Goal: Task Accomplishment & Management: Manage account settings

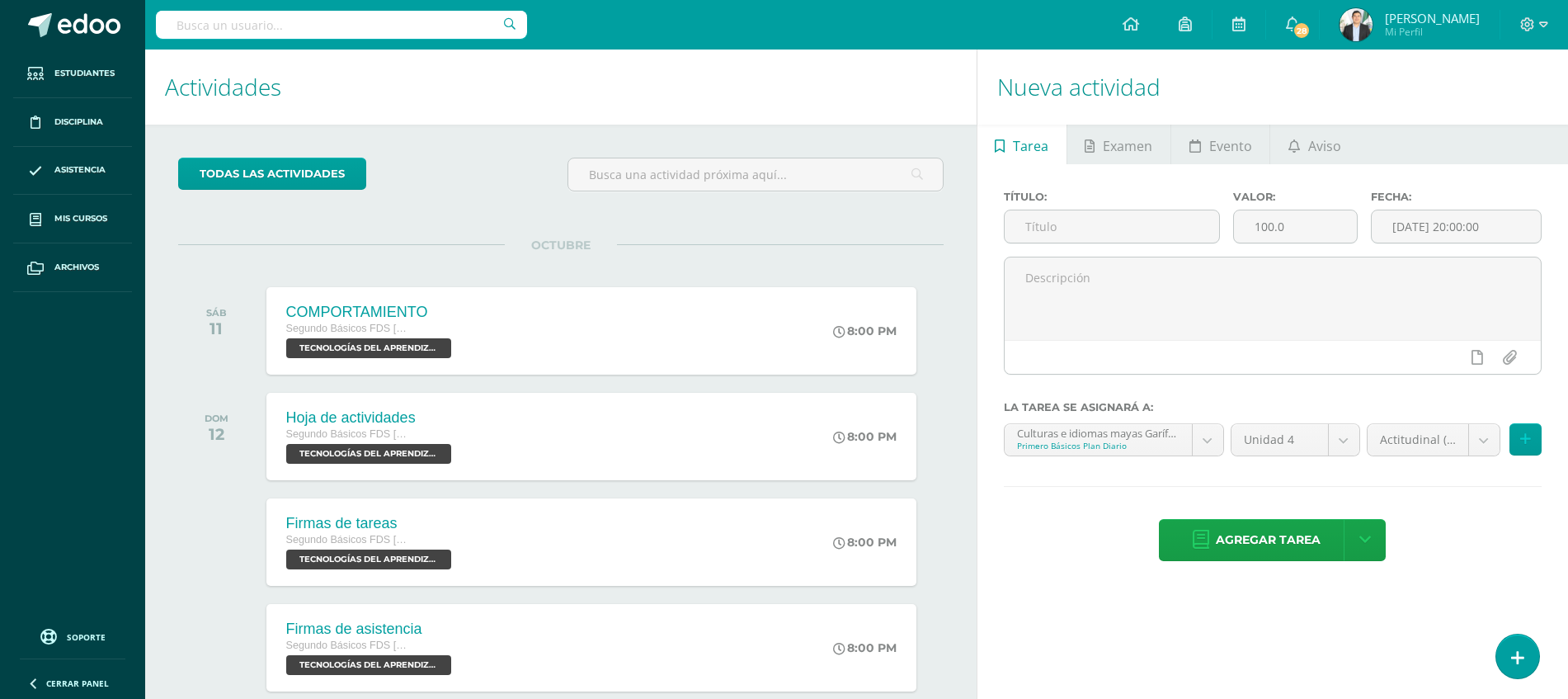
click at [1346, 13] on img at bounding box center [1356, 25] width 33 height 33
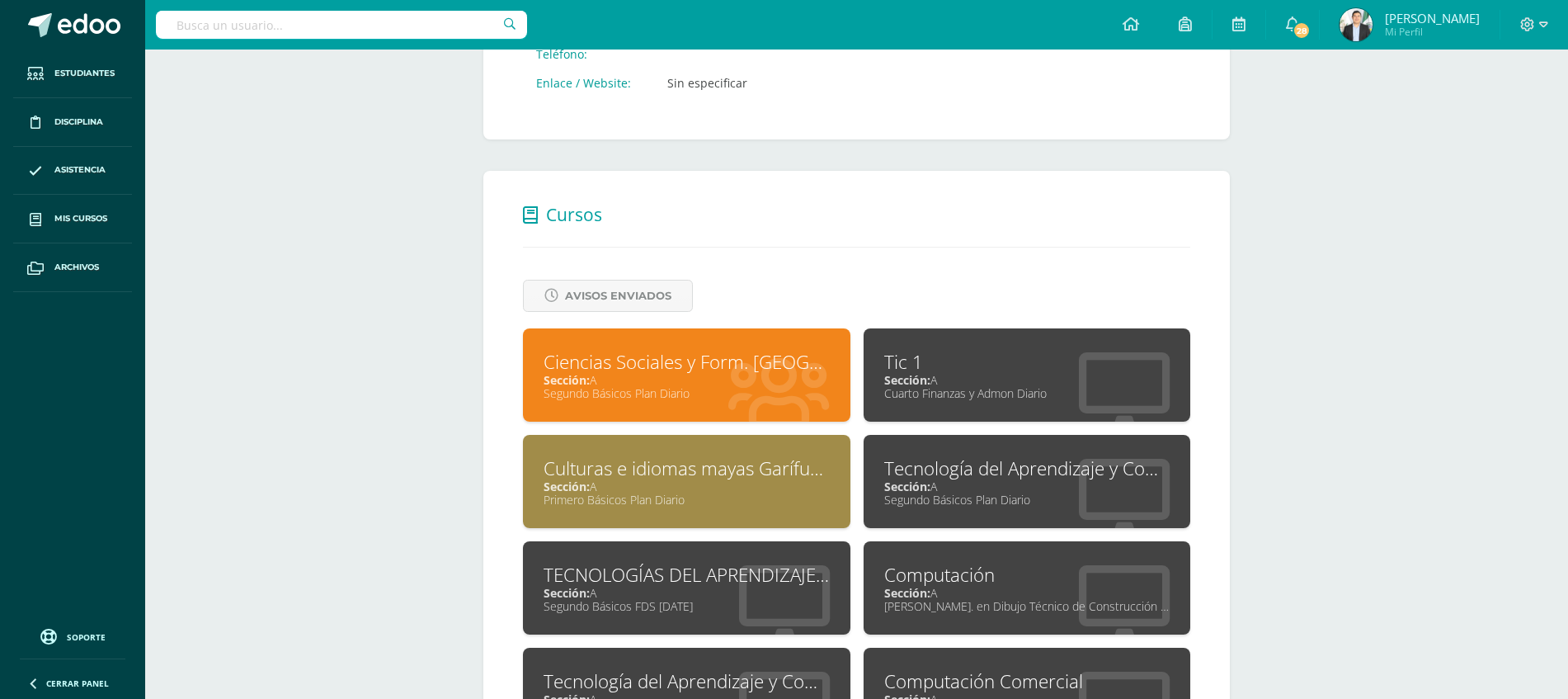
scroll to position [546, 0]
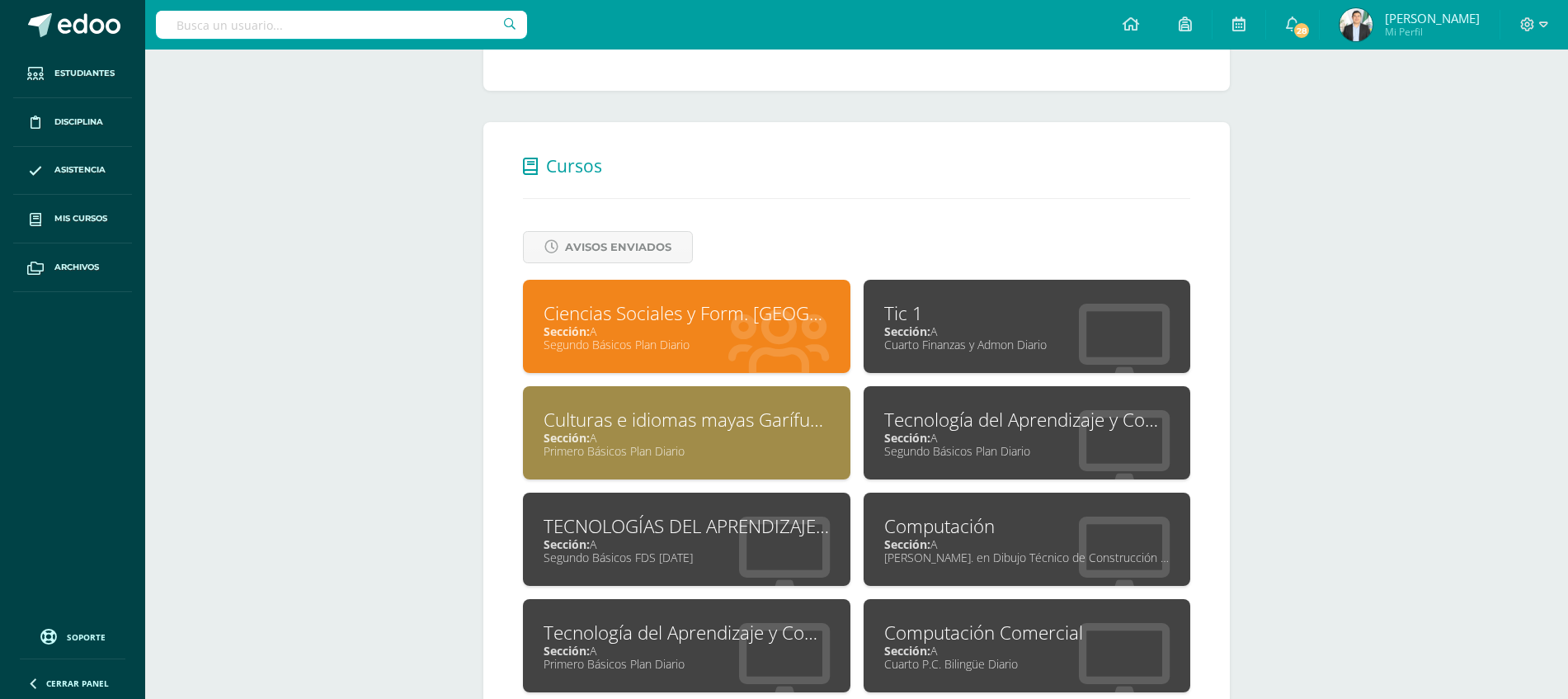
click at [679, 537] on div "TECNOLOGÍAS DEL APRENDIZAJE Y LA COMUNICACIÓN" at bounding box center [686, 526] width 286 height 26
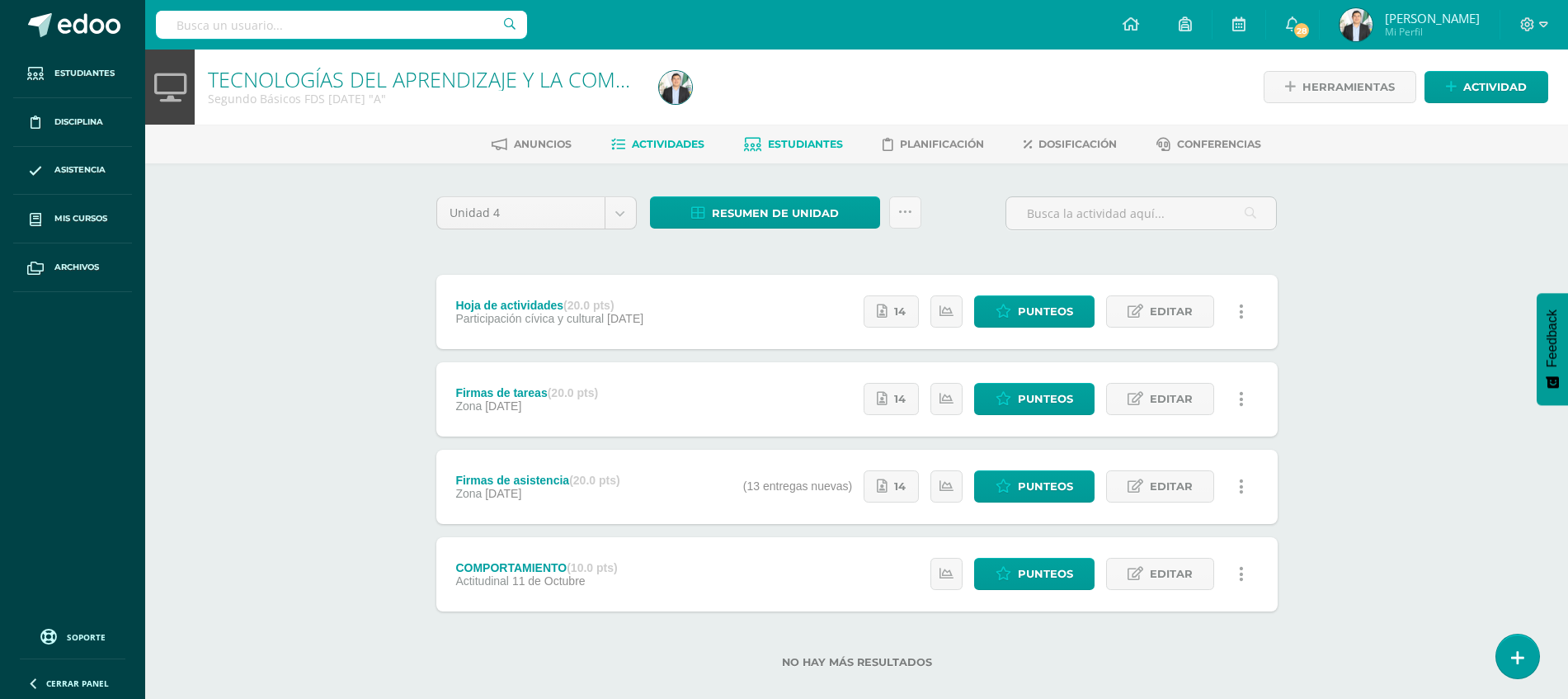
click at [778, 142] on span "Estudiantes" at bounding box center [805, 145] width 75 height 13
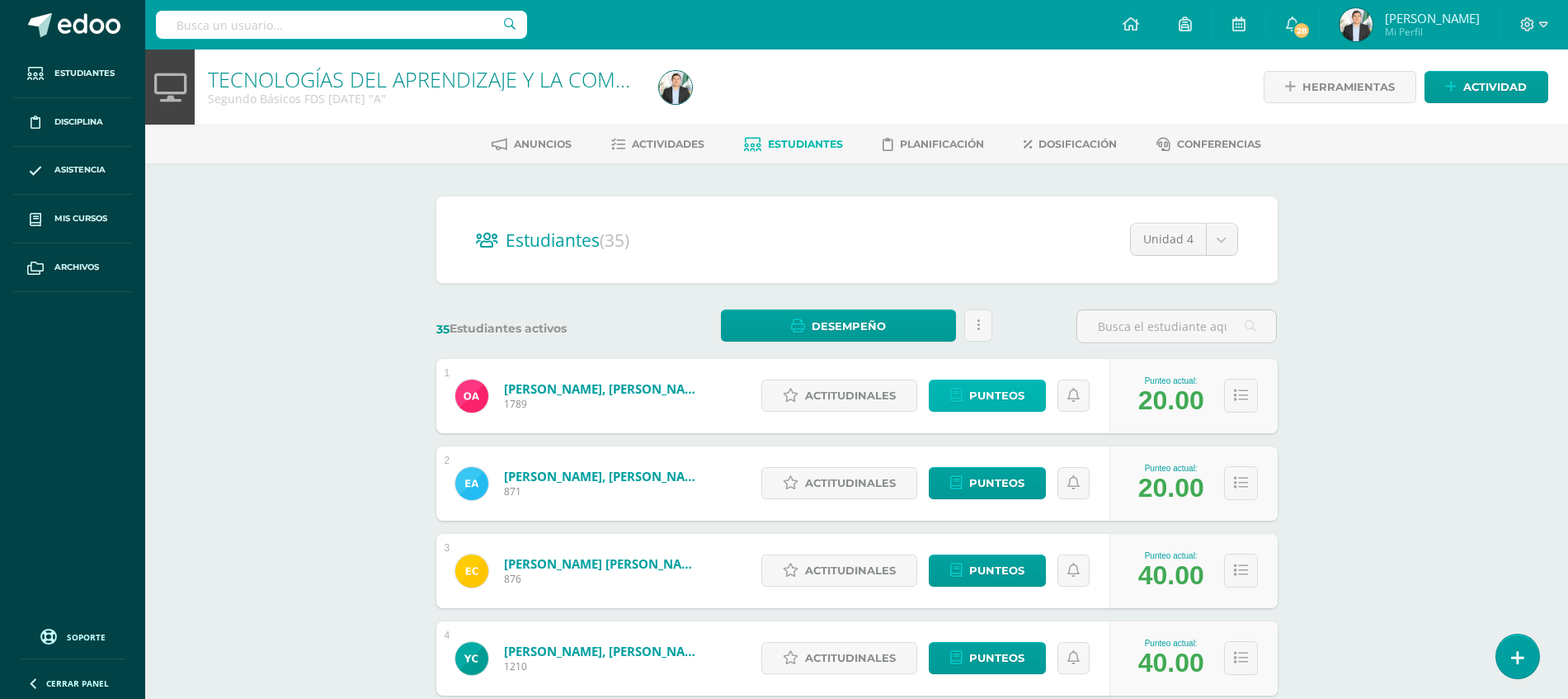
click at [973, 399] on span "Punteos" at bounding box center [997, 395] width 55 height 30
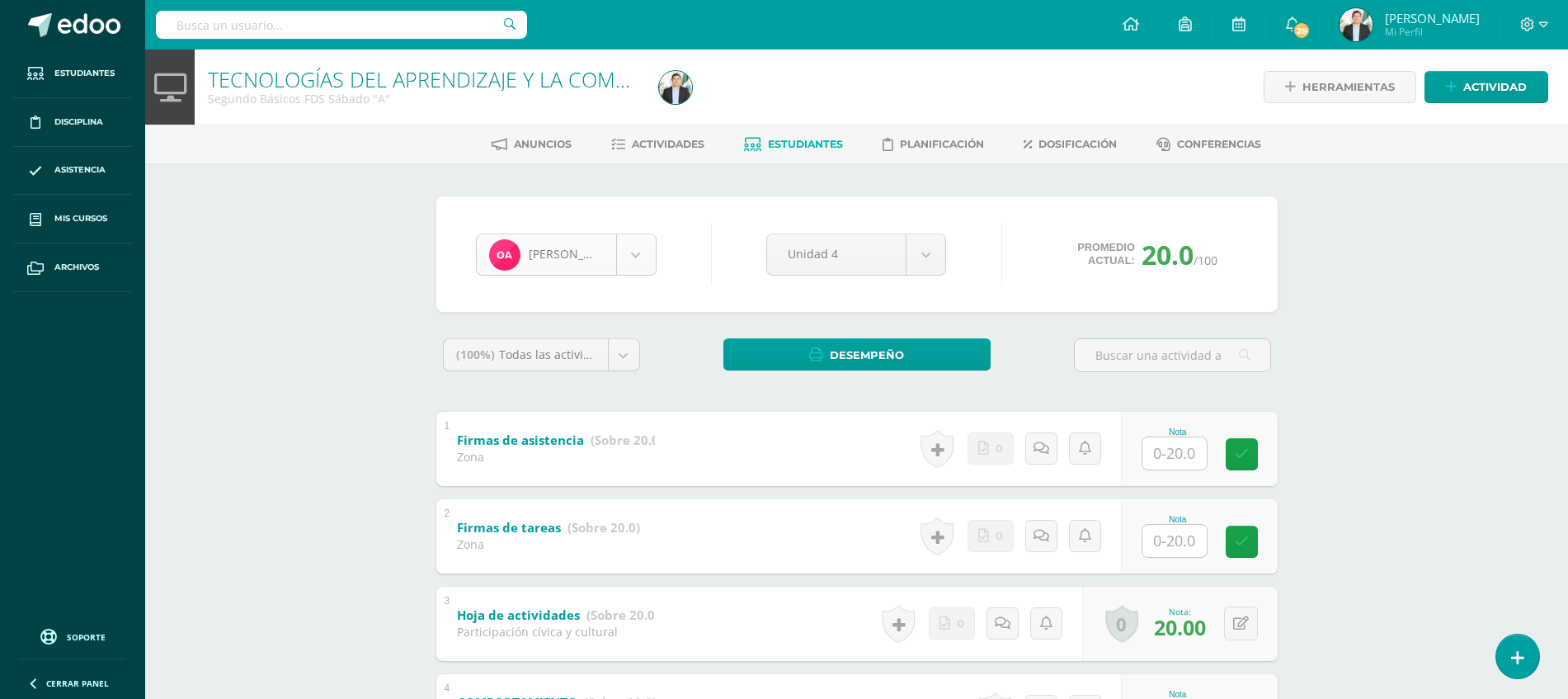
click at [639, 274] on body "Estudiantes Disciplina Asistencia Mis cursos Archivos Soporte Ayuda Reportar un…" at bounding box center [784, 429] width 1568 height 858
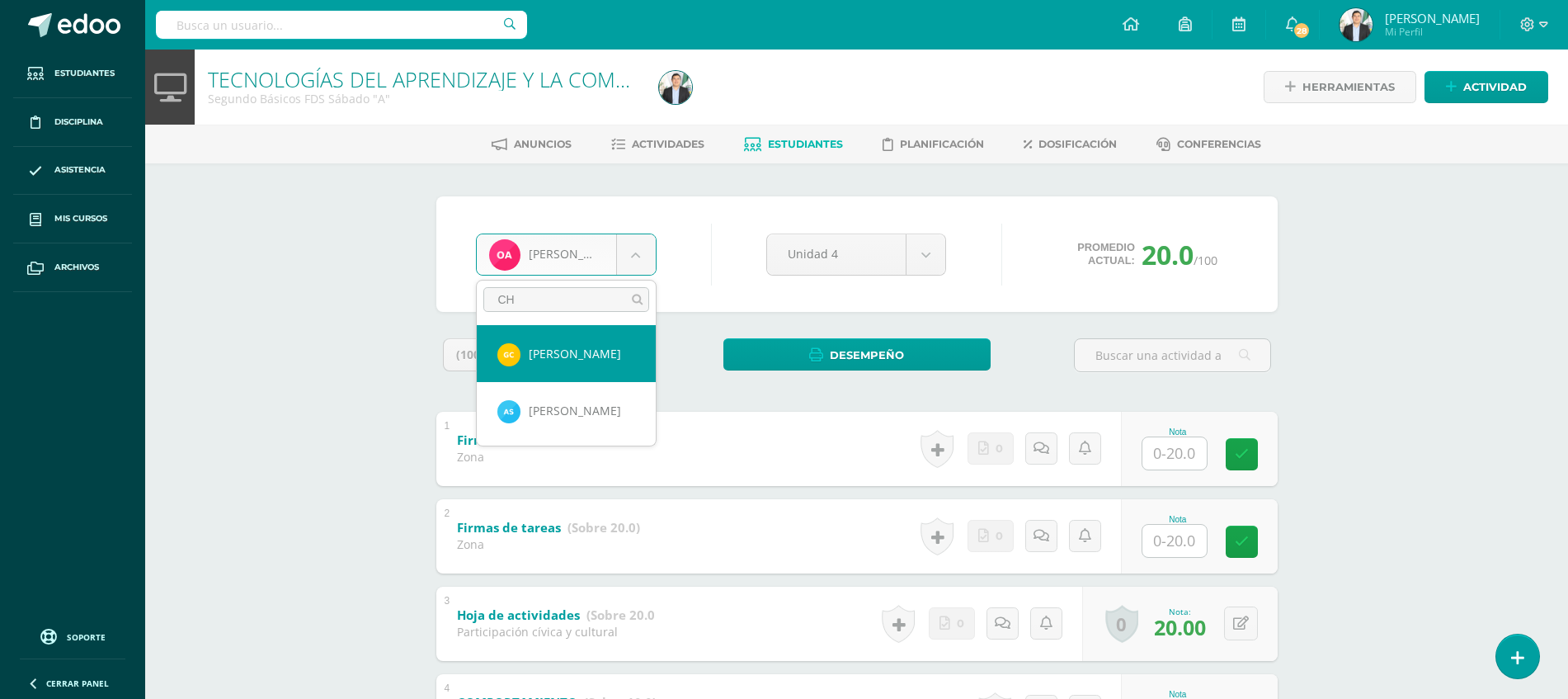
type input "C"
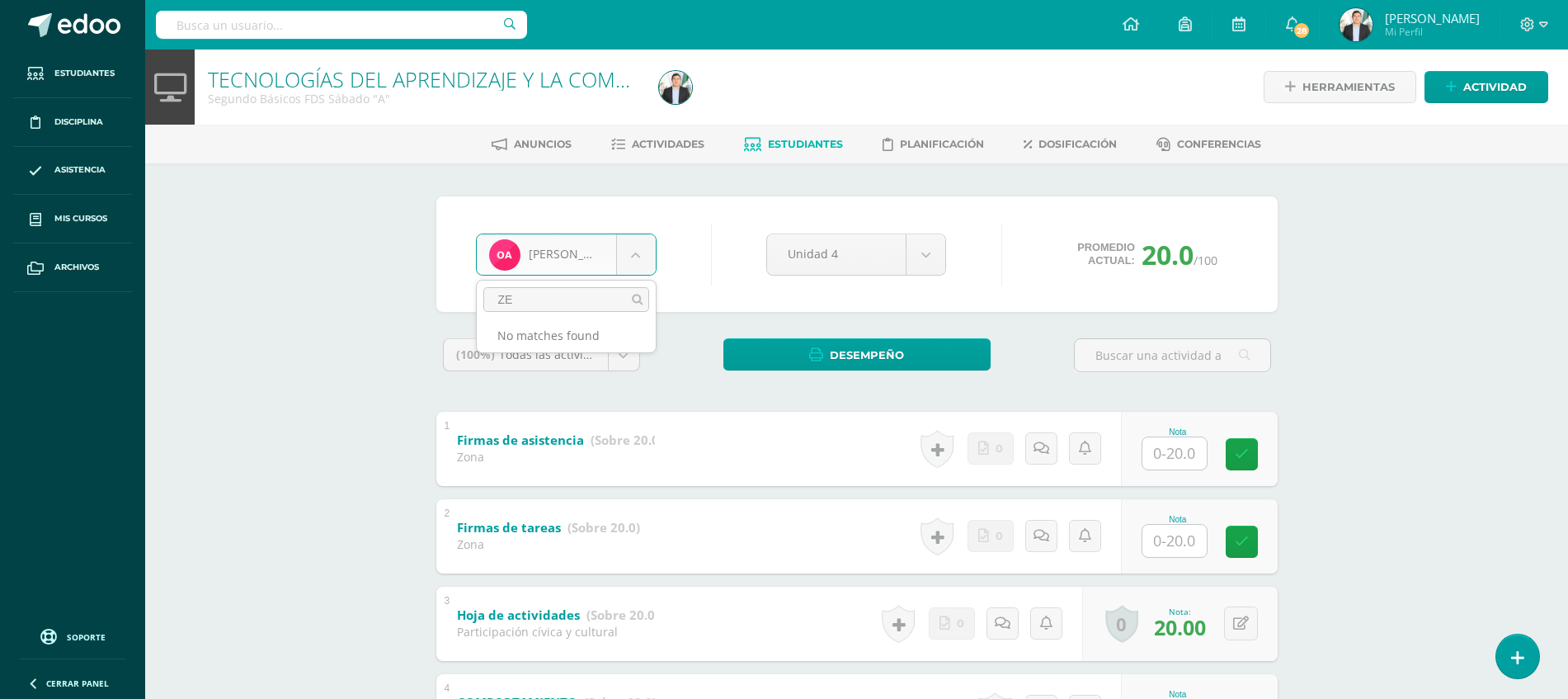
type input "Z"
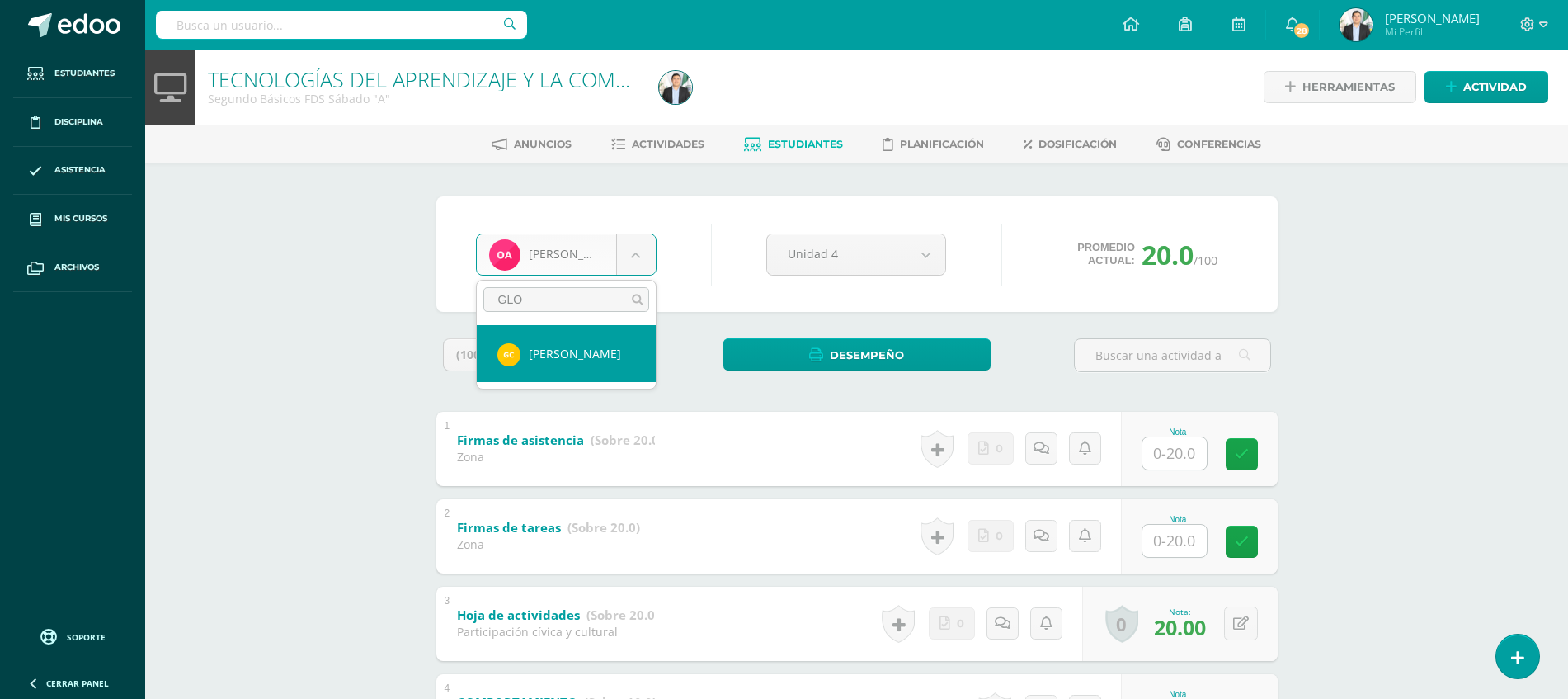
type input "GLOR"
select select "9139"
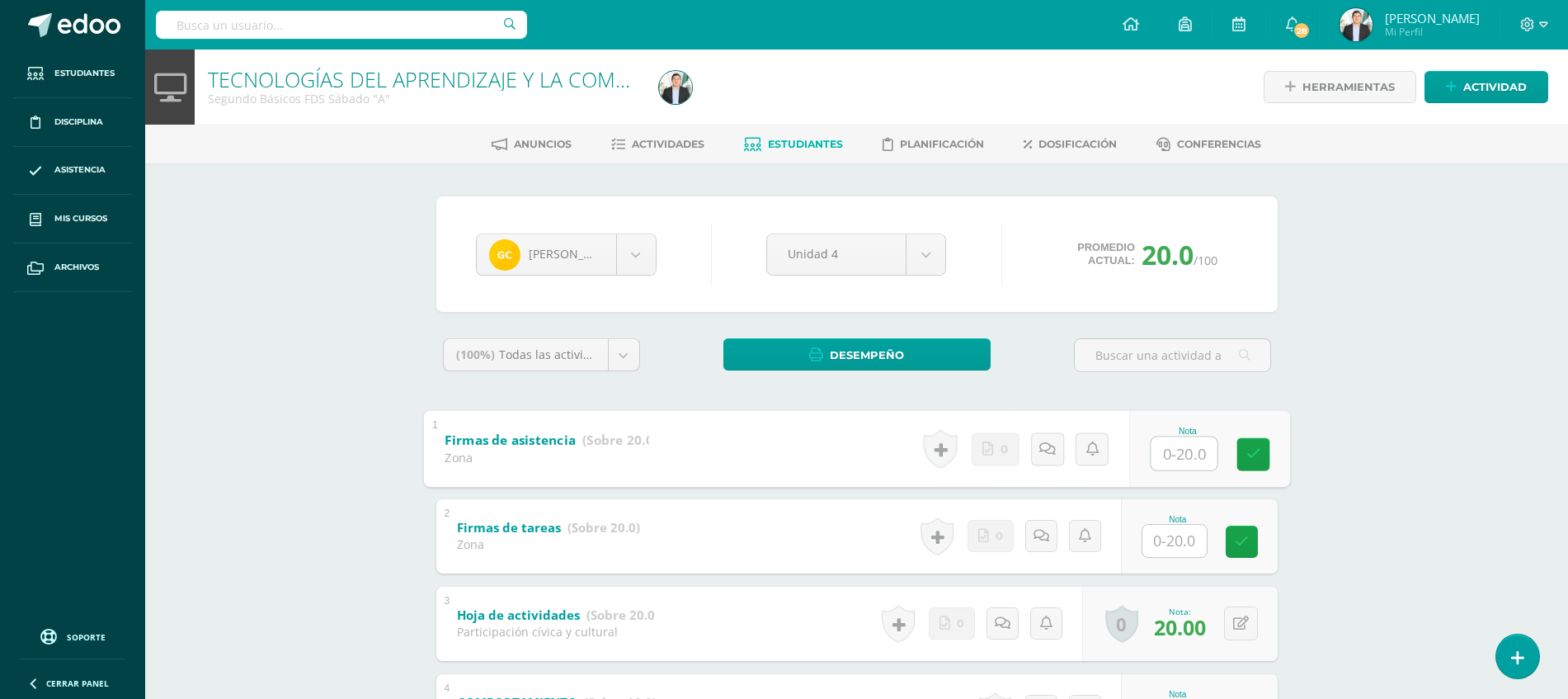
click at [1179, 461] on input "text" at bounding box center [1183, 453] width 66 height 33
type input "20"
click at [1519, 404] on div "TECNOLOGÍAS DEL APRENDIZAJE Y LA COMUNICACIÓN Segundo Básicos FDS [DATE] "A" He…" at bounding box center [857, 454] width 1423 height 809
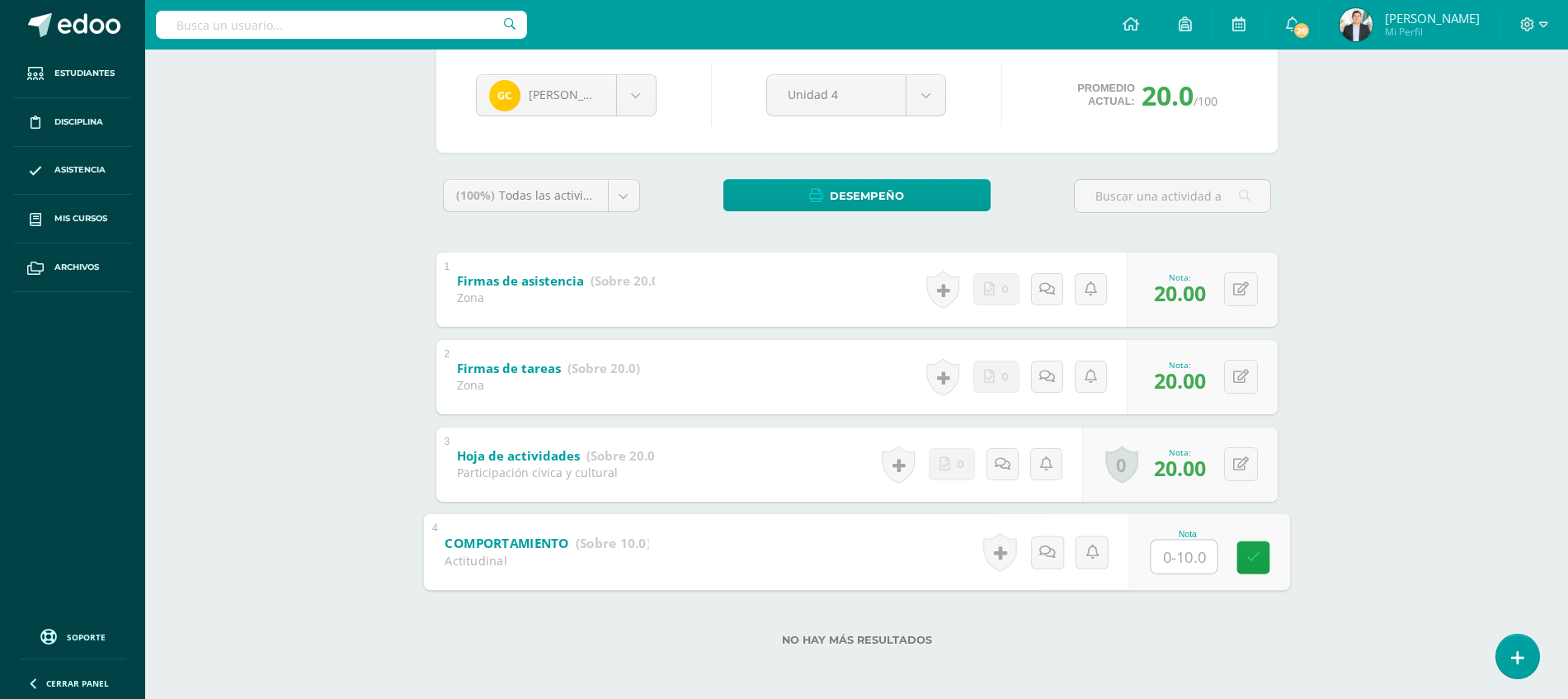
click at [1167, 561] on input "text" at bounding box center [1183, 556] width 66 height 33
type input "10"
click at [1458, 507] on div "TECNOLOGÍAS DEL APRENDIZAJE Y LA COMUNICACIÓN Segundo Básicos FDS Sábado "A" He…" at bounding box center [857, 295] width 1423 height 809
click at [642, 92] on body "Estudiantes Disciplina Asistencia Mis cursos Archivos Soporte Ayuda Reportar un…" at bounding box center [784, 270] width 1568 height 858
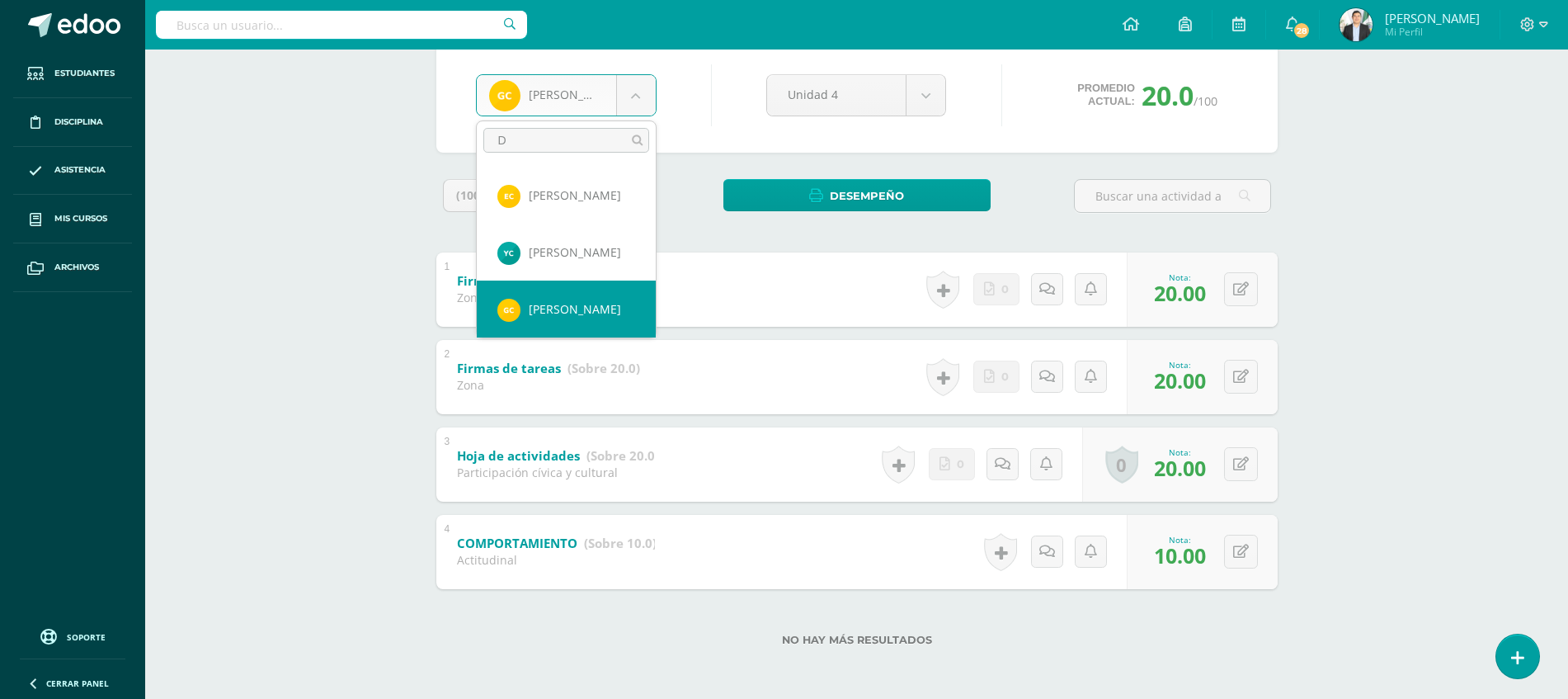
scroll to position [0, 0]
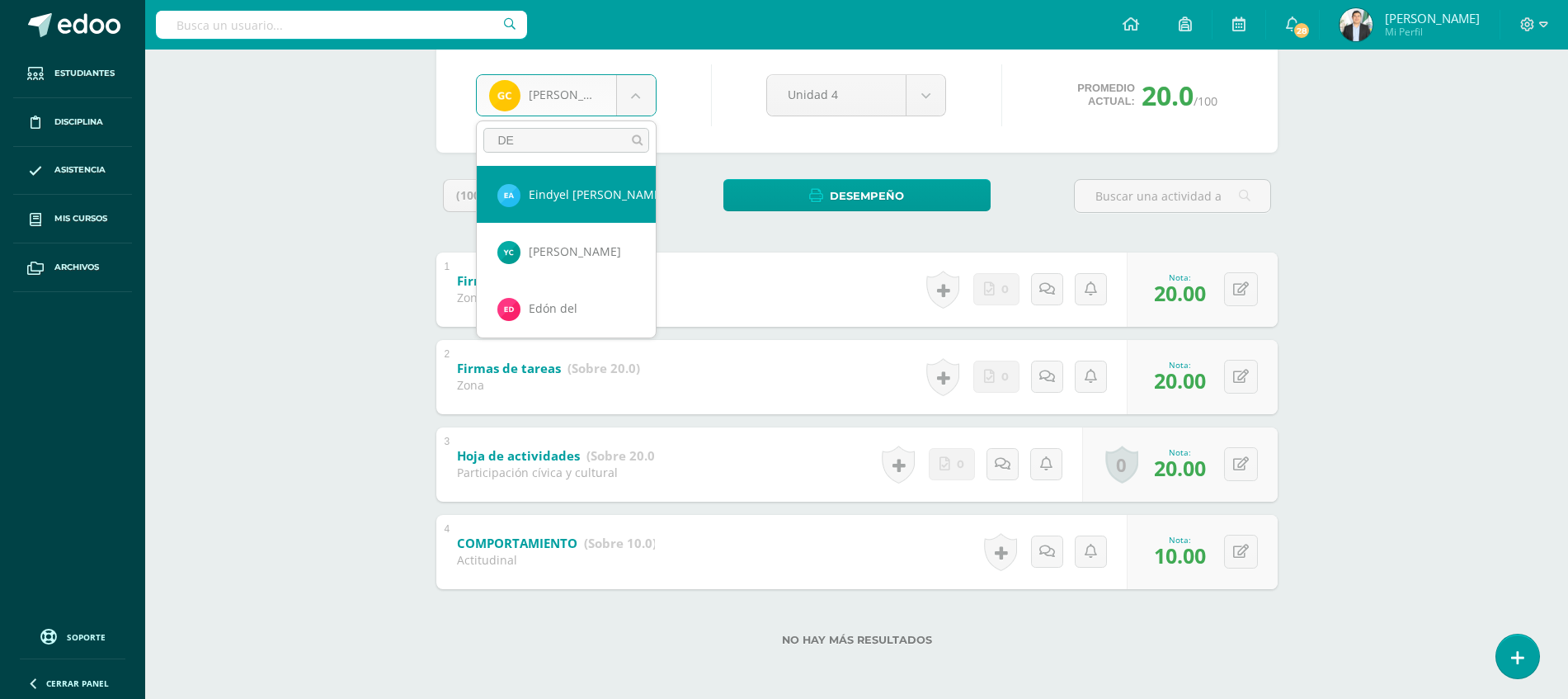
type input "DEO"
select select "9136"
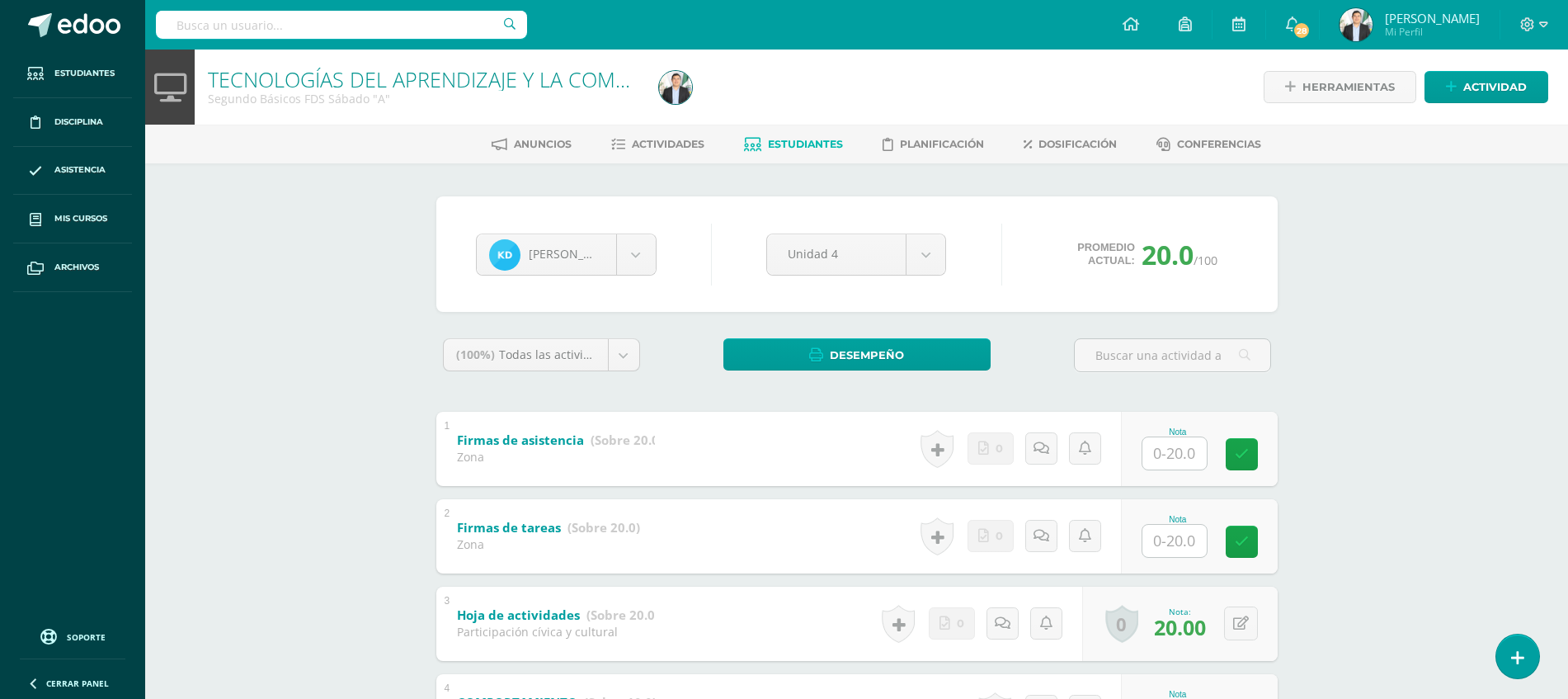
click at [1376, 267] on div "TECNOLOGÍAS DEL APRENDIZAJE Y LA COMUNICACIÓN Segundo Básicos FDS Sábado "A" He…" at bounding box center [857, 454] width 1423 height 809
click at [636, 267] on body "Estudiantes Disciplina Asistencia Mis cursos Archivos Soporte Ayuda Reportar un…" at bounding box center [784, 429] width 1568 height 858
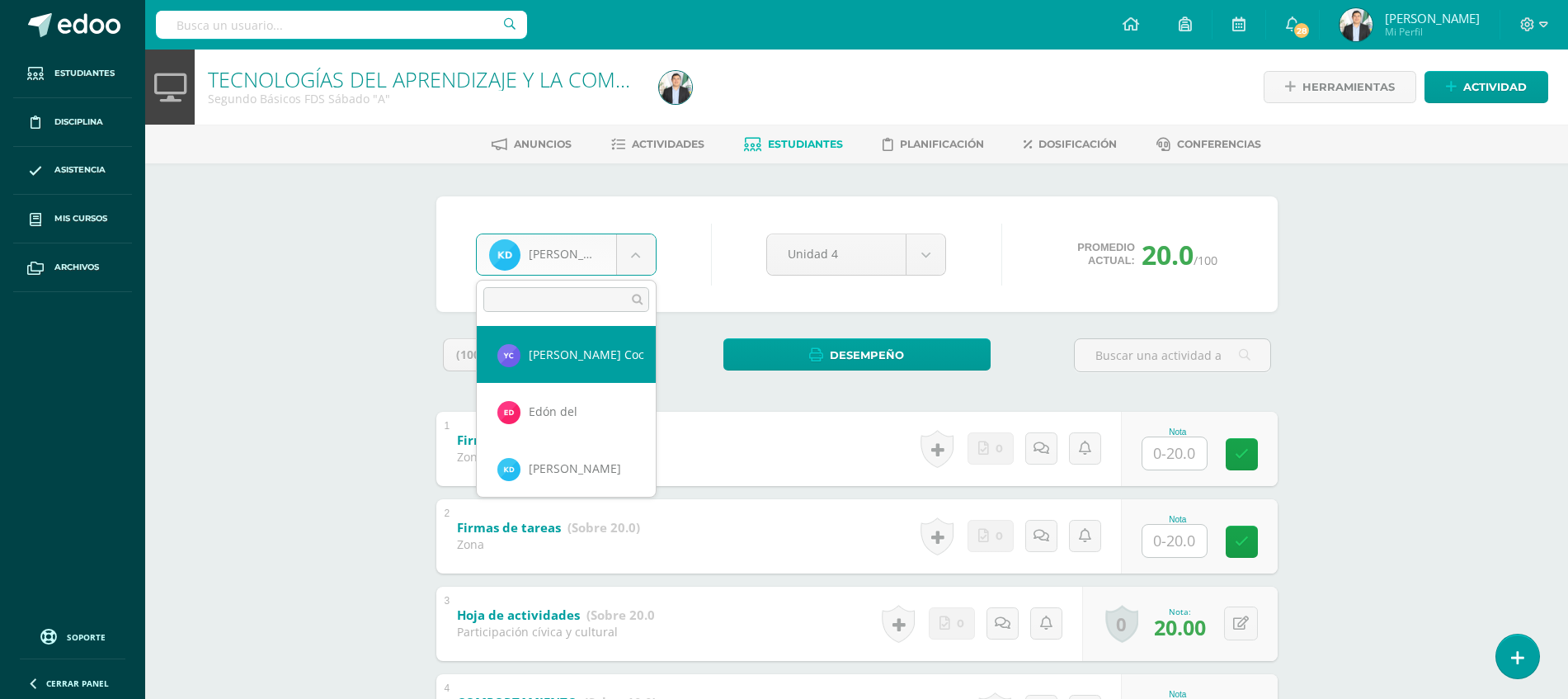
select select "8484"
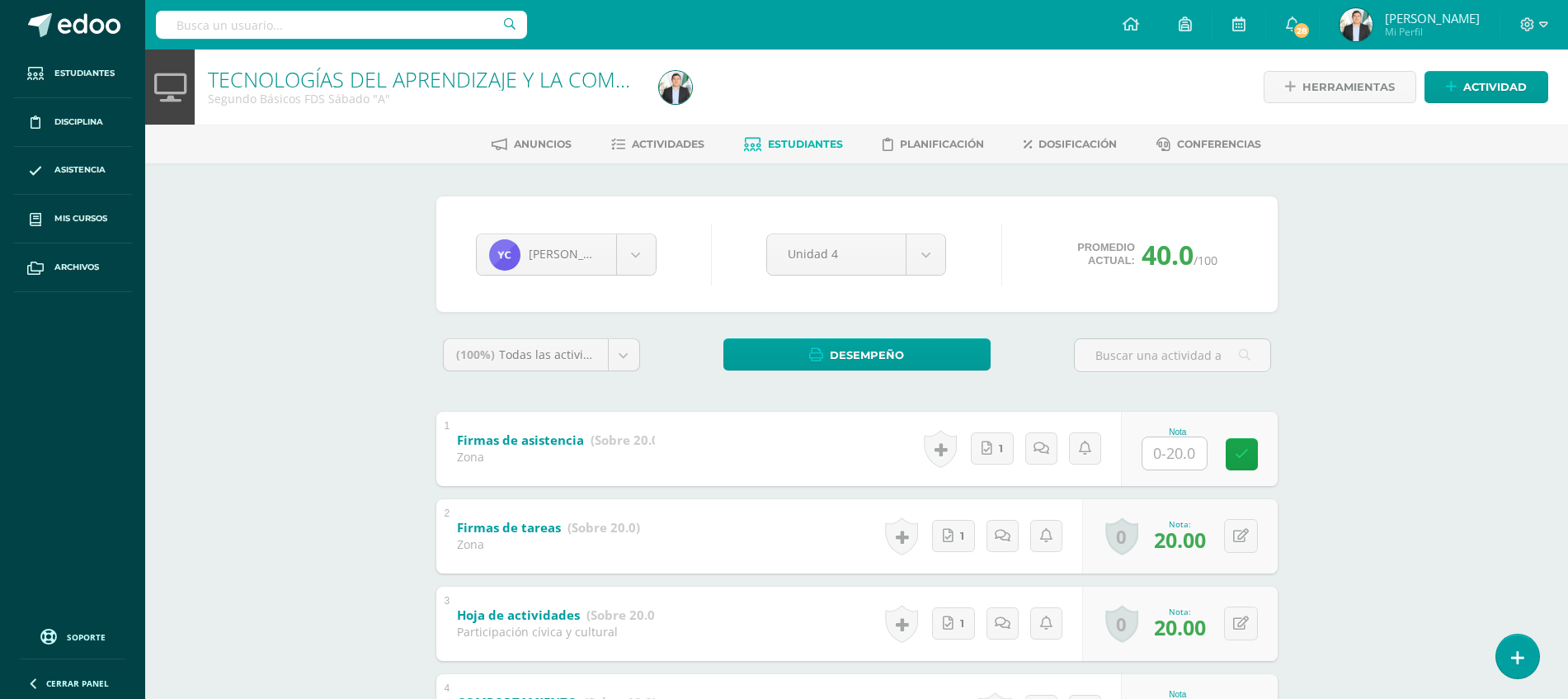
click at [1169, 431] on div "Nota" at bounding box center [1177, 432] width 72 height 9
click at [1170, 455] on input "text" at bounding box center [1183, 453] width 66 height 33
type input "20"
click at [1384, 517] on div "TECNOLOGÍAS DEL APRENDIZAJE Y LA COMUNICACIÓN Segundo Básicos FDS Sábado "A" He…" at bounding box center [857, 454] width 1423 height 809
click at [1564, 436] on div "TECNOLOGÍAS DEL APRENDIZAJE Y LA COMUNICACIÓN Segundo Básicos FDS Sábado "A" He…" at bounding box center [857, 454] width 1423 height 809
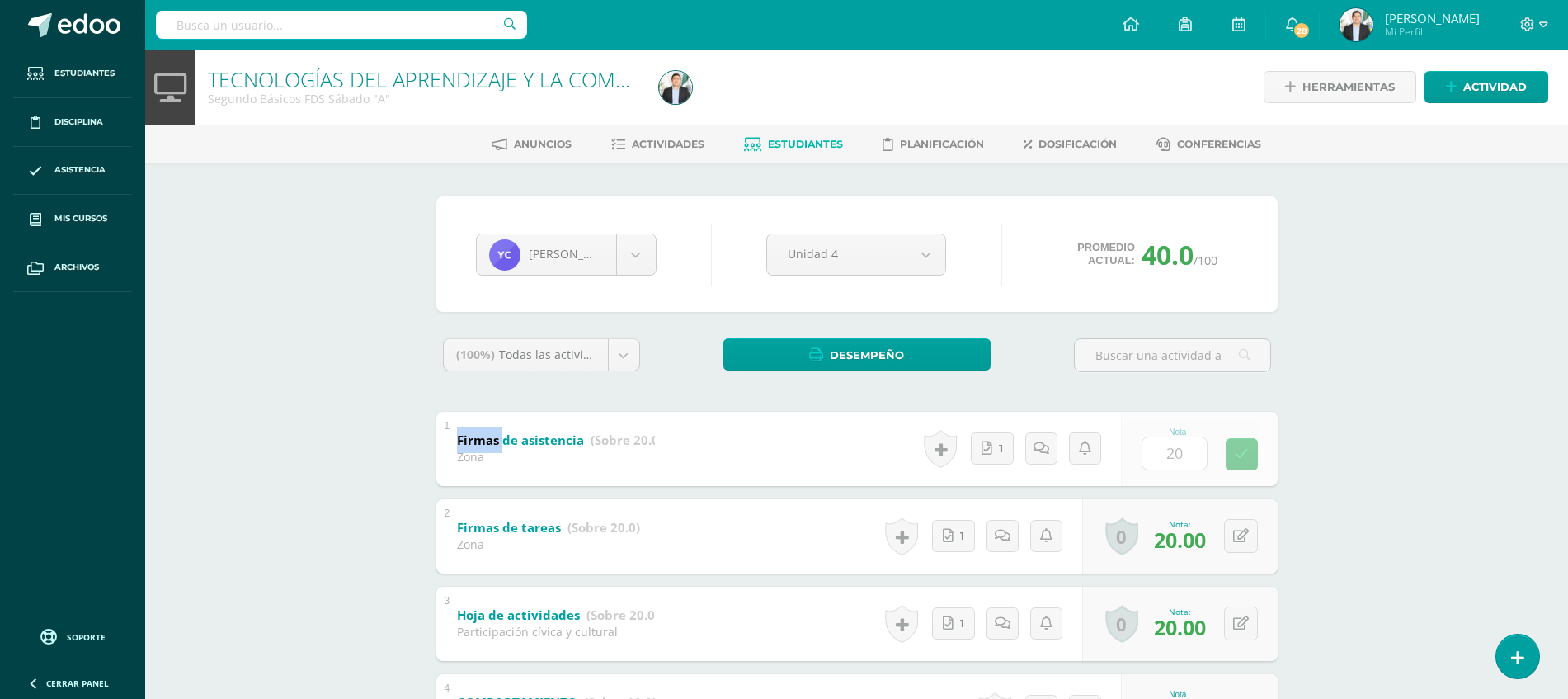
click at [1564, 436] on div "TECNOLOGÍAS DEL APRENDIZAJE Y LA COMUNICACIÓN Segundo Básicos FDS Sábado "A" He…" at bounding box center [857, 454] width 1423 height 809
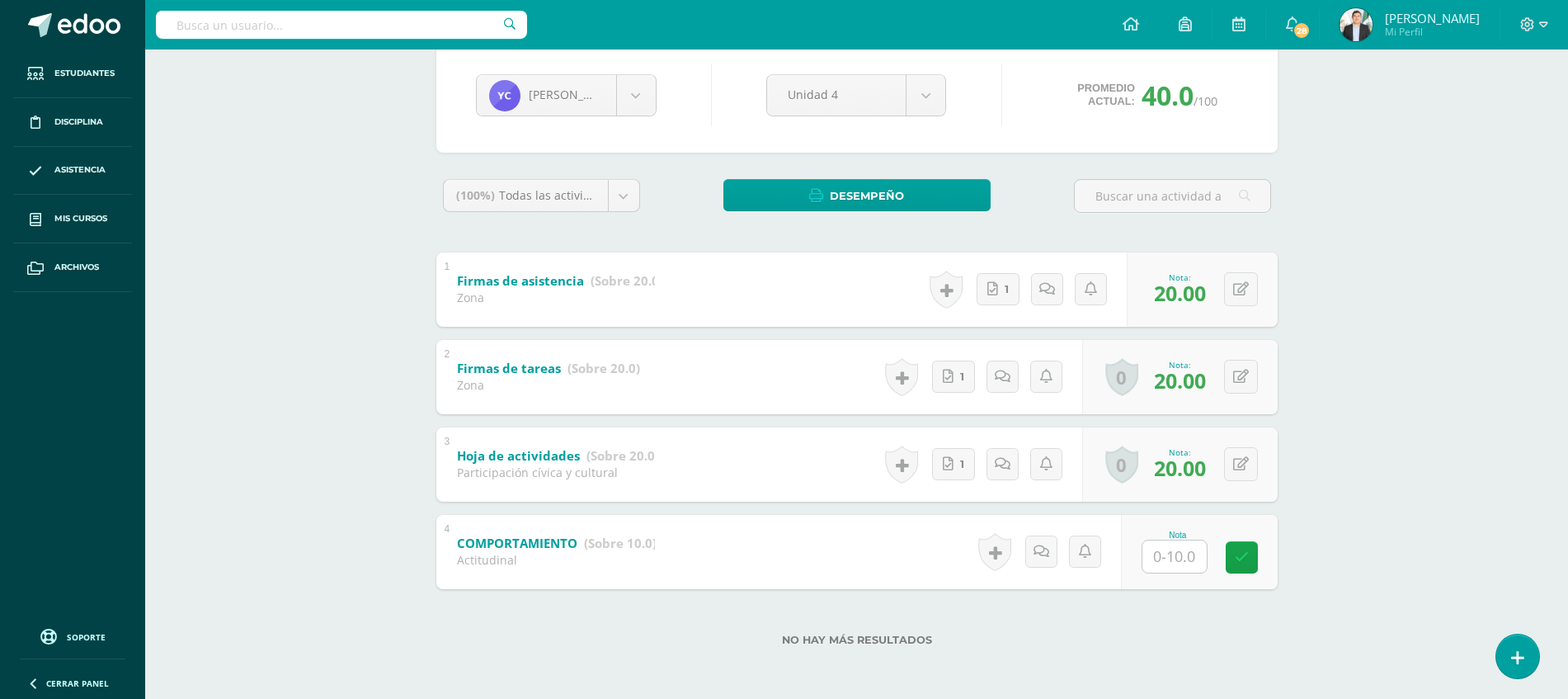
click at [1194, 565] on input "text" at bounding box center [1174, 556] width 64 height 32
type input "10"
click at [1427, 512] on div "TECNOLOGÍAS DEL APRENDIZAJE Y LA COMUNICACIÓN Segundo Básicos FDS Sábado "A" He…" at bounding box center [857, 295] width 1423 height 809
click at [623, 90] on body "Estudiantes Disciplina Asistencia Mis cursos Archivos Soporte Ayuda Reportar un…" at bounding box center [784, 270] width 1568 height 858
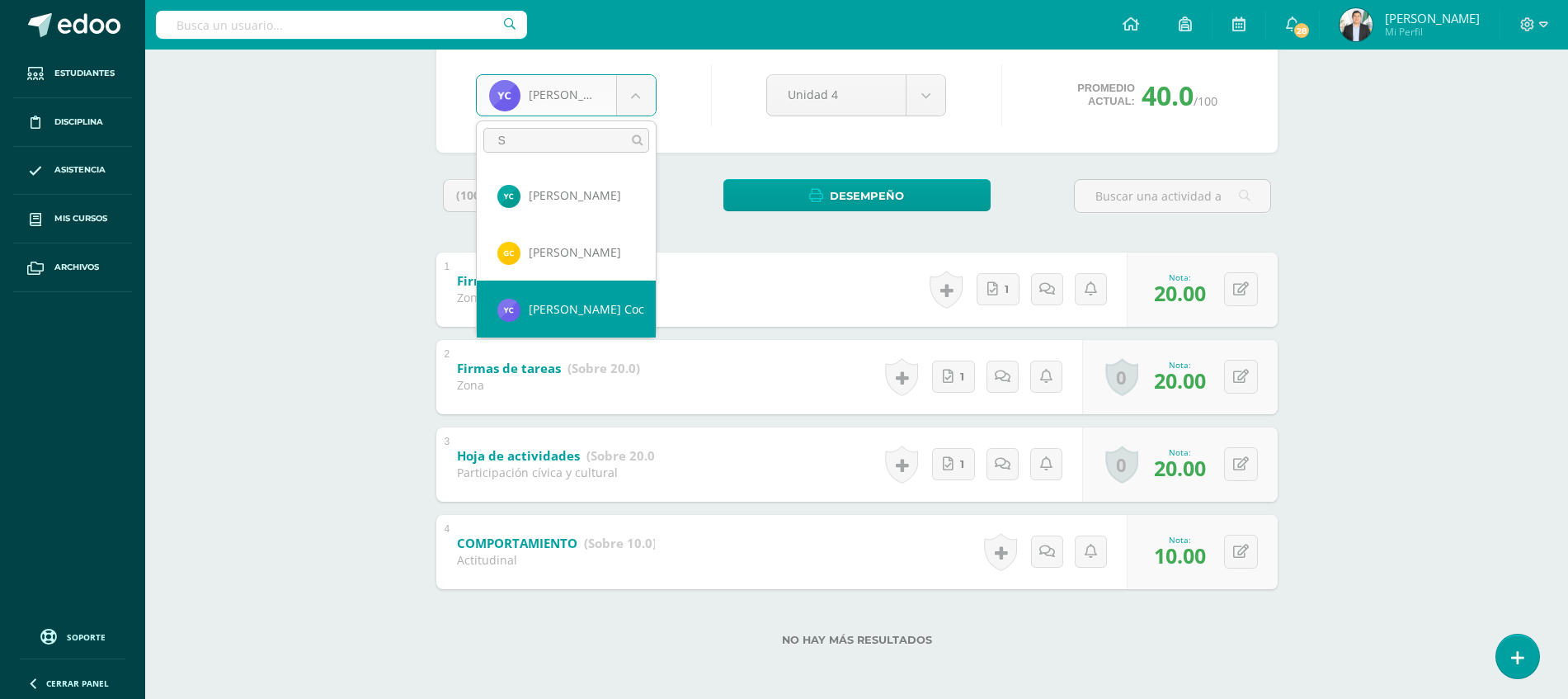
scroll to position [0, 0]
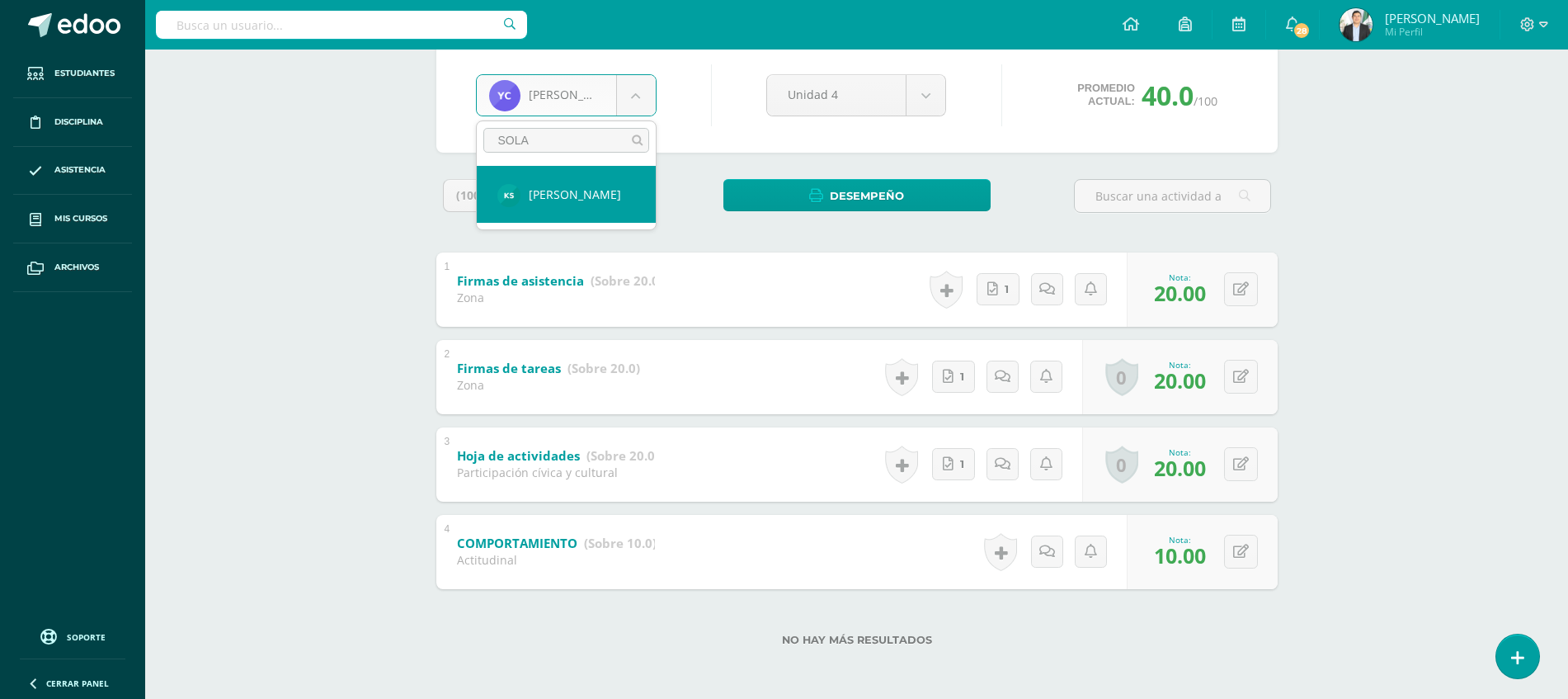
type input "SOLAR"
select select "8480"
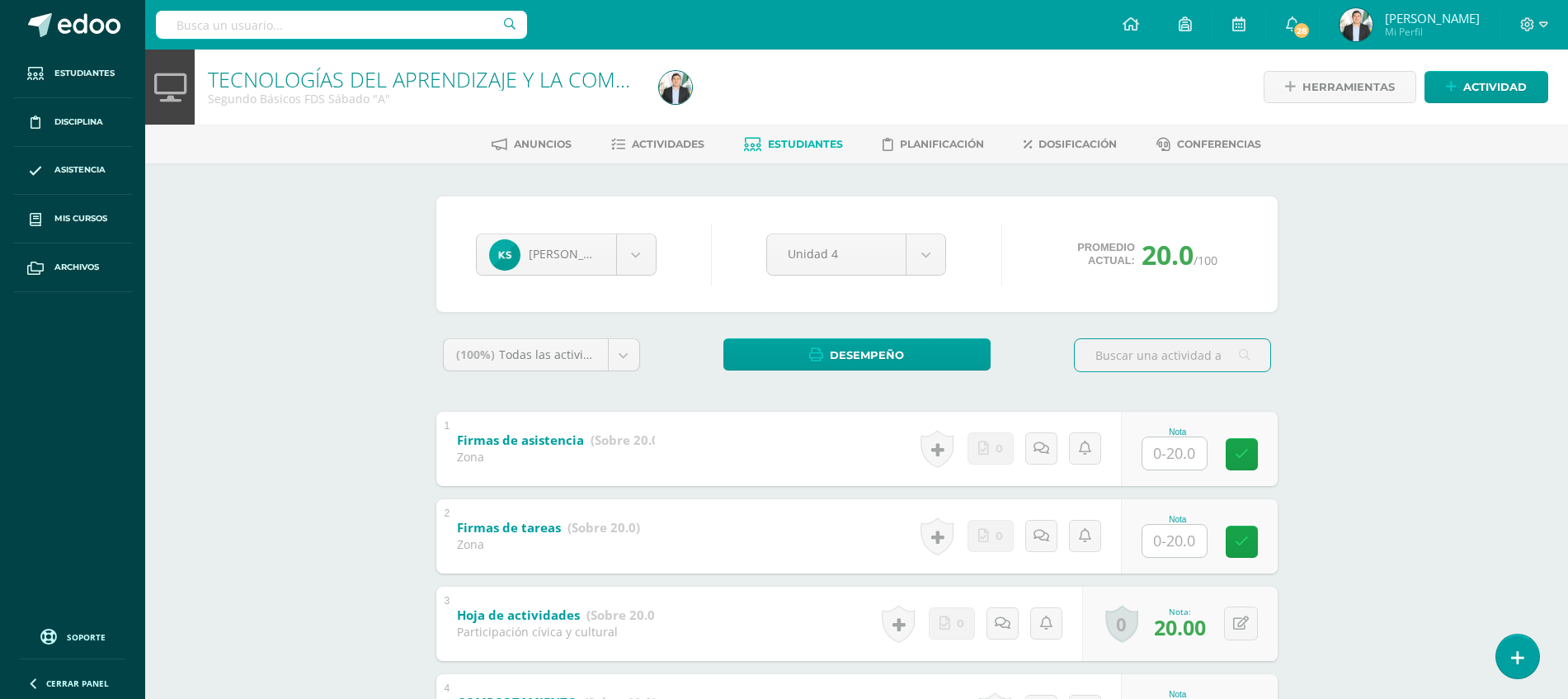
click at [1186, 438] on input "text" at bounding box center [1174, 453] width 64 height 32
type input "20"
click at [1187, 537] on input "text" at bounding box center [1183, 541] width 66 height 33
type input "17"
click at [1384, 586] on div "TECNOLOGÍAS DEL APRENDIZAJE Y LA COMUNICACIÓN Segundo Básicos FDS Sábado "A" He…" at bounding box center [857, 454] width 1423 height 809
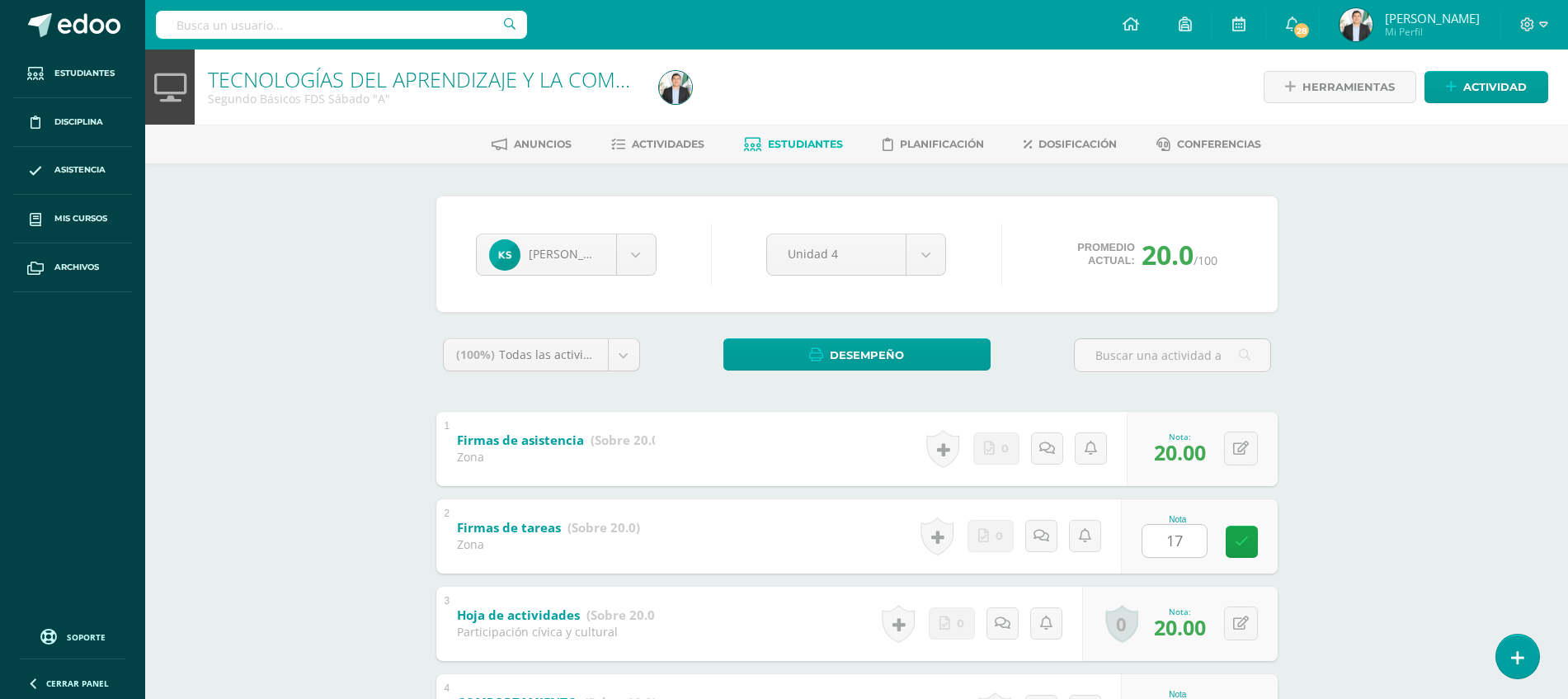
scroll to position [159, 0]
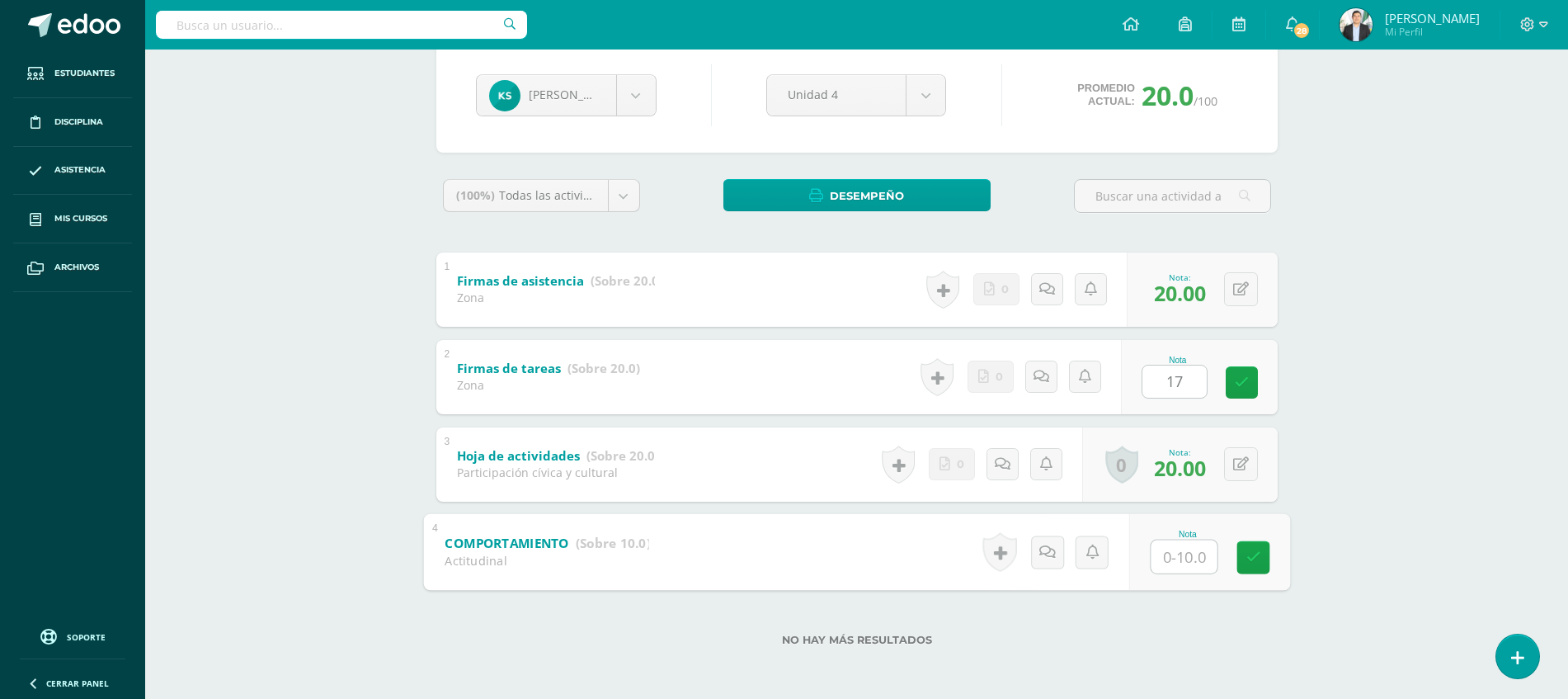
click at [1174, 562] on input "text" at bounding box center [1183, 556] width 66 height 33
type input "10"
click at [1394, 515] on div "TECNOLOGÍAS DEL APRENDIZAJE Y LA COMUNICACIÓN Segundo Básicos FDS Sábado "A" He…" at bounding box center [857, 295] width 1423 height 809
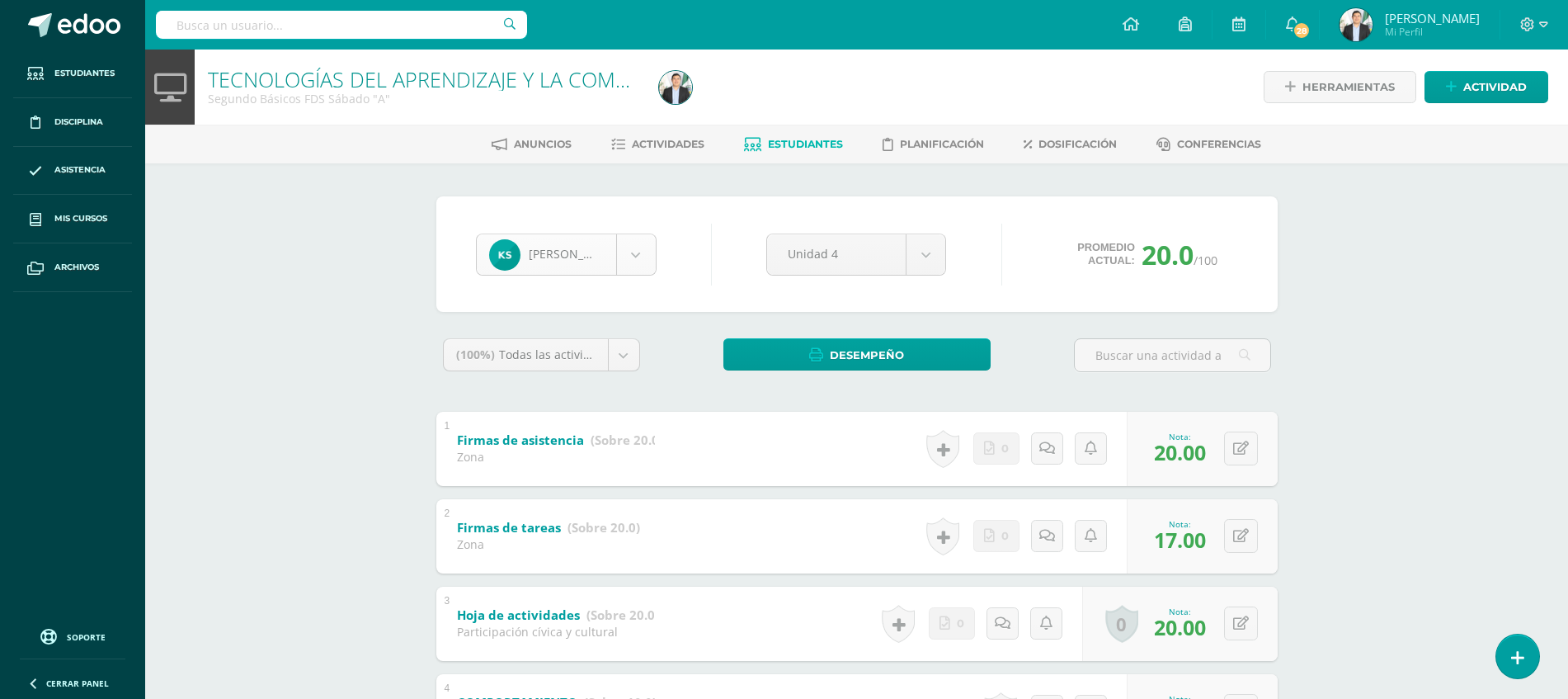
scroll to position [1651, 0]
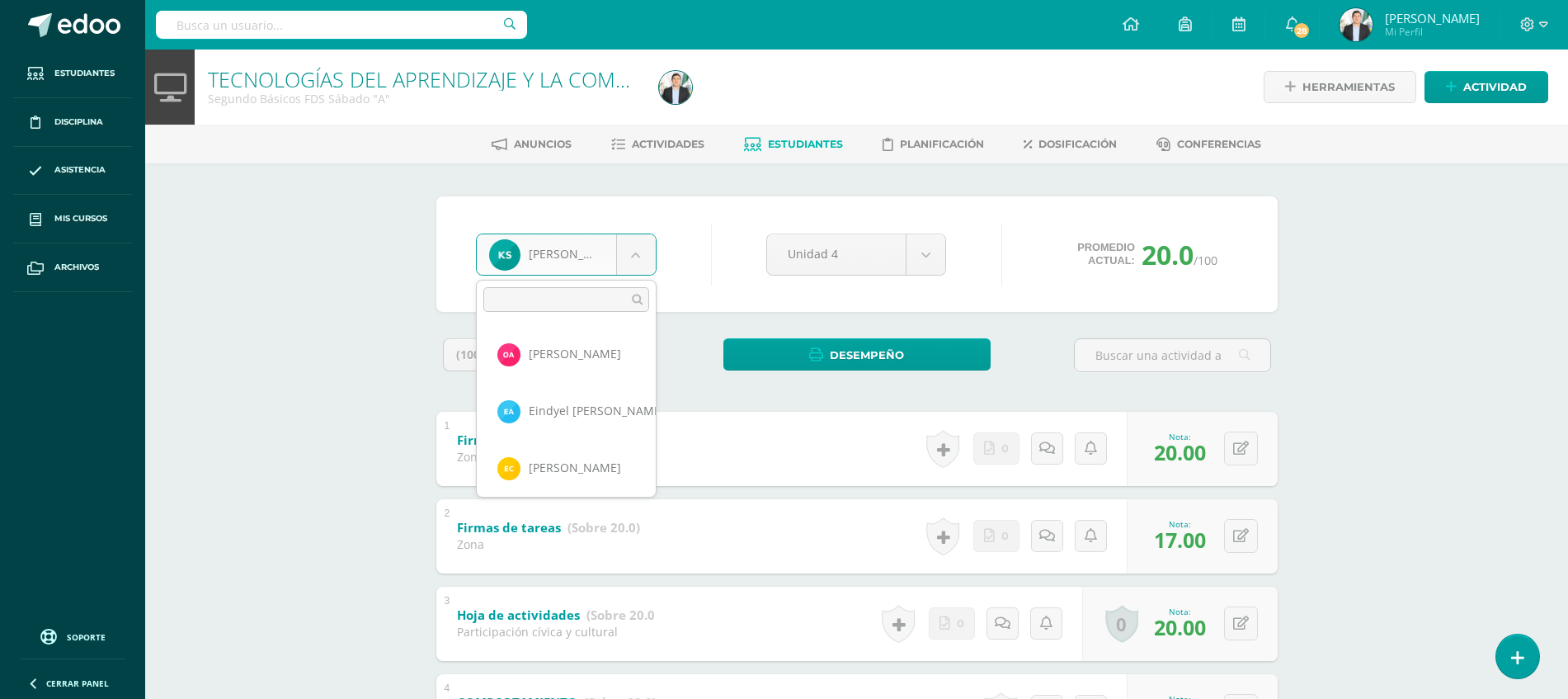
click at [593, 252] on body "Estudiantes Disciplina Asistencia Mis cursos Archivos Soporte Ayuda Reportar un…" at bounding box center [784, 429] width 1568 height 858
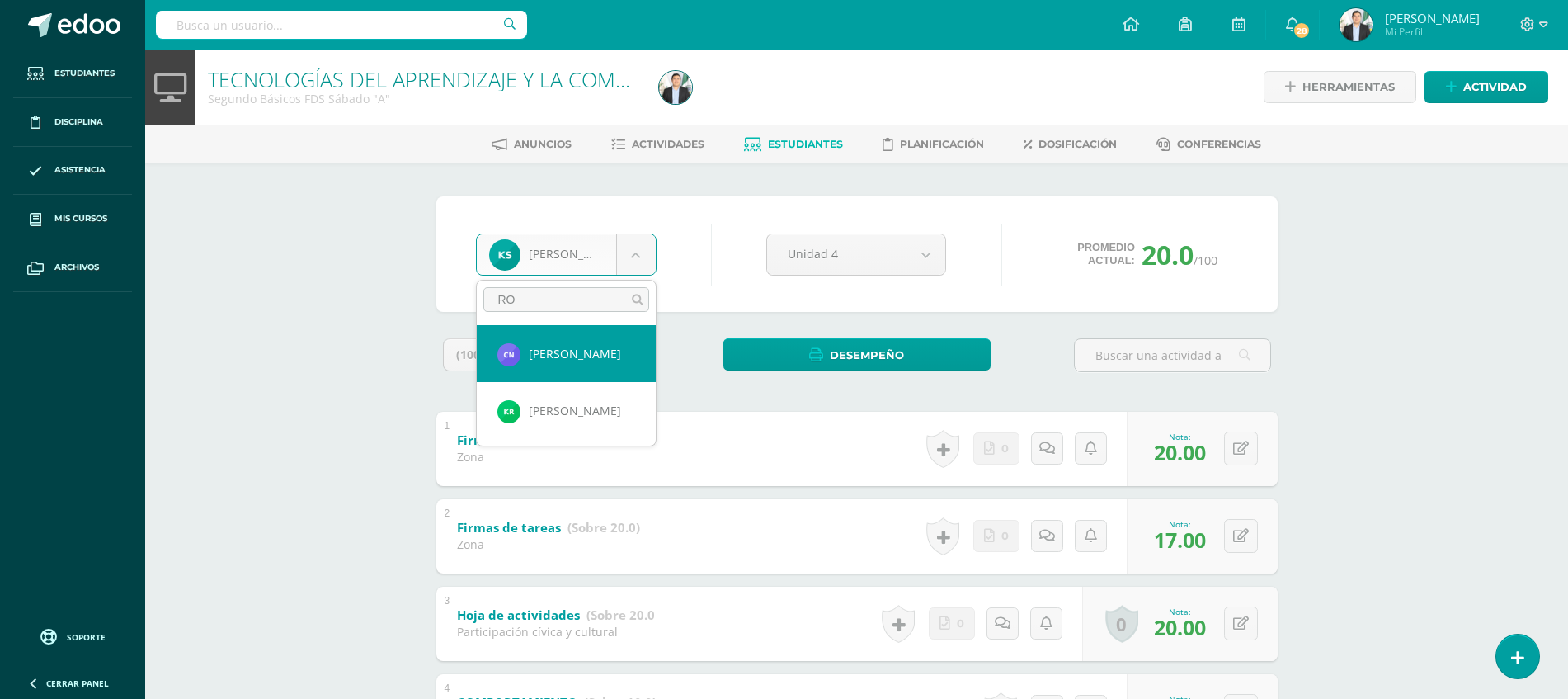
type input "ROD"
select select "8413"
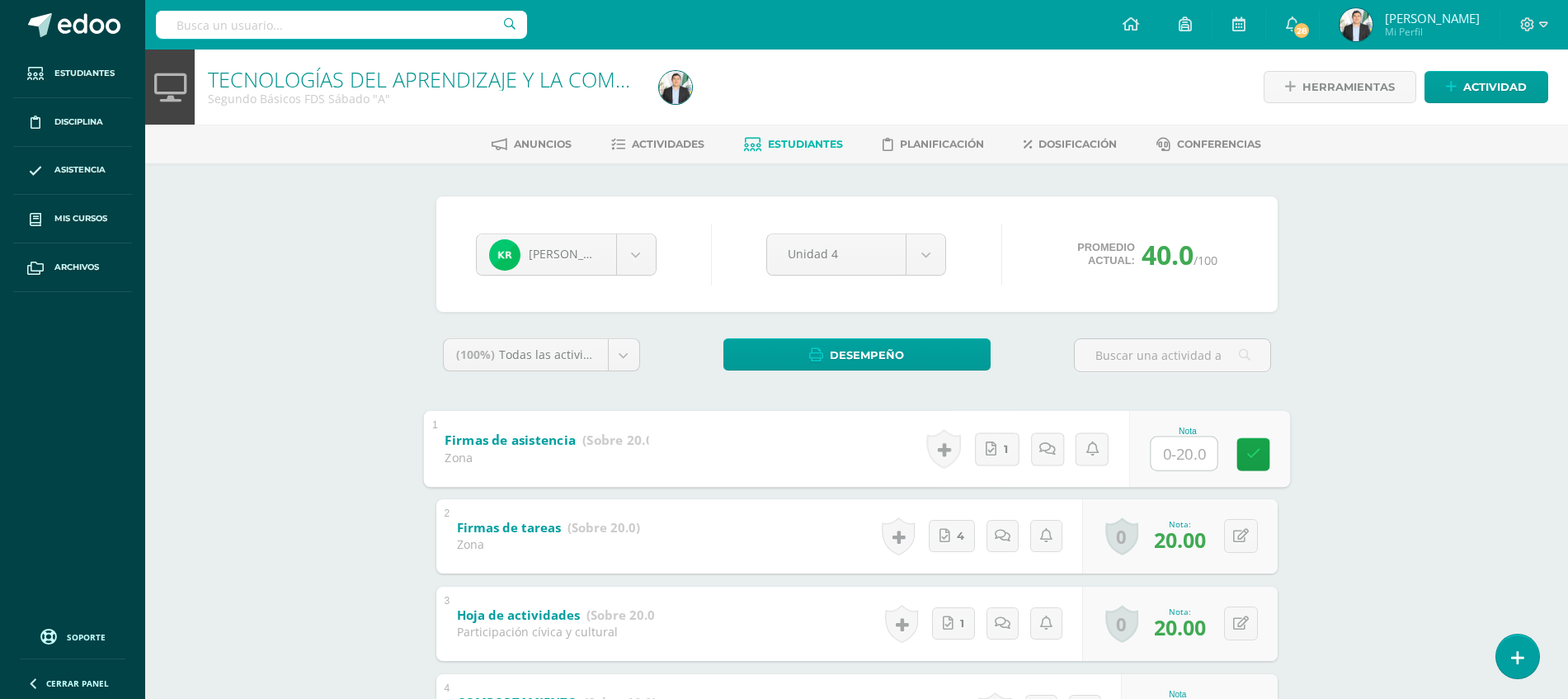
click at [1157, 441] on input "text" at bounding box center [1183, 453] width 66 height 33
type input "20"
click at [1424, 430] on div "TECNOLOGÍAS DEL APRENDIZAJE Y LA COMUNICACIÓN Segundo Básicos FDS Sábado "A" He…" at bounding box center [857, 454] width 1423 height 809
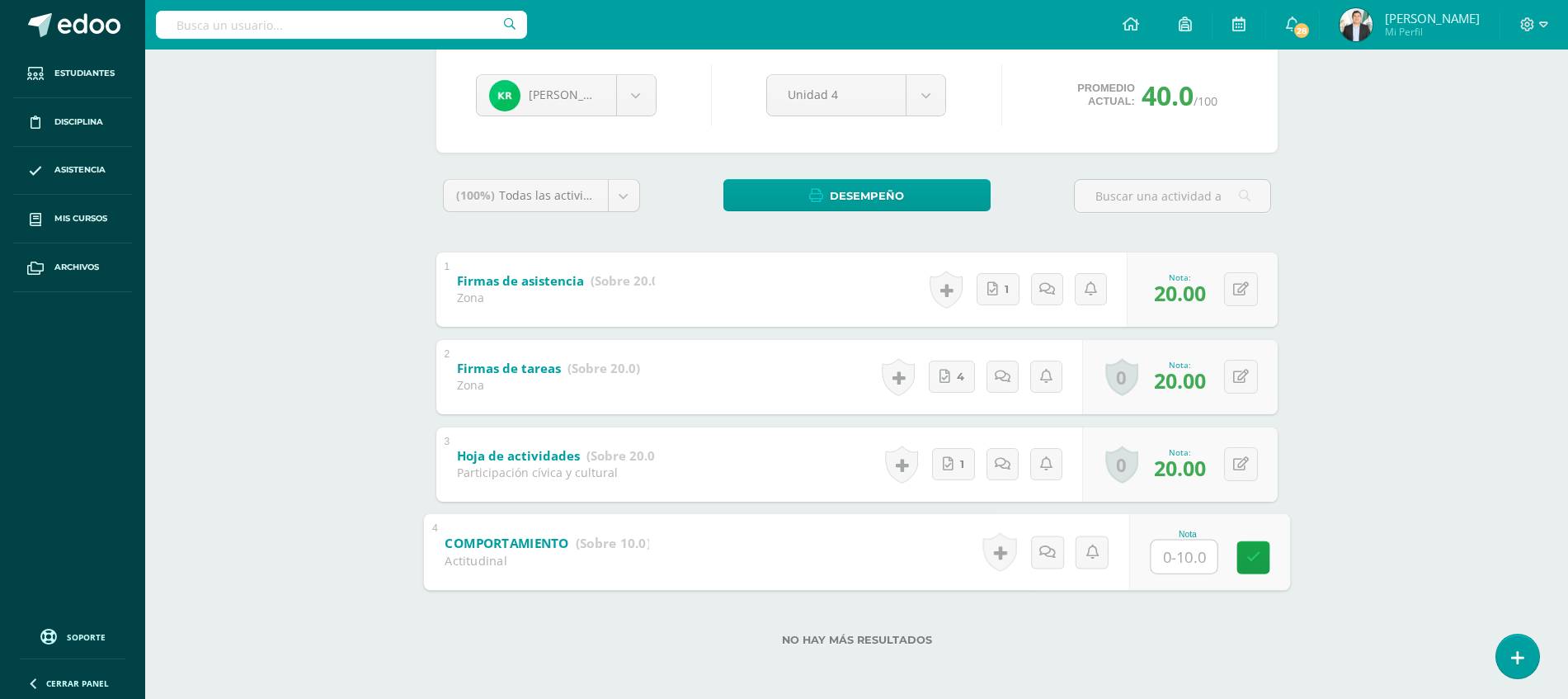
click at [1199, 560] on input "text" at bounding box center [1183, 556] width 66 height 33
type input "10"
click at [1360, 492] on div "TECNOLOGÍAS DEL APRENDIZAJE Y LA COMUNICACIÓN Segundo Básicos FDS Sábado "A" He…" at bounding box center [857, 295] width 1423 height 809
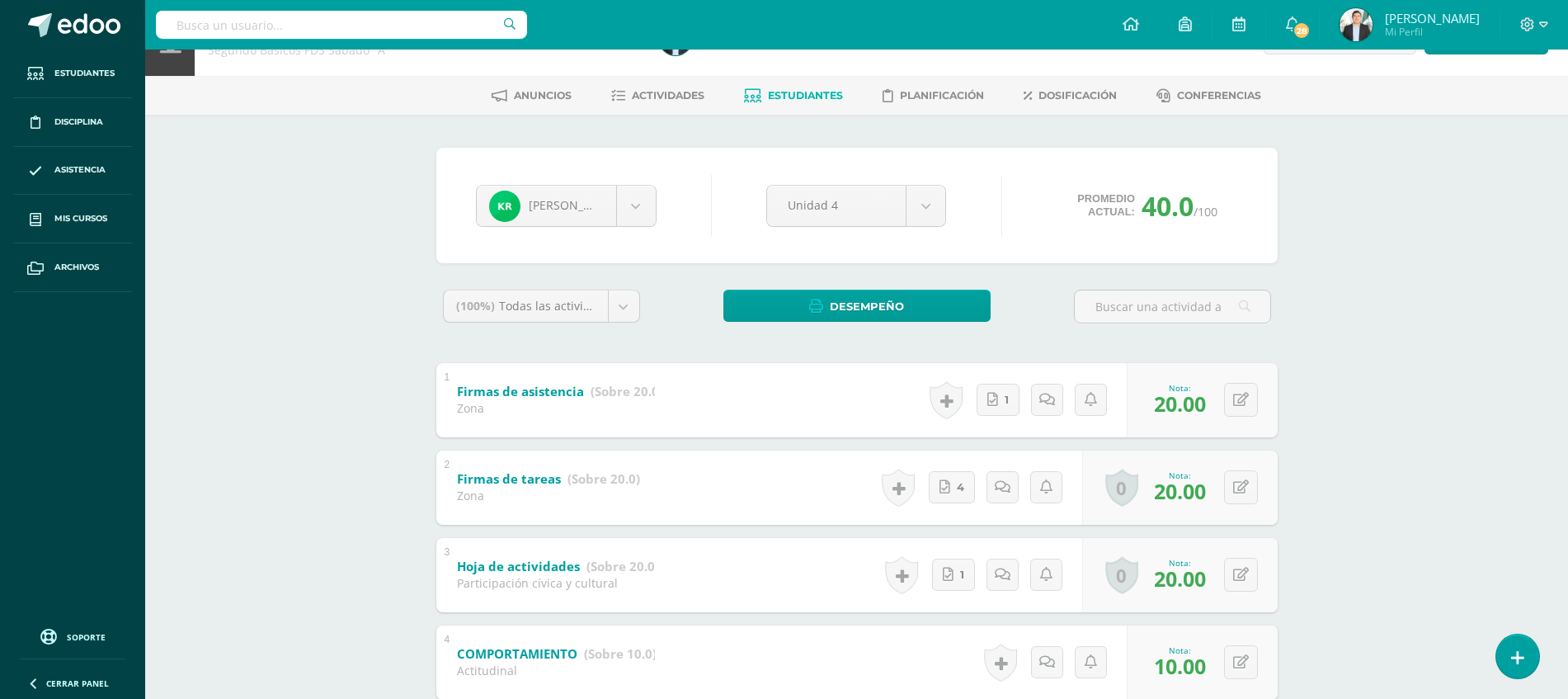
scroll to position [24, 0]
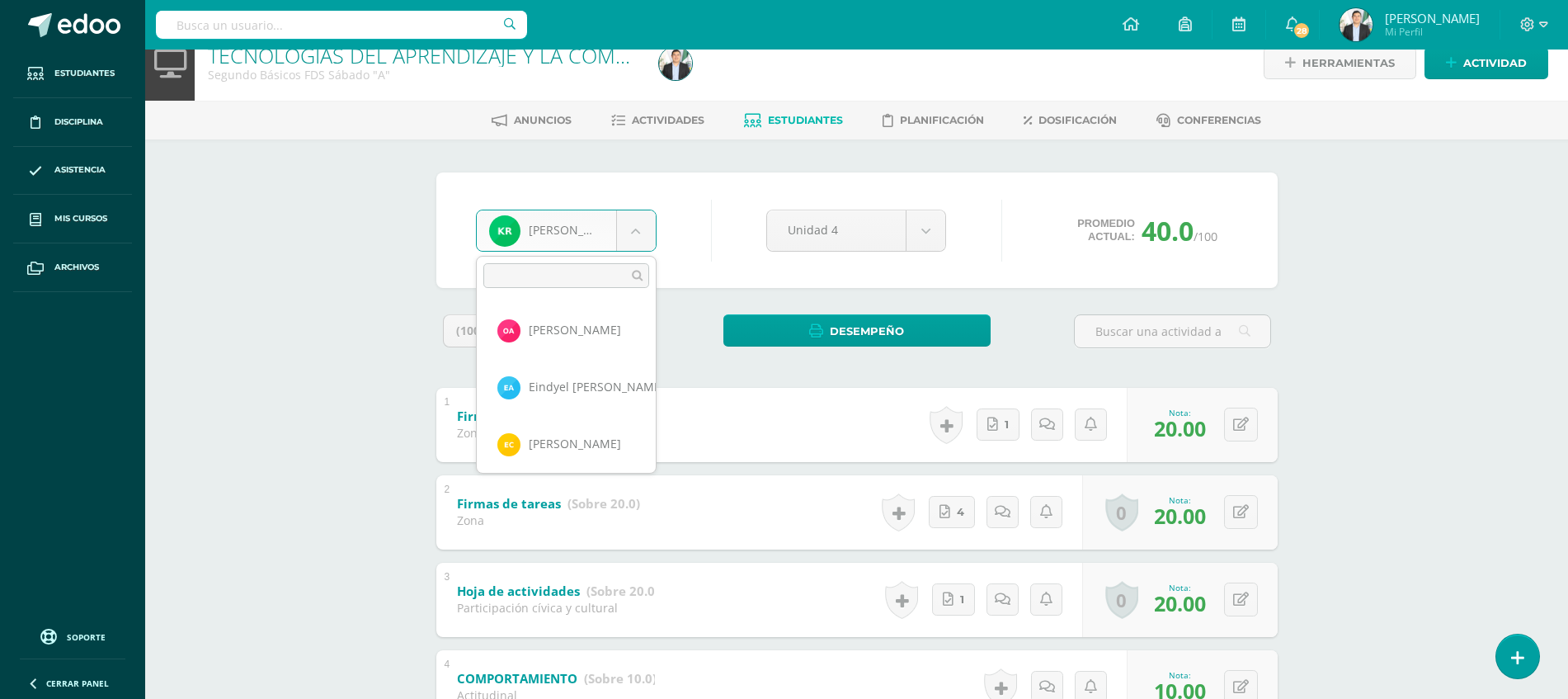
click at [605, 238] on body "Estudiantes Disciplina Asistencia Mis cursos Archivos Soporte Ayuda Reportar un…" at bounding box center [784, 405] width 1568 height 858
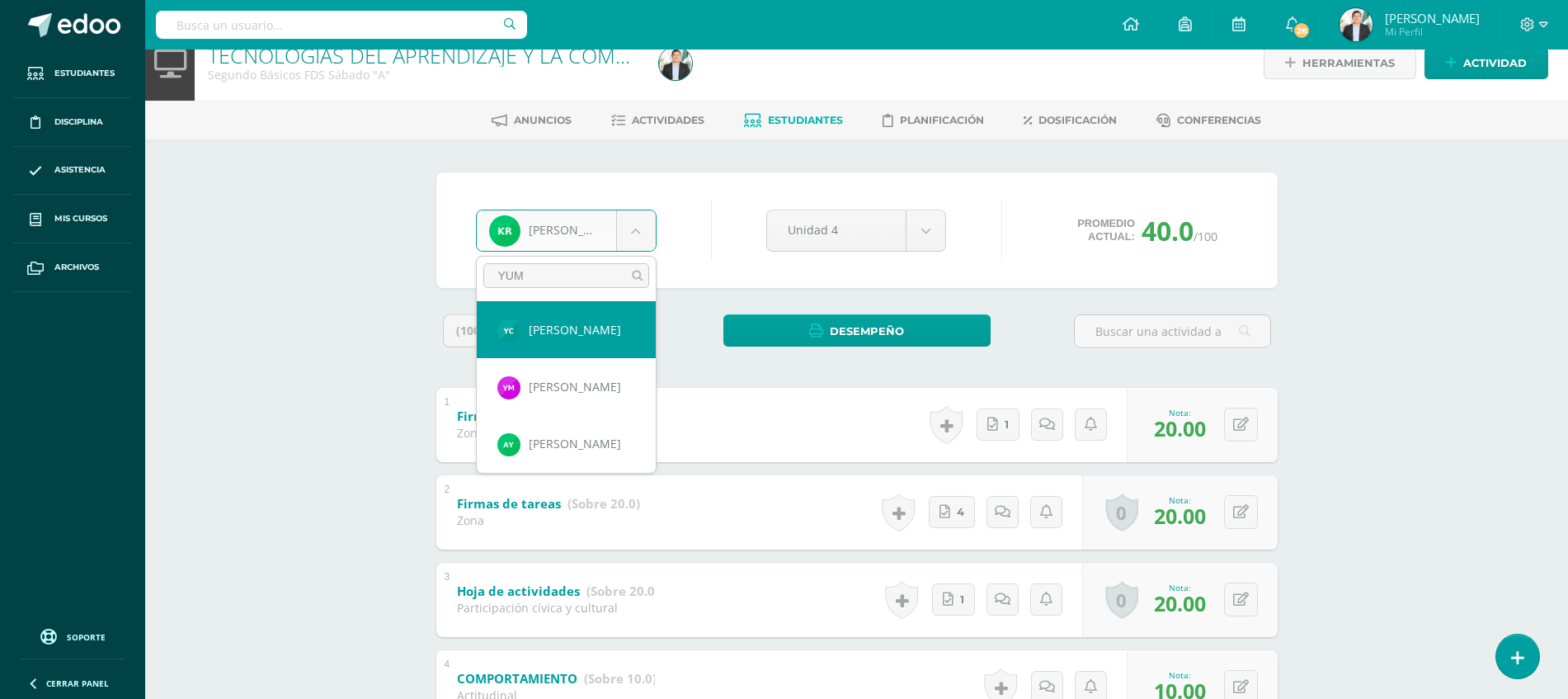
type input "YUMA"
select select "8491"
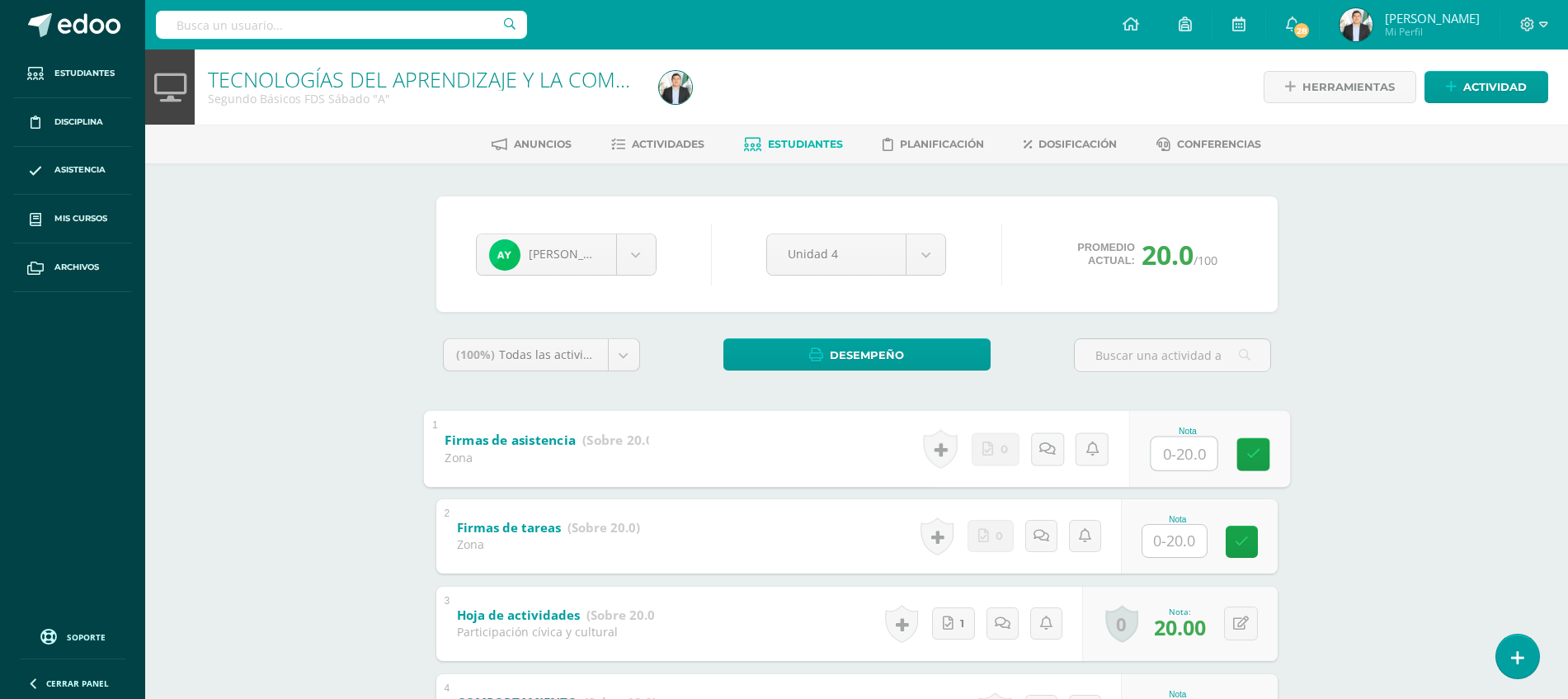
click at [1163, 436] on input "text" at bounding box center [1183, 453] width 66 height 33
type input "20"
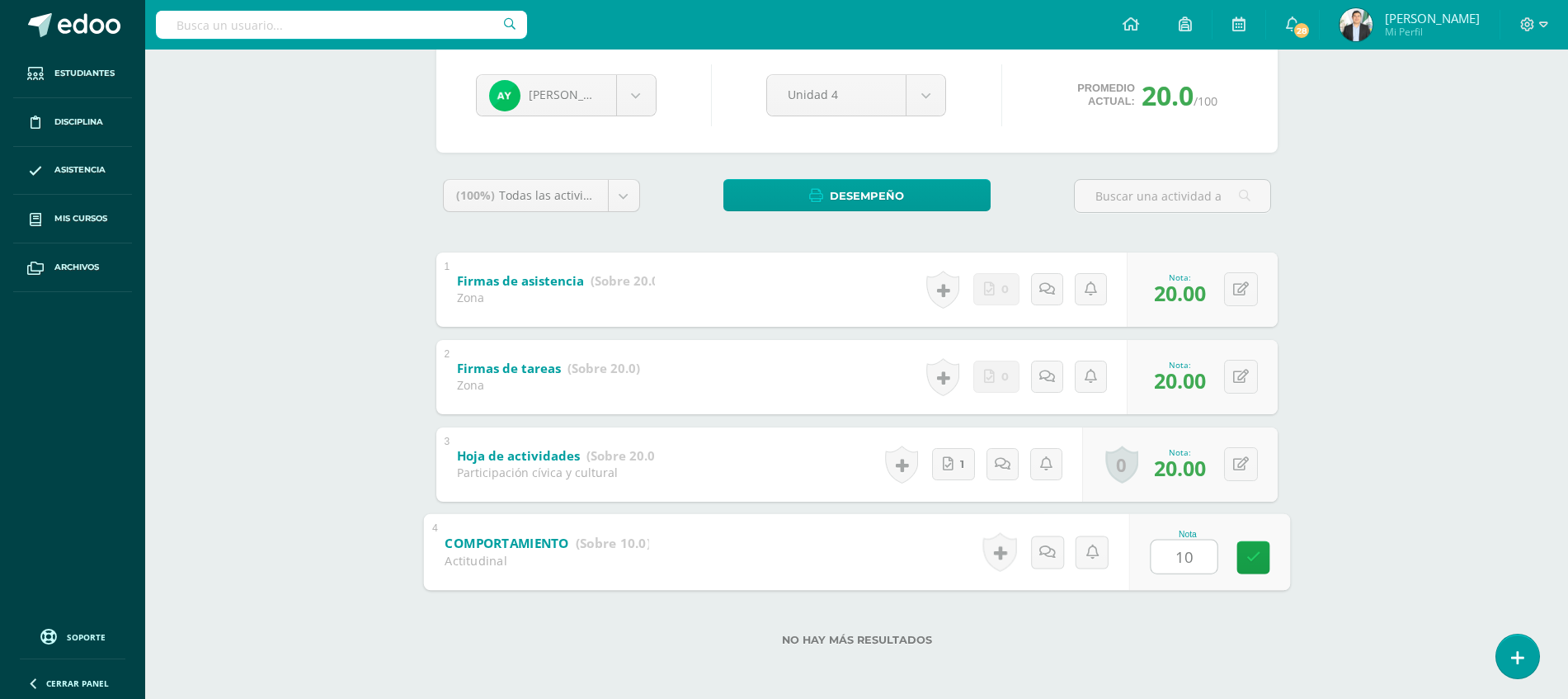
type input "10"
click at [1397, 459] on div "TECNOLOGÍAS DEL APRENDIZAJE Y LA COMUNICACIÓN Segundo Básicos FDS Sábado "A" He…" at bounding box center [857, 295] width 1423 height 809
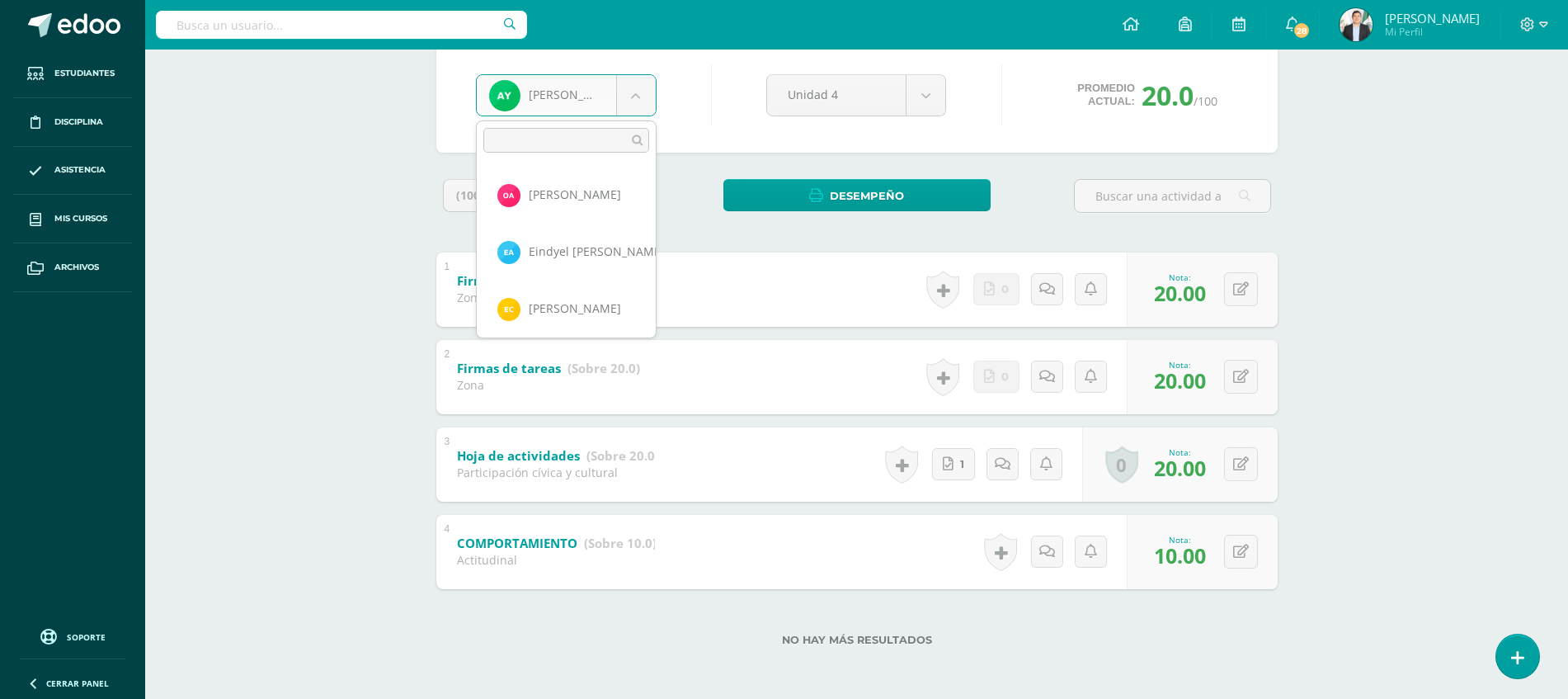
click at [574, 107] on body "Estudiantes Disciplina Asistencia Mis cursos Archivos Soporte Ayuda Reportar un…" at bounding box center [784, 270] width 1568 height 858
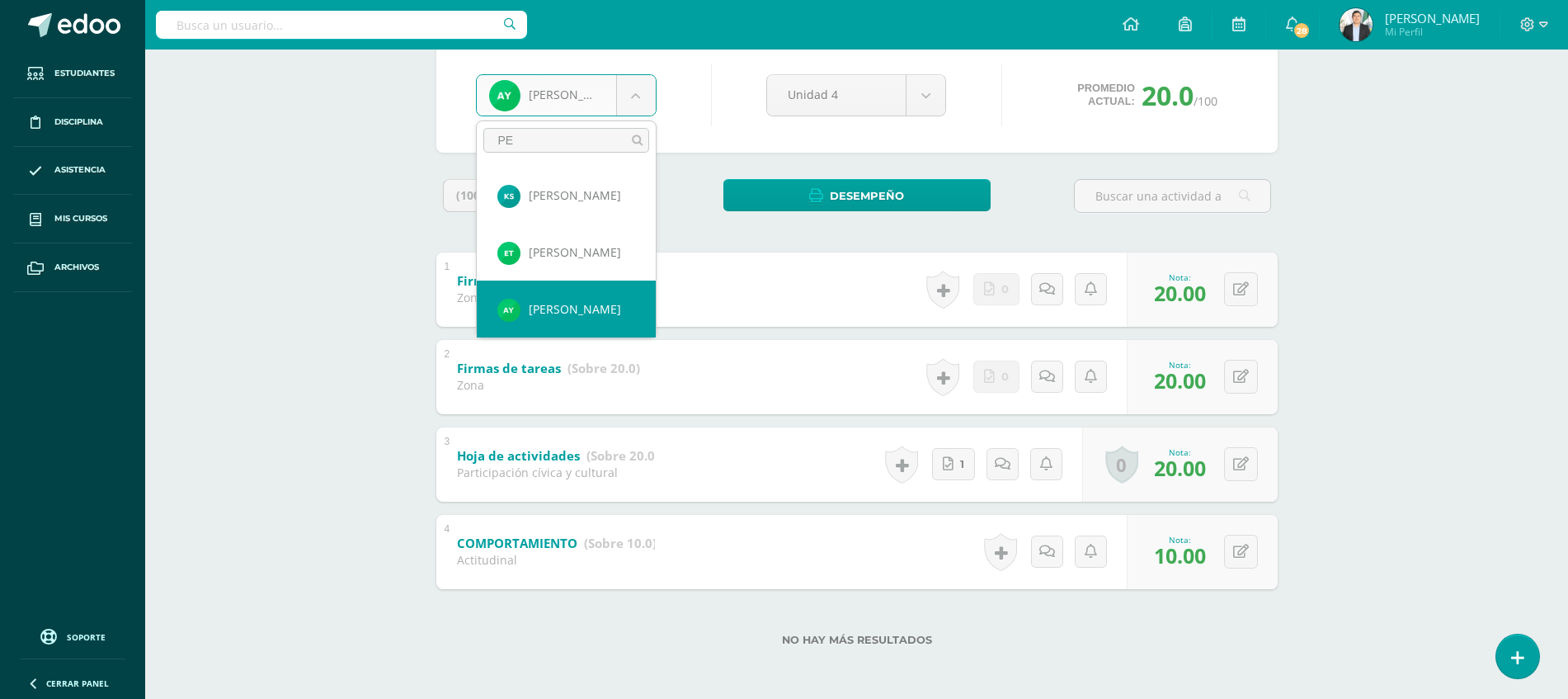
scroll to position [0, 0]
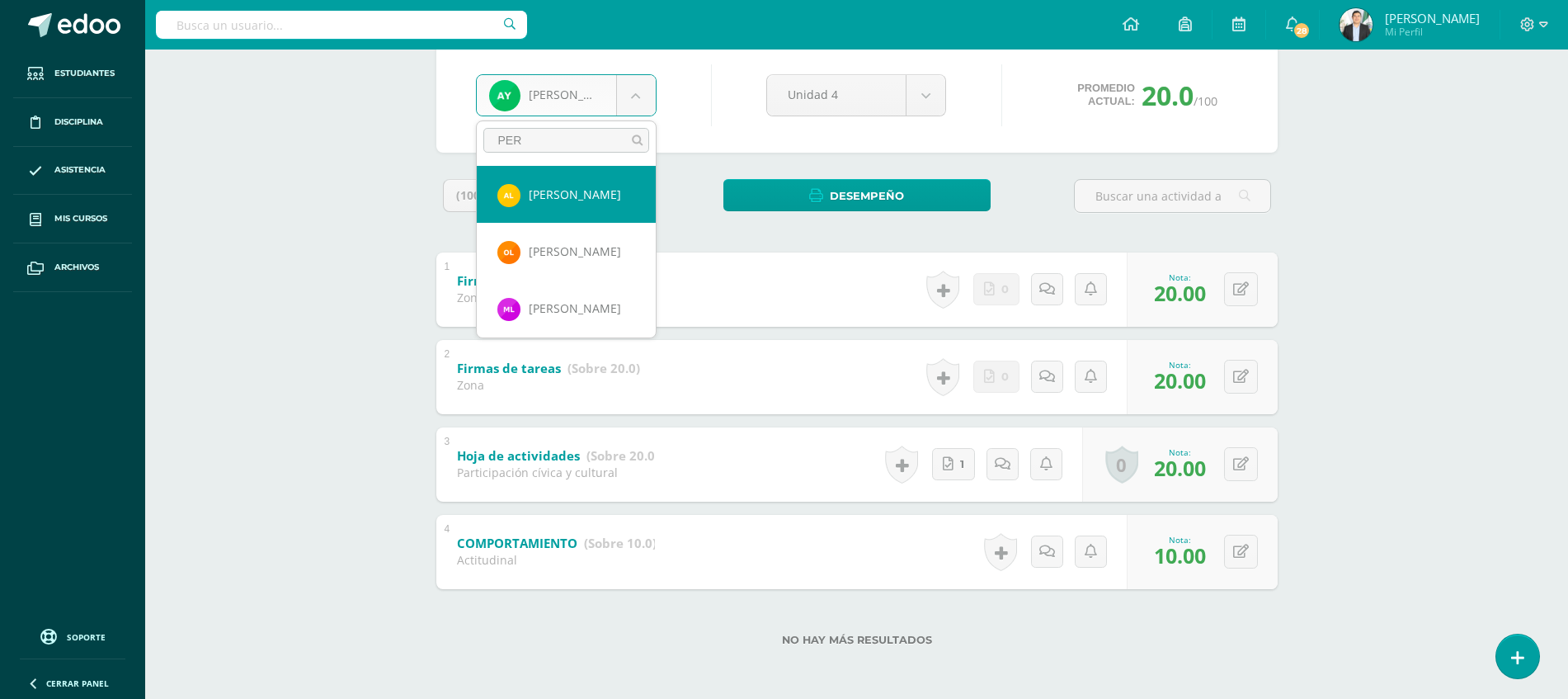
type input "PERE"
select select "8362"
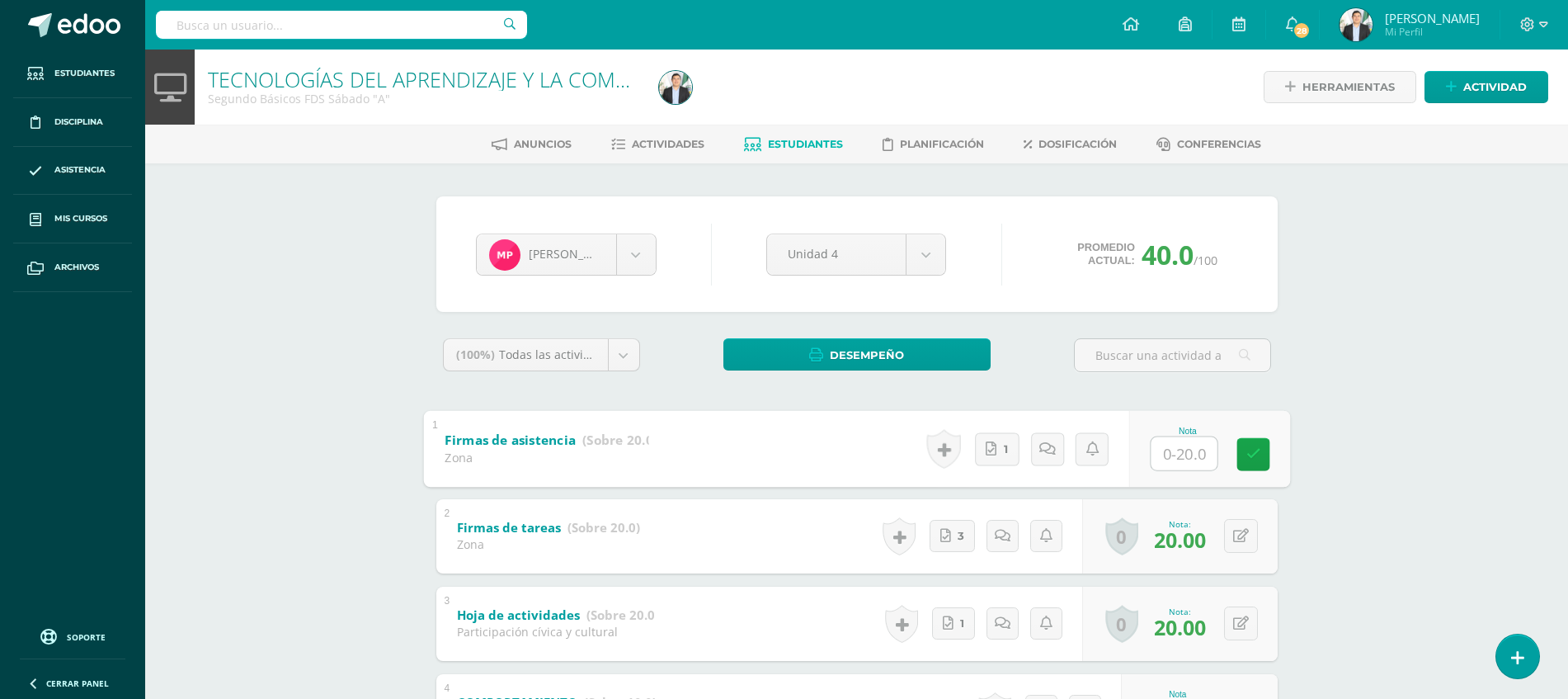
click at [1188, 458] on input "text" at bounding box center [1183, 453] width 66 height 33
type input "20"
click at [1477, 468] on div "TECNOLOGÍAS DEL APRENDIZAJE Y LA COMUNICACIÓN Segundo Básicos FDS [DATE] "A" He…" at bounding box center [857, 454] width 1423 height 809
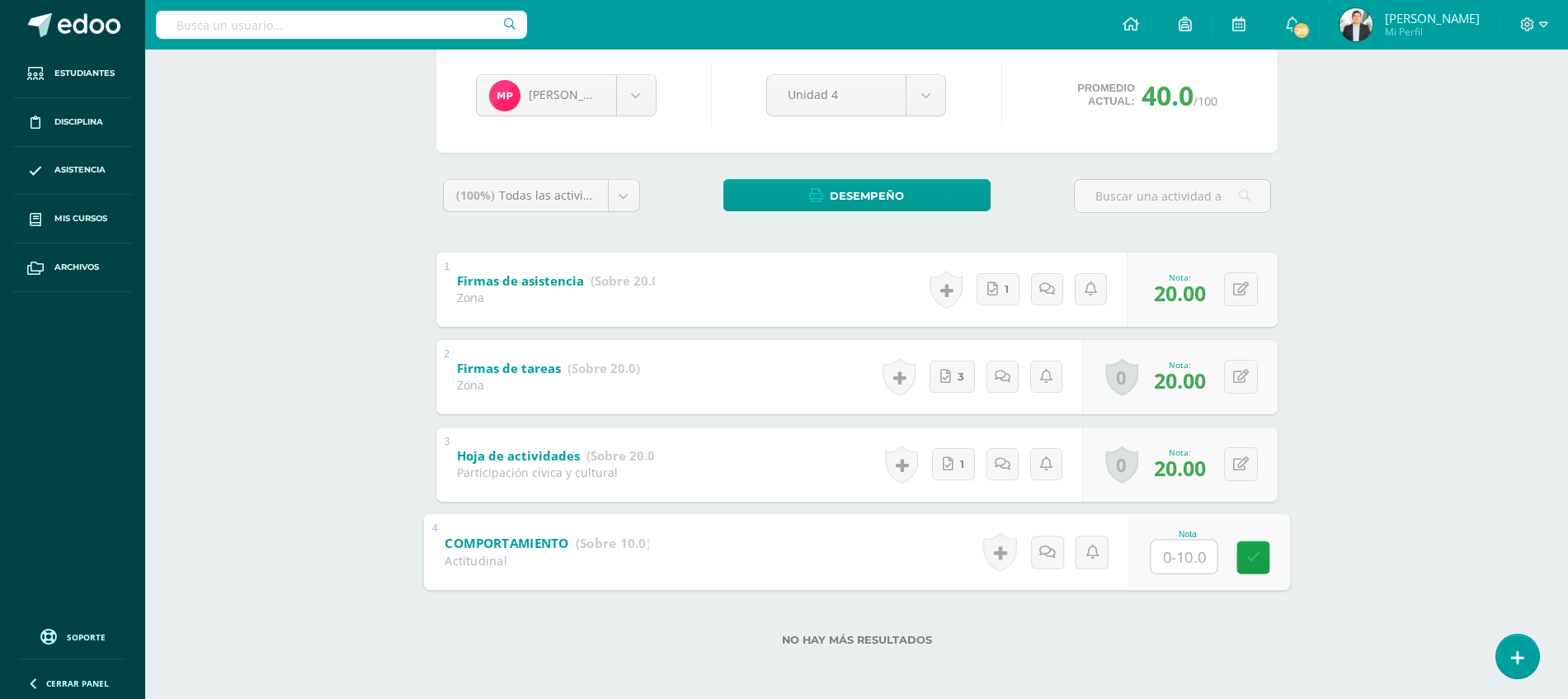
click at [1194, 557] on input "text" at bounding box center [1183, 556] width 66 height 33
type input "10"
click at [1499, 434] on div "TECNOLOGÍAS DEL APRENDIZAJE Y LA COMUNICACIÓN Segundo Básicos FDS [DATE] "A" He…" at bounding box center [857, 295] width 1423 height 809
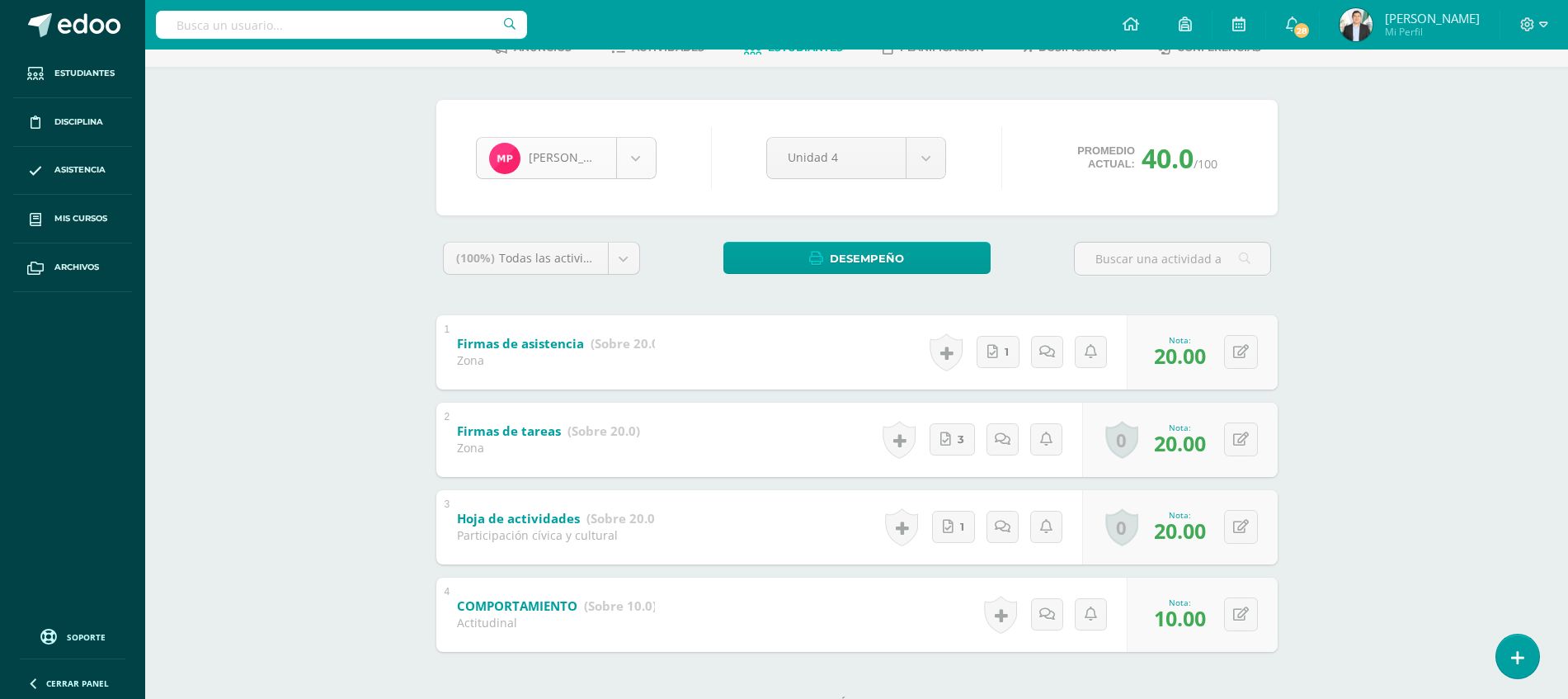
scroll to position [1195, 0]
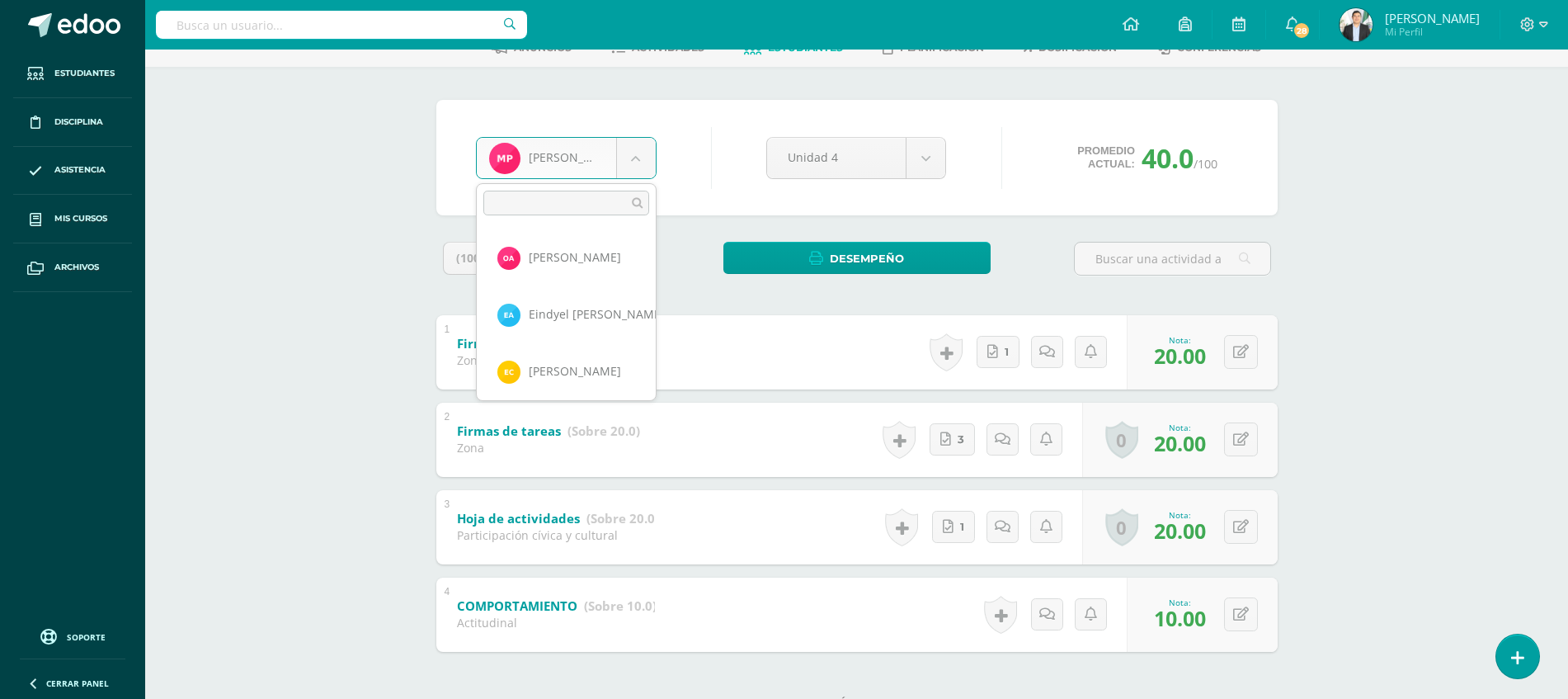
click at [573, 158] on body "Estudiantes Disciplina Asistencia Mis cursos Archivos Soporte Ayuda Reportar un…" at bounding box center [784, 332] width 1568 height 858
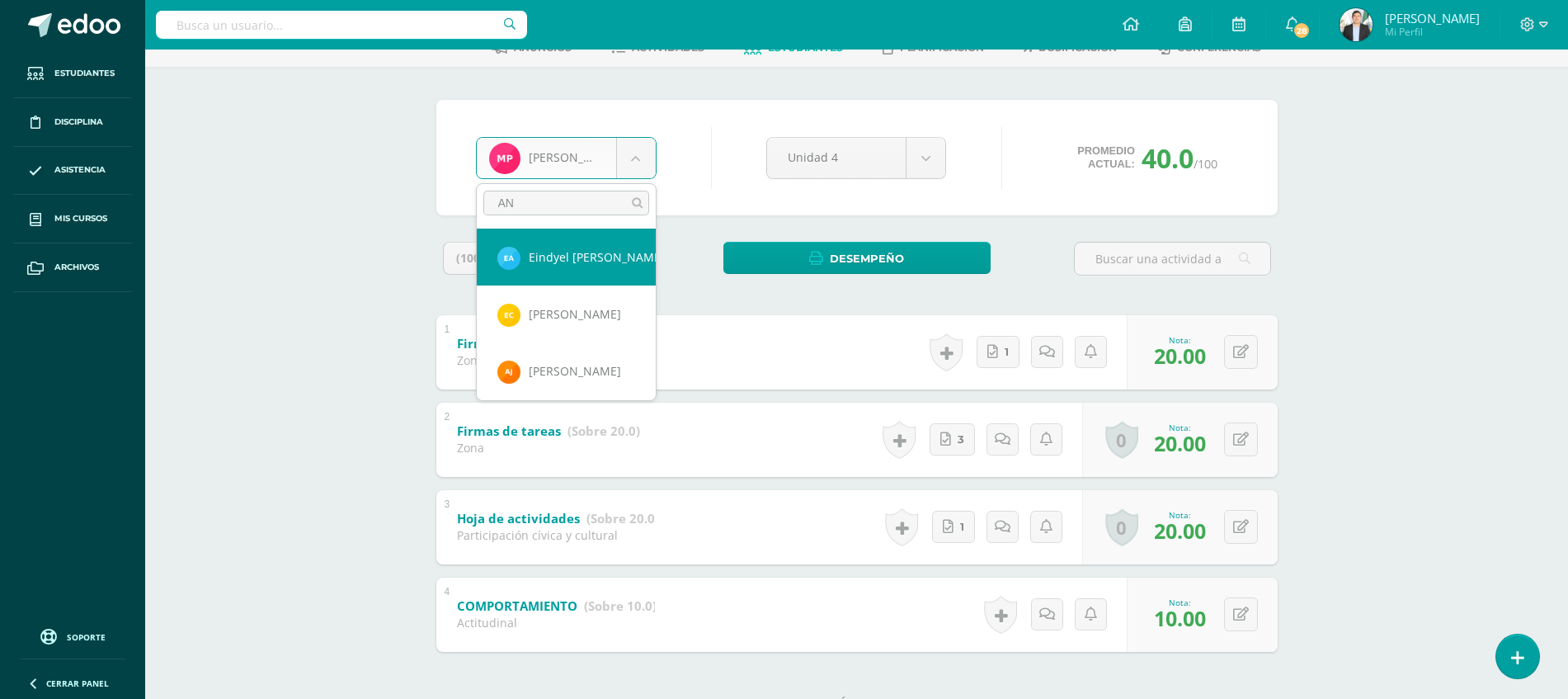
type input "[PERSON_NAME]"
select select "8166"
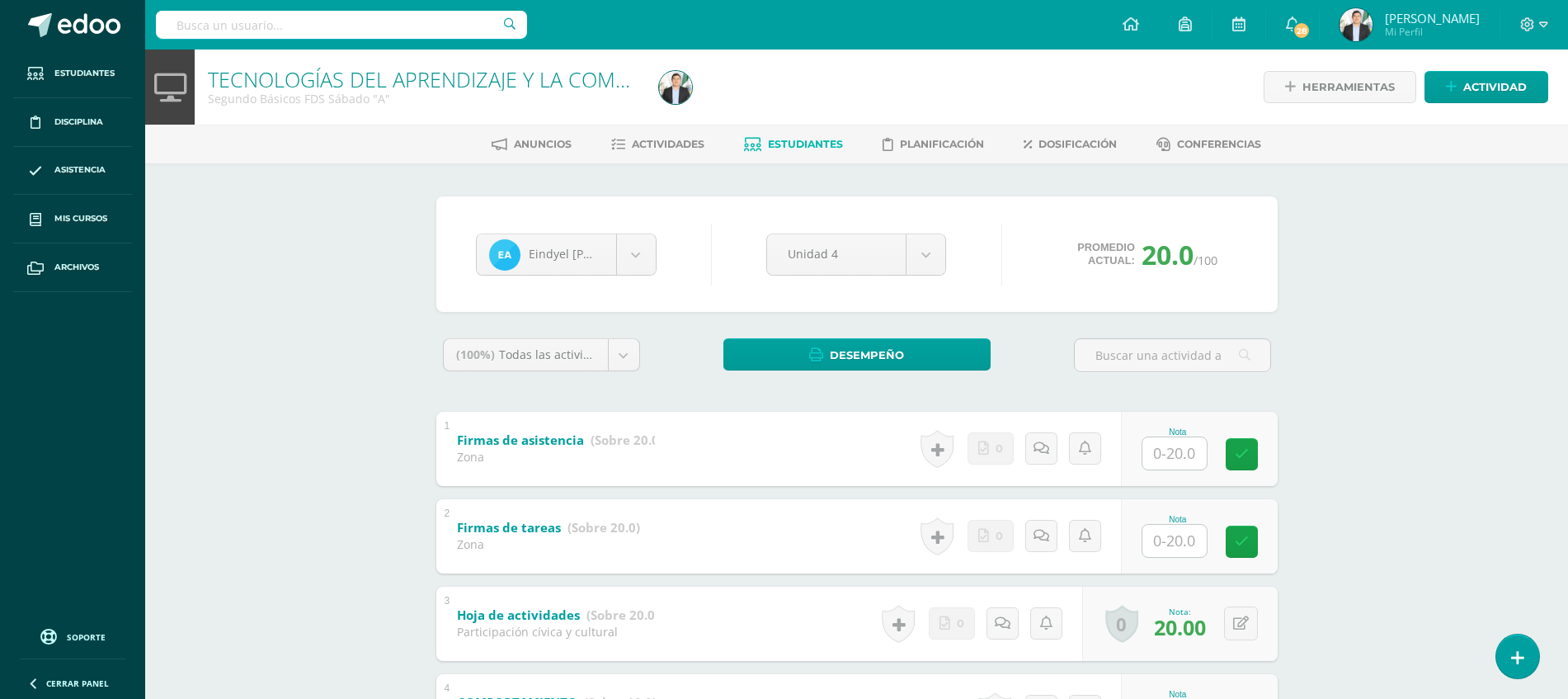
scroll to position [159, 0]
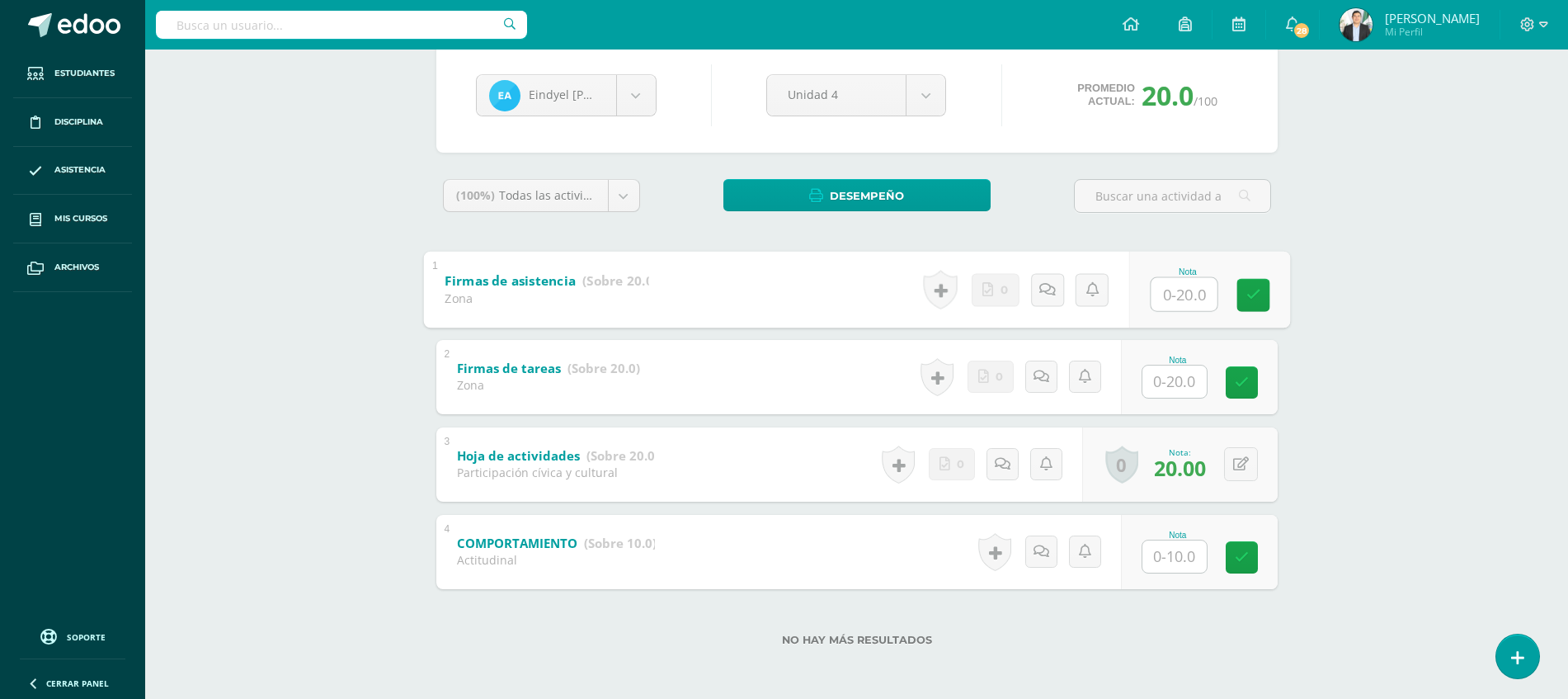
click at [1175, 282] on input "text" at bounding box center [1183, 294] width 66 height 33
type input "20"
click at [1274, 288] on div "0 Logros Logros obtenidos Aún no hay logros agregados Nota: 20.00" at bounding box center [1201, 289] width 151 height 74
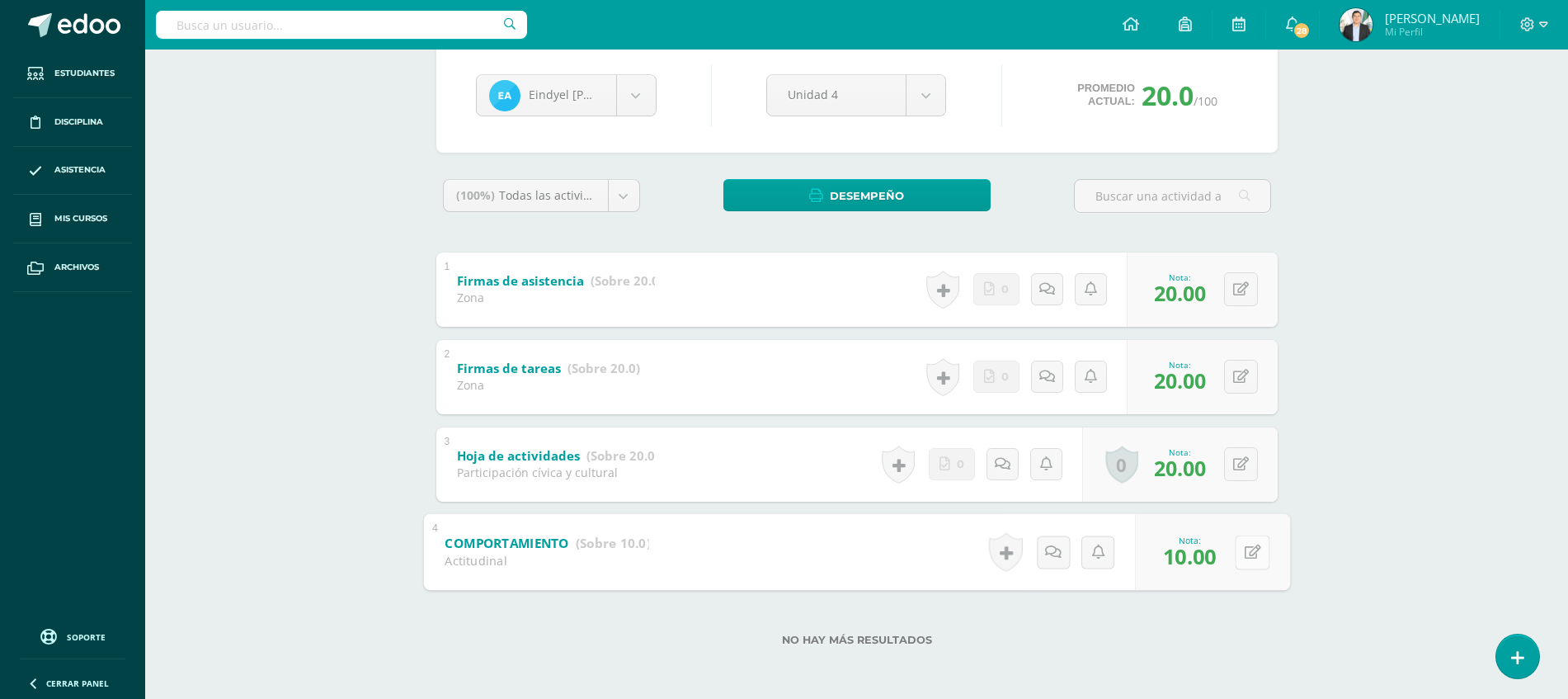
click at [1238, 556] on button at bounding box center [1252, 552] width 35 height 35
type input "1"
click at [1372, 526] on div "TECNOLOGÍAS DEL APRENDIZAJE Y LA COMUNICACIÓN Segundo Básicos FDS Sábado "A" He…" at bounding box center [857, 295] width 1423 height 809
click at [616, 115] on div "Eindyel [PERSON_NAME]" at bounding box center [566, 95] width 181 height 42
click at [636, 105] on body "Estudiantes Disciplina Asistencia Mis cursos Archivos Soporte Ayuda Reportar un…" at bounding box center [784, 270] width 1568 height 858
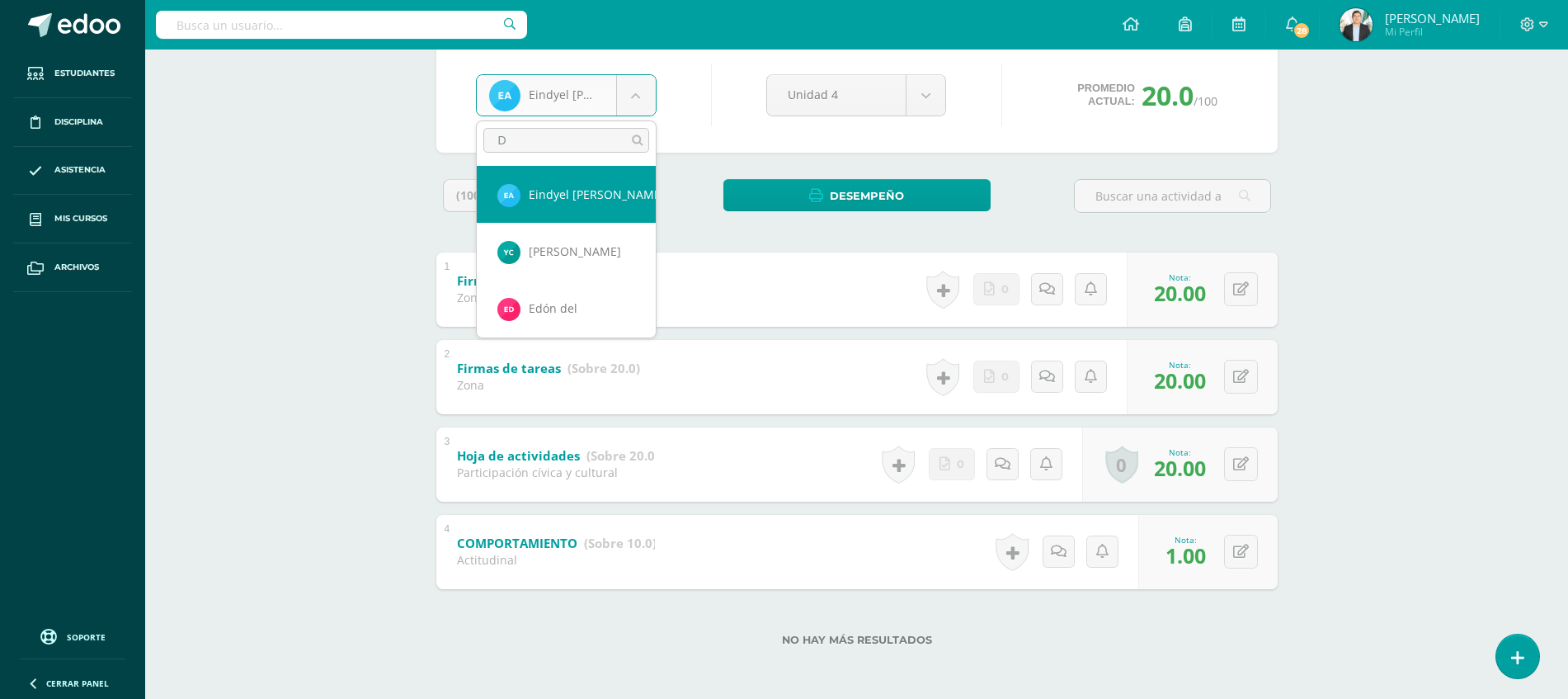
type input "DE"
select select "9138"
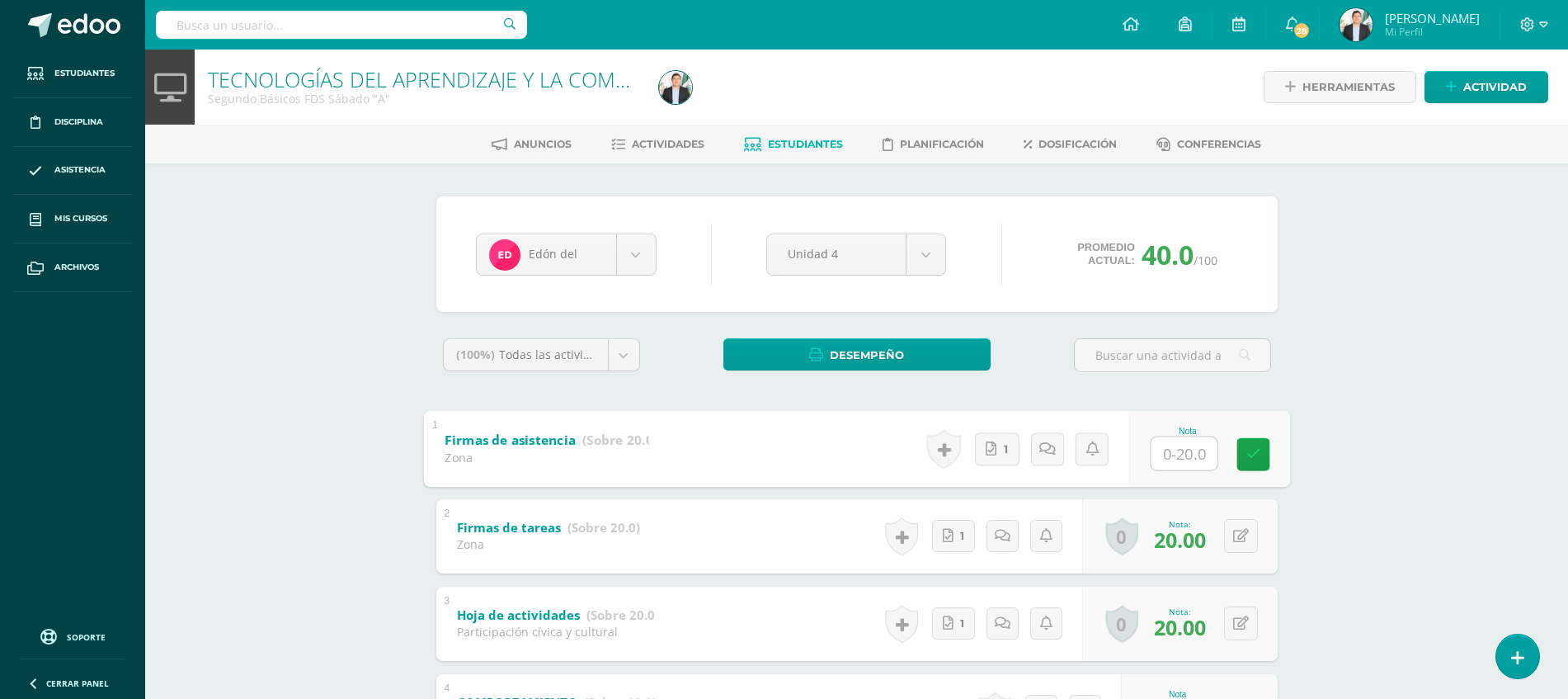
click at [1157, 442] on input "text" at bounding box center [1183, 453] width 66 height 33
type input "20"
click at [1304, 541] on div "Edón del [PERSON_NAME] Eindyel [PERSON_NAME] [PERSON_NAME] [PERSON_NAME] [PERSO…" at bounding box center [857, 511] width 907 height 694
click at [1244, 530] on icon at bounding box center [1252, 535] width 16 height 14
type input "17"
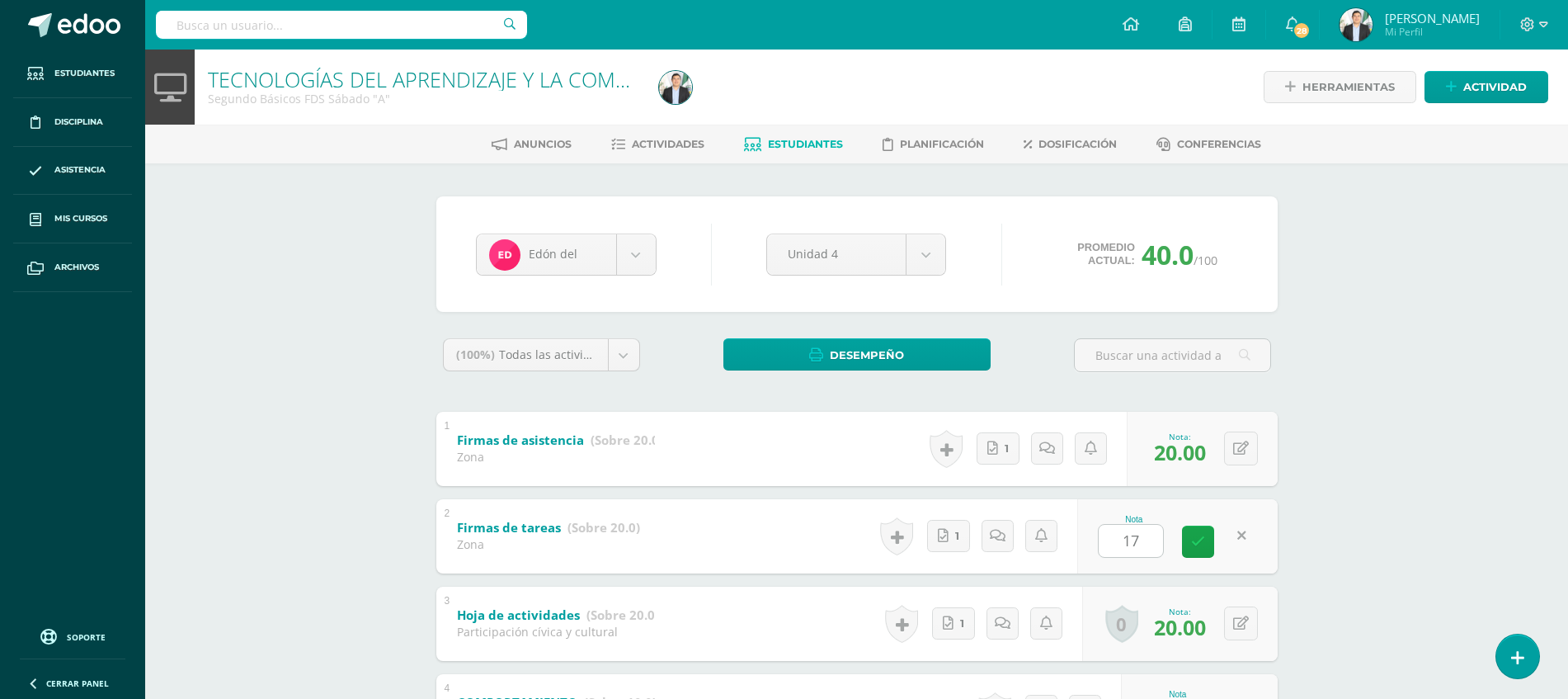
click at [1396, 650] on div "TECNOLOGÍAS DEL APRENDIZAJE Y LA COMUNICACIÓN Segundo Básicos FDS Sábado "A" He…" at bounding box center [857, 454] width 1423 height 809
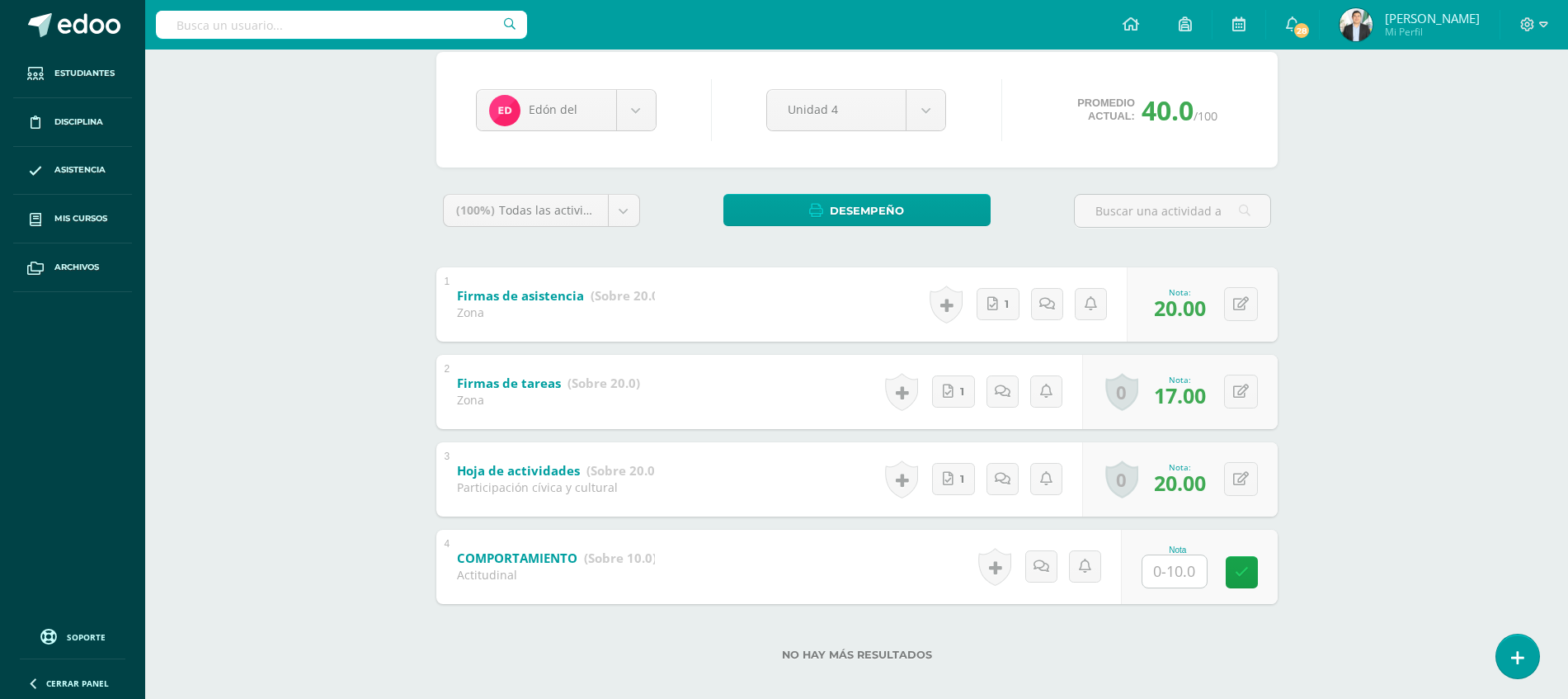
scroll to position [159, 0]
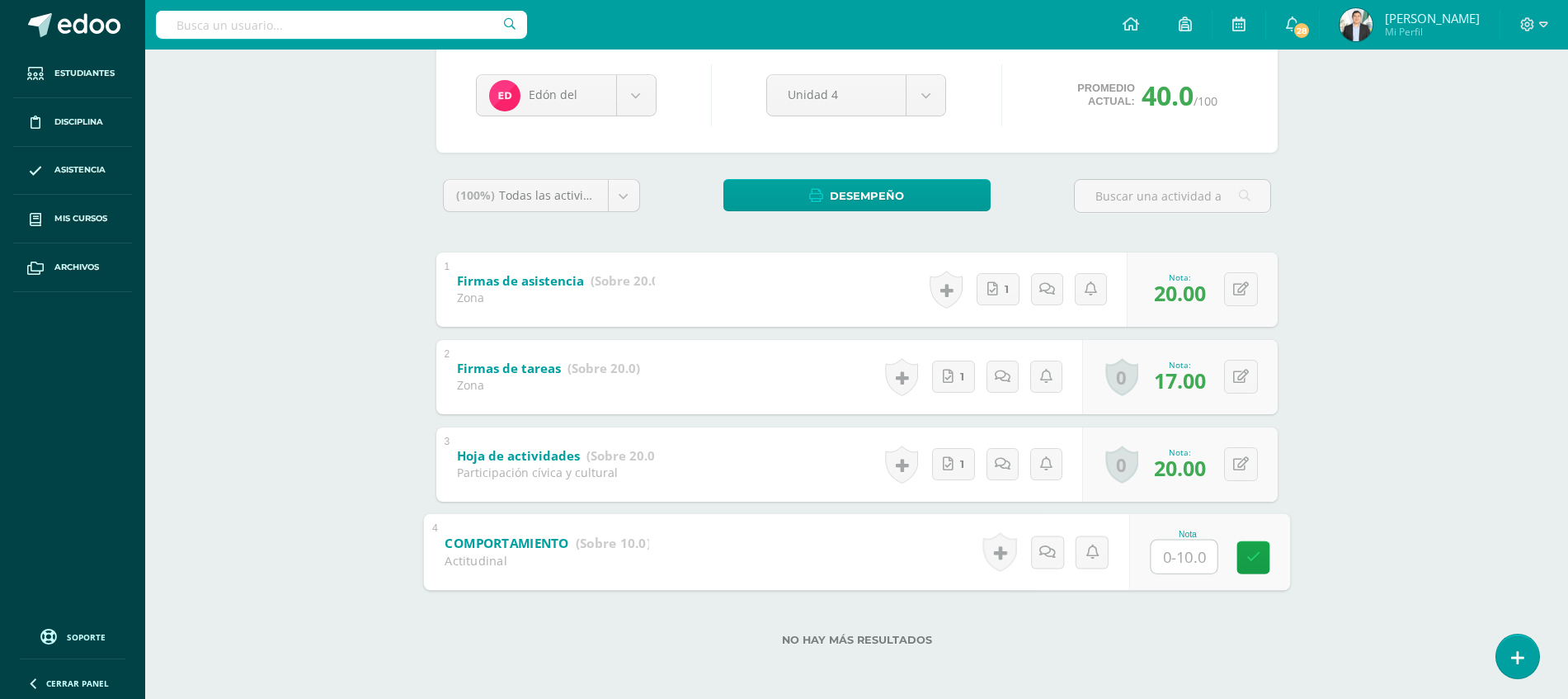
click at [1175, 553] on input "text" at bounding box center [1183, 556] width 66 height 33
type input "7"
click at [1476, 450] on div "TECNOLOGÍAS DEL APRENDIZAJE Y LA COMUNICACIÓN Segundo Básicos FDS Sábado "A" He…" at bounding box center [857, 295] width 1423 height 809
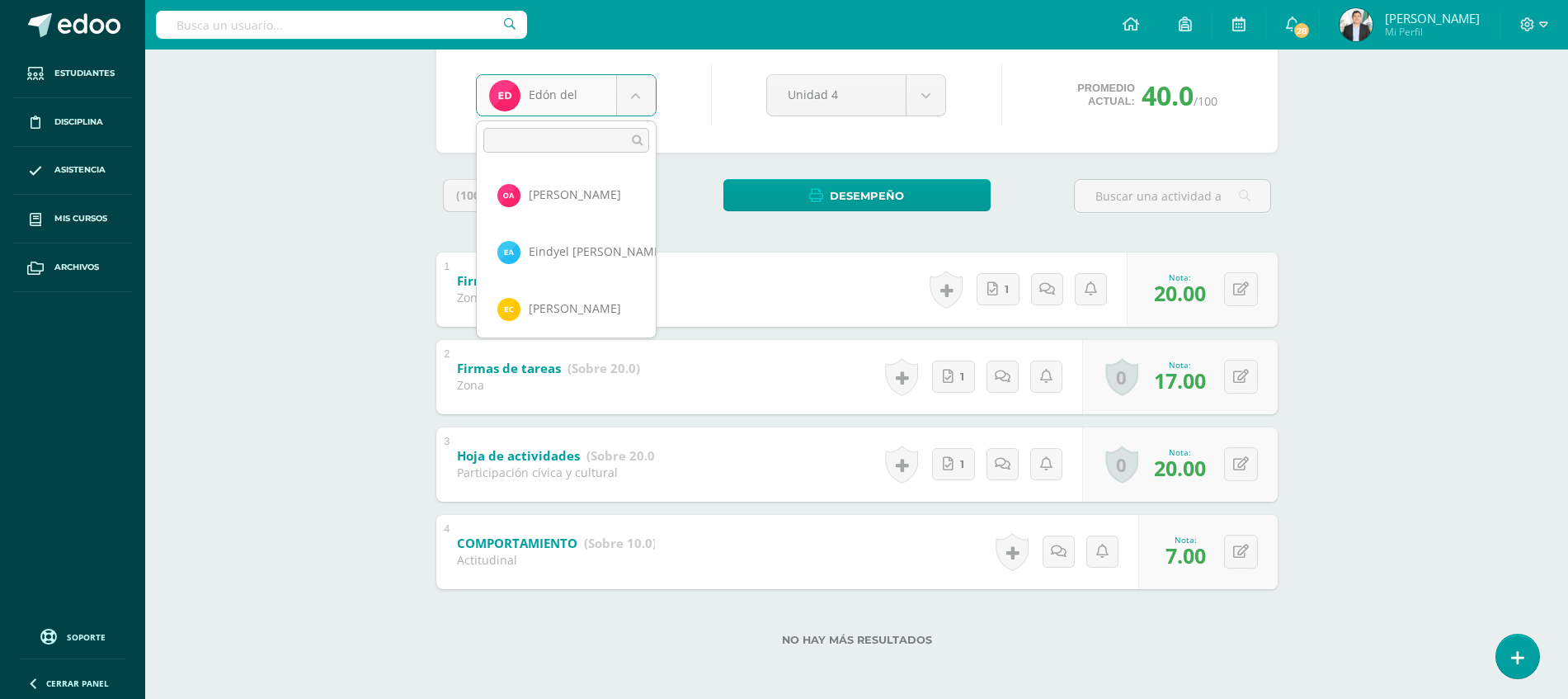
click at [608, 81] on body "Estudiantes Disciplina Asistencia Mis cursos Archivos Soporte Ayuda Reportar un…" at bounding box center [784, 270] width 1568 height 858
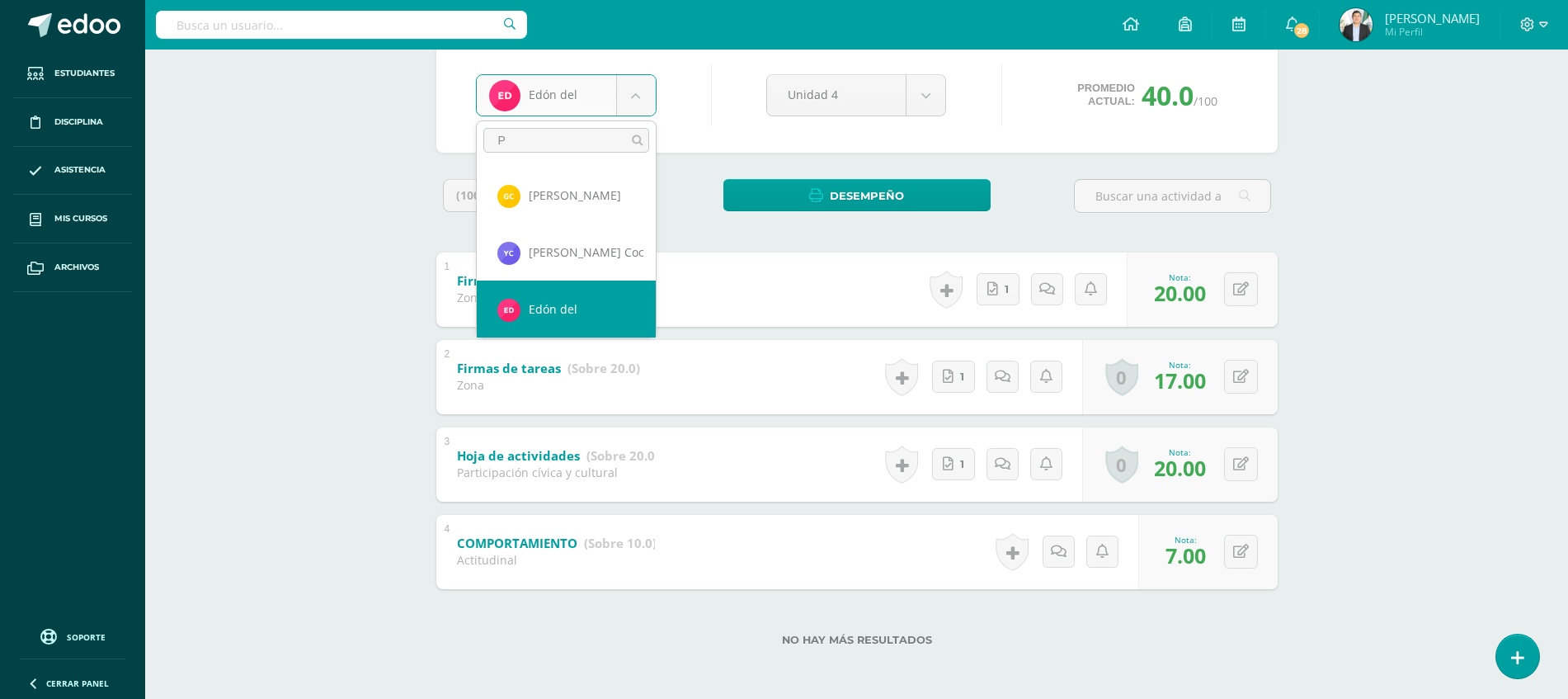
scroll to position [0, 0]
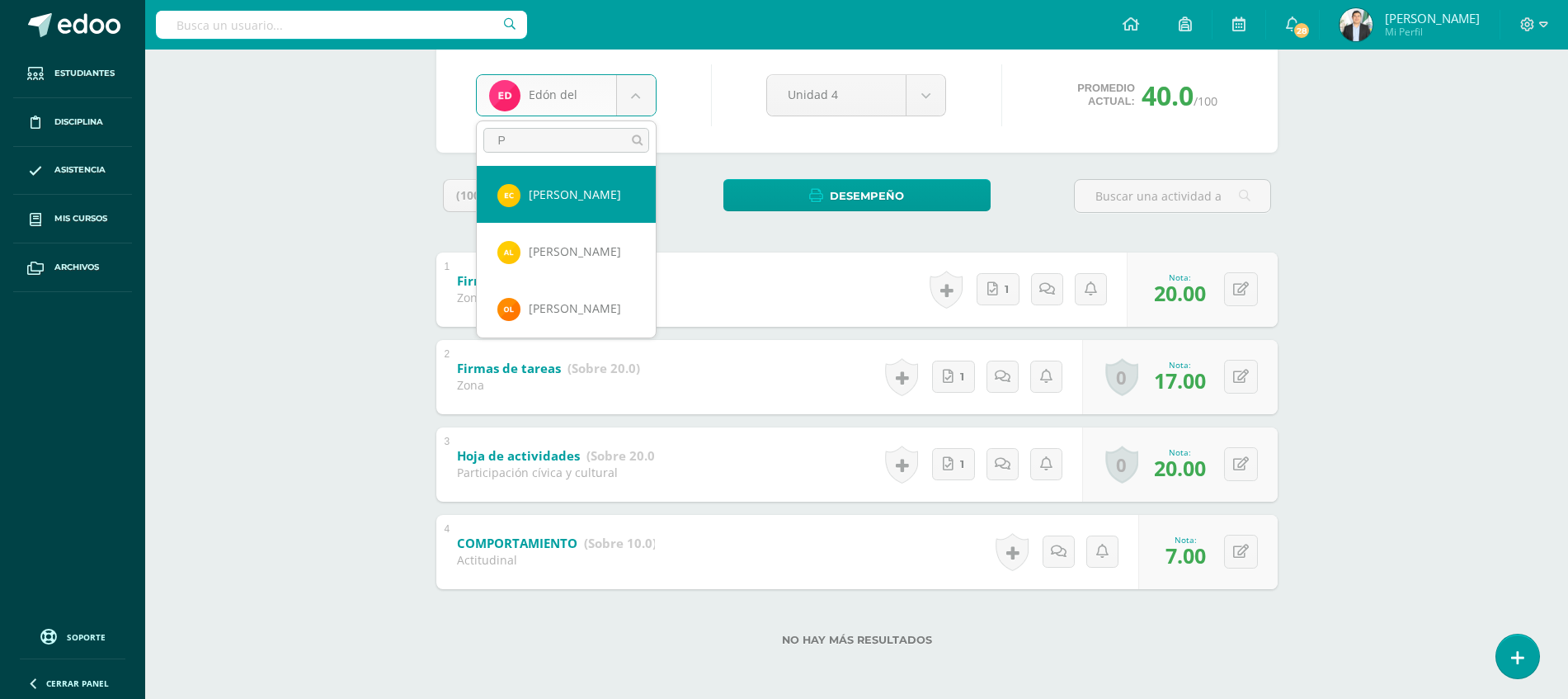
type input "PI"
select select "8490"
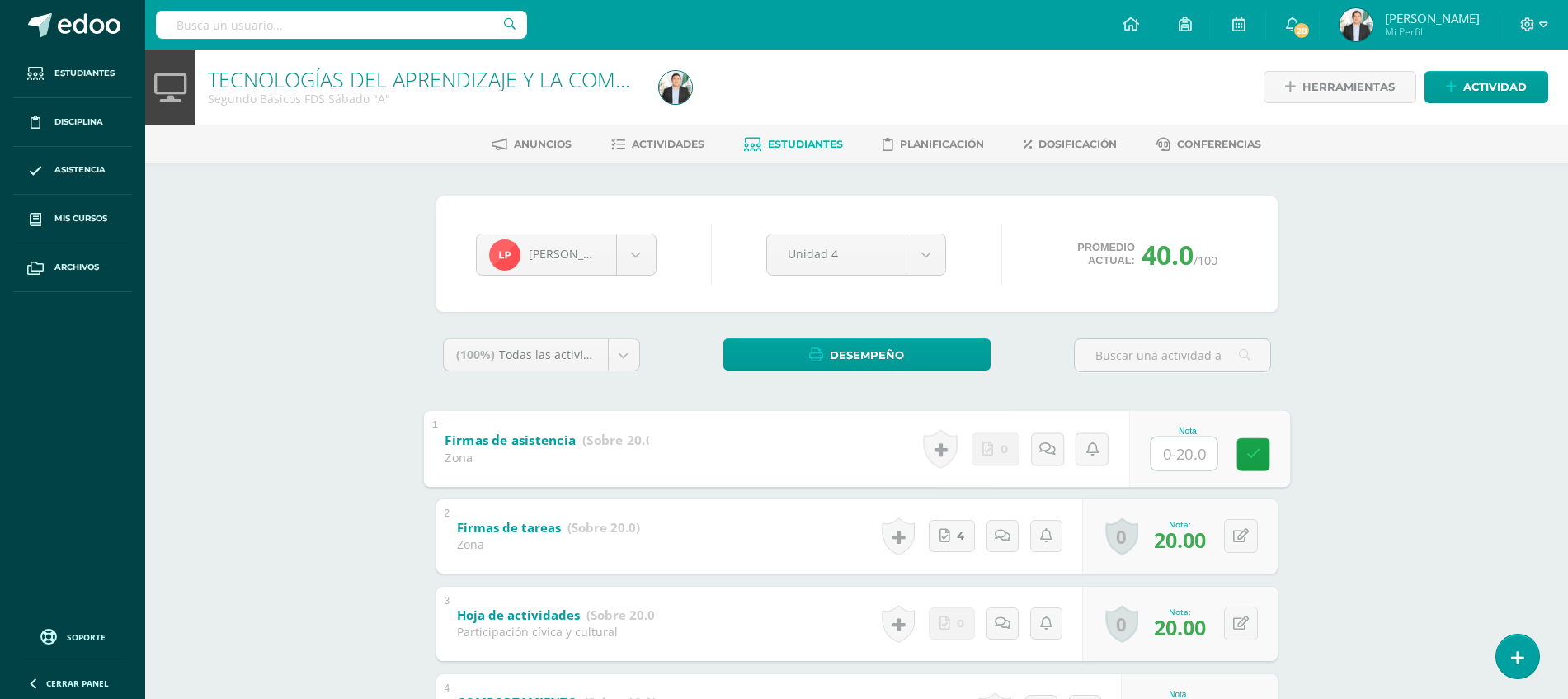
click at [1175, 457] on input "text" at bounding box center [1183, 453] width 66 height 33
type input "20"
click at [1451, 318] on div "TECNOLOGÍAS DEL APRENDIZAJE Y LA COMUNICACIÓN Segundo Básicos FDS [DATE] "A" He…" at bounding box center [857, 454] width 1423 height 809
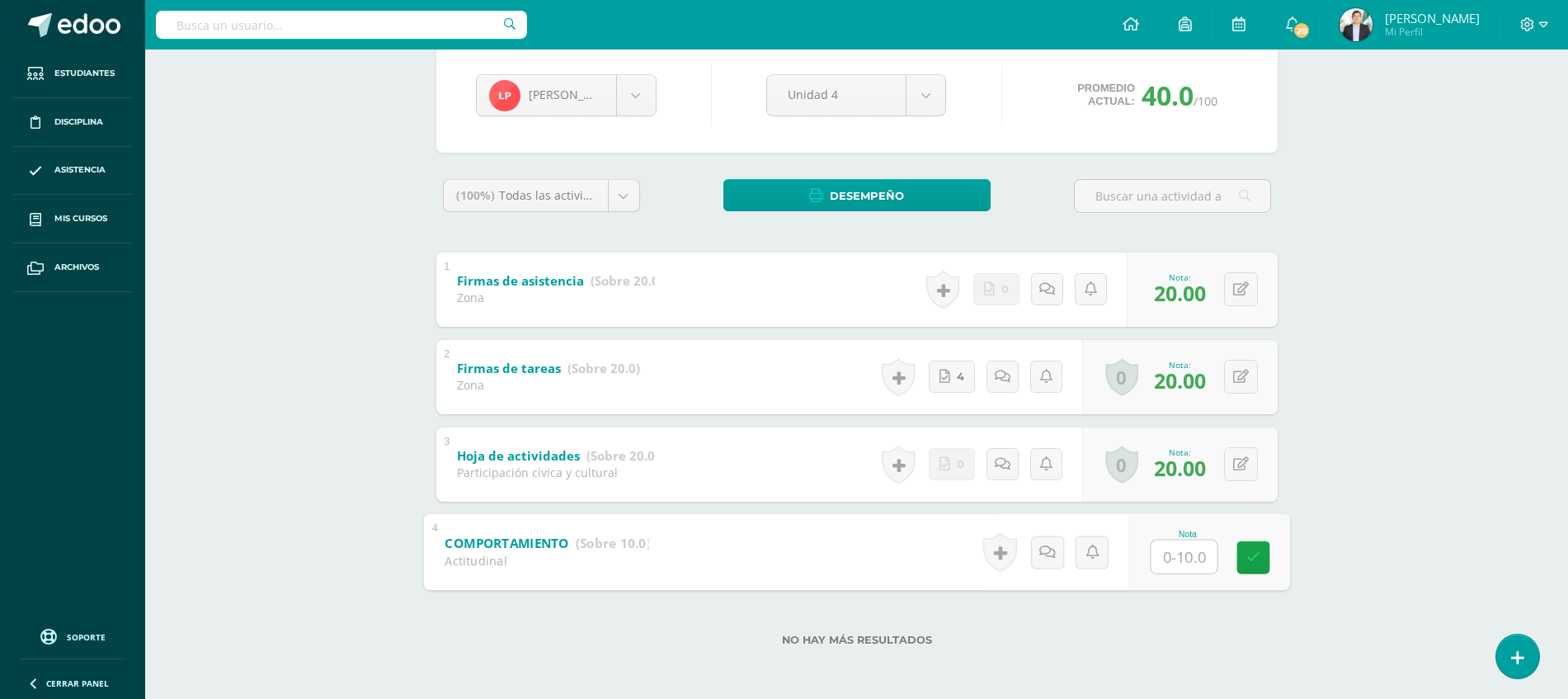
click at [1167, 560] on input "text" at bounding box center [1183, 556] width 66 height 33
type input "10"
click at [1443, 495] on div "TECNOLOGÍAS DEL APRENDIZAJE Y LA COMUNICACIÓN Segundo Básicos FDS Sábado "A" He…" at bounding box center [857, 295] width 1423 height 809
click at [1544, 434] on div "TECNOLOGÍAS DEL APRENDIZAJE Y LA COMUNICACIÓN Segundo Básicos FDS Sábado "A" He…" at bounding box center [857, 295] width 1423 height 809
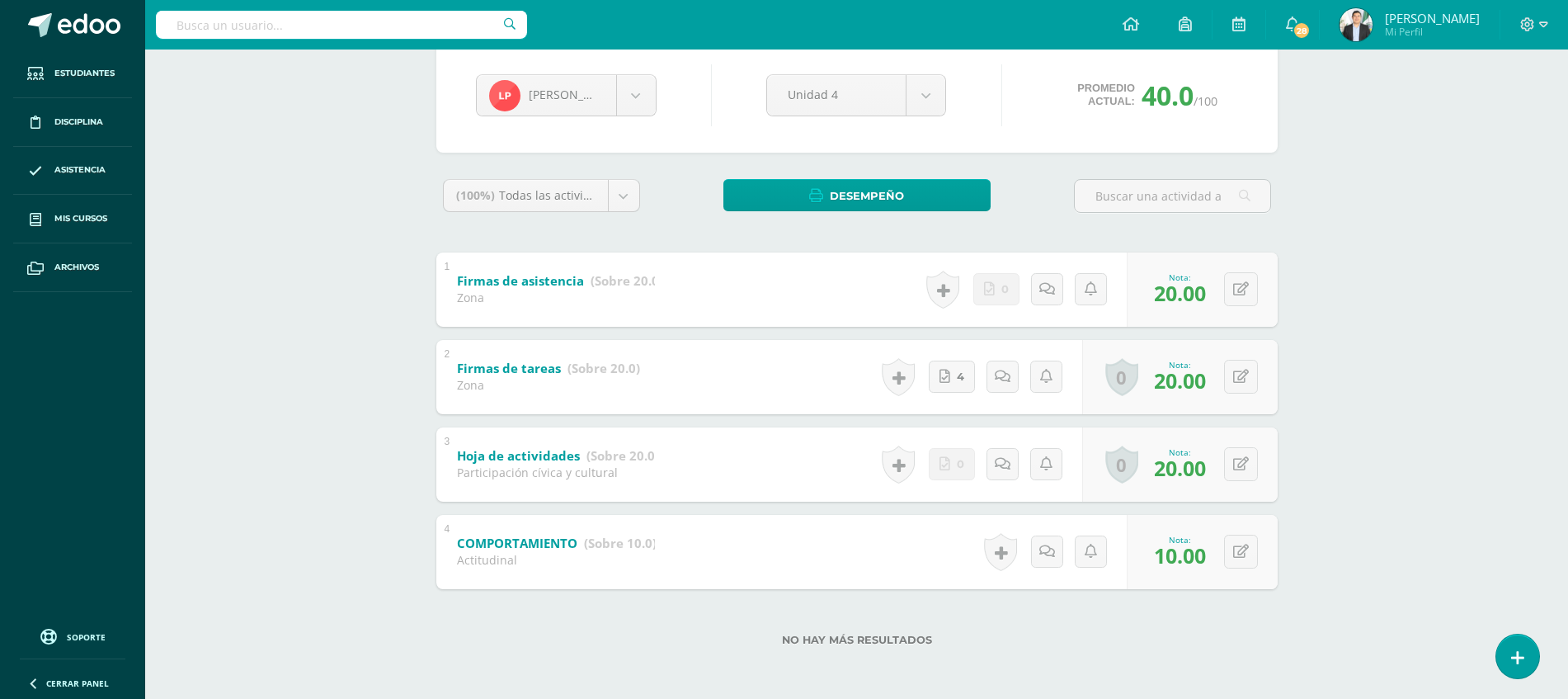
scroll to position [0, 0]
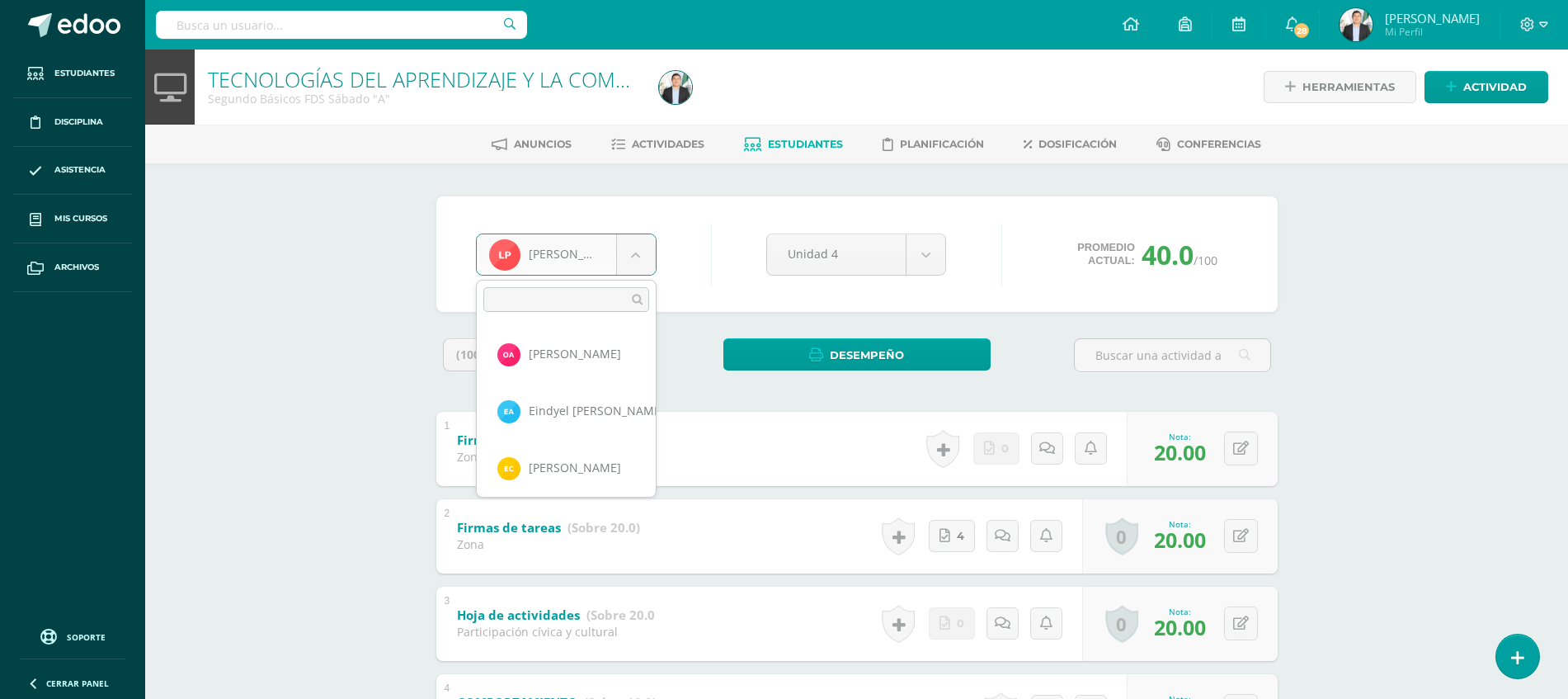
click at [569, 259] on body "Estudiantes Disciplina Asistencia Mis cursos Archivos Soporte Ayuda Reportar un…" at bounding box center [784, 429] width 1568 height 858
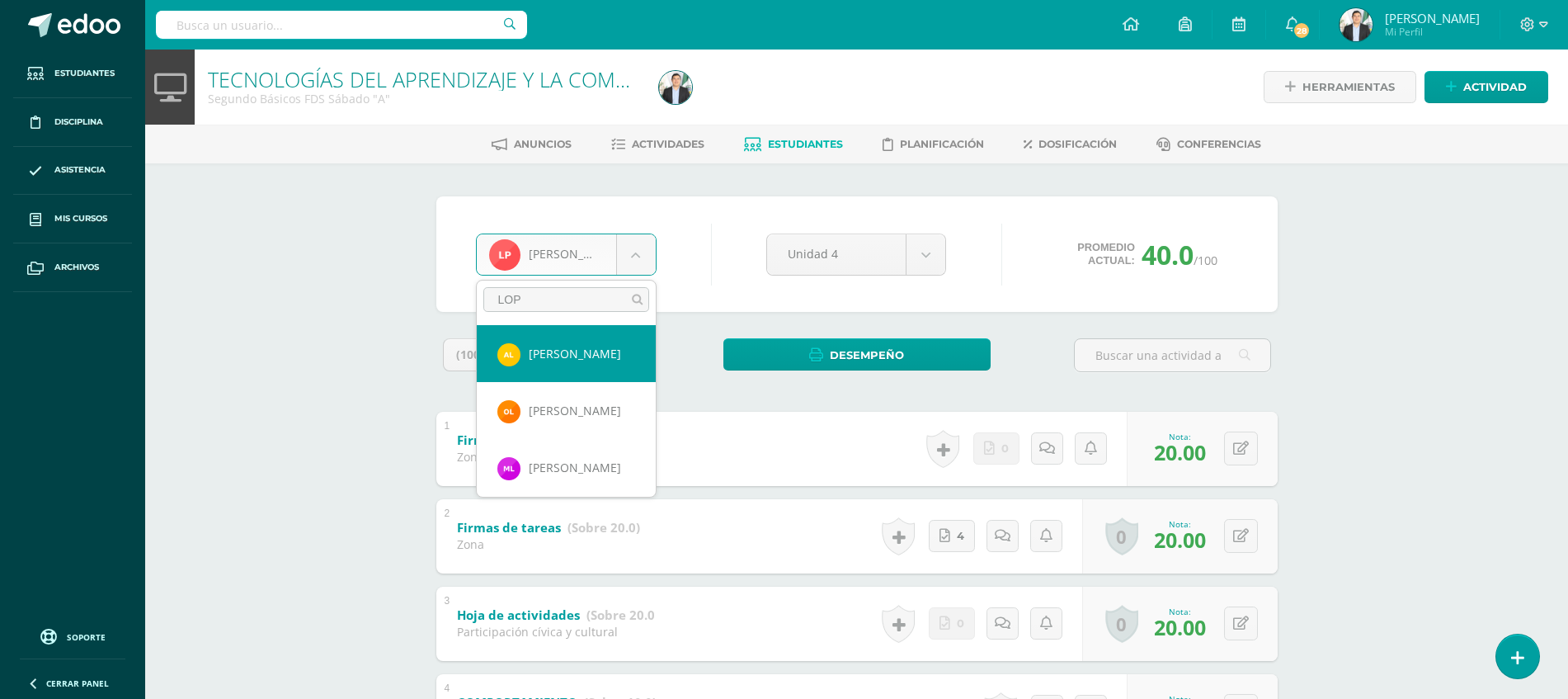
type input "LOPE"
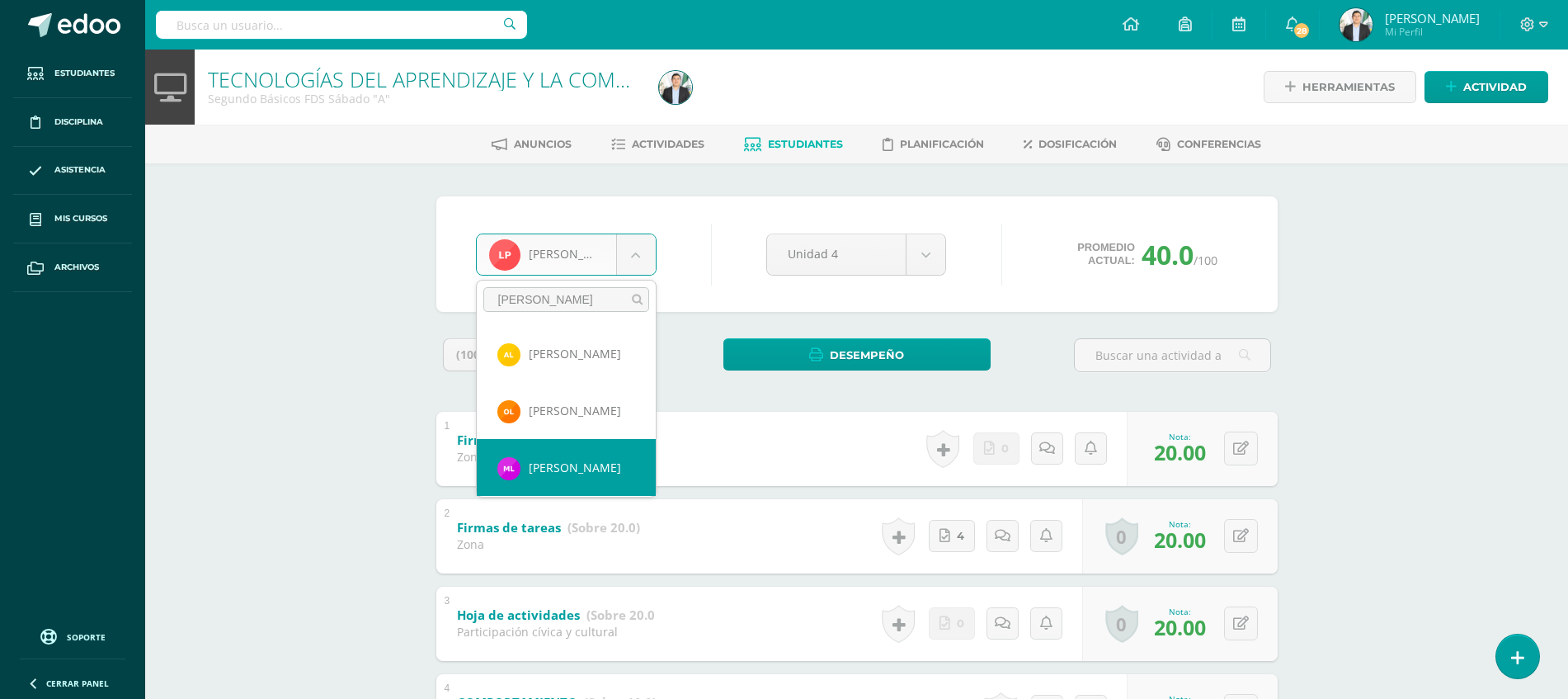
select select "8354"
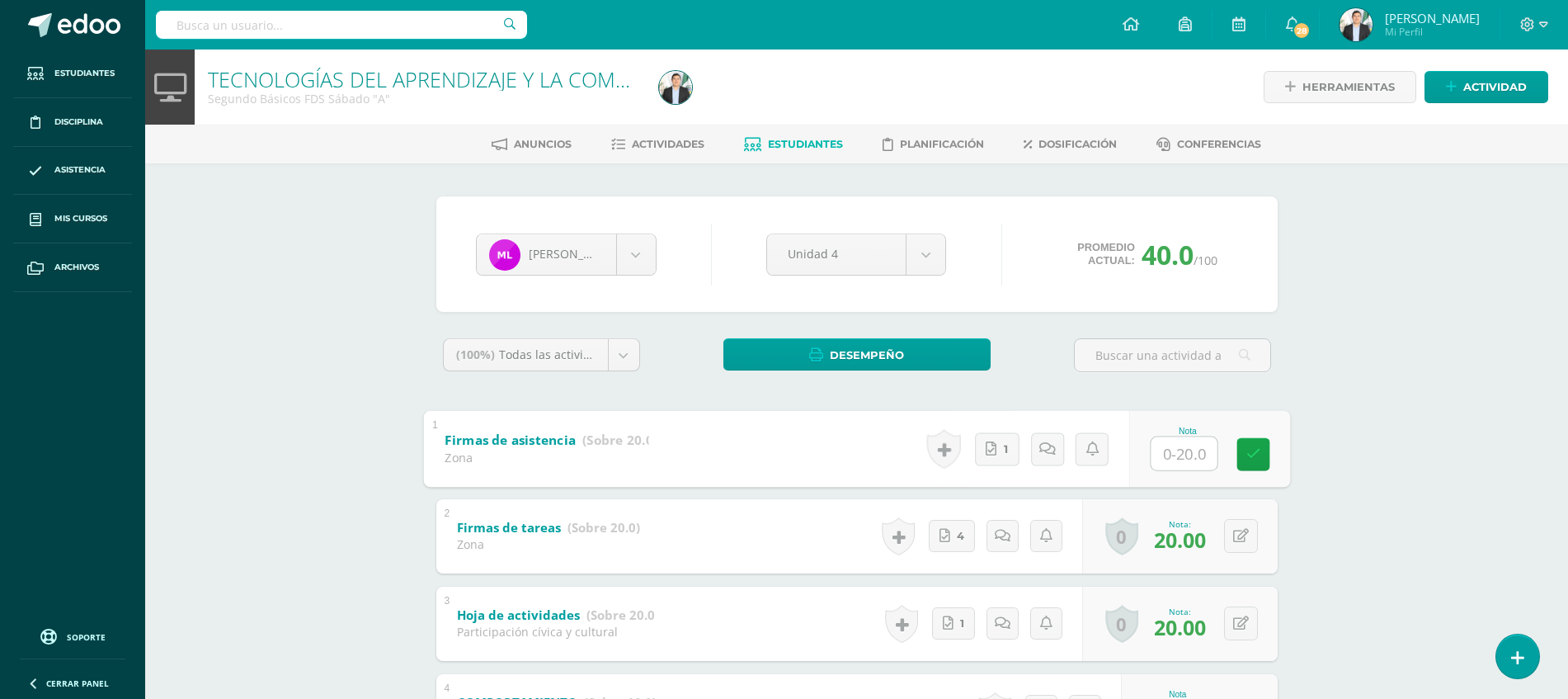
click at [1167, 448] on input "text" at bounding box center [1183, 453] width 66 height 33
type input "20"
click at [1320, 426] on div "TECNOLOGÍAS DEL APRENDIZAJE Y LA COMUNICACIÓN Segundo Básicos FDS [DATE] "A" He…" at bounding box center [857, 454] width 1423 height 809
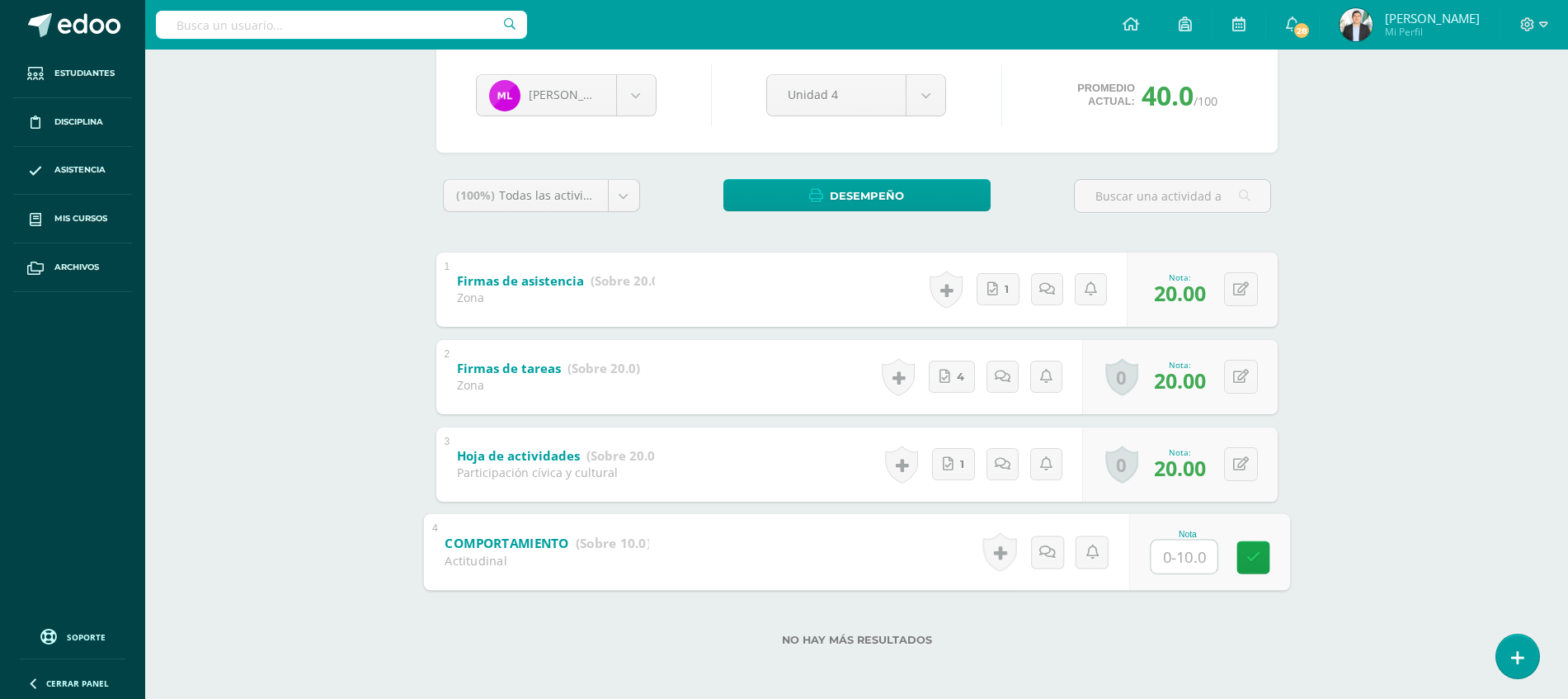
click at [1190, 565] on input "text" at bounding box center [1183, 556] width 66 height 33
type input "10"
click at [1366, 513] on div "TECNOLOGÍAS DEL APRENDIZAJE Y LA COMUNICACIÓN Segundo Básicos FDS Sábado "A" He…" at bounding box center [857, 295] width 1423 height 809
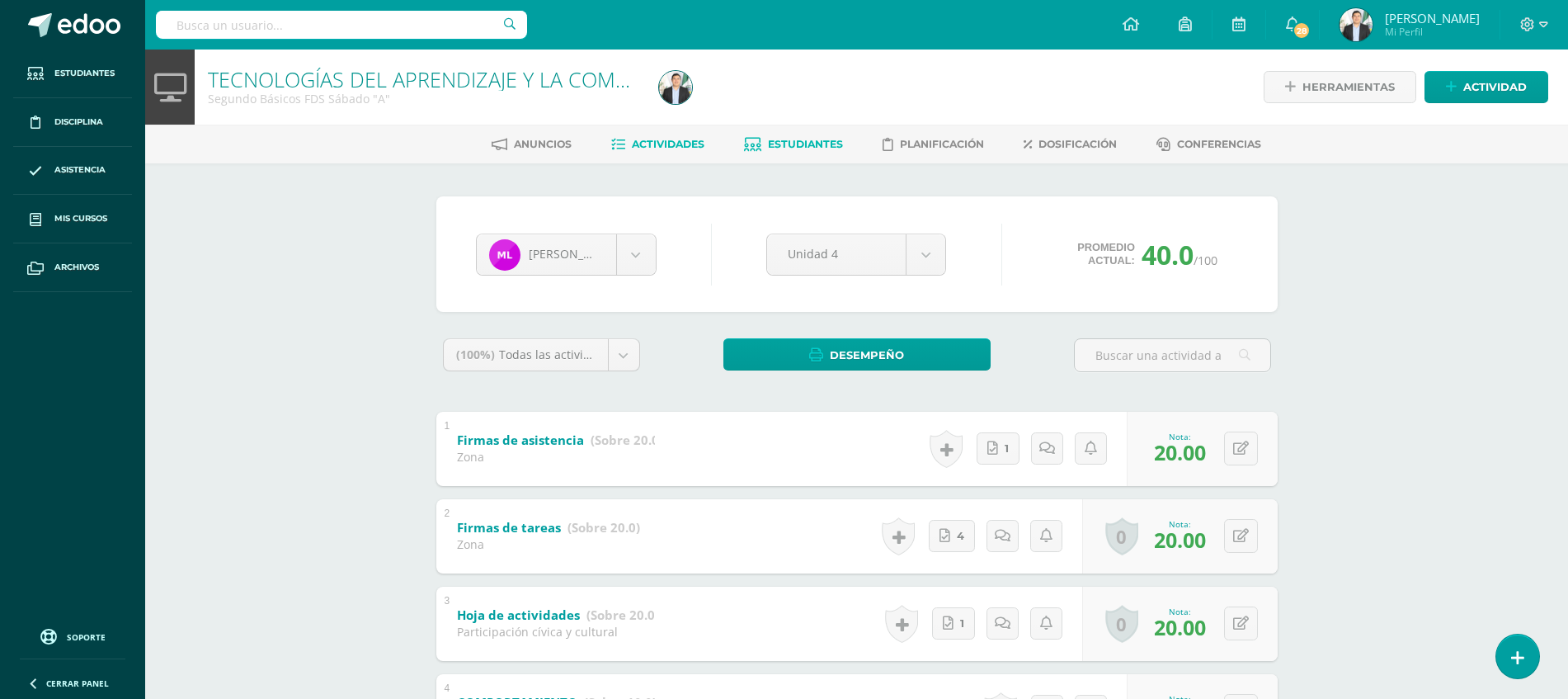
click at [652, 152] on link "Actividades" at bounding box center [657, 144] width 93 height 27
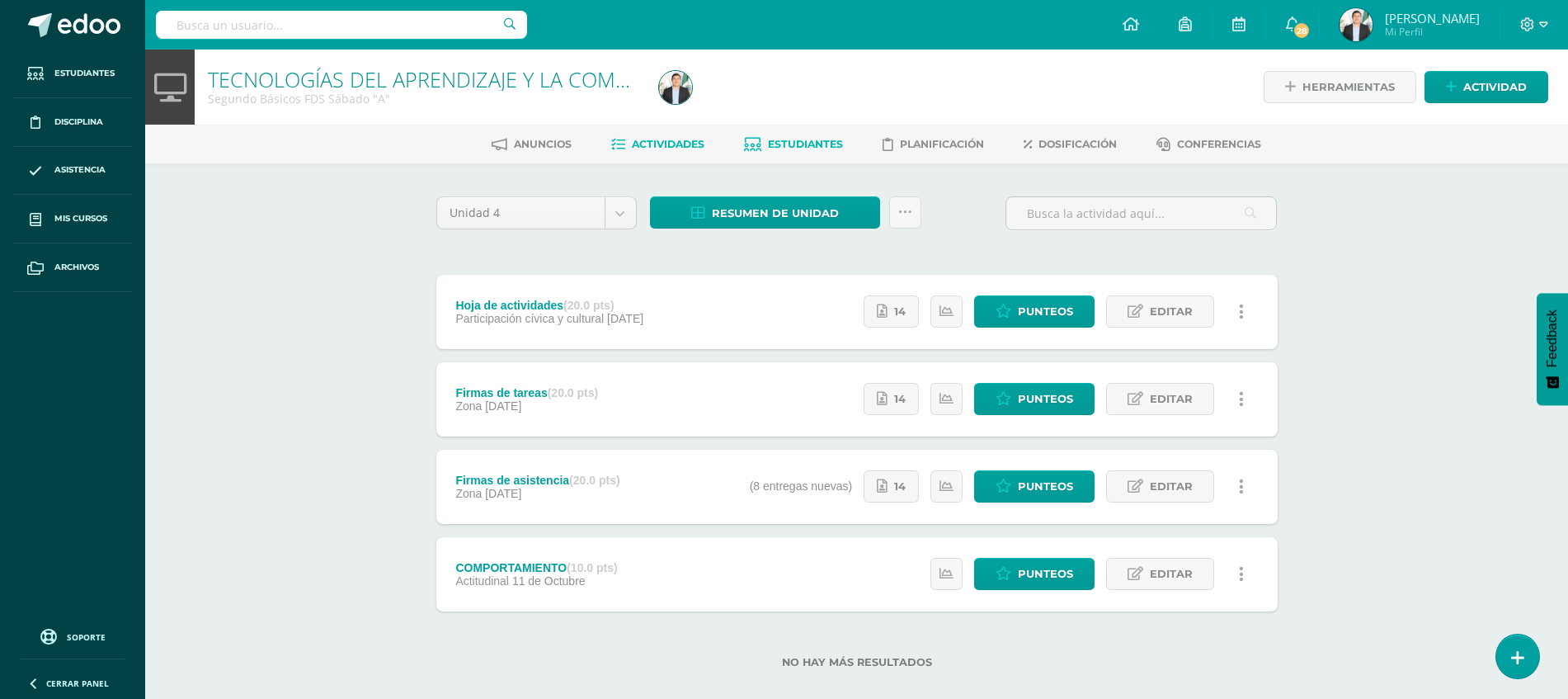
click at [802, 138] on span "Estudiantes" at bounding box center [805, 145] width 75 height 13
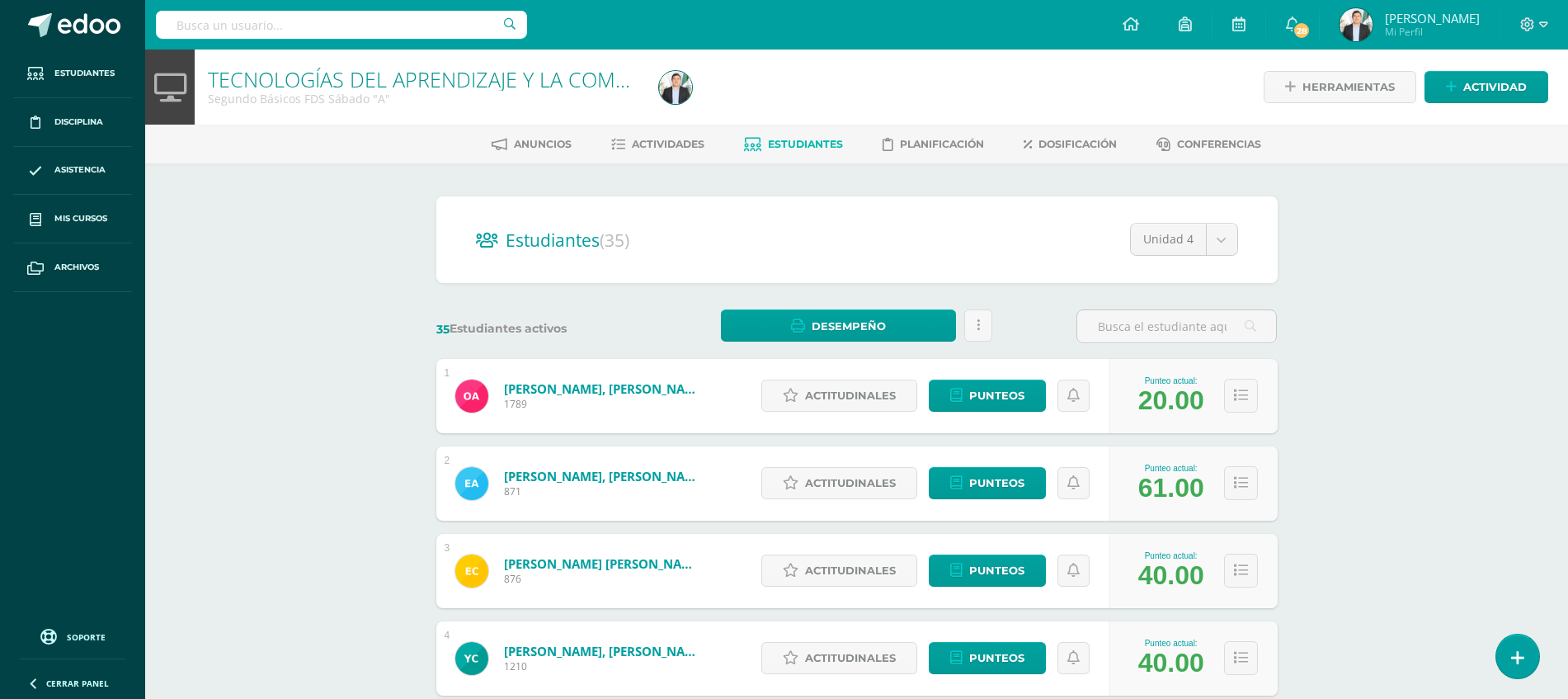
drag, startPoint x: 1563, startPoint y: 238, endPoint x: 1582, endPoint y: 273, distance: 39.8
click at [1568, 273] on html "Estudiantes Disciplina Asistencia Mis cursos Archivos Soporte Ayuda Reportar un…" at bounding box center [784, 662] width 1568 height 1325
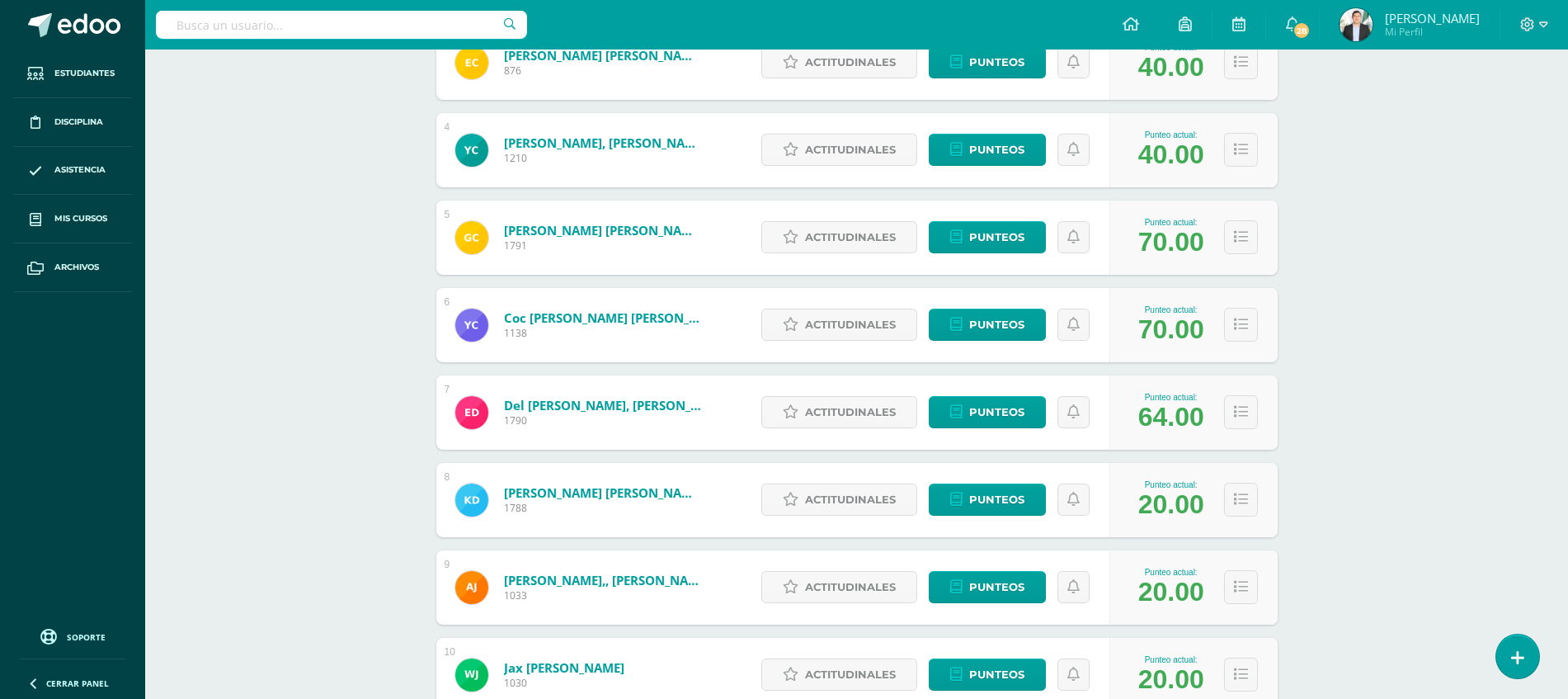
scroll to position [512, 0]
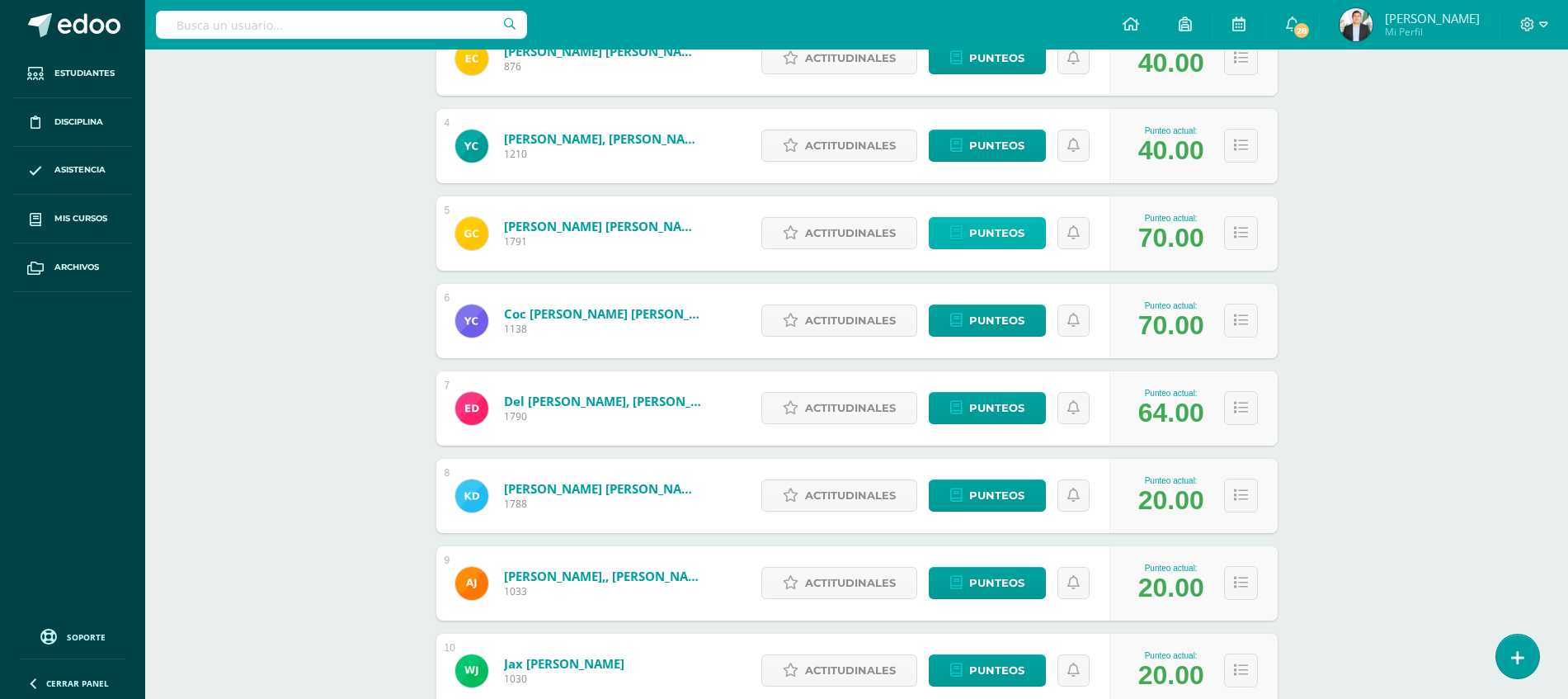
click at [964, 220] on link "Punteos" at bounding box center [987, 232] width 117 height 32
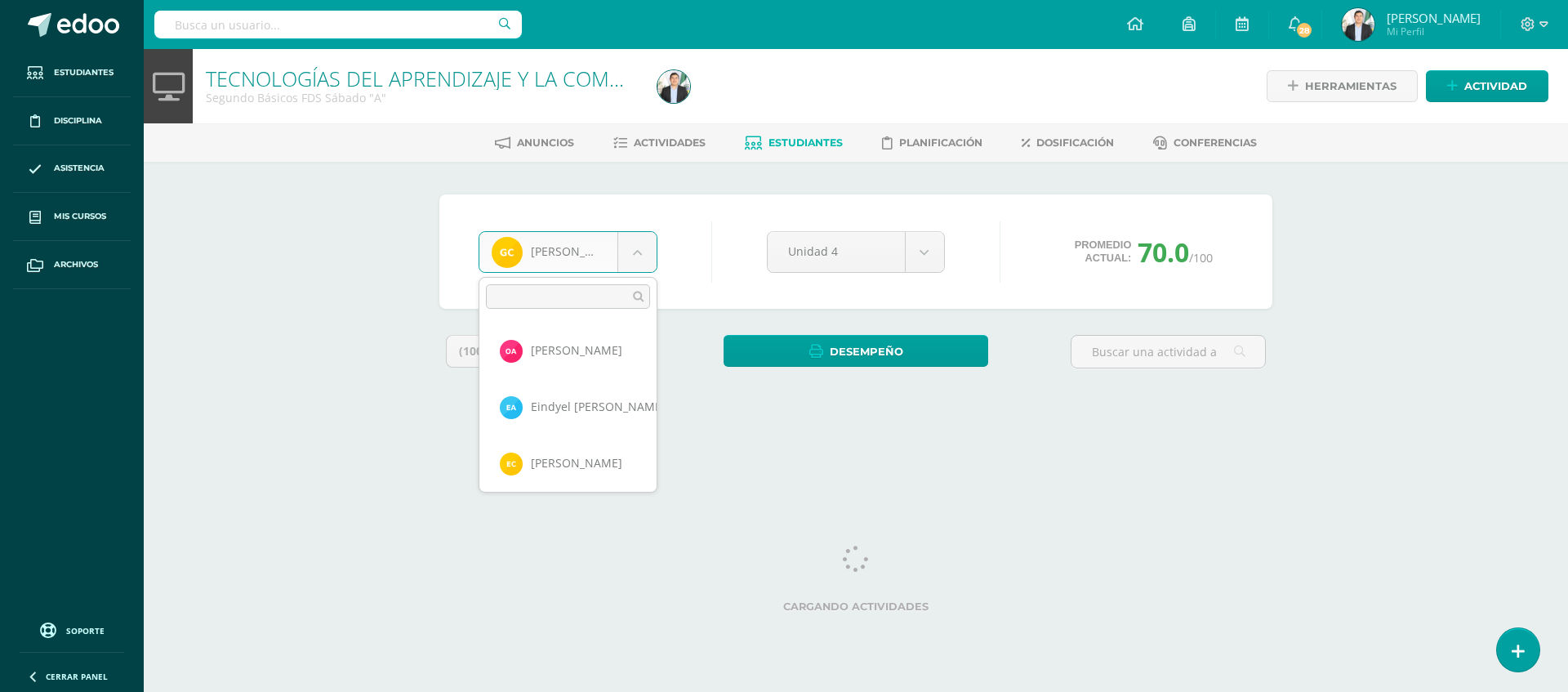
click at [611, 245] on body "Estudiantes Disciplina Asistencia Mis cursos Archivos Soporte Ayuda Reportar un…" at bounding box center [784, 220] width 1568 height 440
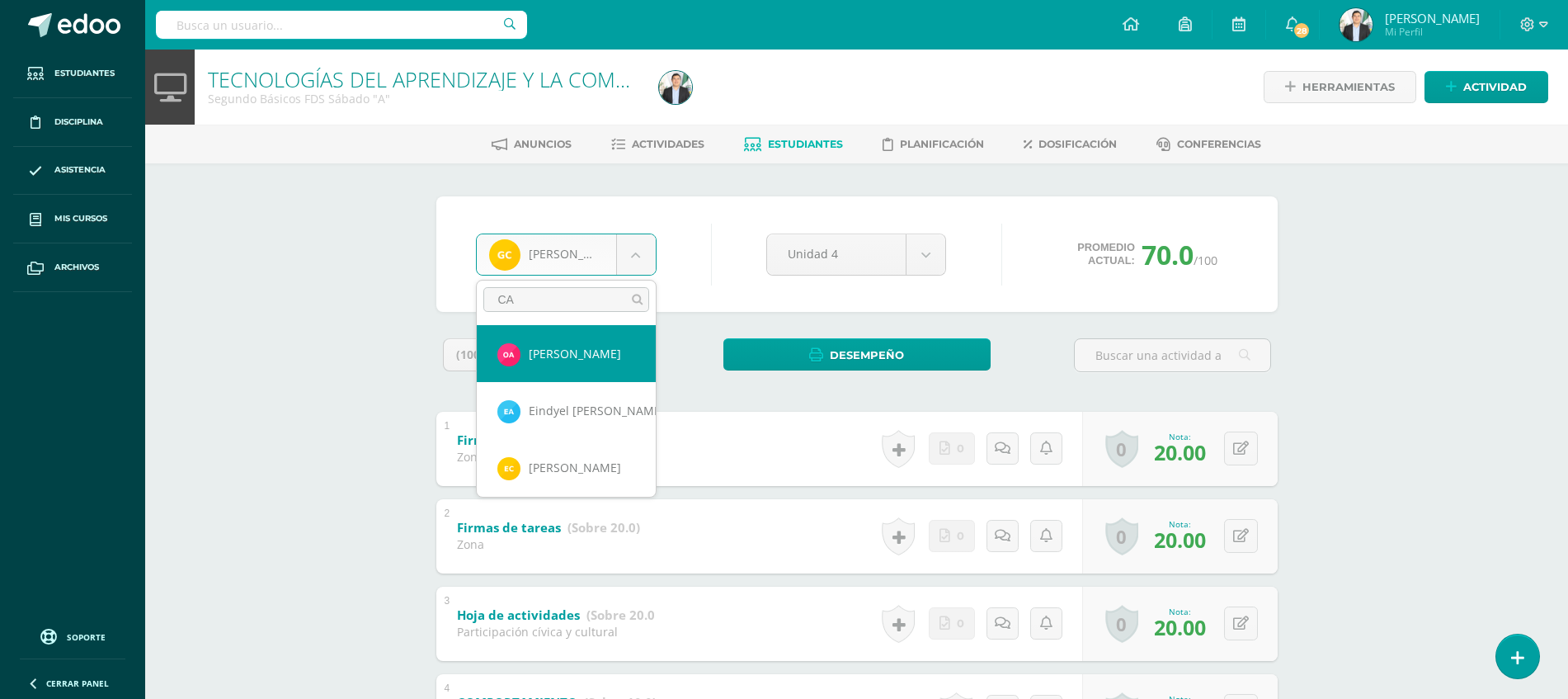
type input "CAS"
select select "8556"
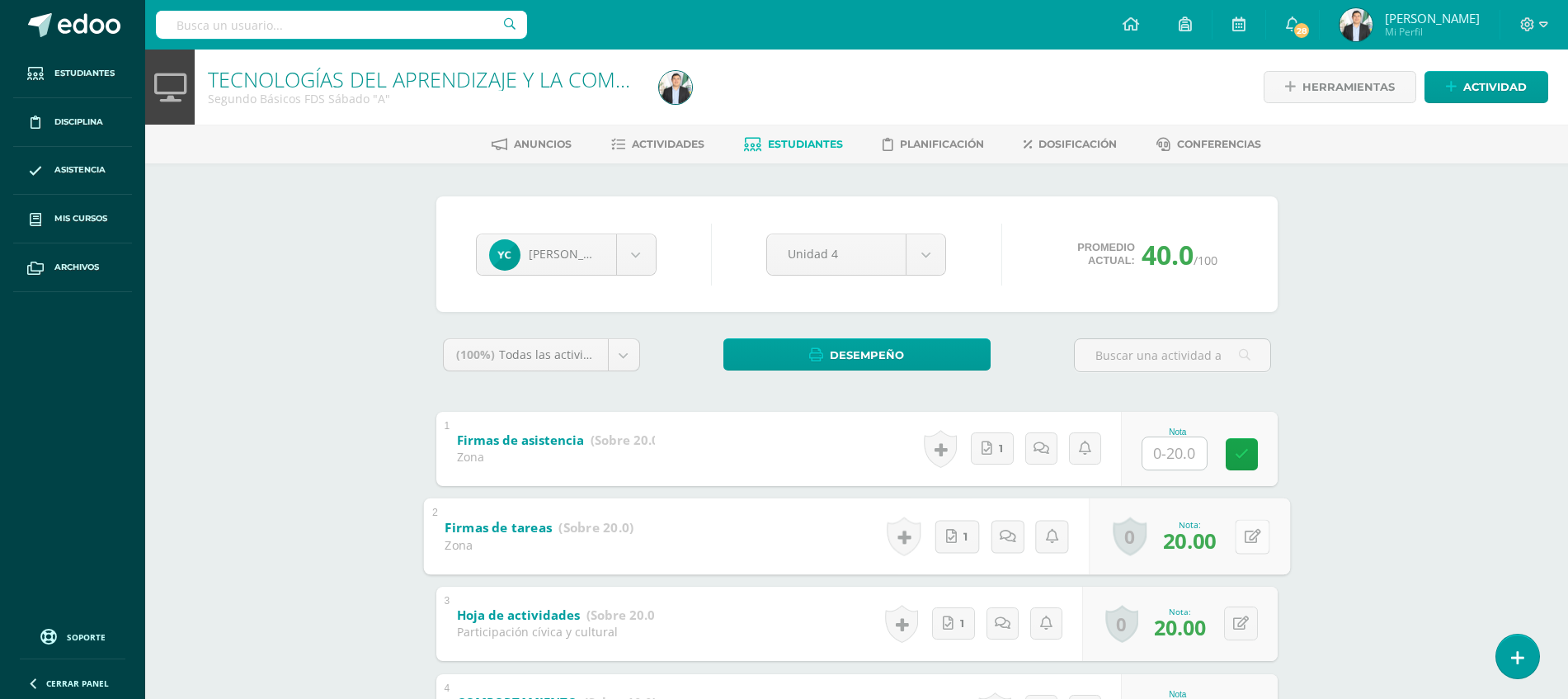
click at [1248, 547] on button at bounding box center [1252, 536] width 35 height 35
type input "10"
drag, startPoint x: 1425, startPoint y: 513, endPoint x: 1583, endPoint y: 487, distance: 160.1
click at [1568, 487] on html "Estudiantes Disciplina Asistencia Mis cursos Archivos Soporte Ayuda Reportar un…" at bounding box center [784, 429] width 1568 height 858
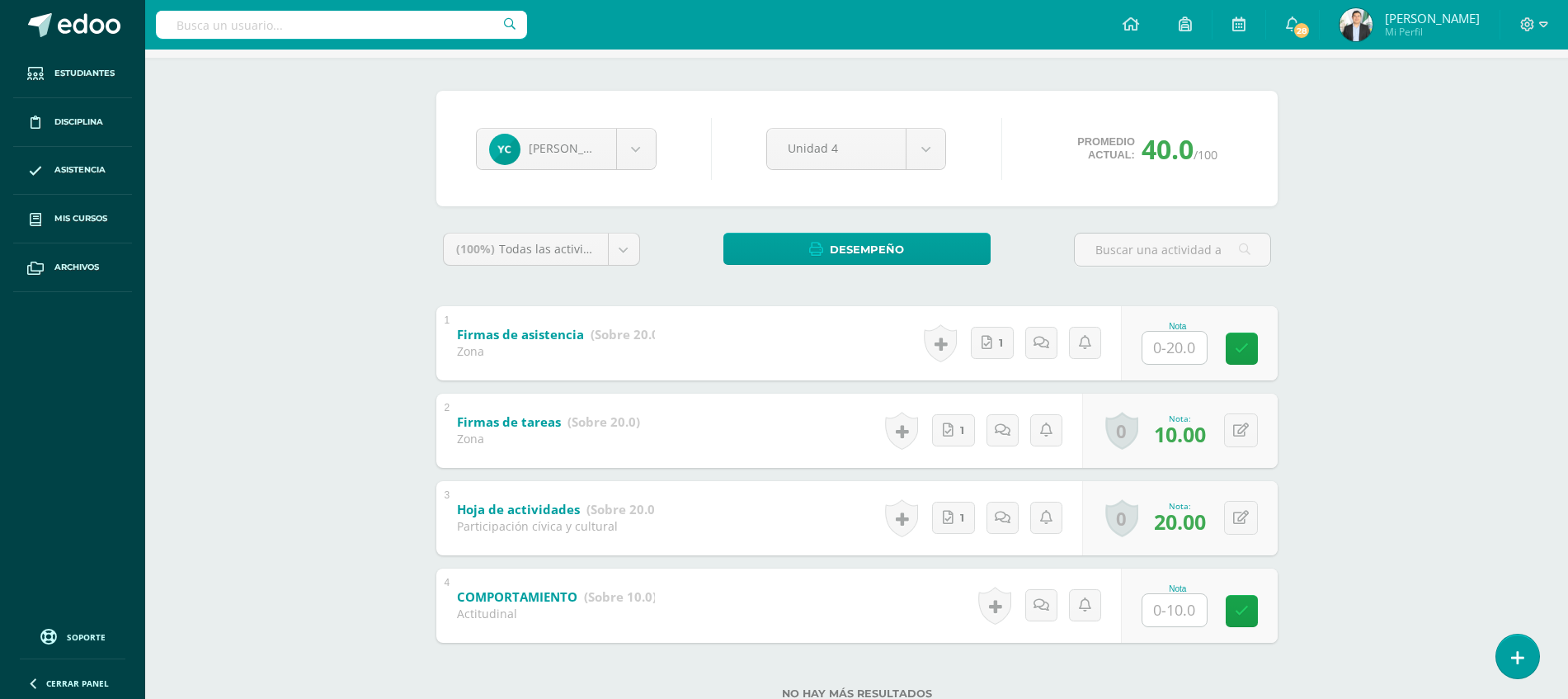
scroll to position [113, 0]
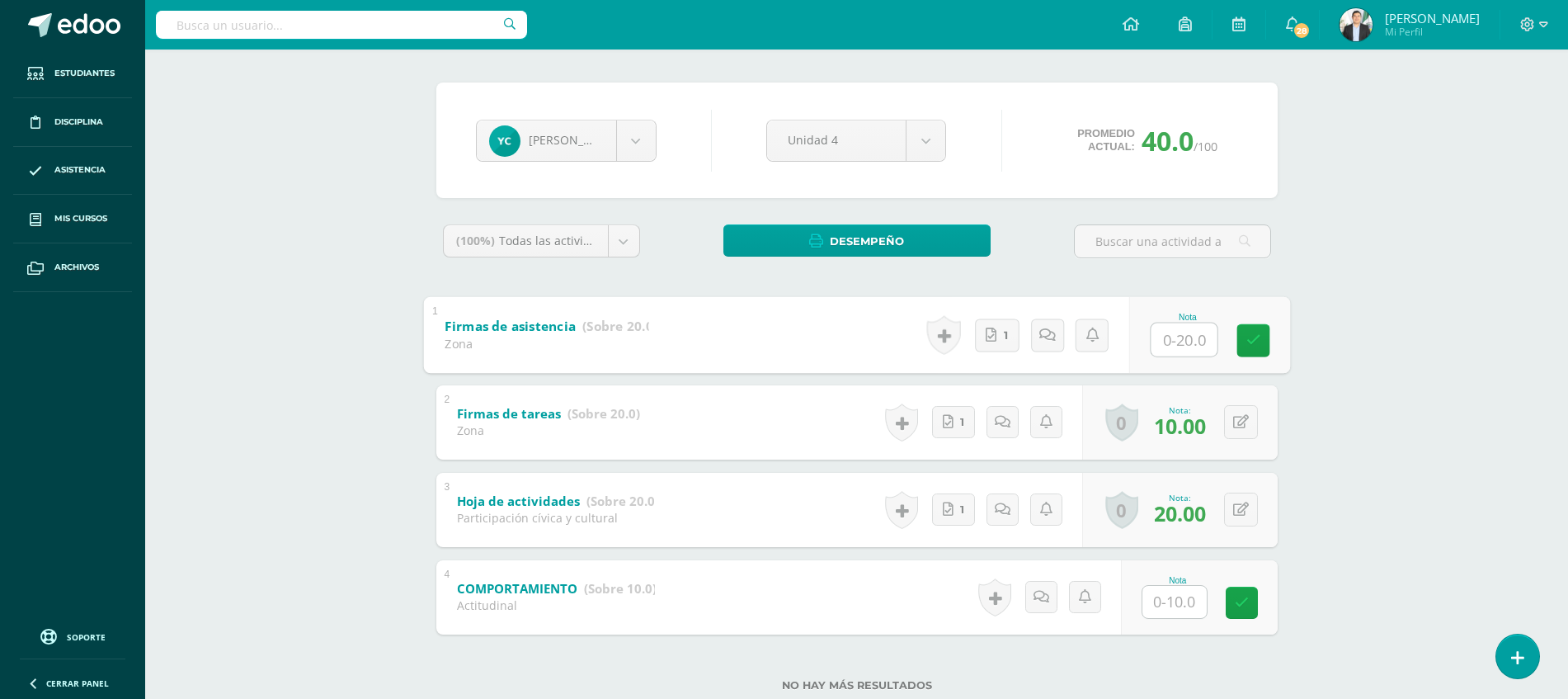
click at [1166, 333] on input "text" at bounding box center [1183, 339] width 66 height 33
type input "20"
click at [1182, 607] on input "text" at bounding box center [1183, 602] width 66 height 33
type input "10"
click at [1378, 530] on div "TECNOLOGÍAS DEL APRENDIZAJE Y LA COMUNICACIÓN Segundo Básicos FDS Sábado "A" He…" at bounding box center [857, 340] width 1423 height 809
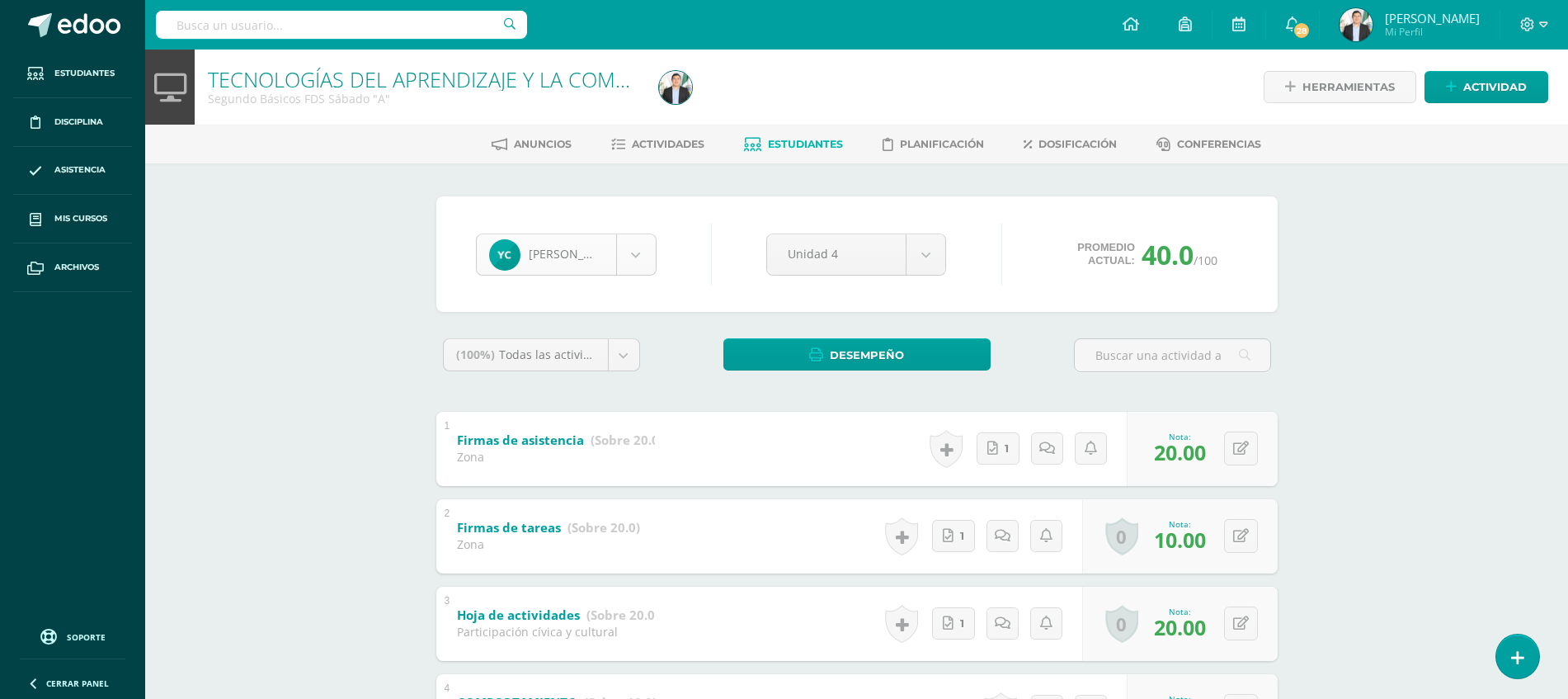
scroll to position [56, 0]
click at [654, 266] on body "Estudiantes Disciplina Asistencia Mis cursos Archivos Soporte Ayuda Reportar un…" at bounding box center [784, 429] width 1568 height 858
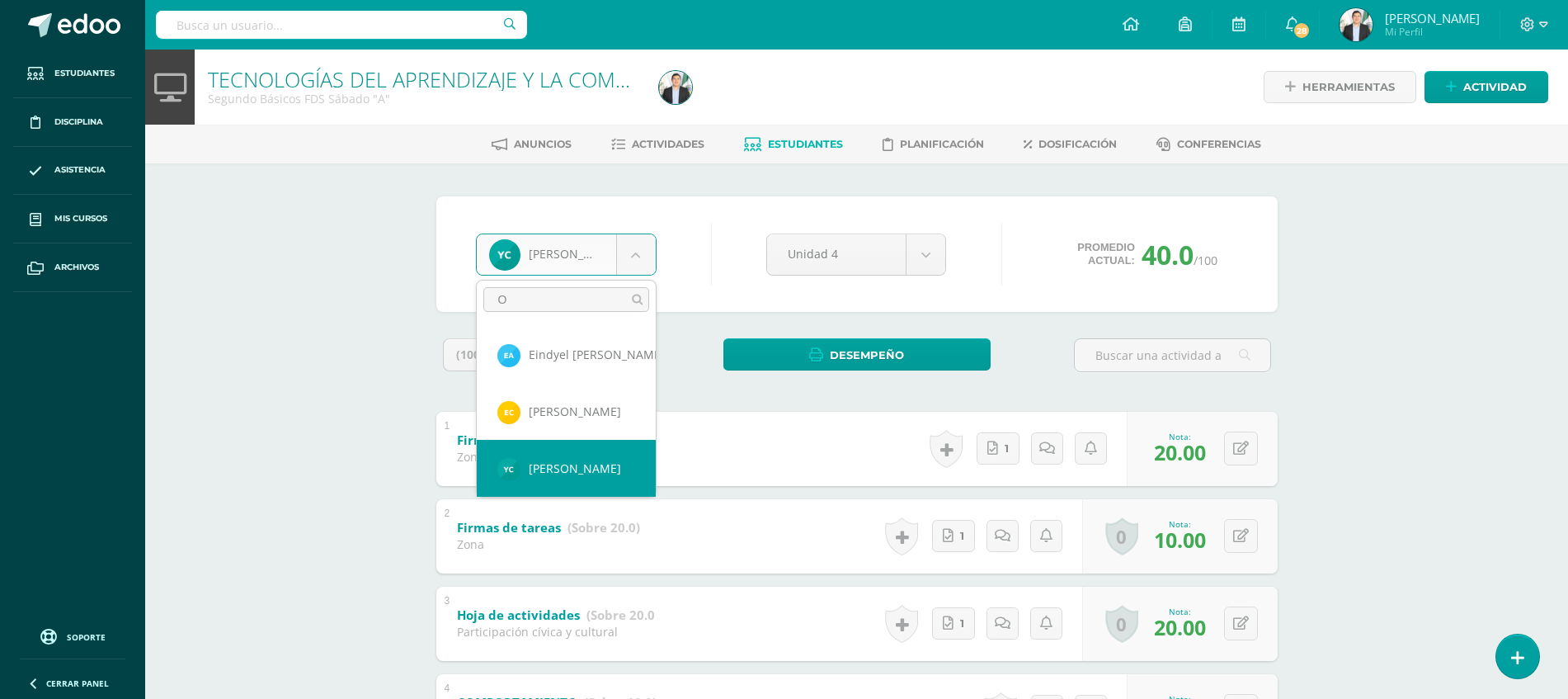
scroll to position [0, 0]
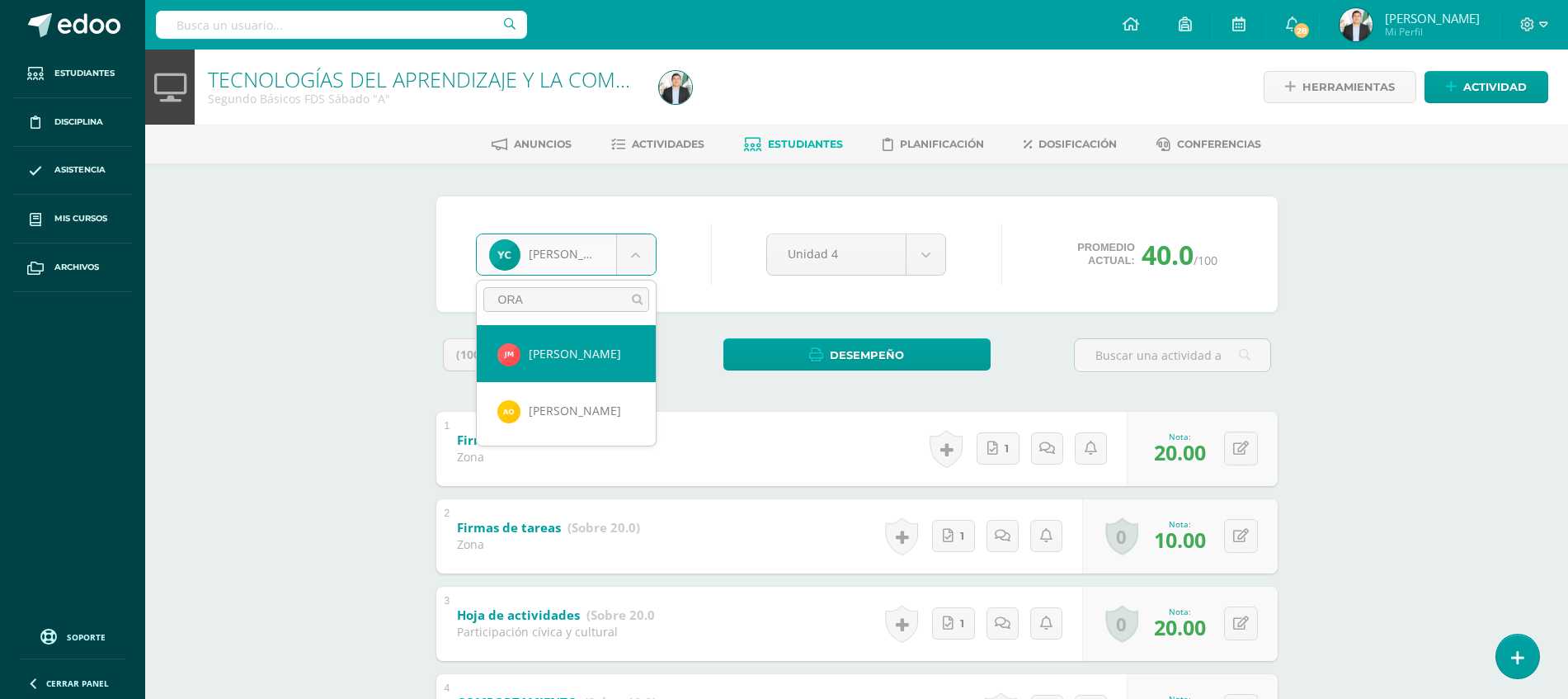
type input "ORAN"
select select "8359"
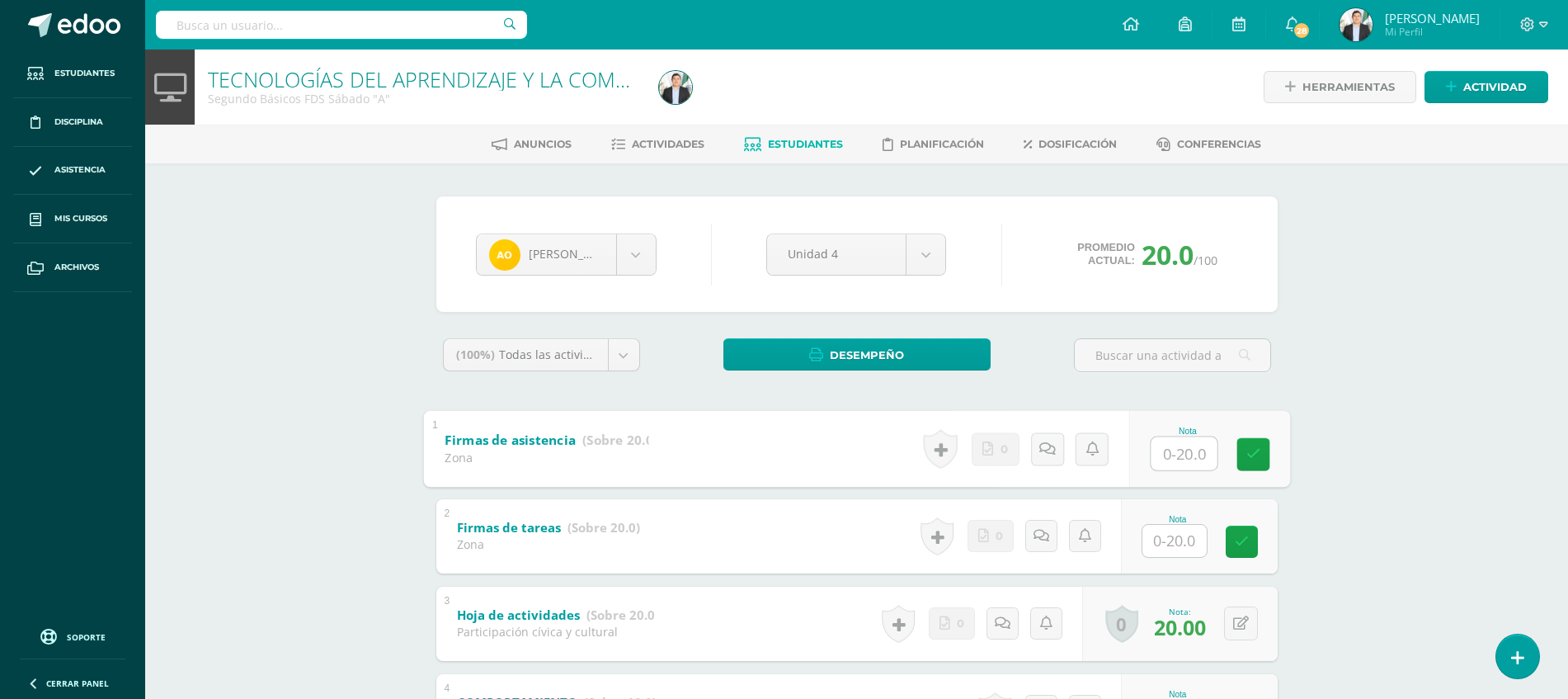
click at [1150, 459] on input "text" at bounding box center [1183, 453] width 66 height 33
type input "20"
click at [1401, 438] on div "TECNOLOGÍAS DEL APRENDIZAJE Y LA COMUNICACIÓN Segundo Básicos FDS [DATE] "A" He…" at bounding box center [857, 454] width 1423 height 809
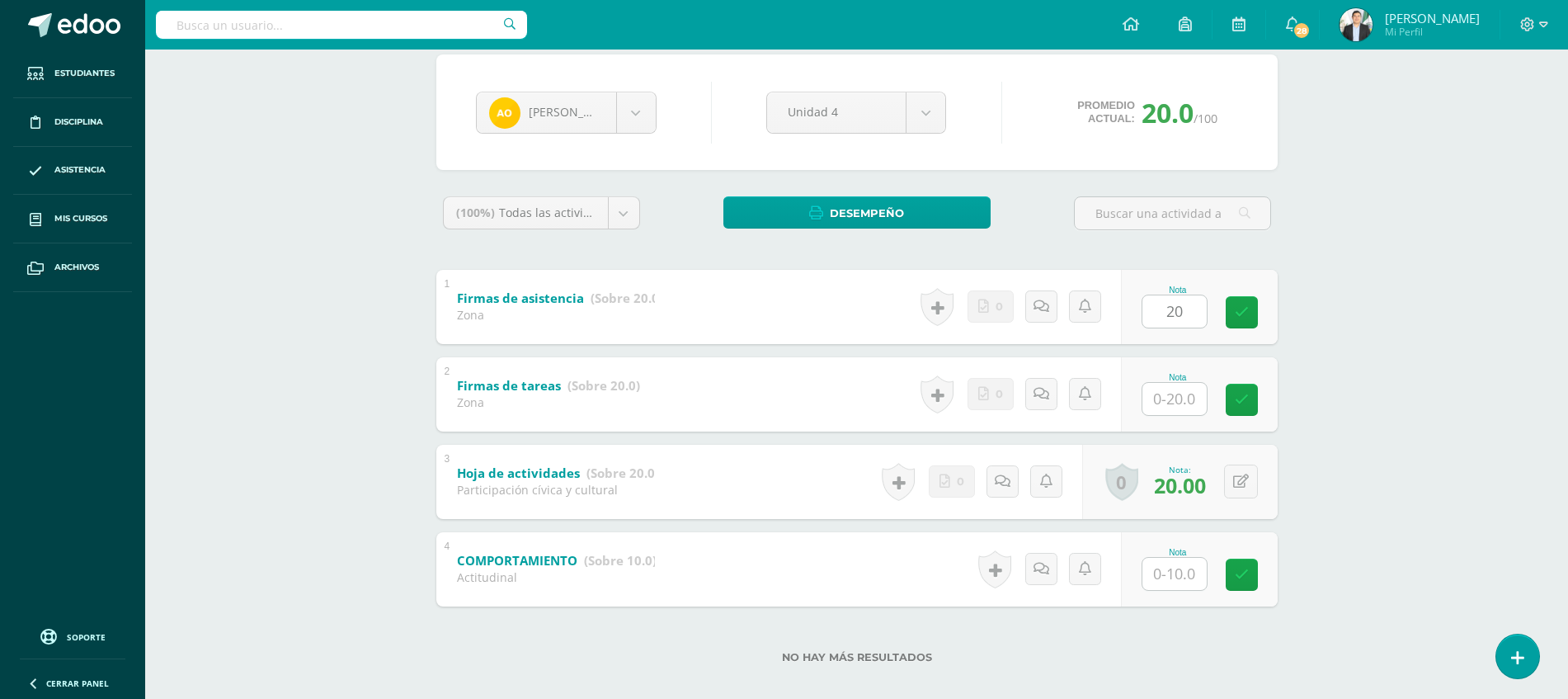
scroll to position [159, 0]
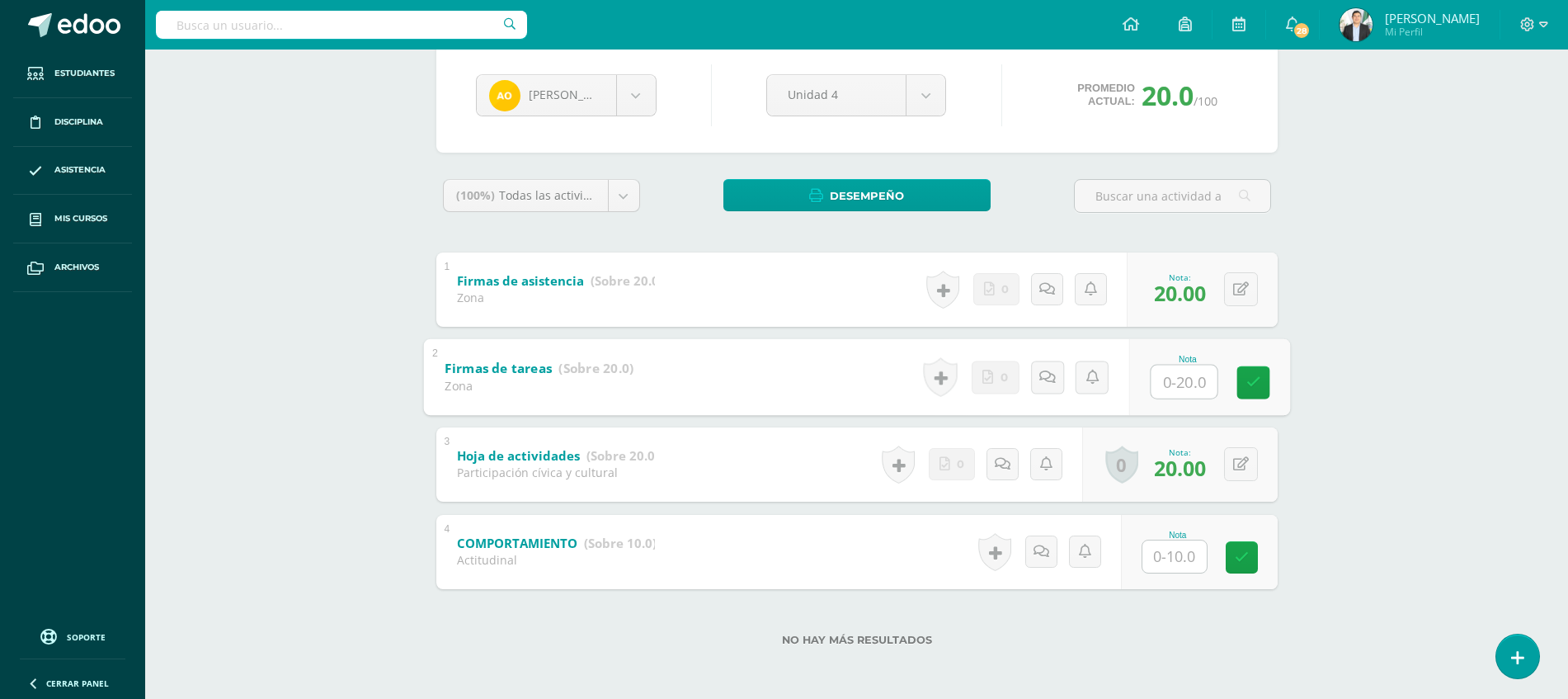
click at [1176, 373] on input "text" at bounding box center [1183, 382] width 66 height 33
type input "15"
click at [1152, 559] on input "text" at bounding box center [1183, 556] width 66 height 33
type input "10"
click at [1417, 489] on div "TECNOLOGÍAS DEL APRENDIZAJE Y LA COMUNICACIÓN Segundo Básicos FDS Sábado "A" He…" at bounding box center [857, 295] width 1423 height 809
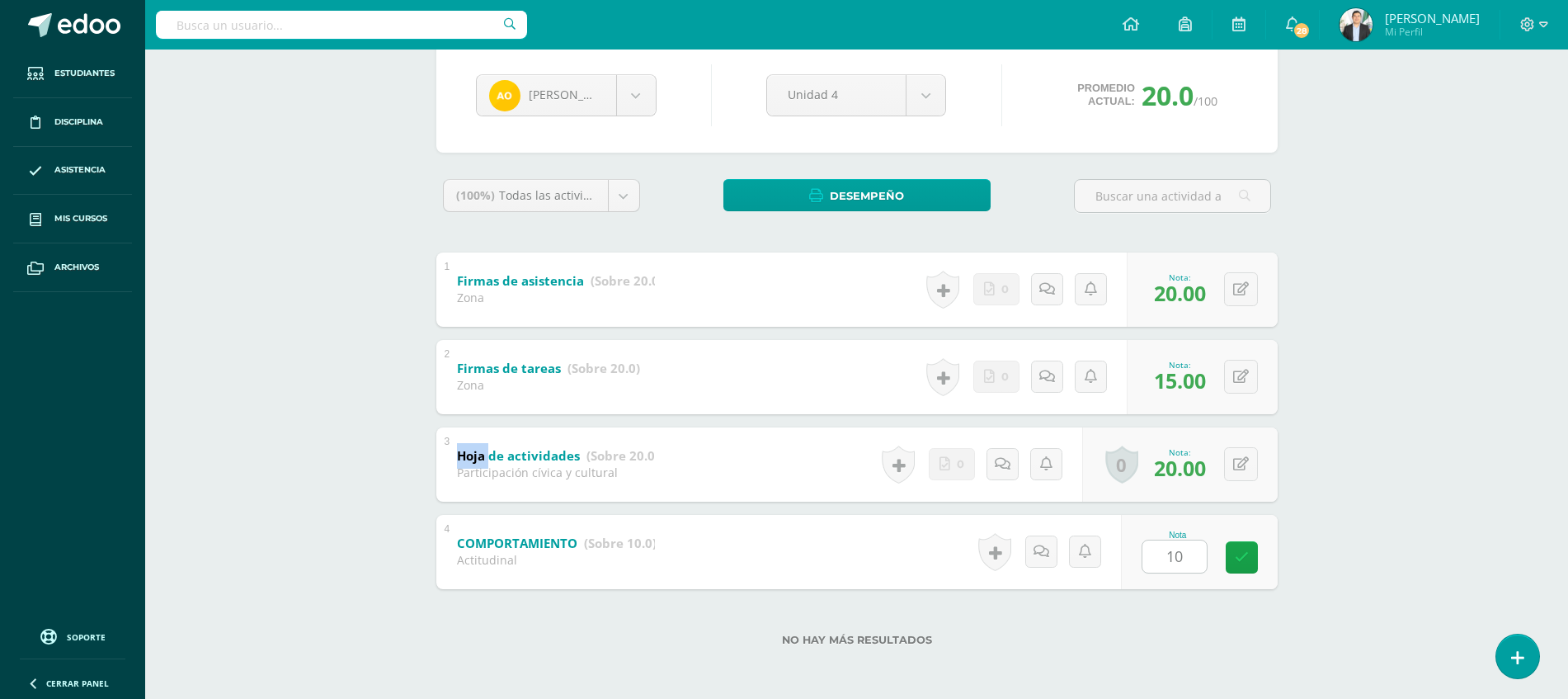
click at [1417, 489] on div "TECNOLOGÍAS DEL APRENDIZAJE Y LA COMUNICACIÓN Segundo Básicos FDS Sábado "A" He…" at bounding box center [857, 295] width 1423 height 809
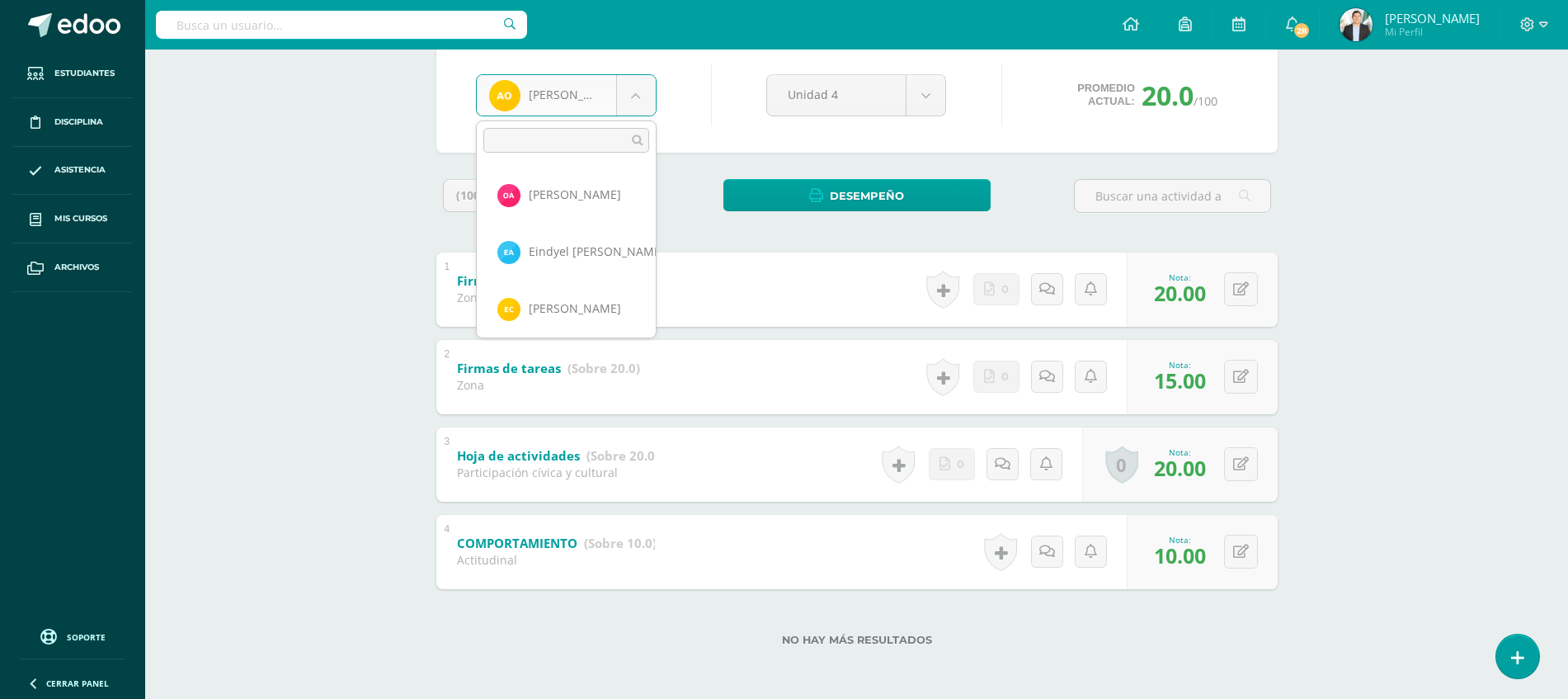
click at [564, 89] on body "Estudiantes Disciplina Asistencia Mis cursos Archivos Soporte Ayuda Reportar un…" at bounding box center [784, 270] width 1568 height 858
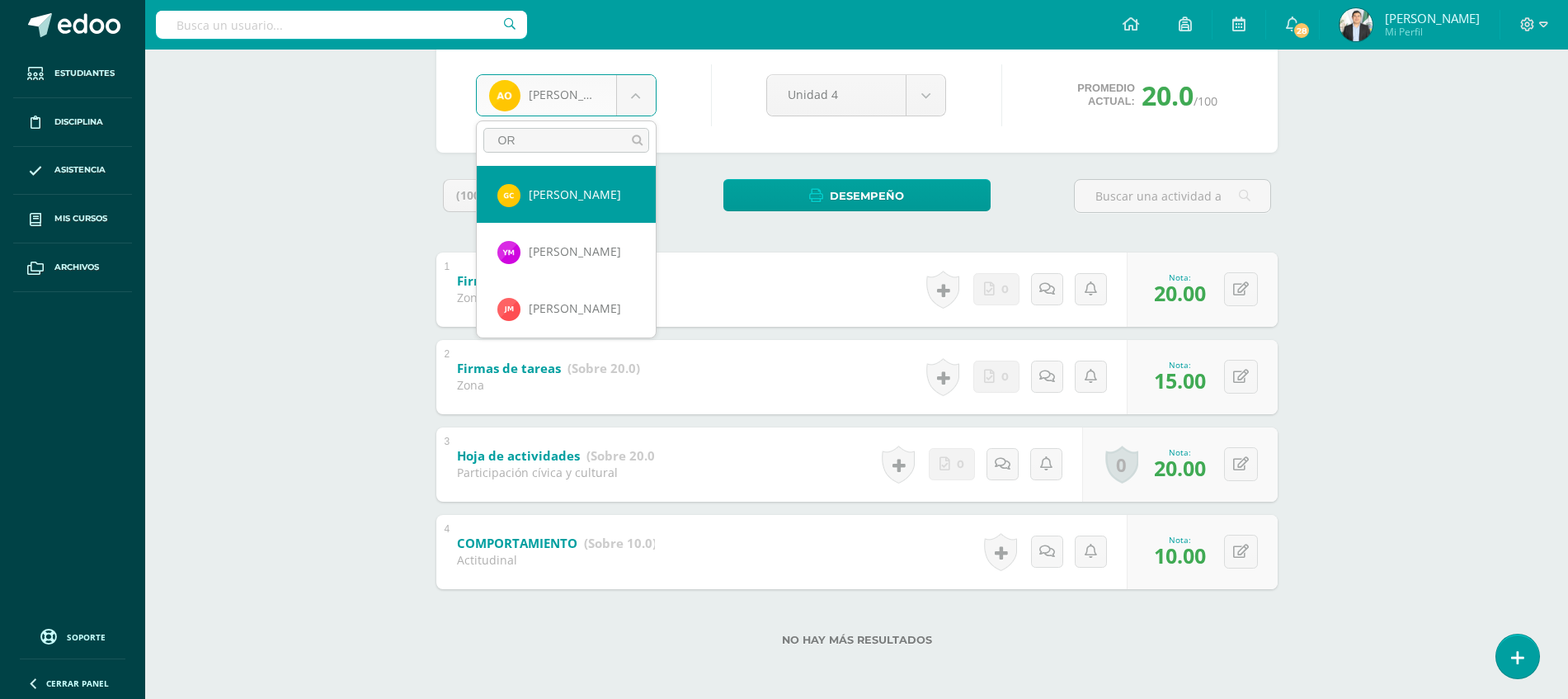
type input "ORT"
select select "8360"
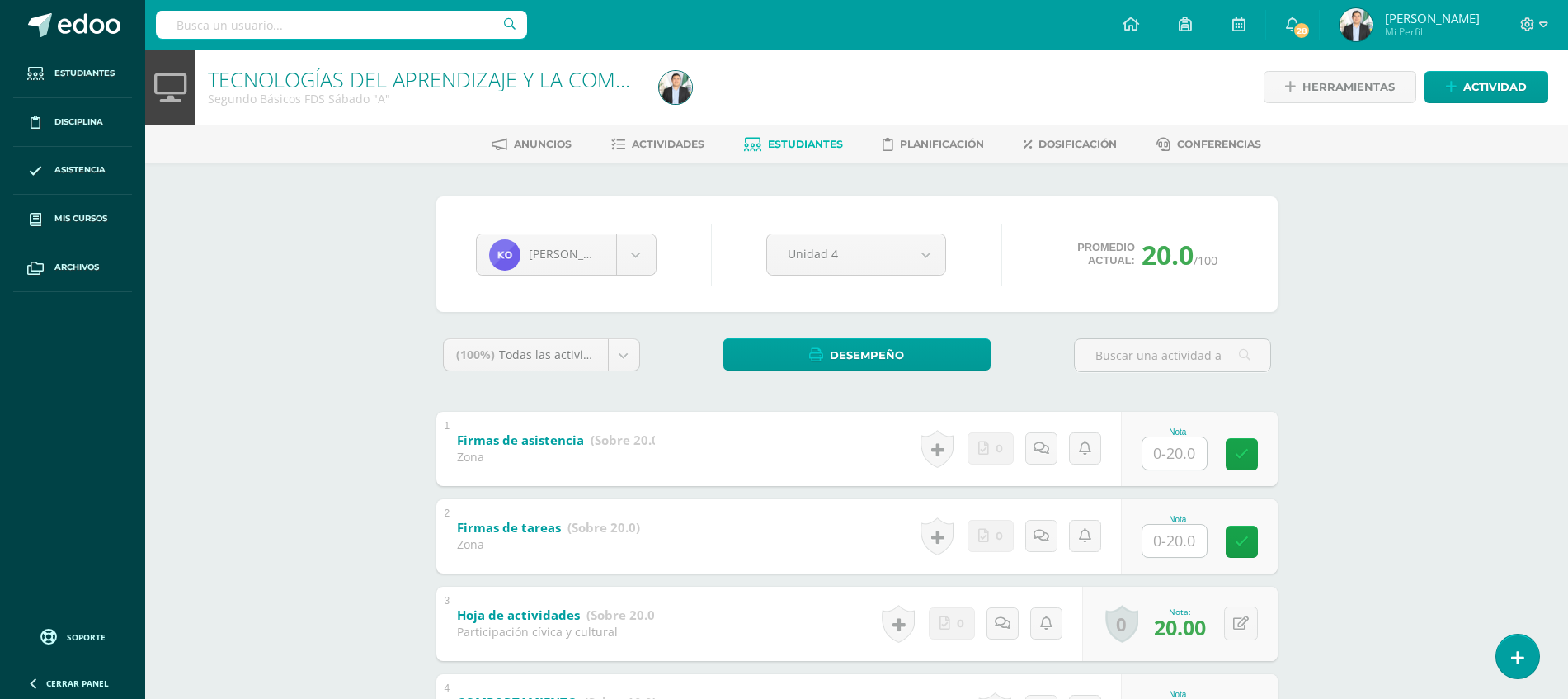
scroll to position [159, 0]
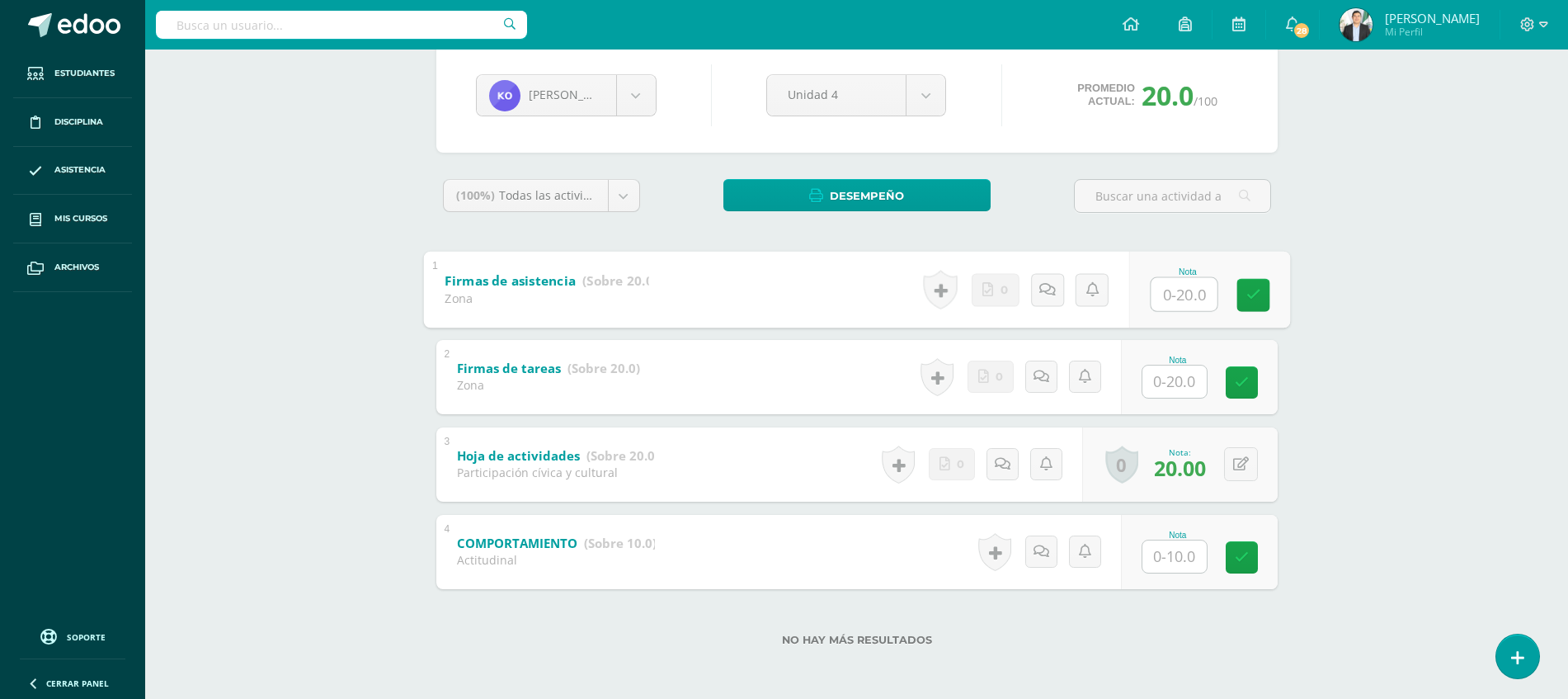
click at [1178, 306] on input "text" at bounding box center [1183, 294] width 66 height 33
type input "20"
click at [1189, 375] on input "text" at bounding box center [1183, 382] width 66 height 33
type input "5"
click at [1159, 565] on input "text" at bounding box center [1183, 556] width 66 height 33
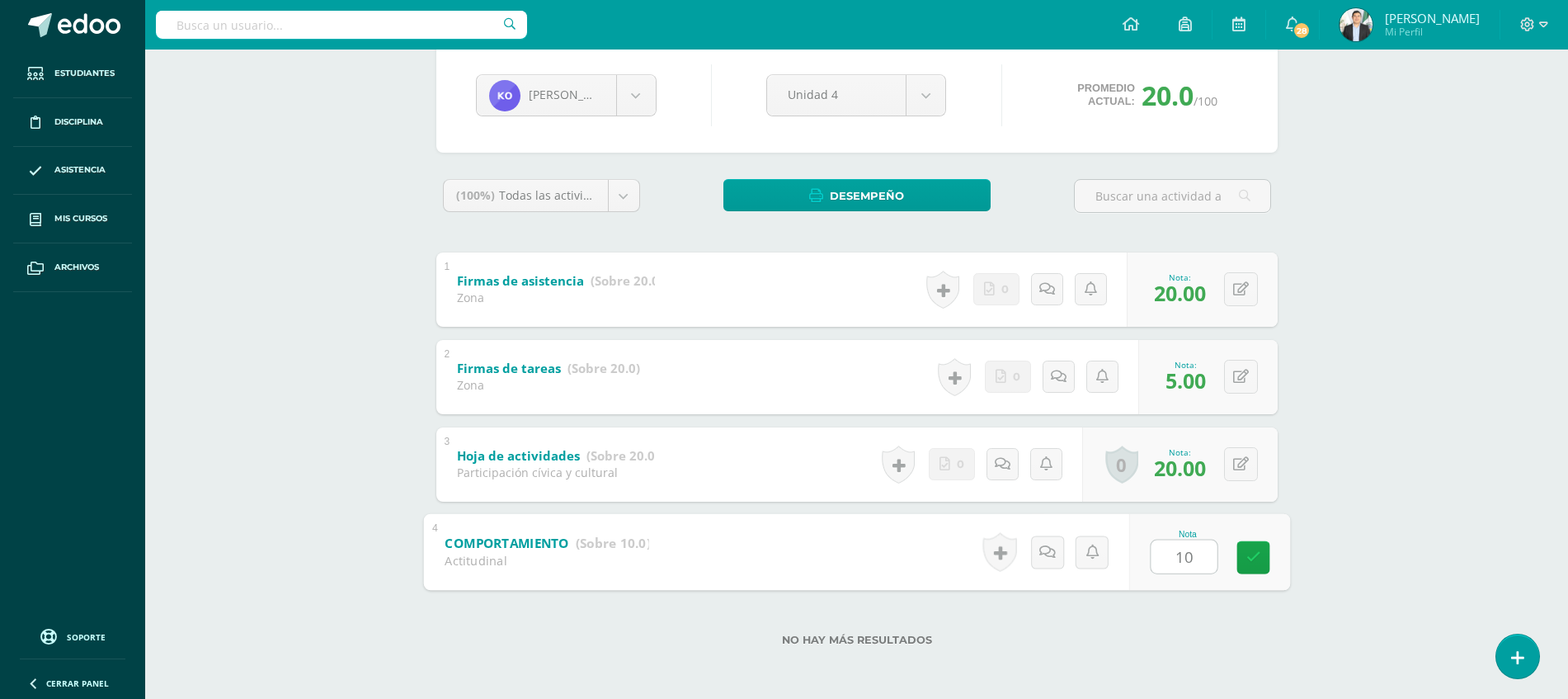
type input "10"
click at [1431, 408] on div "TECNOLOGÍAS DEL APRENDIZAJE Y LA COMUNICACIÓN Segundo Básicos FDS Sábado "A" He…" at bounding box center [857, 295] width 1423 height 809
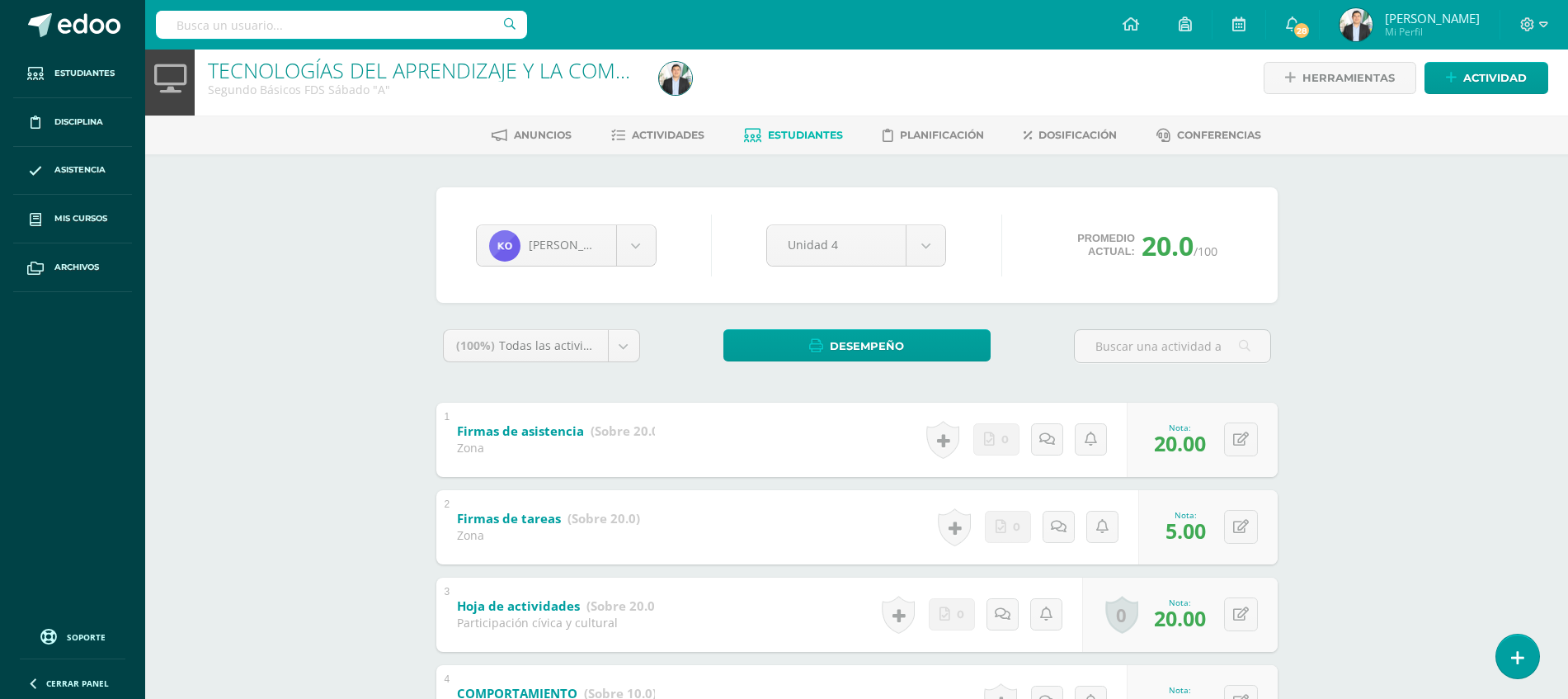
scroll to position [0, 0]
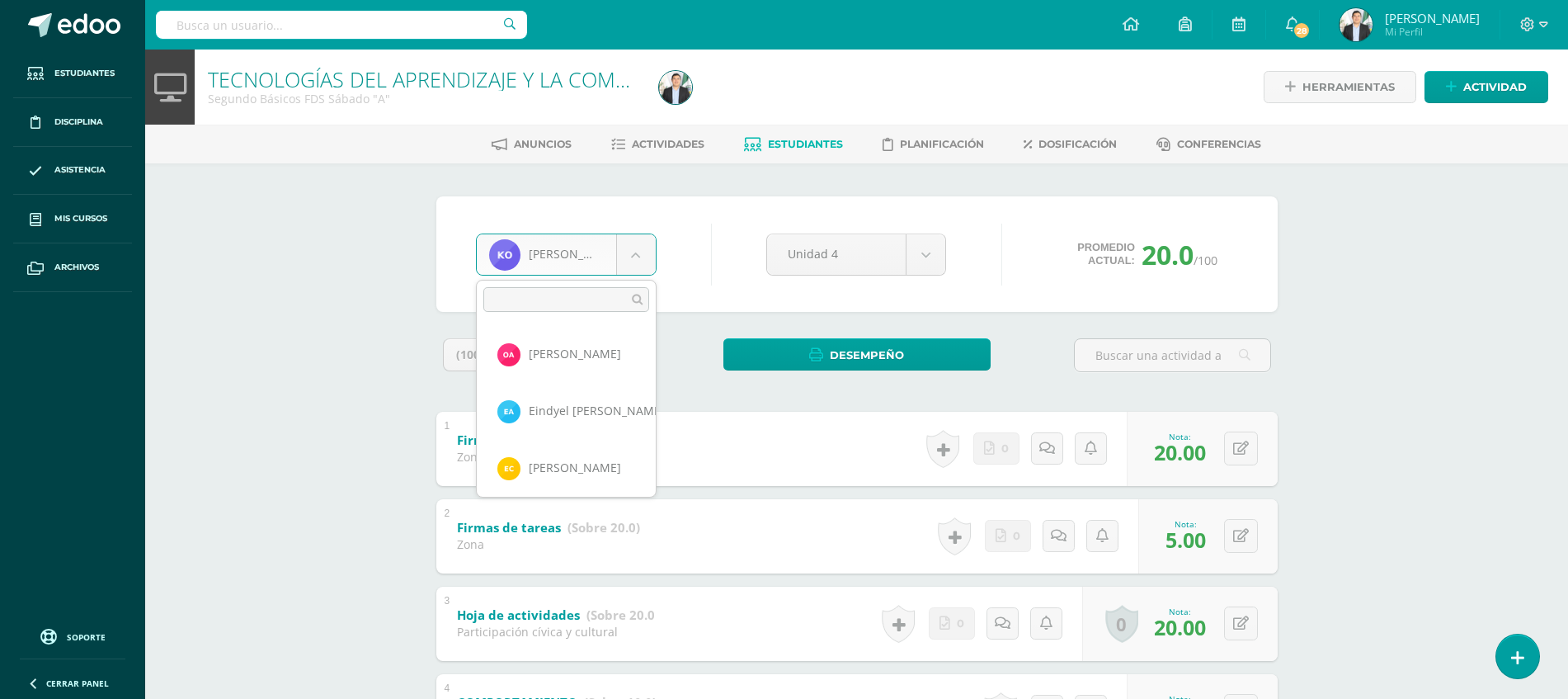
click at [628, 248] on body "Estudiantes Disciplina Asistencia Mis cursos Archivos Soporte Ayuda Reportar un…" at bounding box center [784, 429] width 1568 height 858
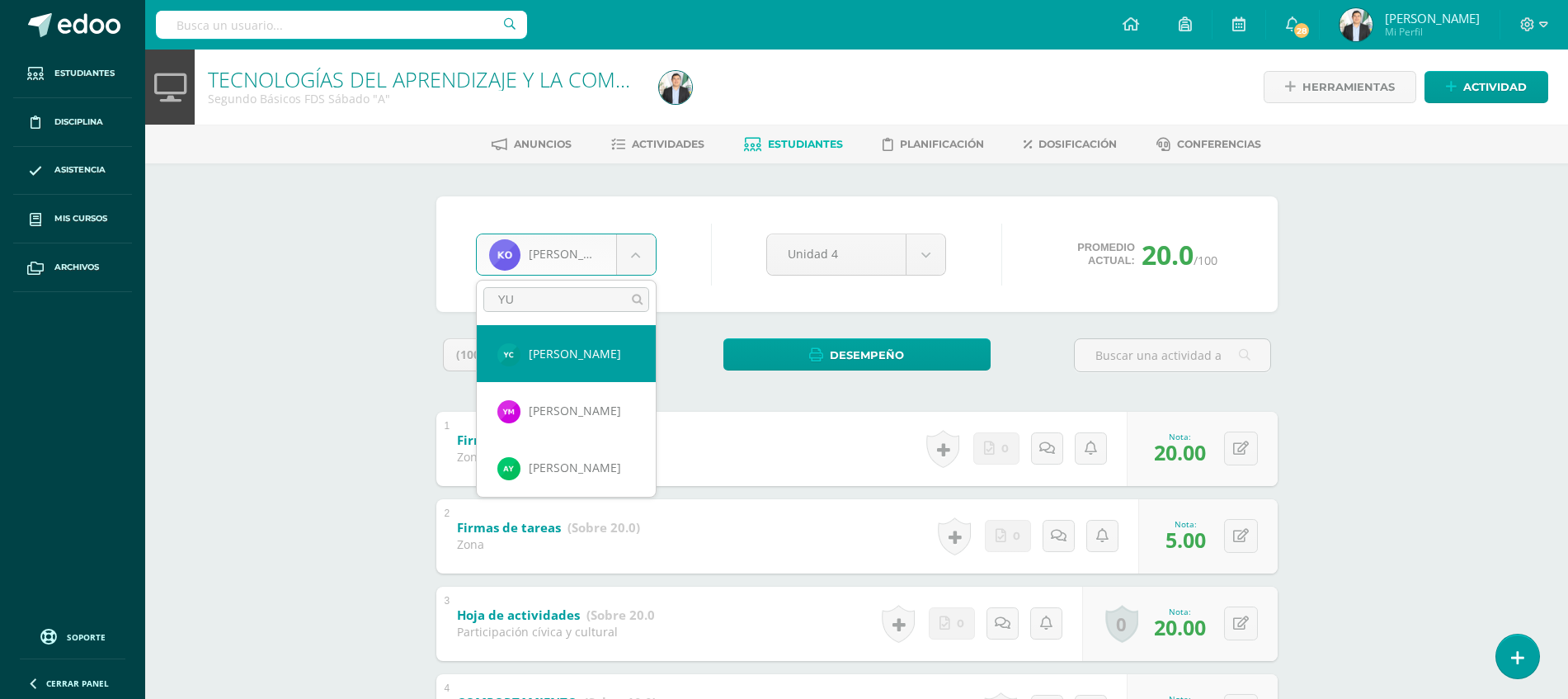
type input "YUM"
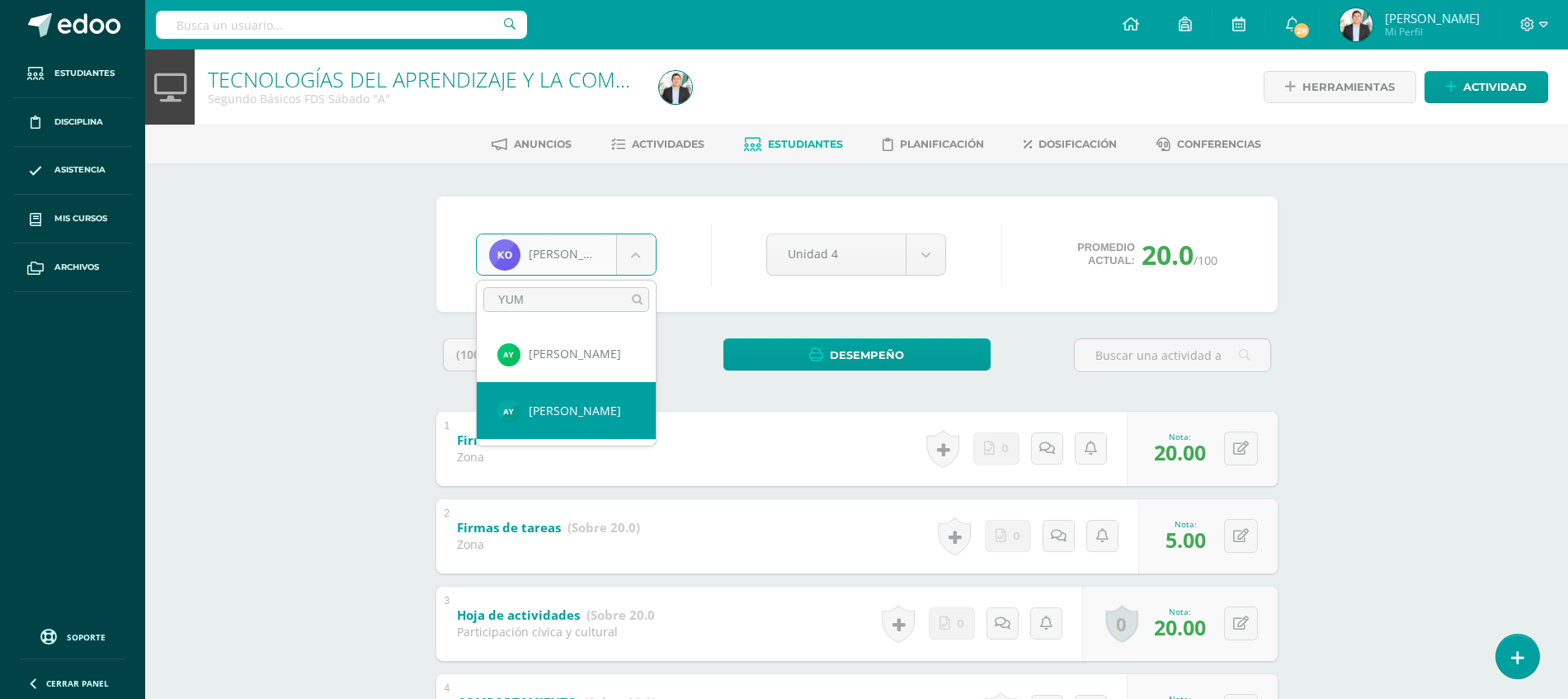
select select "8302"
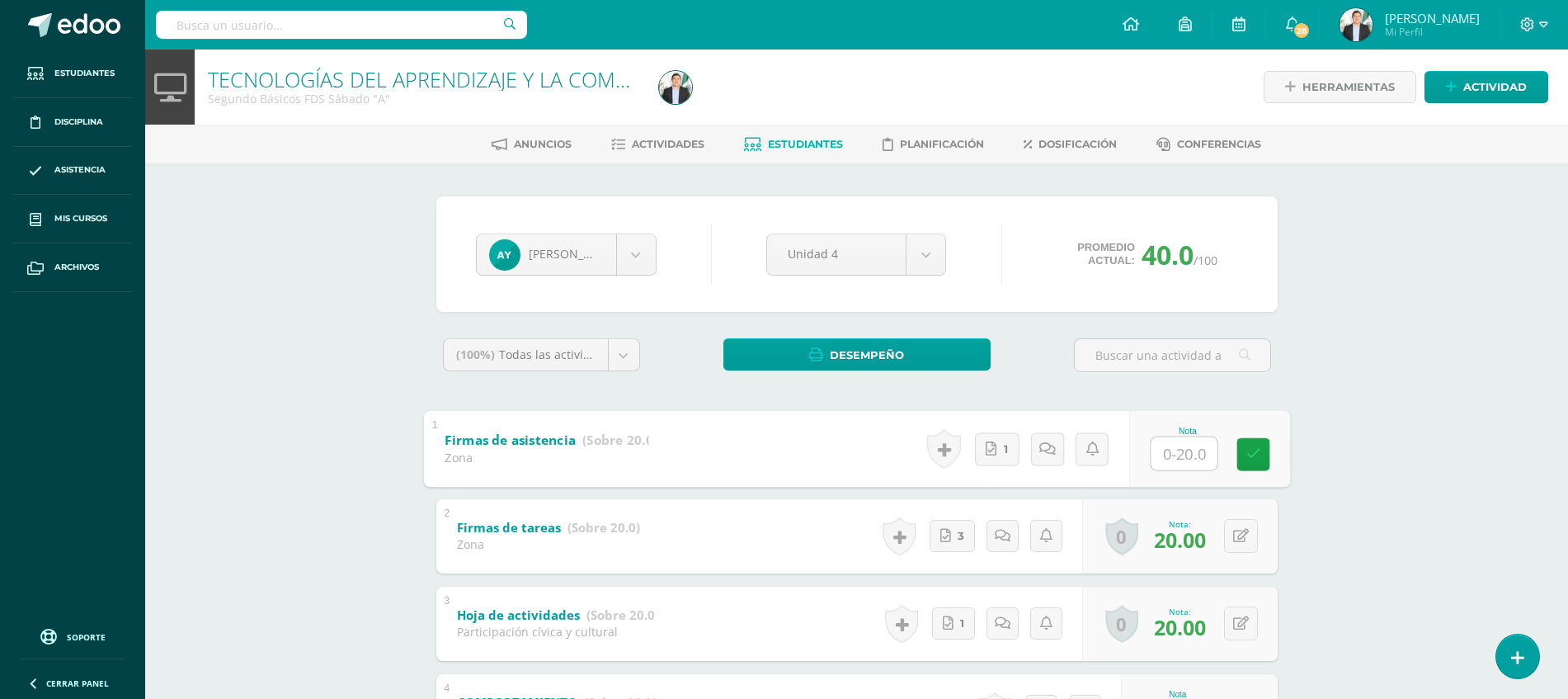
click at [1176, 445] on input "text" at bounding box center [1183, 453] width 66 height 33
type input "20"
click at [1467, 394] on div "TECNOLOGÍAS DEL APRENDIZAJE Y LA COMUNICACIÓN Segundo Básicos FDS Sábado "A" He…" at bounding box center [857, 454] width 1423 height 809
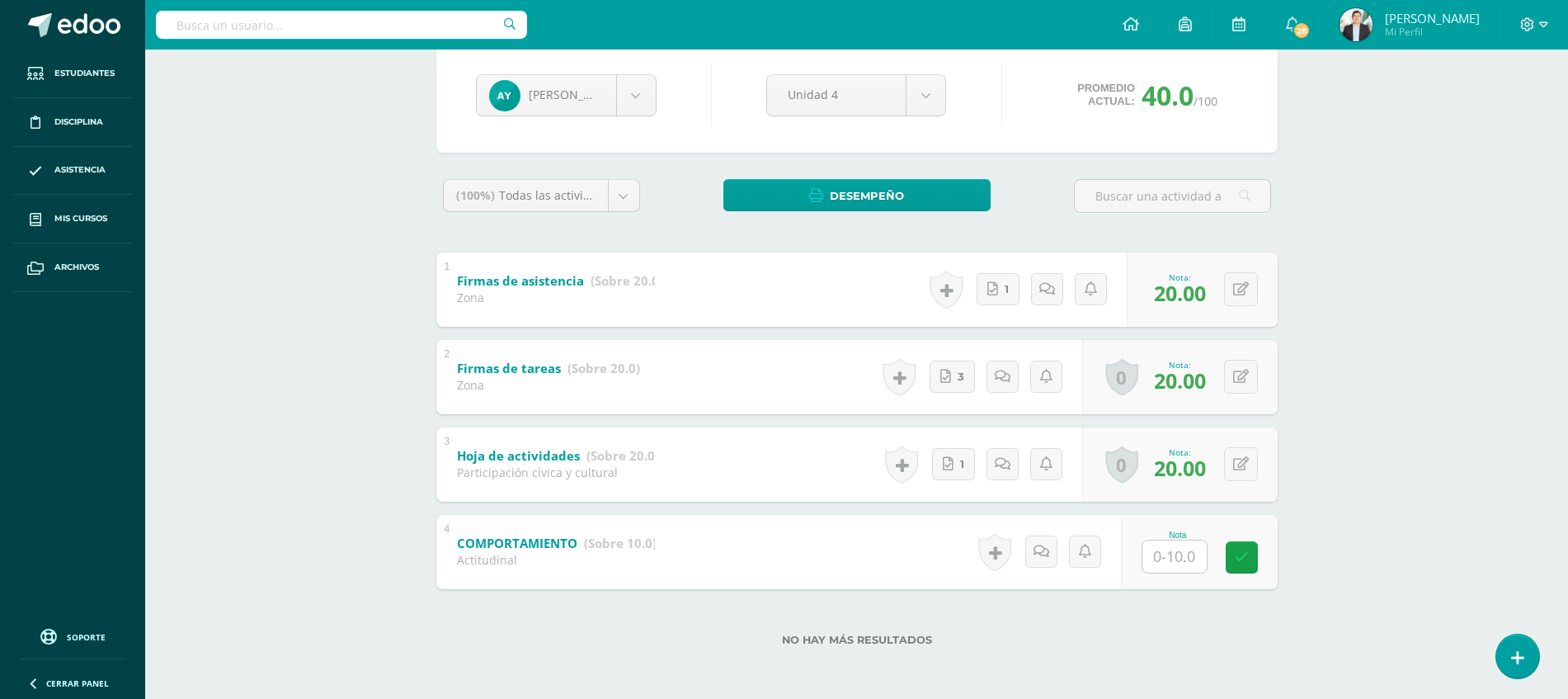
click at [1168, 537] on div "Nota" at bounding box center [1177, 535] width 72 height 9
click at [1168, 552] on input "text" at bounding box center [1183, 556] width 66 height 33
type input "10"
click at [1392, 487] on div "TECNOLOGÍAS DEL APRENDIZAJE Y LA COMUNICACIÓN Segundo Básicos FDS Sábado "A" He…" at bounding box center [857, 295] width 1423 height 809
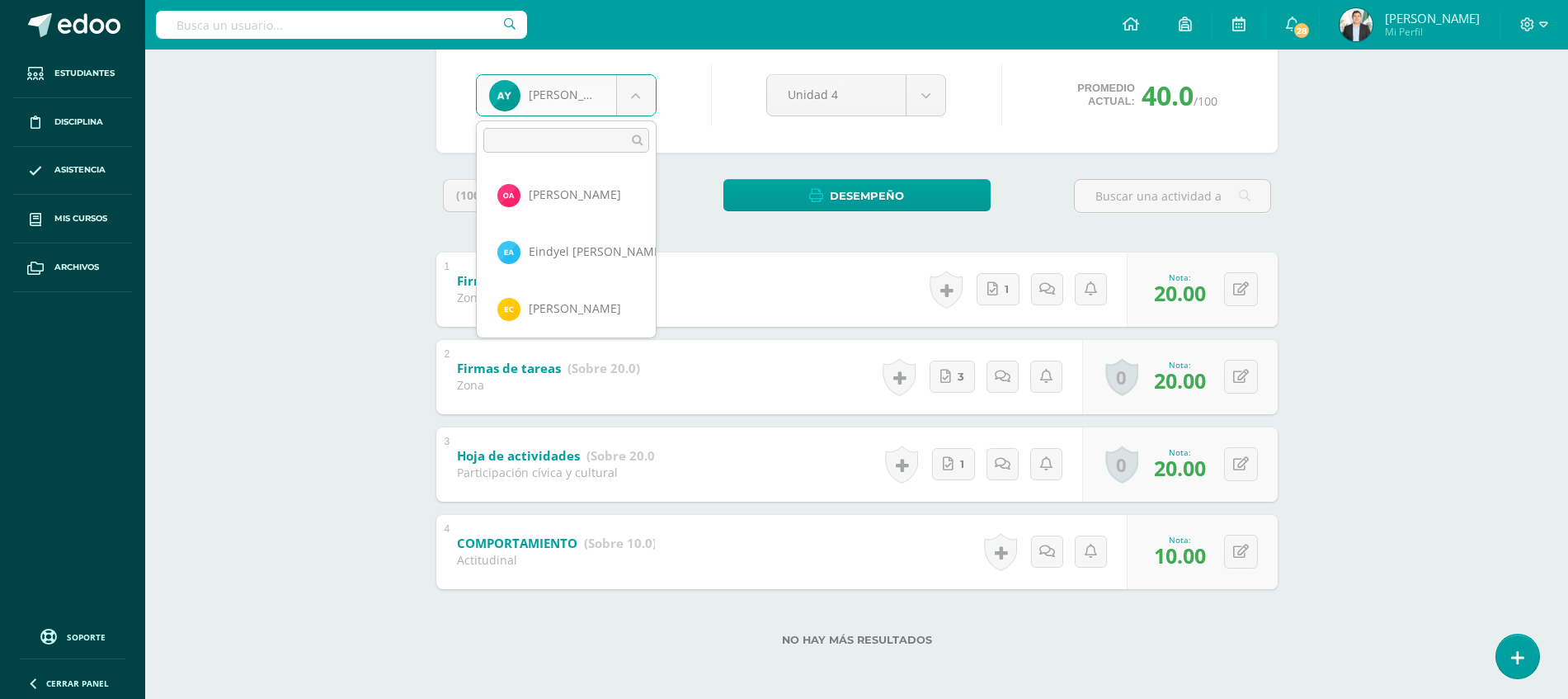
click at [639, 107] on body "Estudiantes Disciplina Asistencia Mis cursos Archivos Soporte Ayuda Reportar un…" at bounding box center [784, 270] width 1568 height 858
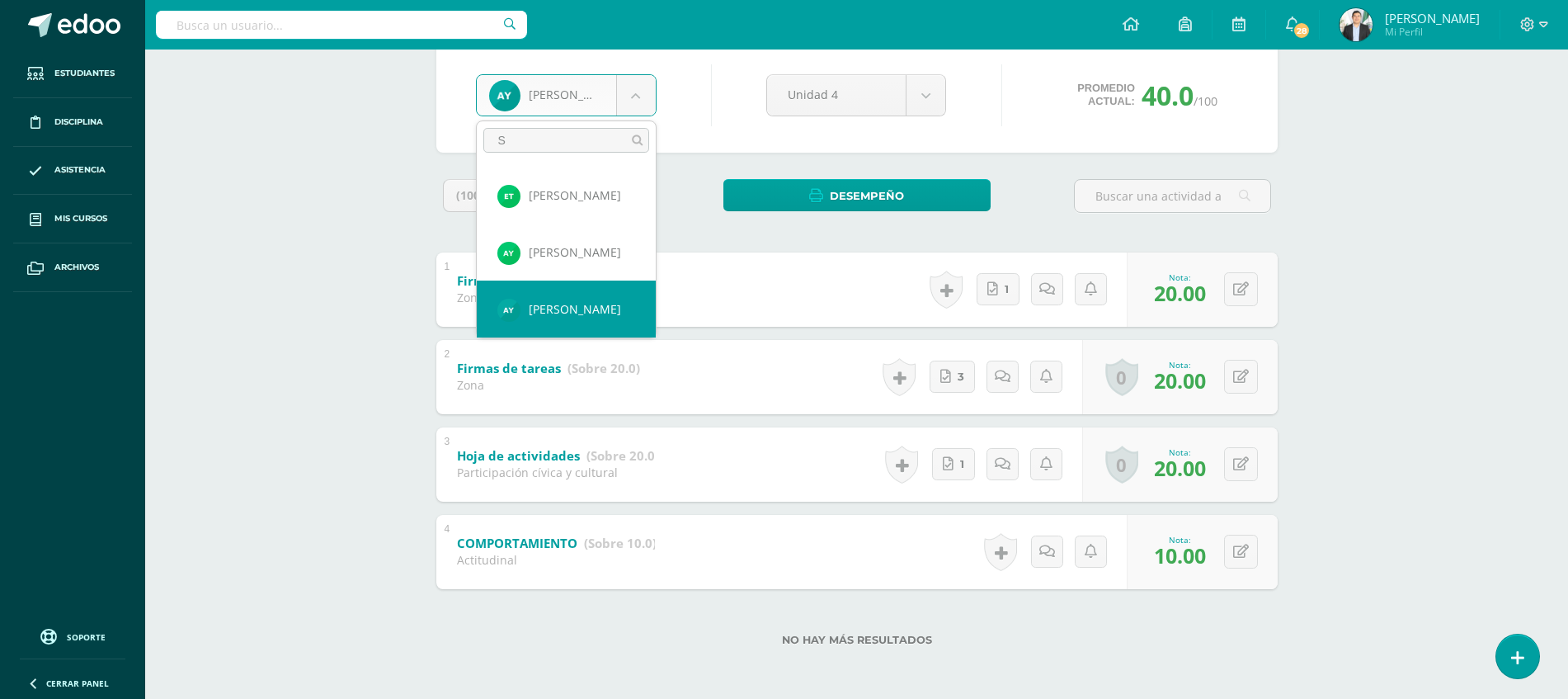
scroll to position [0, 0]
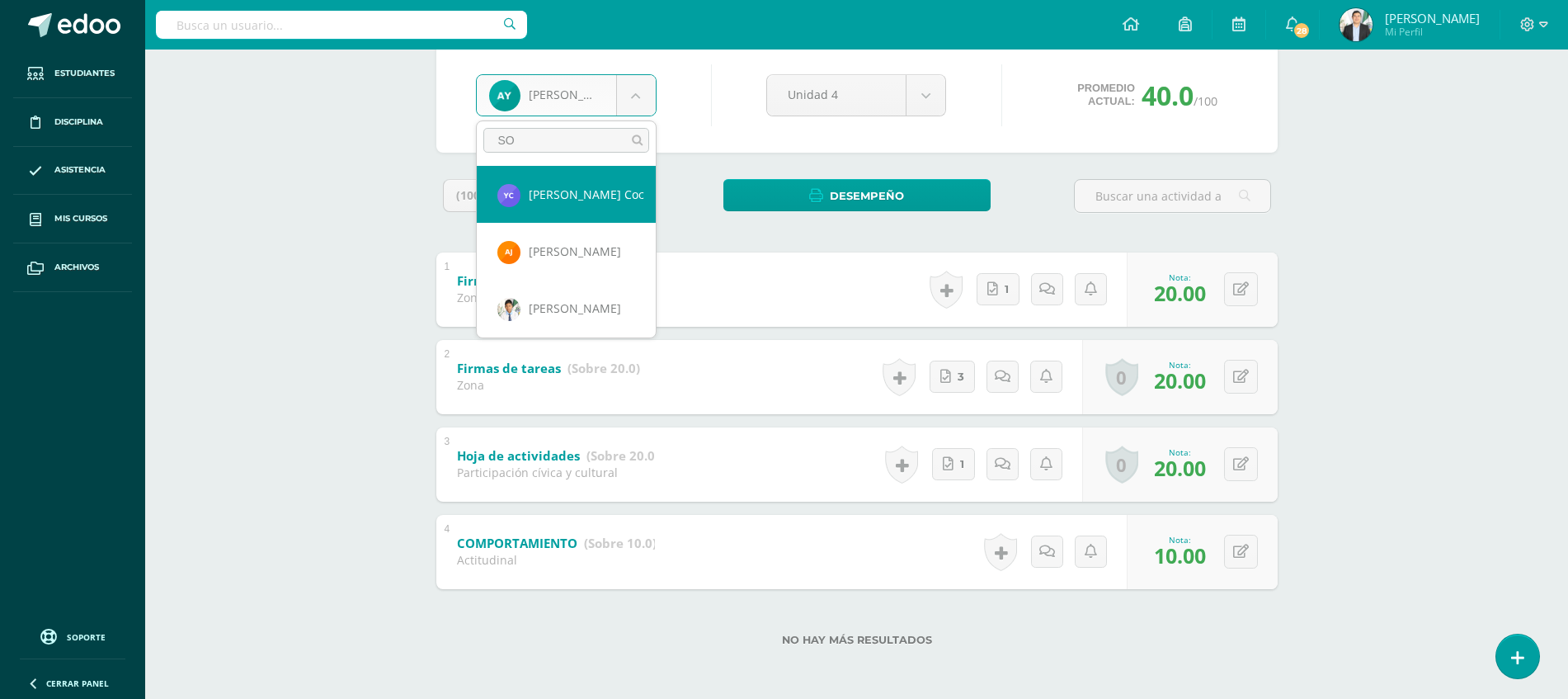
type input "S"
type input "SIN"
select select "8487"
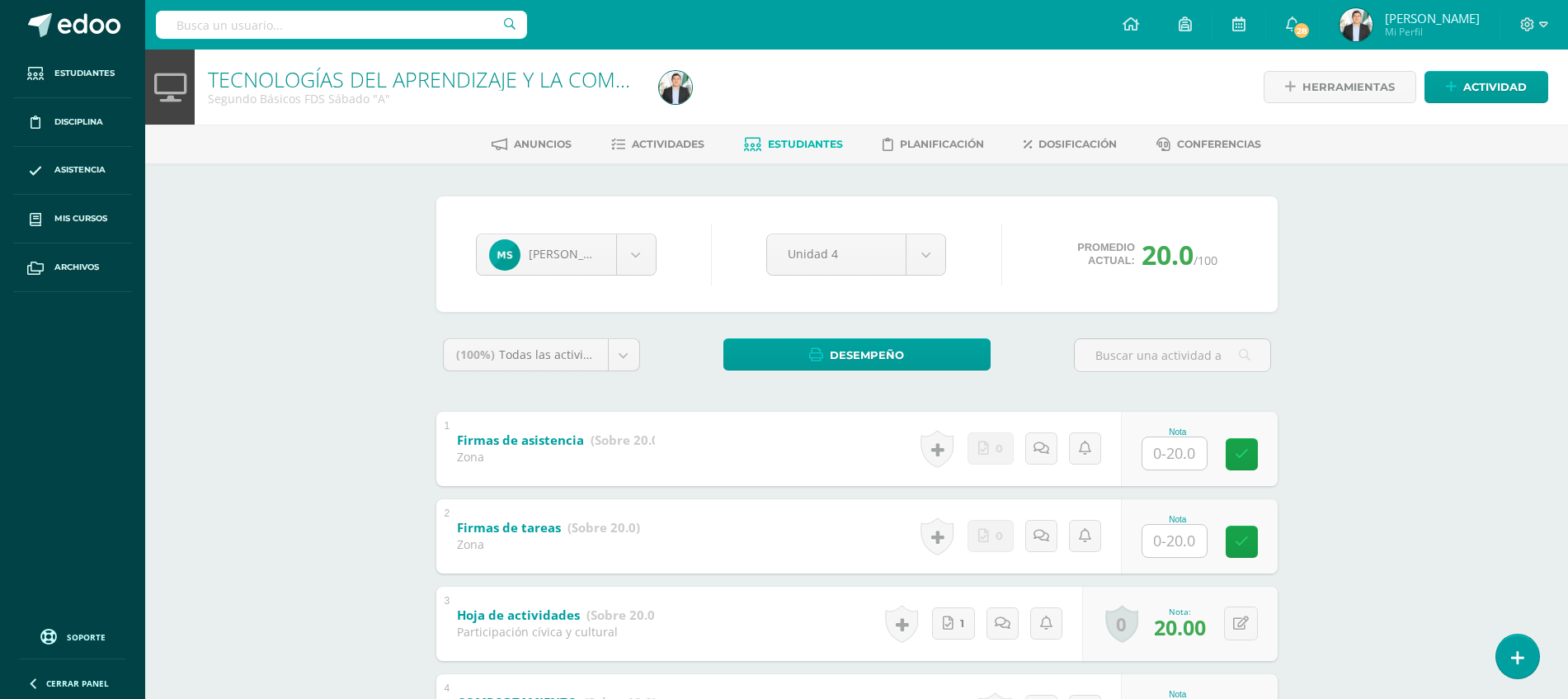
click at [1173, 469] on div at bounding box center [1174, 453] width 66 height 34
click at [1179, 461] on input "text" at bounding box center [1183, 453] width 66 height 33
type input "20"
click at [1202, 561] on div "Nota" at bounding box center [1199, 536] width 156 height 74
click at [1174, 549] on input "text" at bounding box center [1183, 541] width 66 height 33
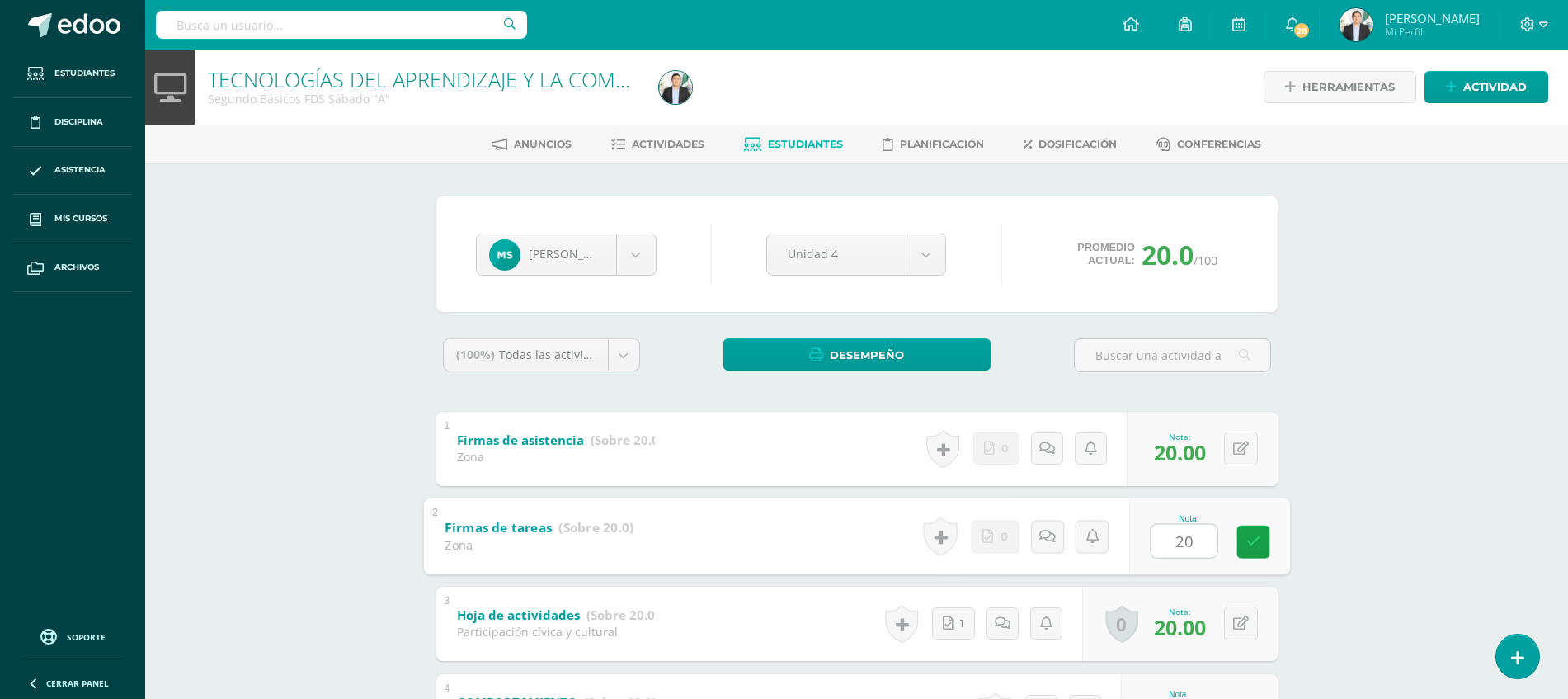
type input "20"
drag, startPoint x: 1380, startPoint y: 490, endPoint x: 1583, endPoint y: 419, distance: 215.1
click at [1568, 419] on html "Estudiantes Disciplina Asistencia Mis cursos Archivos Soporte Ayuda Reportar un…" at bounding box center [784, 429] width 1568 height 858
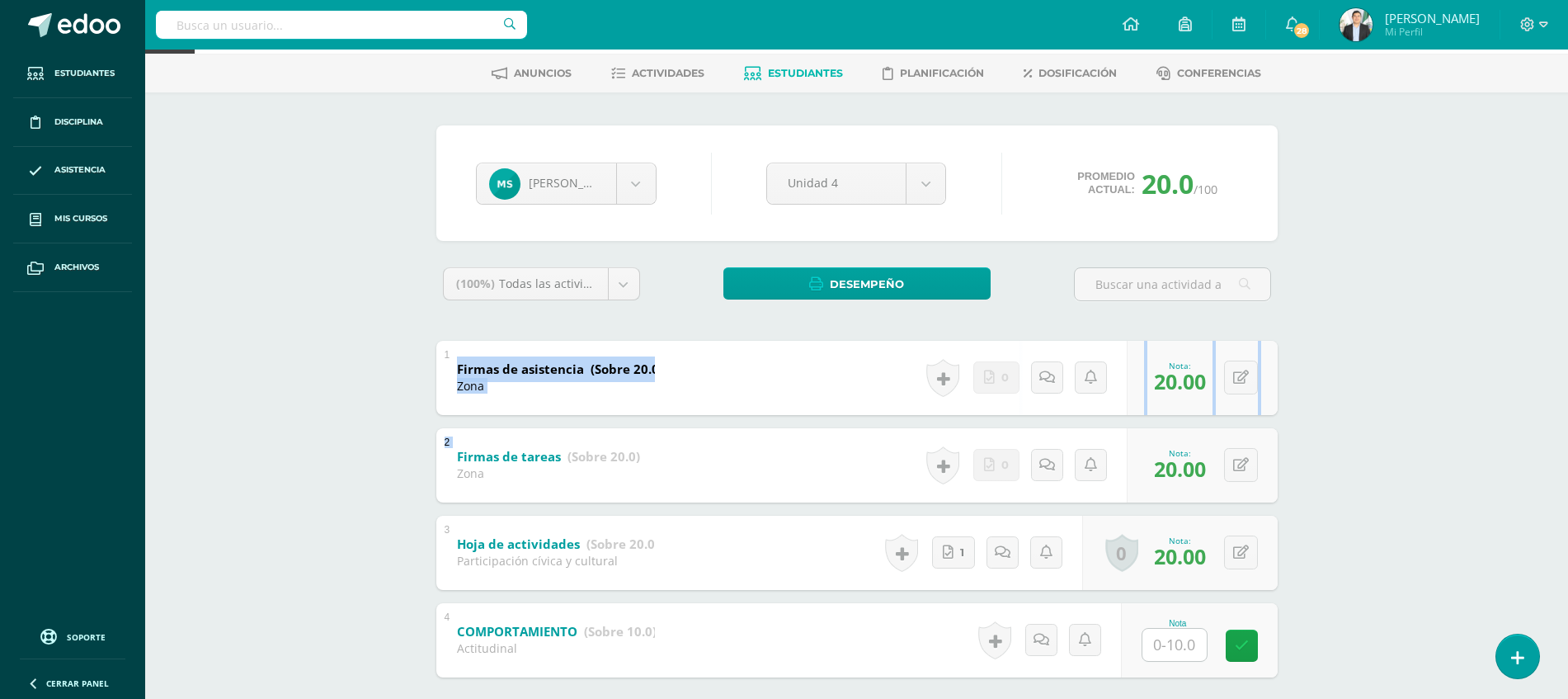
scroll to position [159, 0]
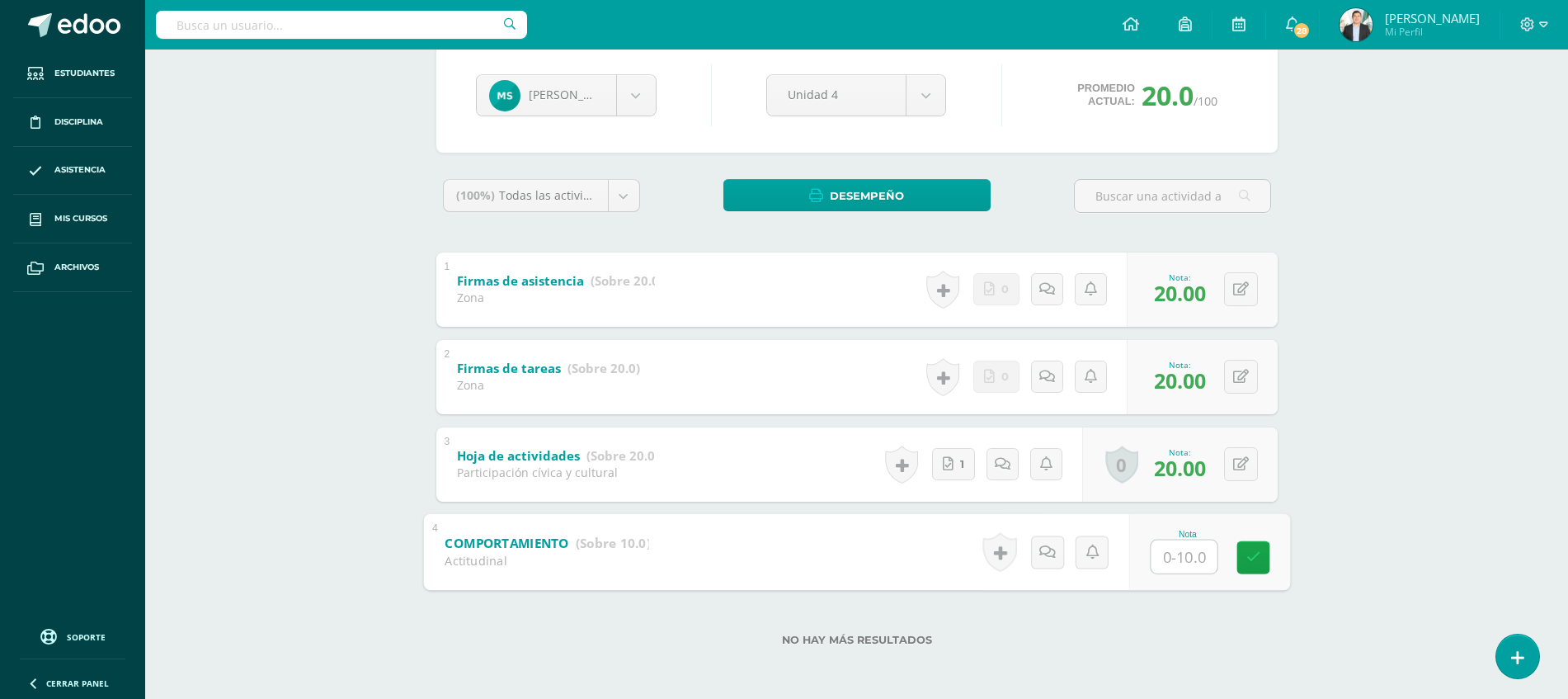
click at [1183, 553] on input "text" at bounding box center [1183, 556] width 66 height 33
type input "10"
click at [1324, 540] on div "TECNOLOGÍAS DEL APRENDIZAJE Y LA COMUNICACIÓN Segundo Básicos FDS [DATE] "A" He…" at bounding box center [857, 295] width 1423 height 809
click at [1096, 634] on label "No hay más resultados" at bounding box center [857, 640] width 841 height 13
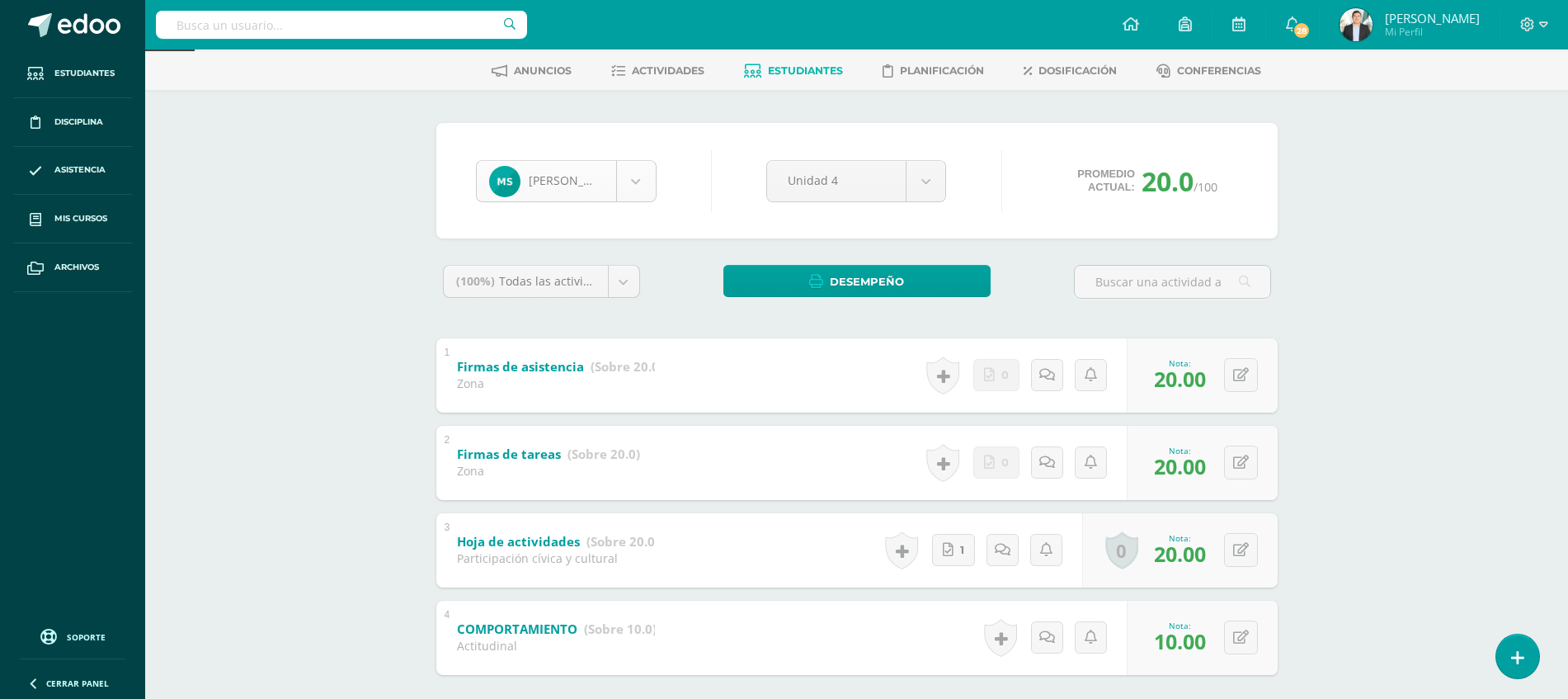
scroll to position [1594, 0]
click at [539, 193] on body "Estudiantes Disciplina Asistencia Mis cursos Archivos Soporte Ayuda Reportar un…" at bounding box center [784, 356] width 1568 height 858
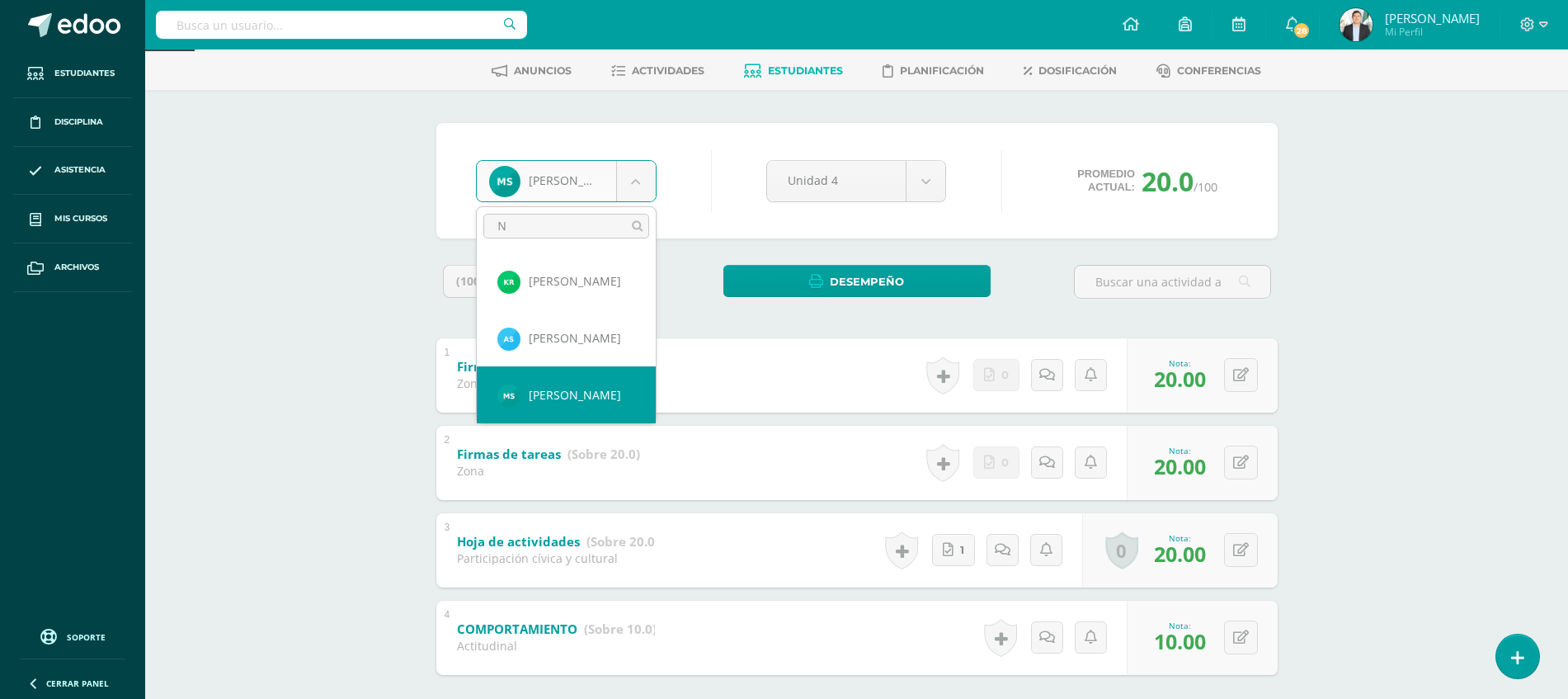
scroll to position [0, 0]
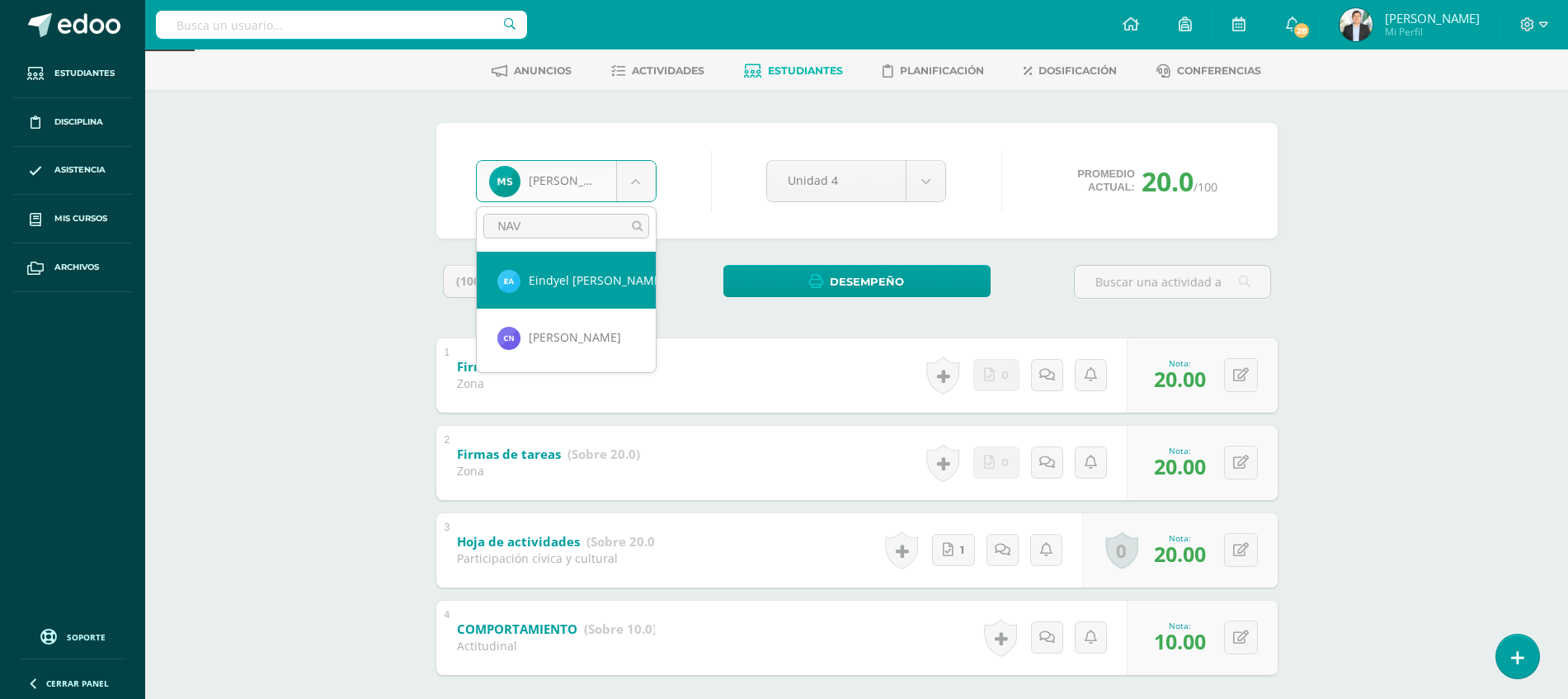
type input "NAVA"
select select "9149"
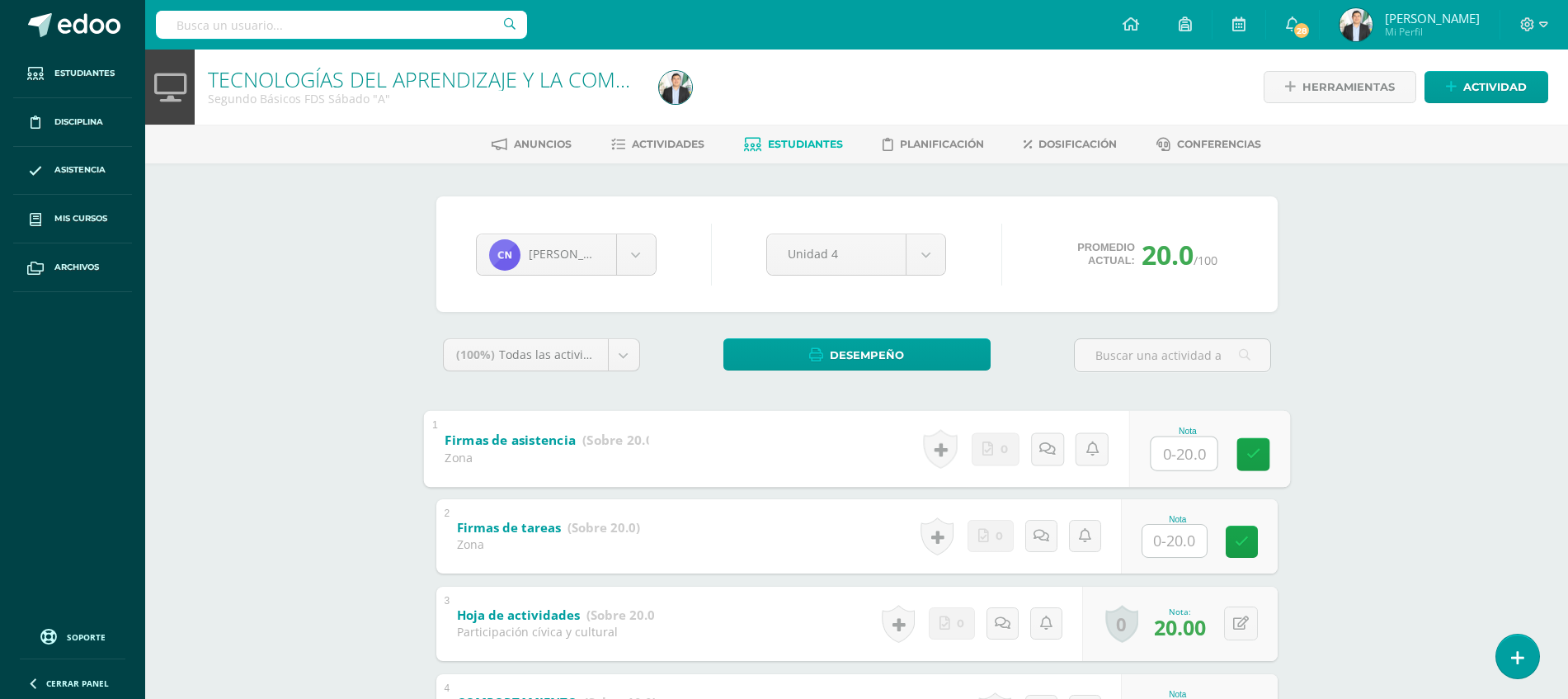
click at [1165, 452] on input "text" at bounding box center [1183, 453] width 66 height 33
type input "20"
click at [1298, 511] on div "Cristofer Navarro Oscar Alvizures Eindyel Anavisca Estephany Cahuec Yusleyda Ca…" at bounding box center [857, 511] width 907 height 694
click at [1244, 522] on button at bounding box center [1252, 536] width 35 height 35
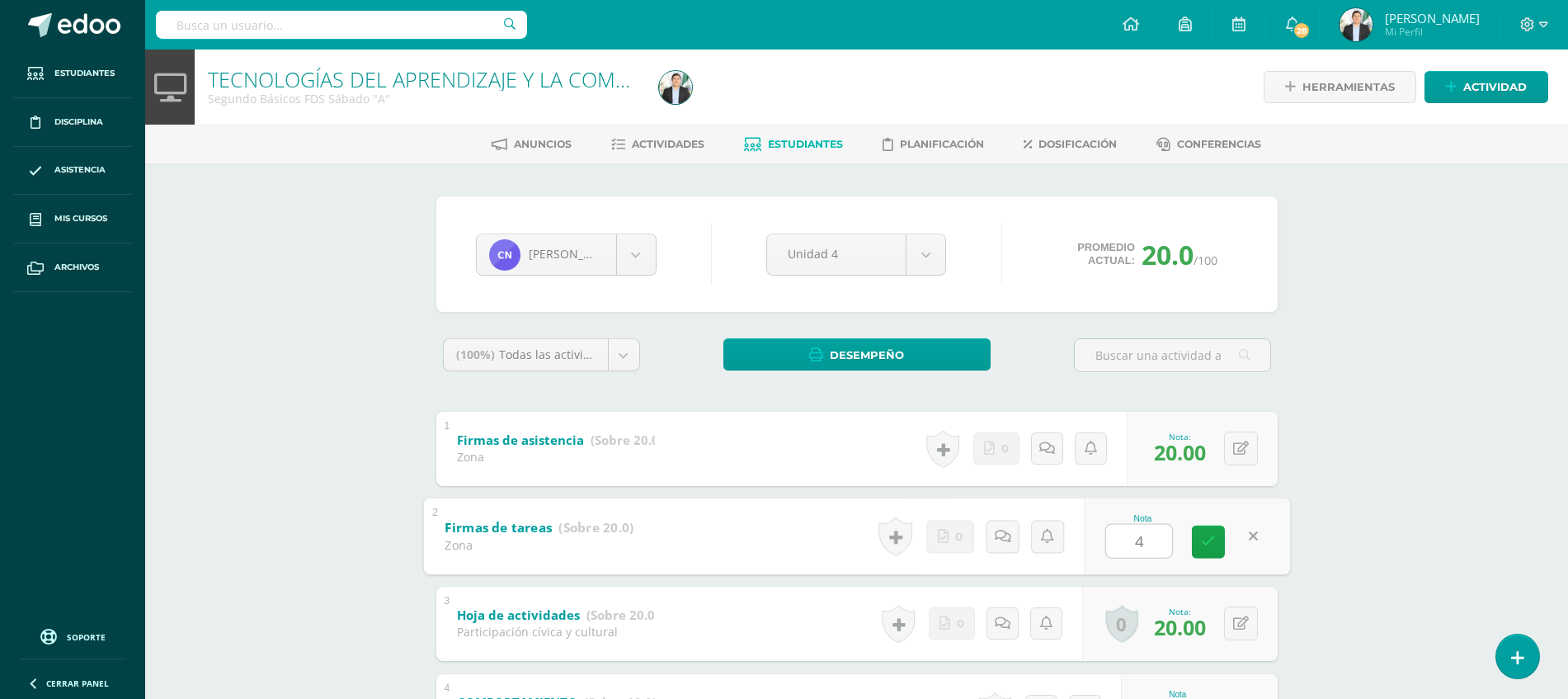
type input "4"
click at [1339, 561] on div "TECNOLOGÍAS DEL APRENDIZAJE Y LA COMUNICACIÓN Segundo Básicos FDS Sábado "A" He…" at bounding box center [857, 454] width 1423 height 809
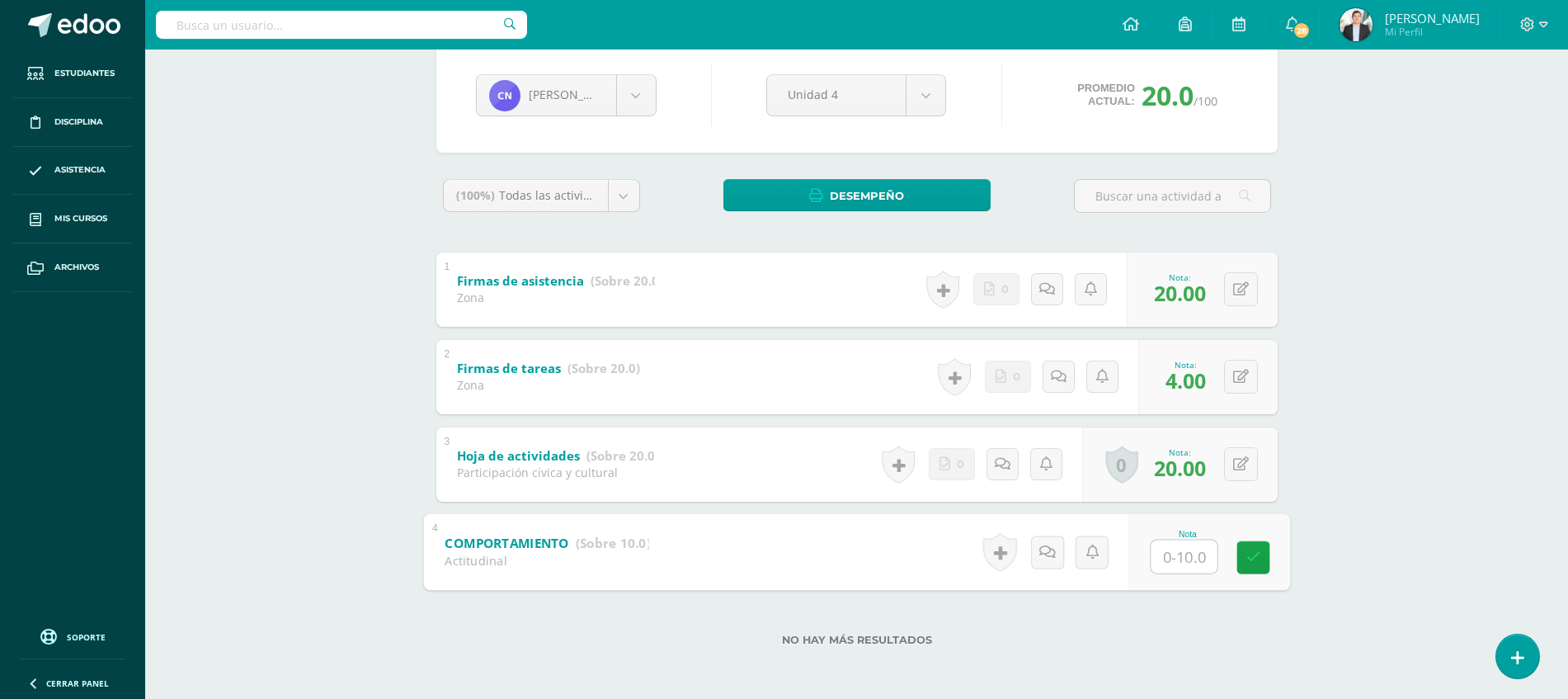
click at [1193, 567] on input "text" at bounding box center [1183, 556] width 66 height 33
type input "10"
click at [1241, 366] on button at bounding box center [1252, 377] width 35 height 35
type input "12"
click at [1326, 397] on div "TECNOLOGÍAS DEL APRENDIZAJE Y LA COMUNICACIÓN Segundo Básicos FDS Sábado "A" He…" at bounding box center [857, 295] width 1423 height 809
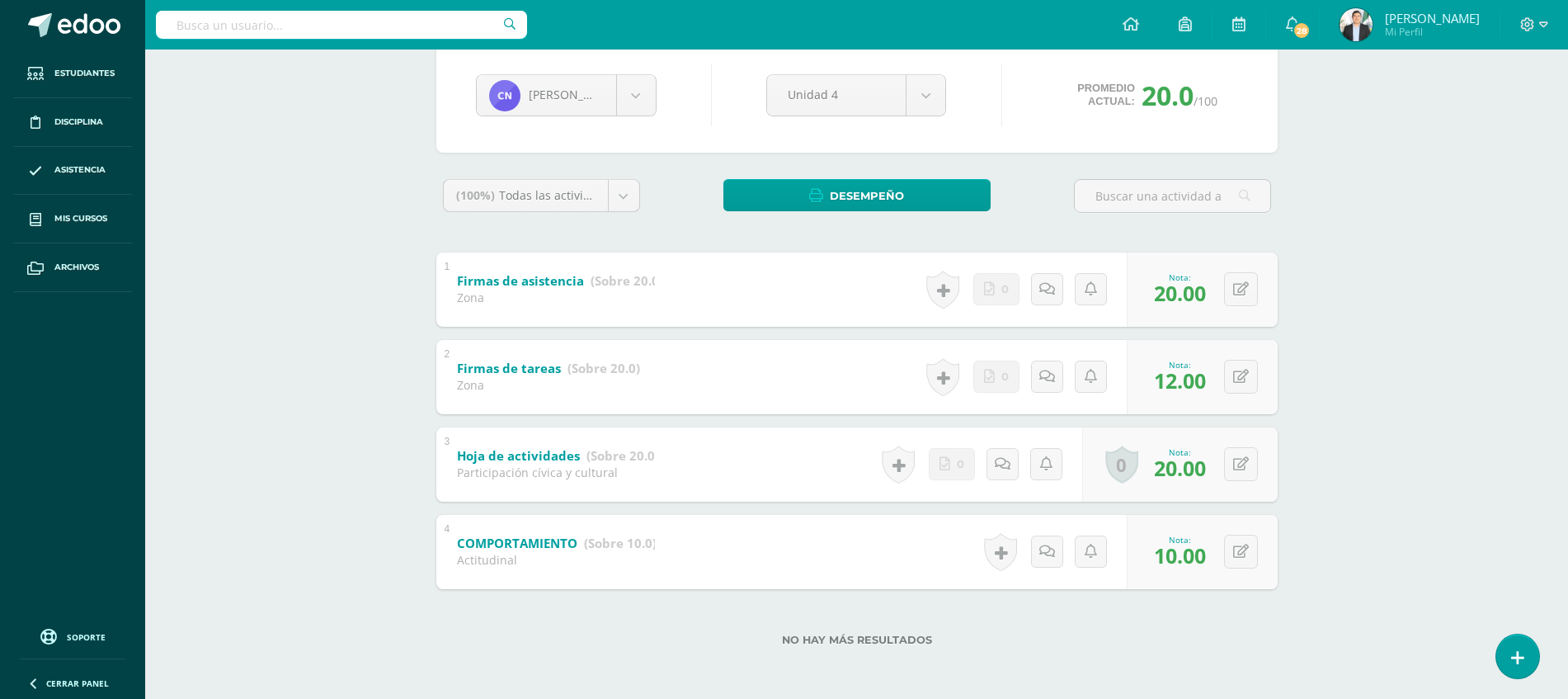
scroll to position [0, 0]
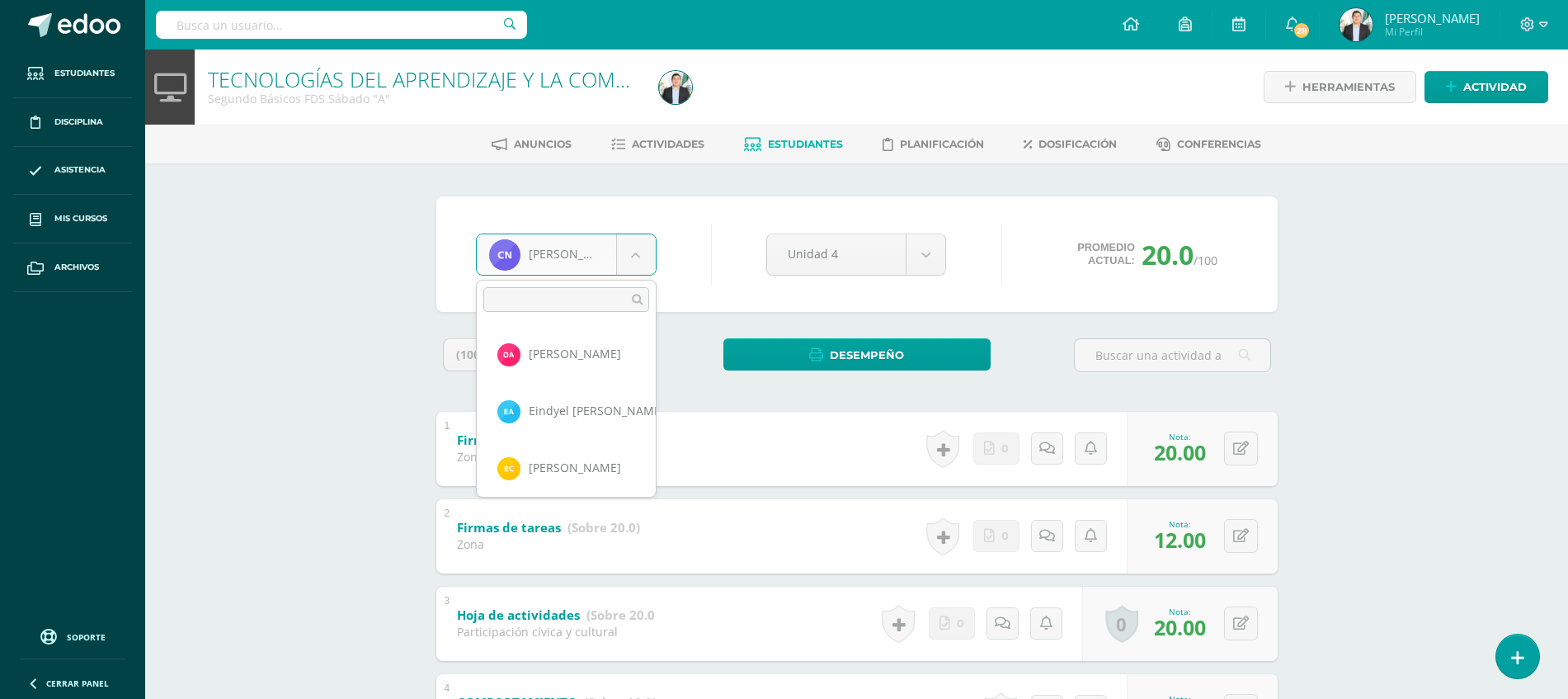
click at [624, 255] on body "Estudiantes Disciplina Asistencia Mis cursos Archivos Soporte Ayuda Reportar un…" at bounding box center [784, 429] width 1568 height 858
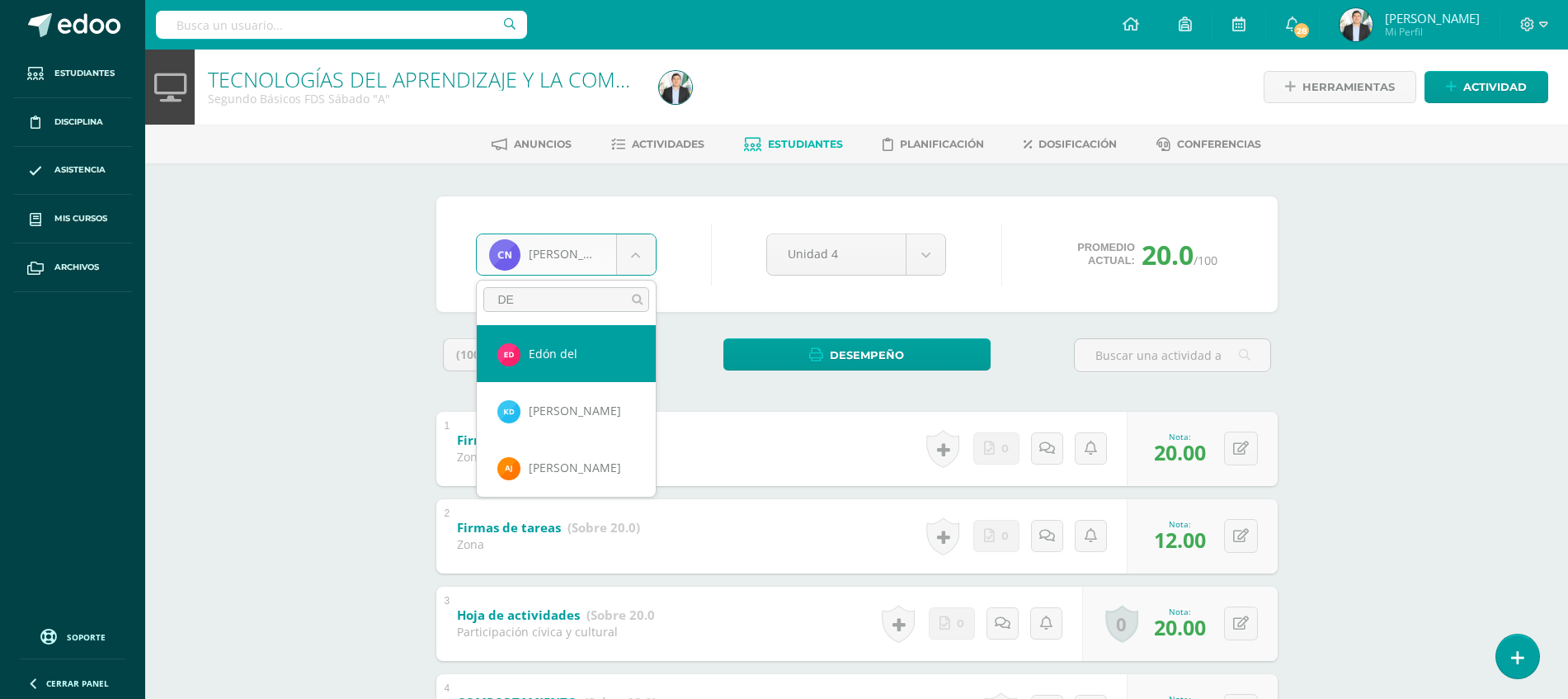
type input "D"
type input "E"
type input "MIS"
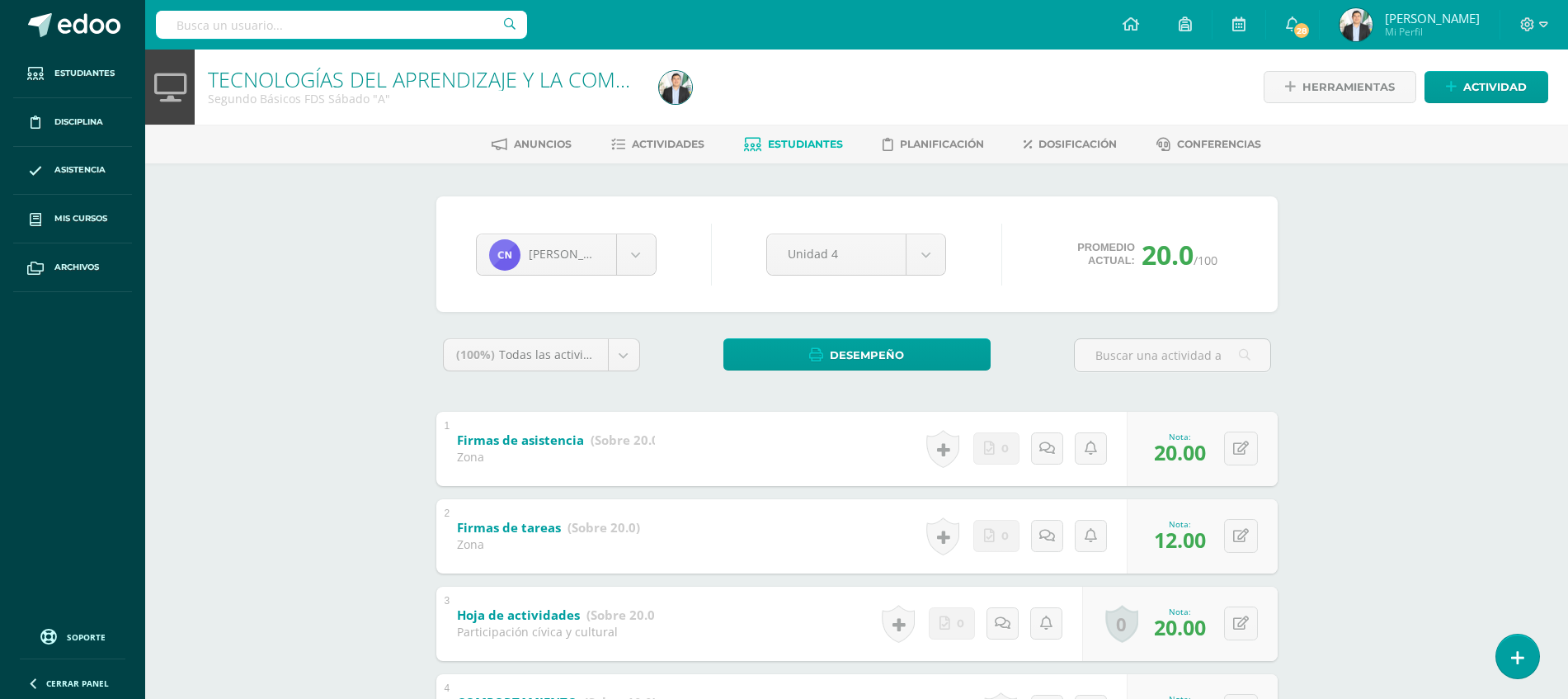
click at [1355, 40] on body "Estudiantes Disciplina Asistencia Mis cursos Archivos Soporte Ayuda Reportar un…" at bounding box center [784, 429] width 1568 height 858
click at [1355, 40] on img at bounding box center [1356, 25] width 33 height 33
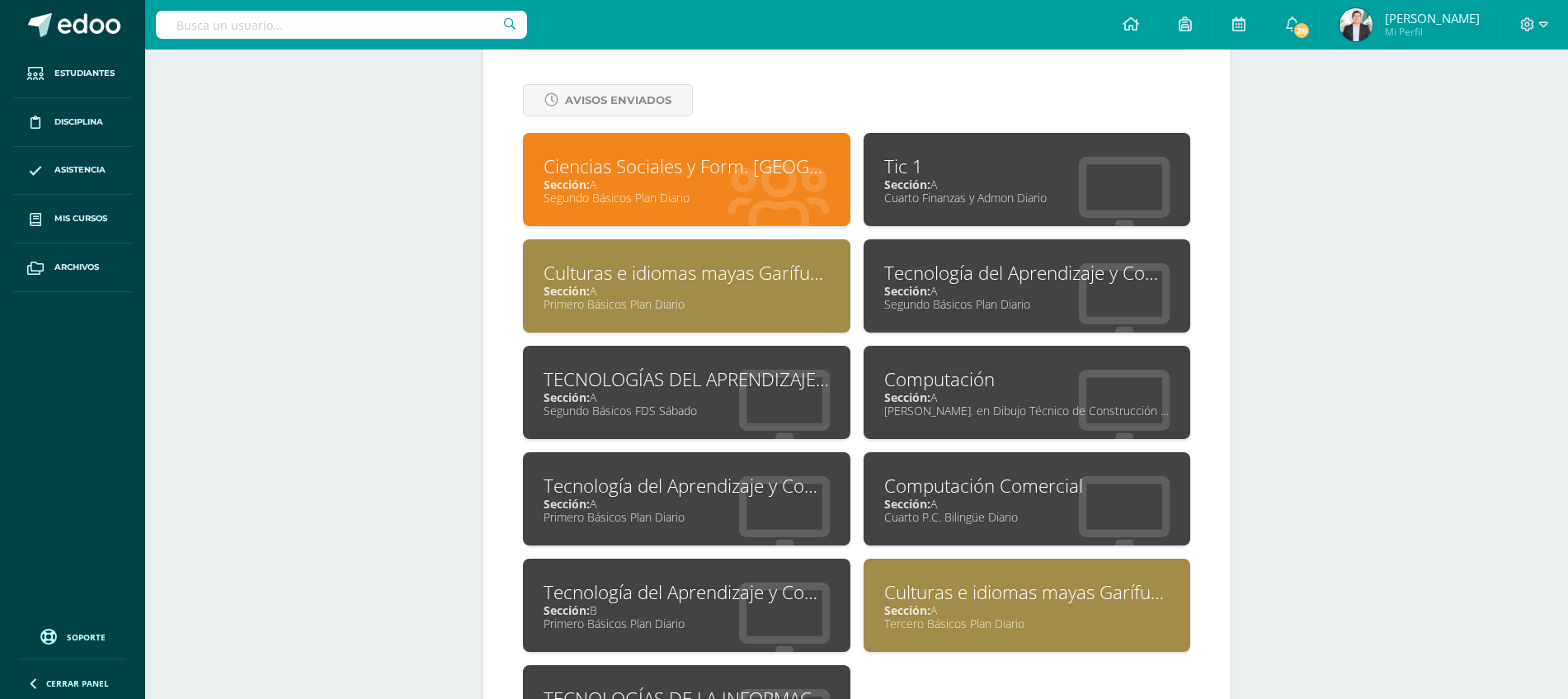
scroll to position [825, 0]
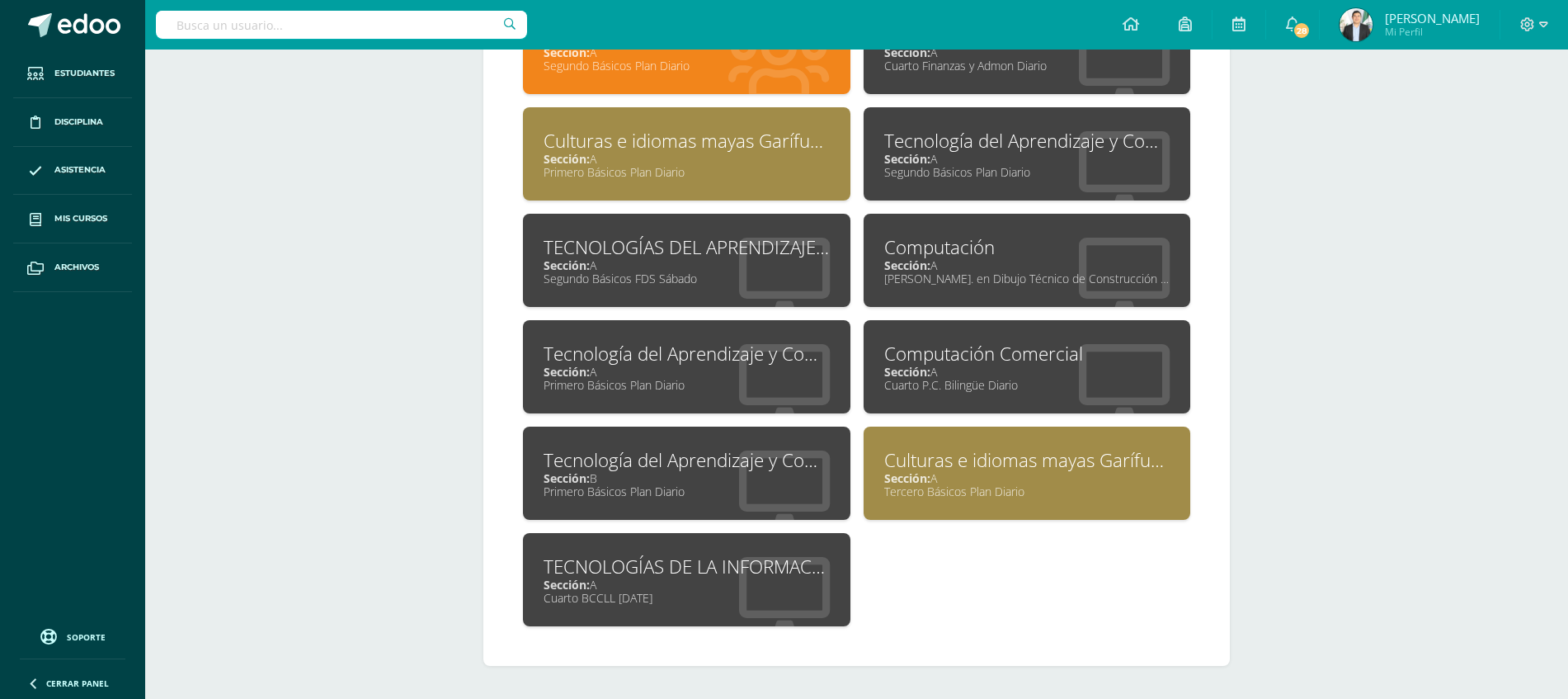
click at [763, 562] on div "TECNOLOGÍAS DE LA INFORMACIÓN Y LA COMUNICACIÓN" at bounding box center [686, 566] width 286 height 26
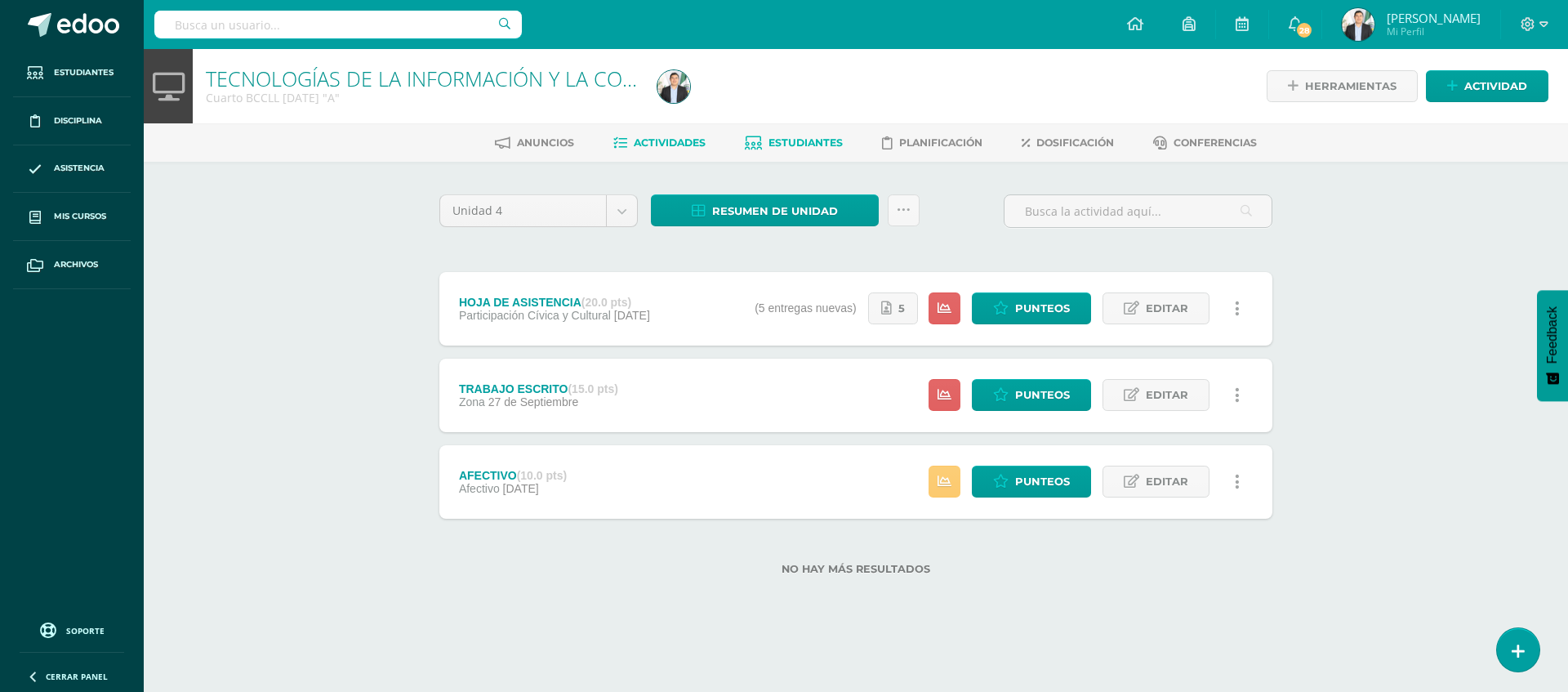
click at [776, 131] on link "Estudiantes" at bounding box center [794, 142] width 98 height 26
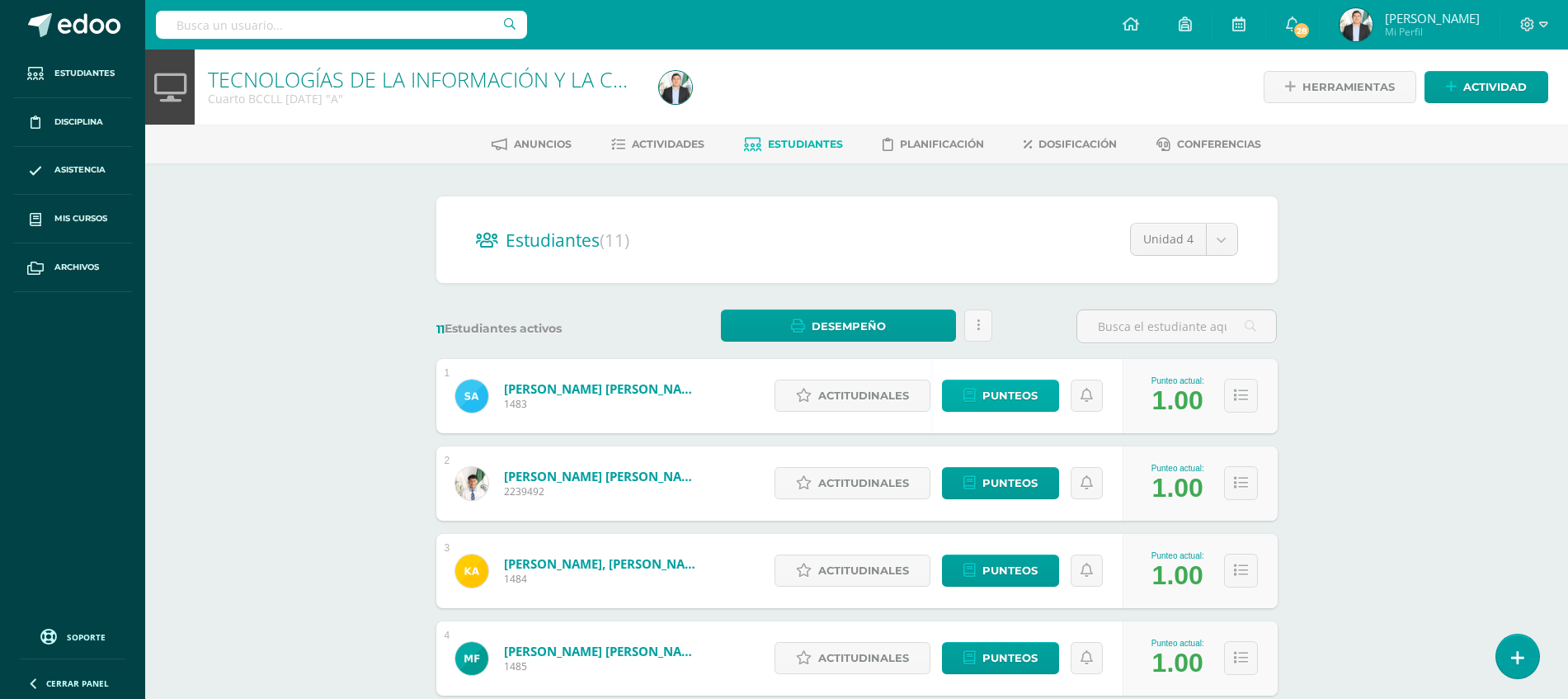
drag, startPoint x: 1014, startPoint y: 414, endPoint x: 1014, endPoint y: 396, distance: 18.0
click at [1014, 396] on div "Actitudinales Punteos" at bounding box center [944, 395] width 357 height 74
click at [1014, 396] on span "Punteos" at bounding box center [1009, 395] width 55 height 30
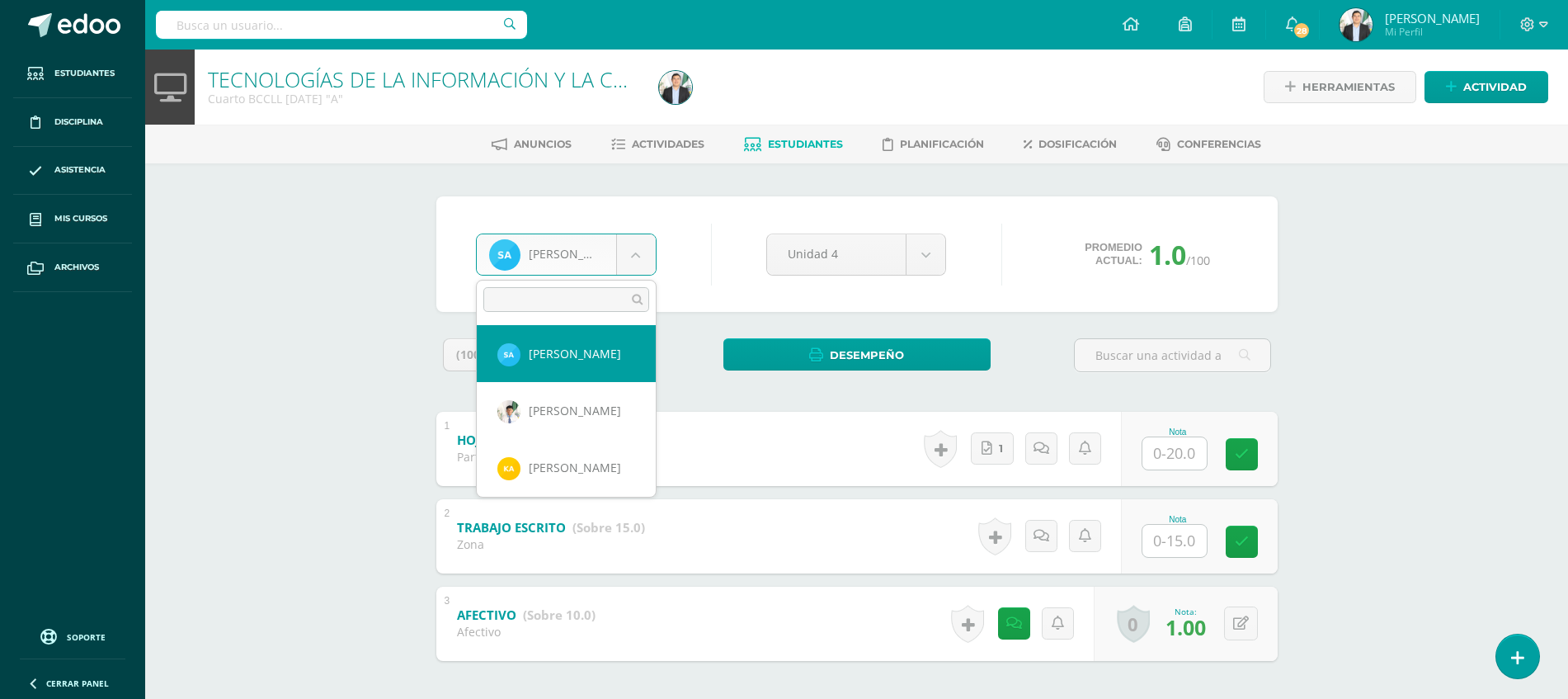
click at [622, 265] on body "Estudiantes Disciplina Asistencia Mis cursos Archivos Soporte Ayuda Reportar un…" at bounding box center [784, 385] width 1568 height 770
type input "JIM"
select select "6062"
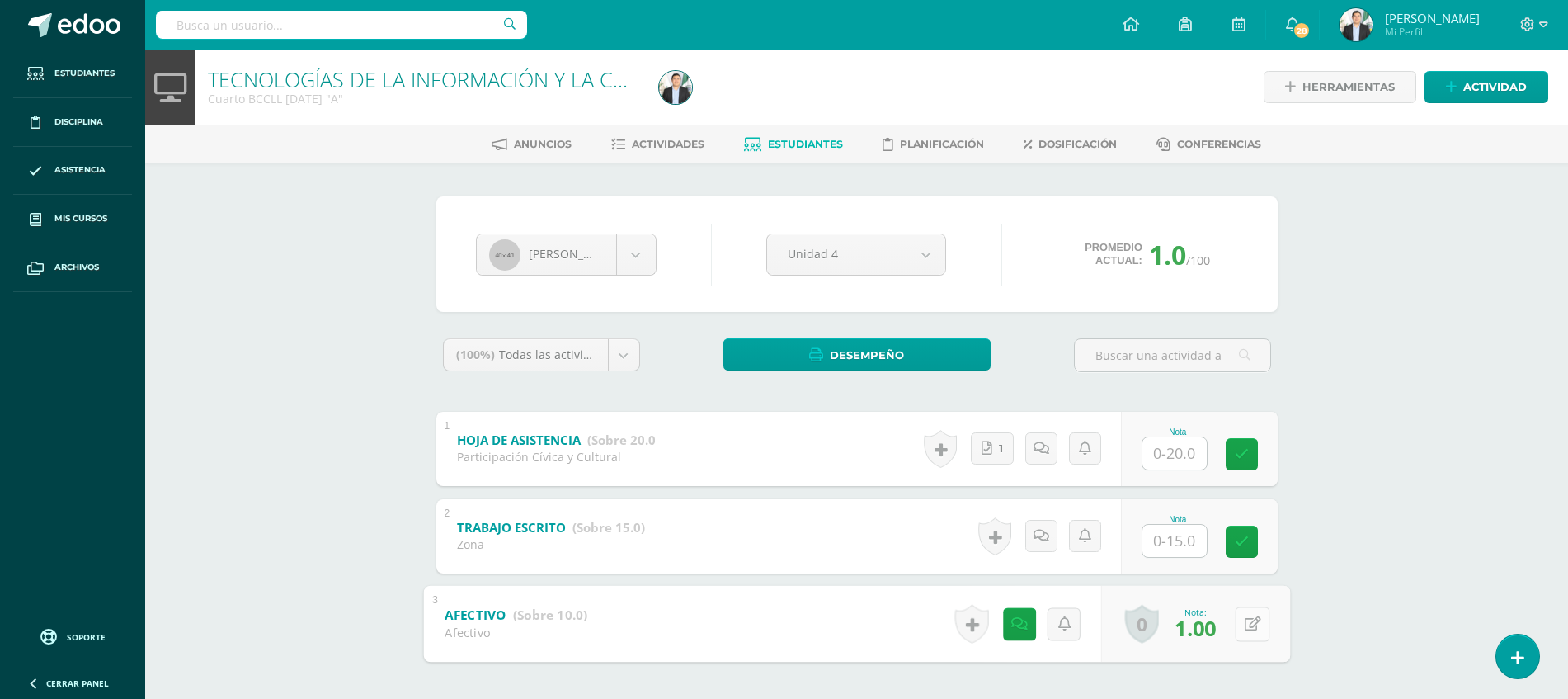
click at [1242, 631] on button at bounding box center [1252, 624] width 35 height 35
type input "2"
type input "10"
click at [1401, 628] on div "TECNOLOGÍAS DE LA INFORMACIÓN Y LA COMUNICACIÓN Cuarto BCCLL SÁBADO "A" Herrami…" at bounding box center [857, 410] width 1423 height 721
click at [1002, 635] on link at bounding box center [1007, 624] width 33 height 33
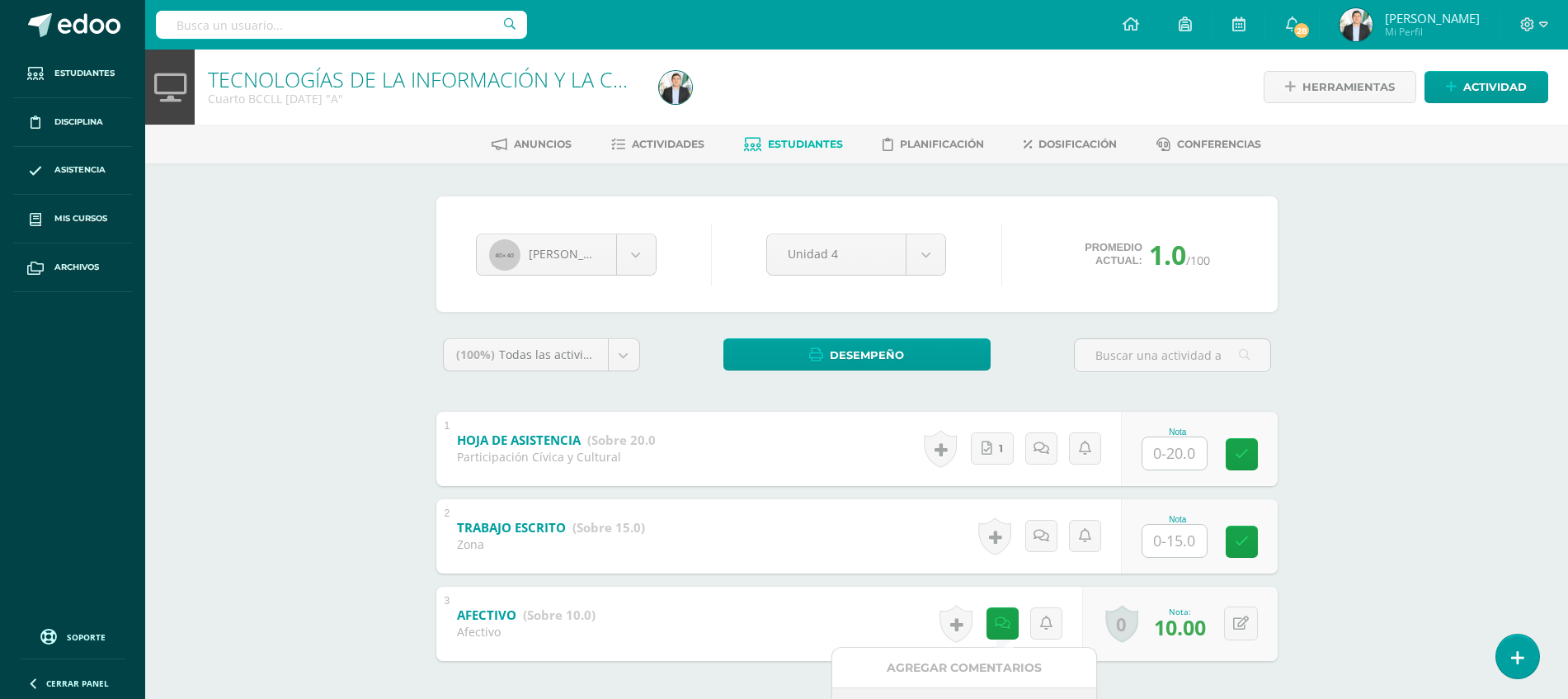
scroll to position [213, 0]
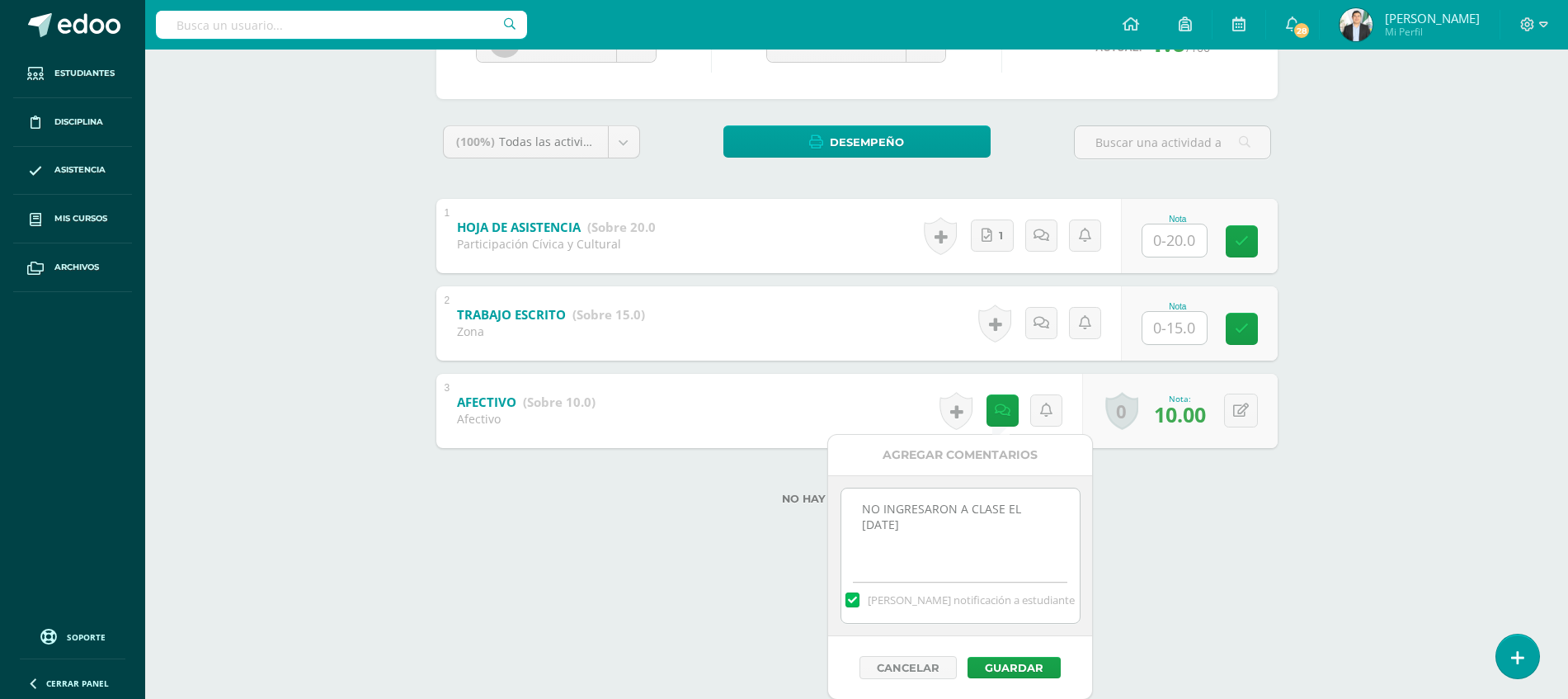
drag, startPoint x: 999, startPoint y: 563, endPoint x: 794, endPoint y: 544, distance: 205.9
click at [794, 544] on body "Estudiantes Disciplina Asistencia Mis cursos Archivos Soporte Ayuda Reportar un…" at bounding box center [784, 172] width 1568 height 770
type textarea "N"
click at [1039, 666] on button "Guardar" at bounding box center [1014, 667] width 93 height 21
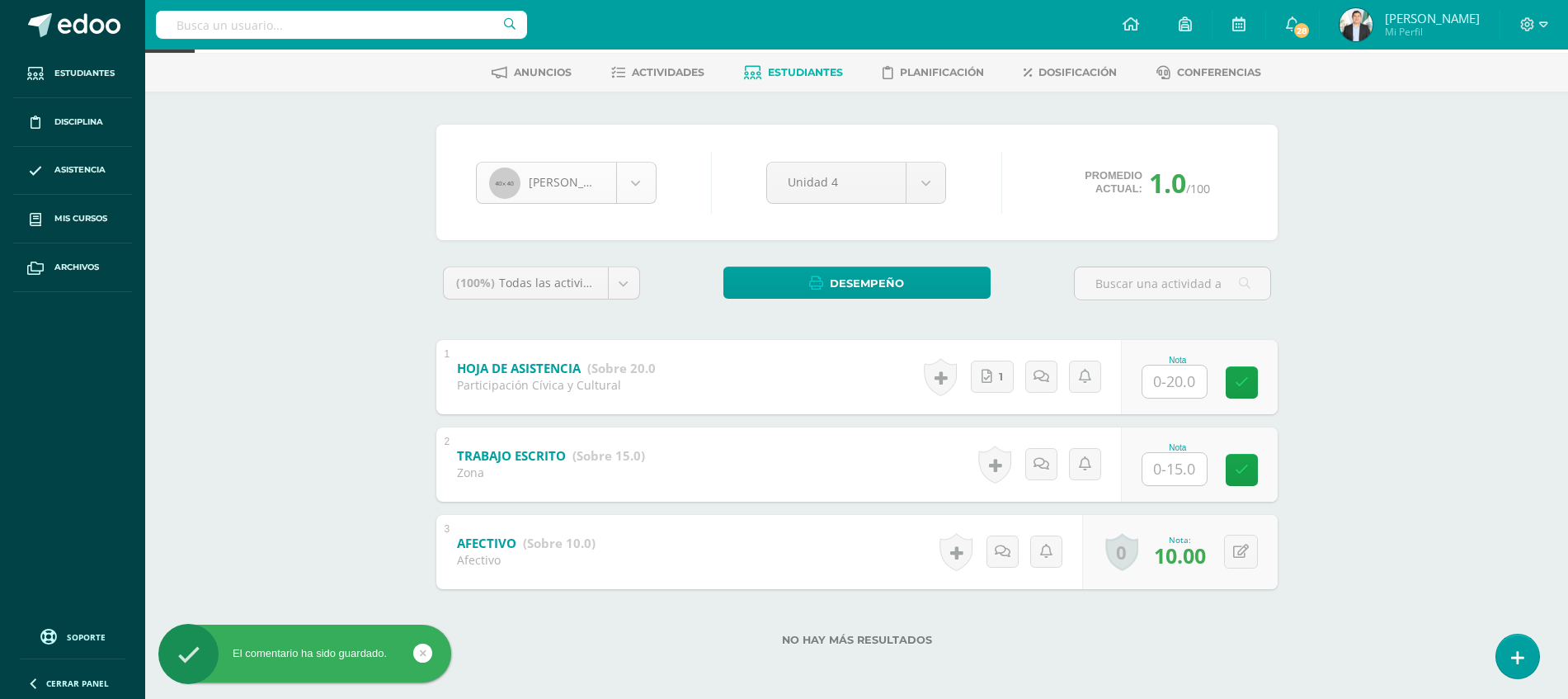
scroll to position [170, 0]
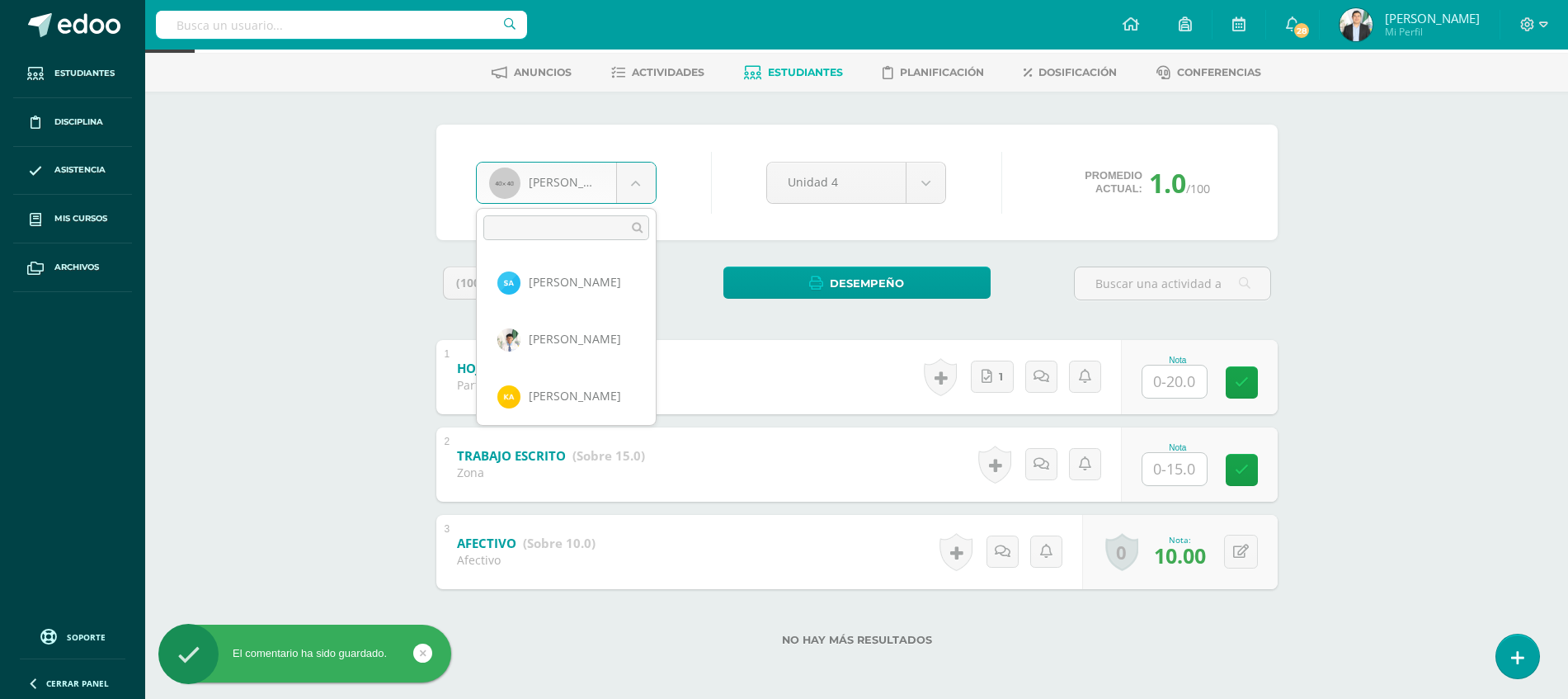
click at [635, 181] on body "El comentario ha sido guardado. Estudiantes Disciplina Asistencia Mis cursos Ar…" at bounding box center [784, 314] width 1568 height 770
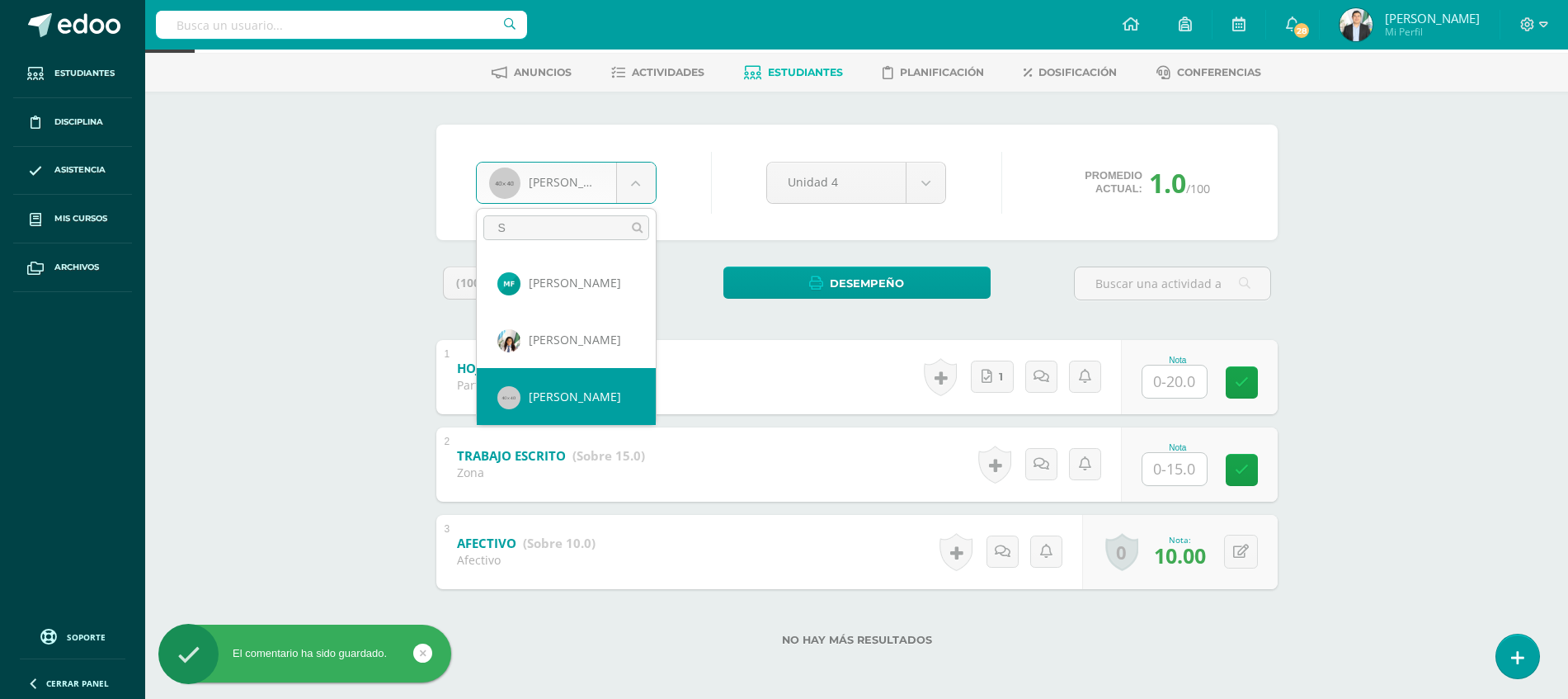
scroll to position [0, 0]
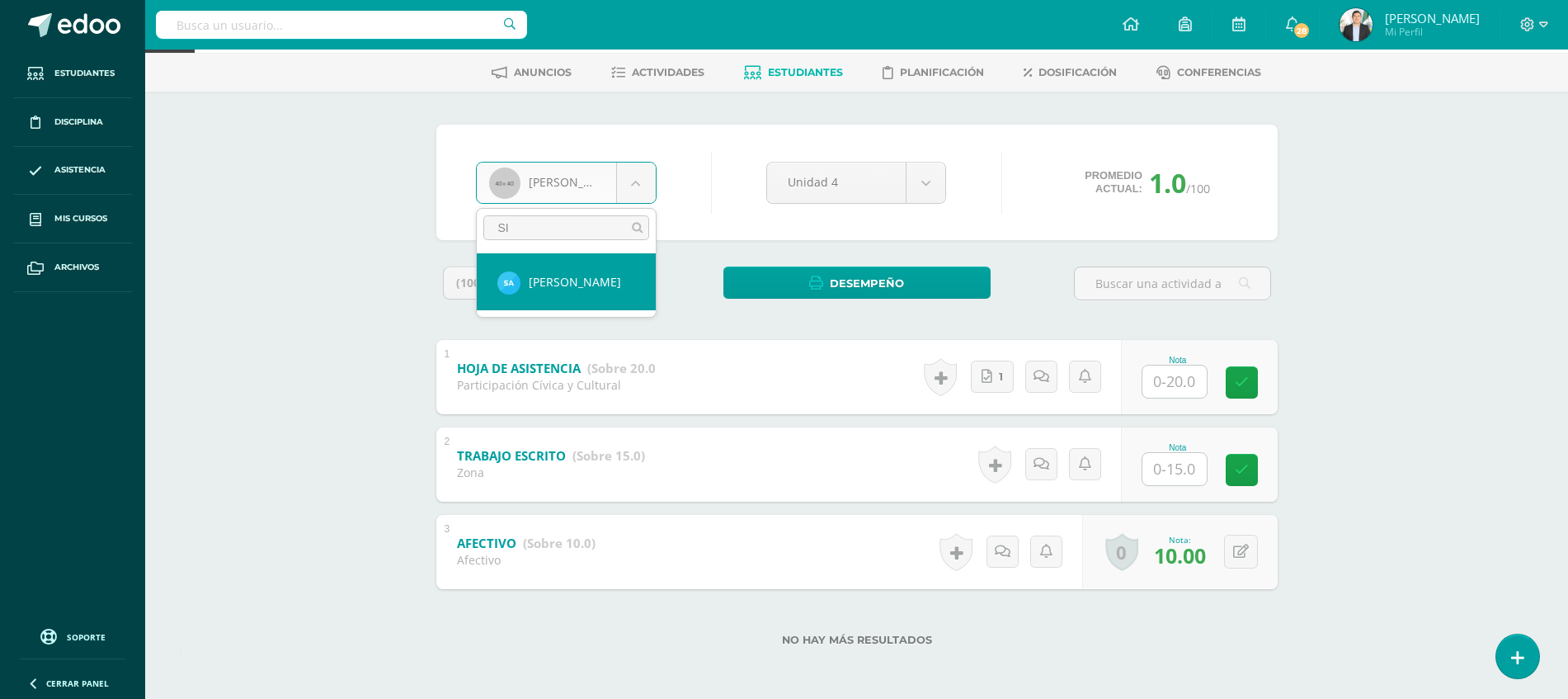
type input "SIL"
select select "8830"
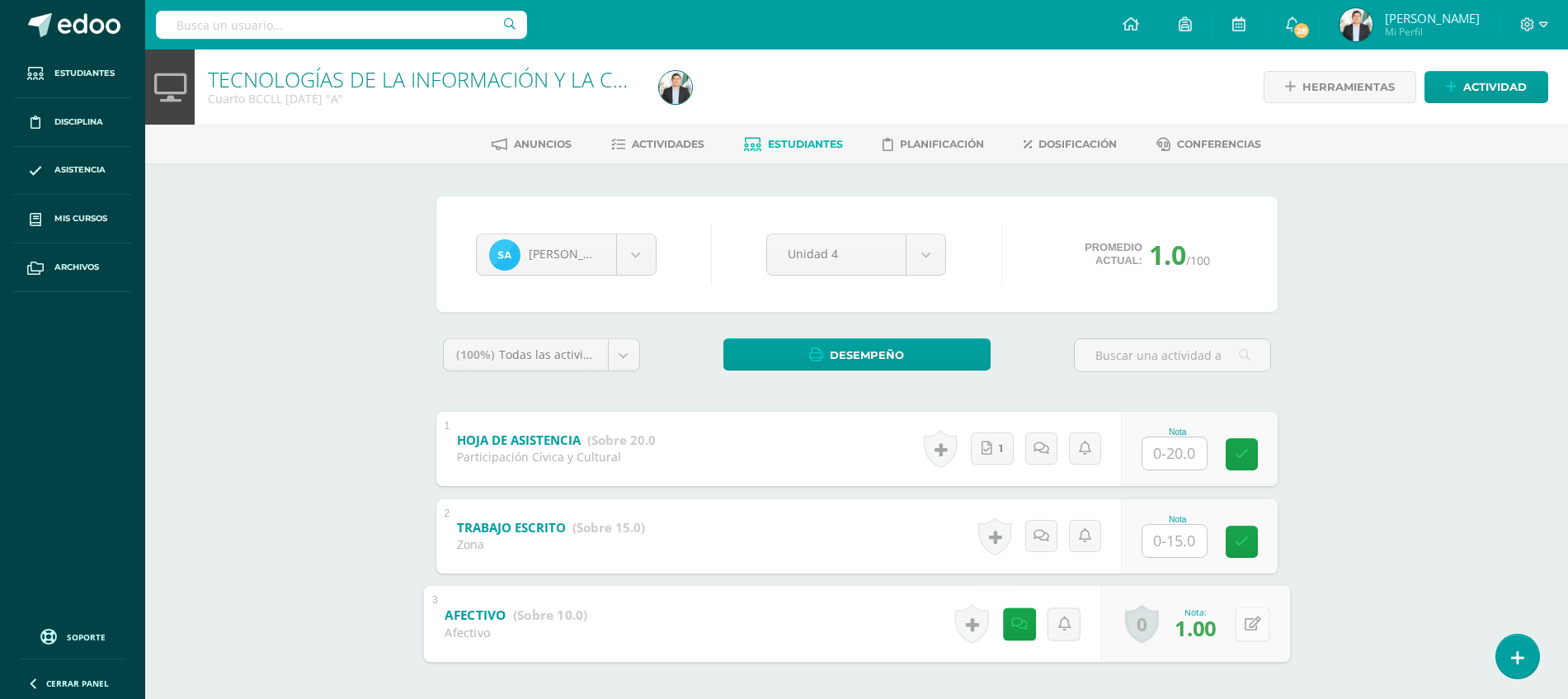
click at [1241, 627] on button at bounding box center [1252, 624] width 35 height 35
type input "10"
click at [1008, 629] on icon at bounding box center [1002, 623] width 16 height 14
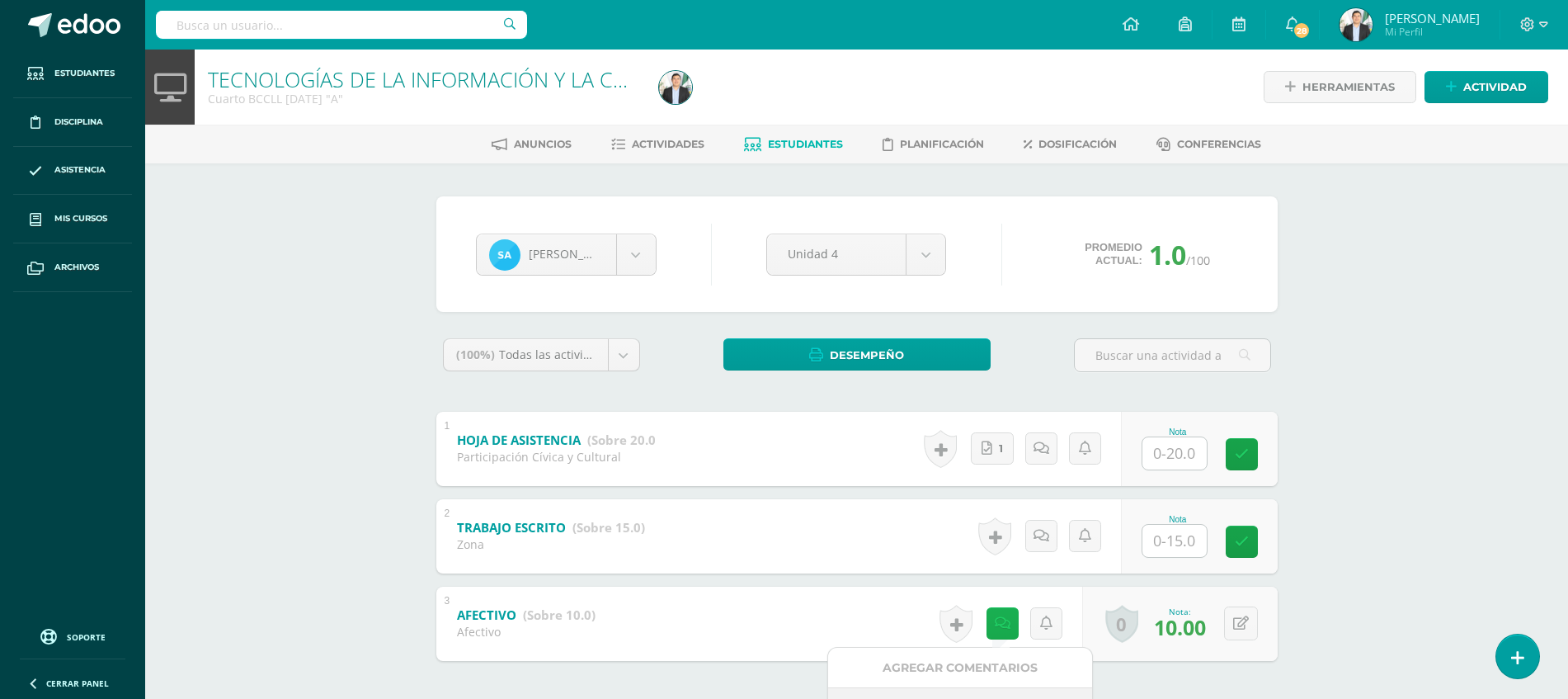
scroll to position [213, 0]
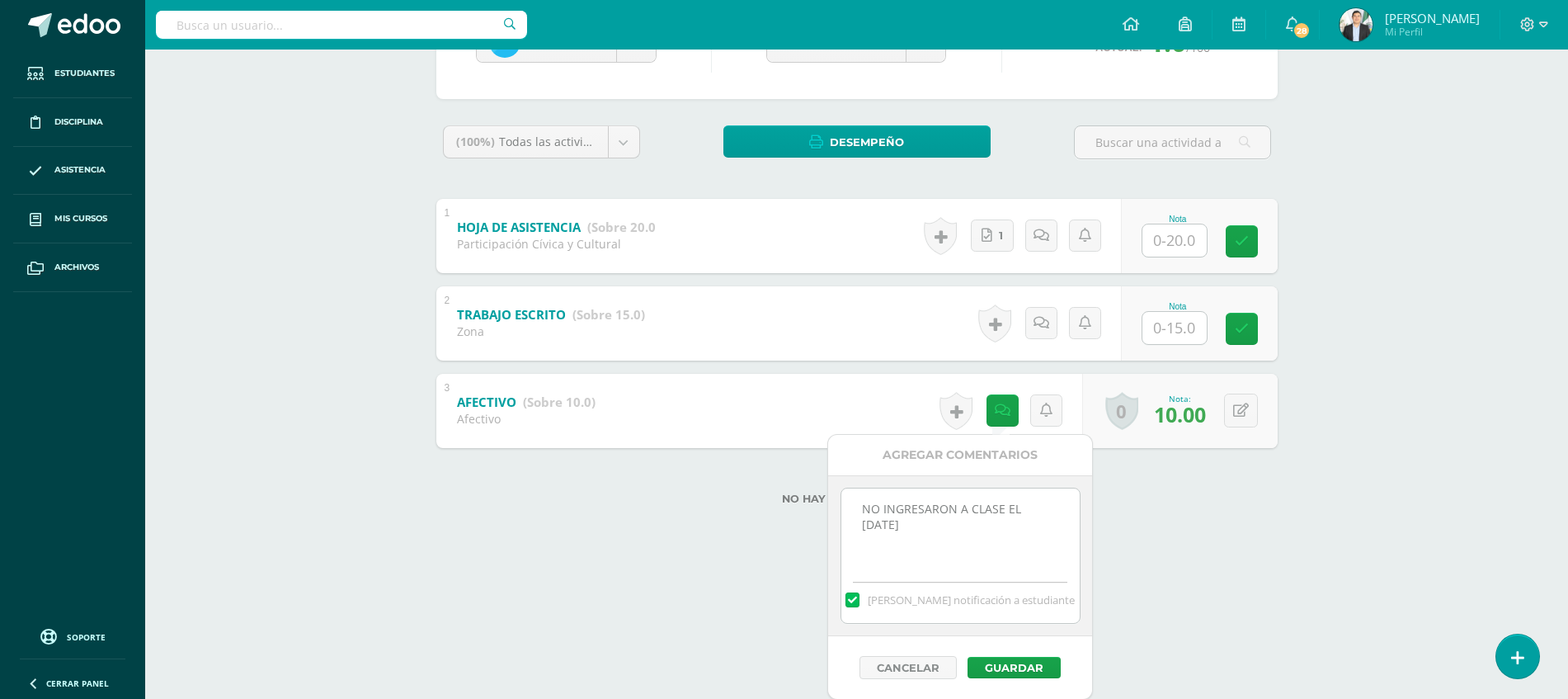
drag, startPoint x: 988, startPoint y: 557, endPoint x: 850, endPoint y: 503, distance: 148.2
click at [850, 503] on textarea "NO INGRESARON A CLASE EL 20/09/2025" at bounding box center [960, 530] width 239 height 82
click at [1001, 662] on button "Guardar" at bounding box center [1014, 667] width 93 height 21
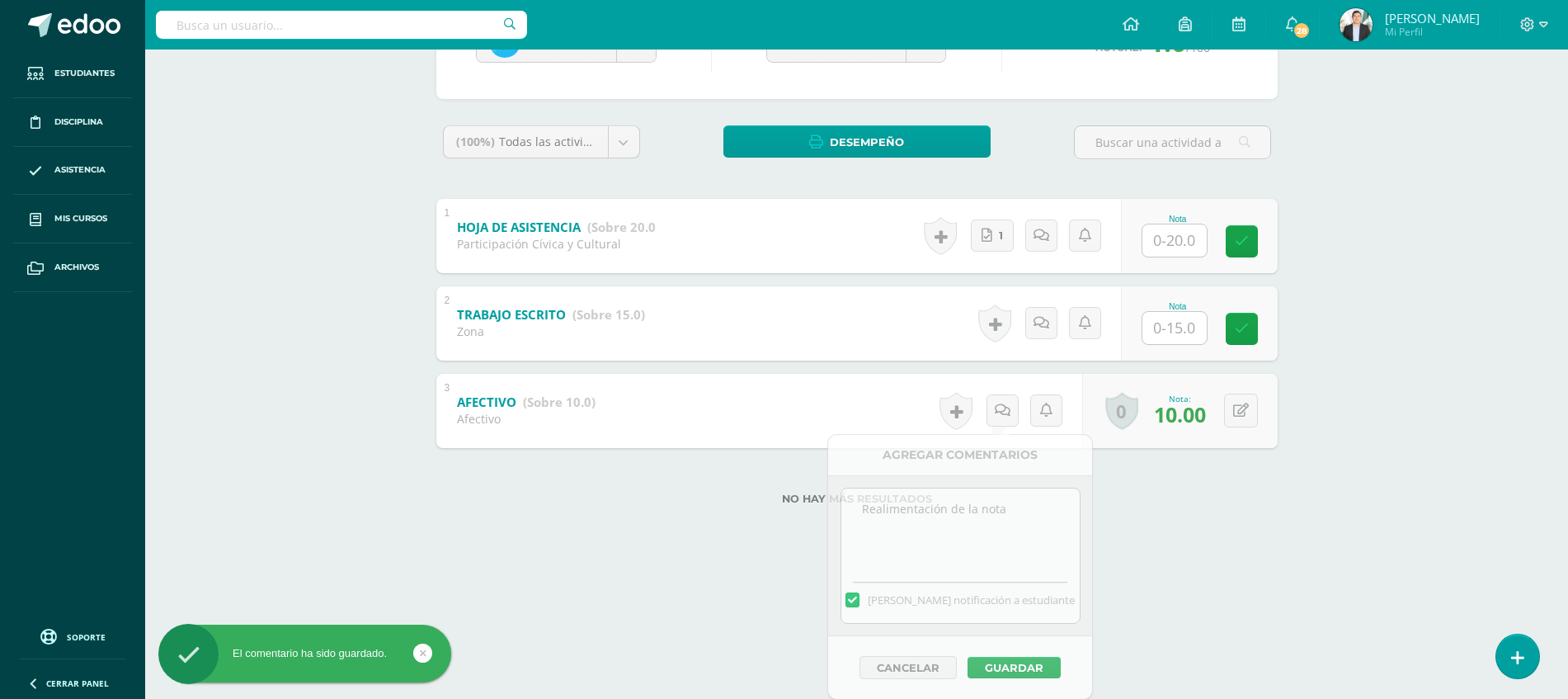
scroll to position [71, 0]
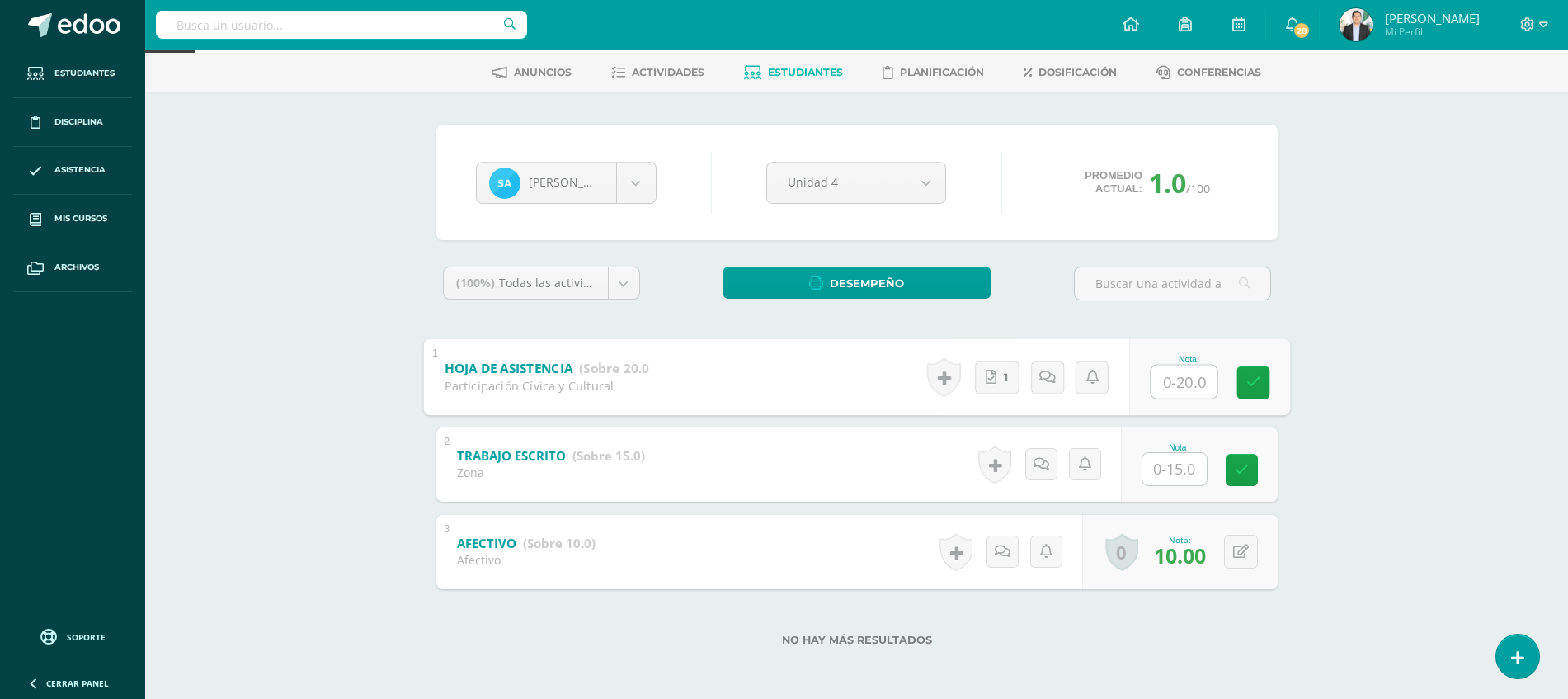
click at [1186, 378] on input "text" at bounding box center [1183, 382] width 66 height 33
type input "20"
click at [1486, 317] on div "TECNOLOGÍAS DE LA INFORMACIÓN Y LA COMUNICACIÓN Cuarto BCCLL SÁBADO "A" Herrami…" at bounding box center [857, 339] width 1423 height 721
click at [691, 74] on span "Actividades" at bounding box center [667, 72] width 72 height 13
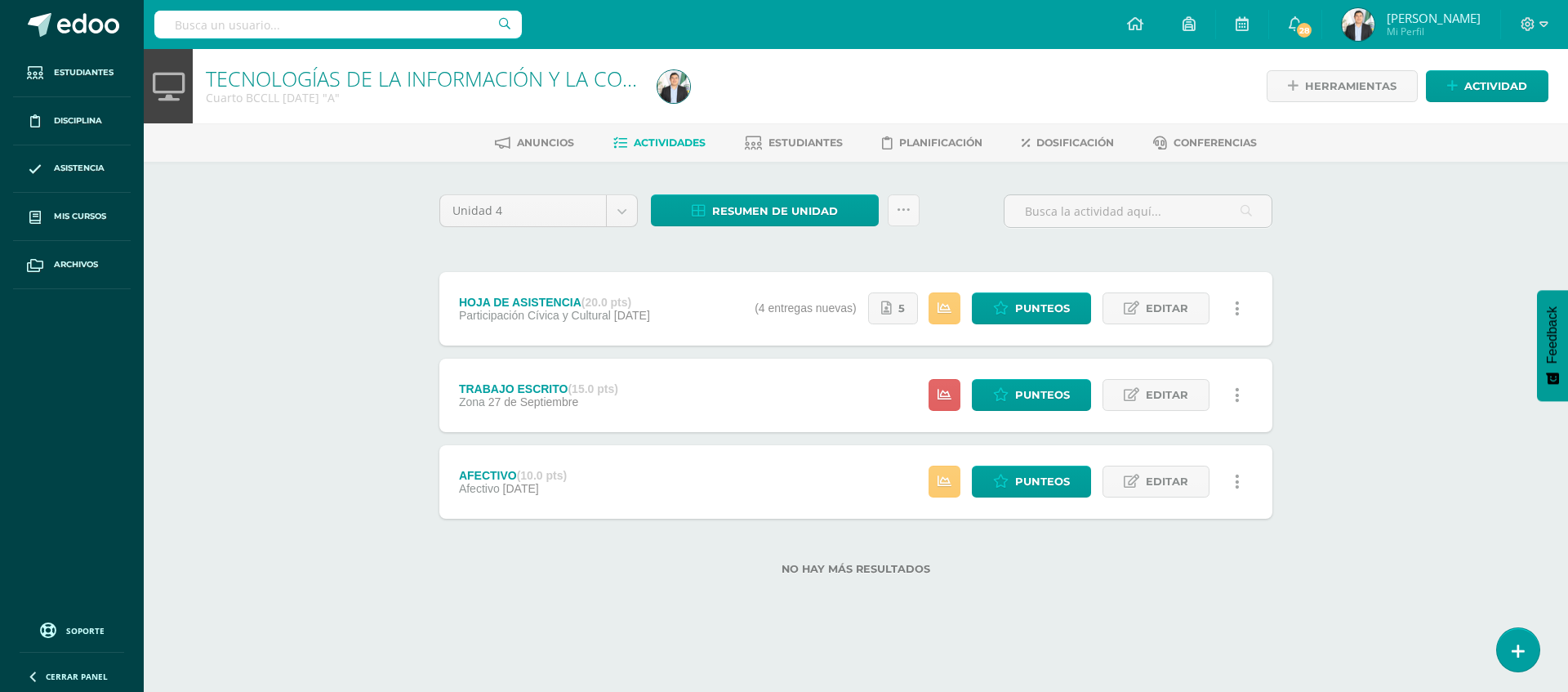
click at [1056, 546] on div "No hay más resultados" at bounding box center [856, 557] width 833 height 76
click at [1439, 81] on link "Actividad" at bounding box center [1487, 86] width 122 height 32
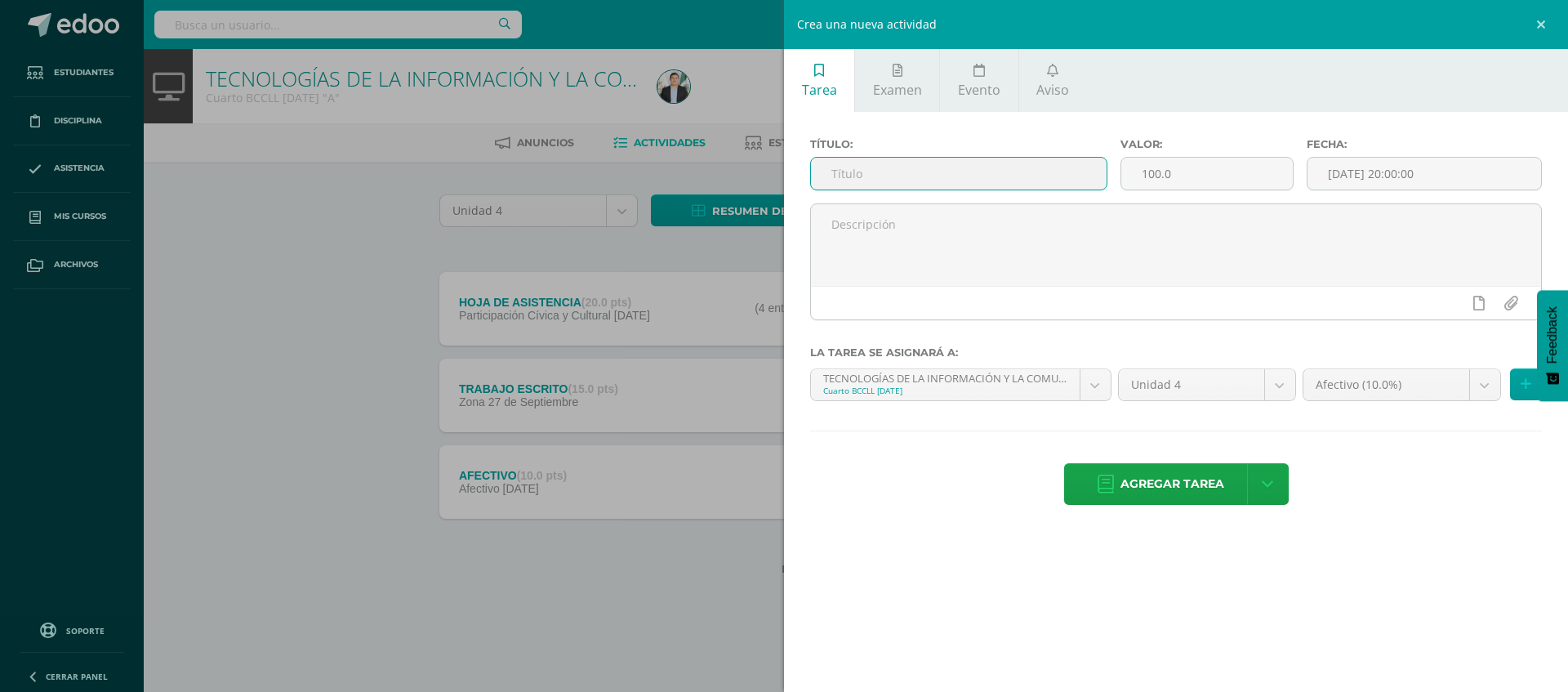
click at [942, 183] on input "text" at bounding box center [959, 173] width 296 height 32
type input "CUADERNO"
click at [1200, 173] on input "100.0" at bounding box center [1206, 173] width 171 height 32
type input "1"
type input "25"
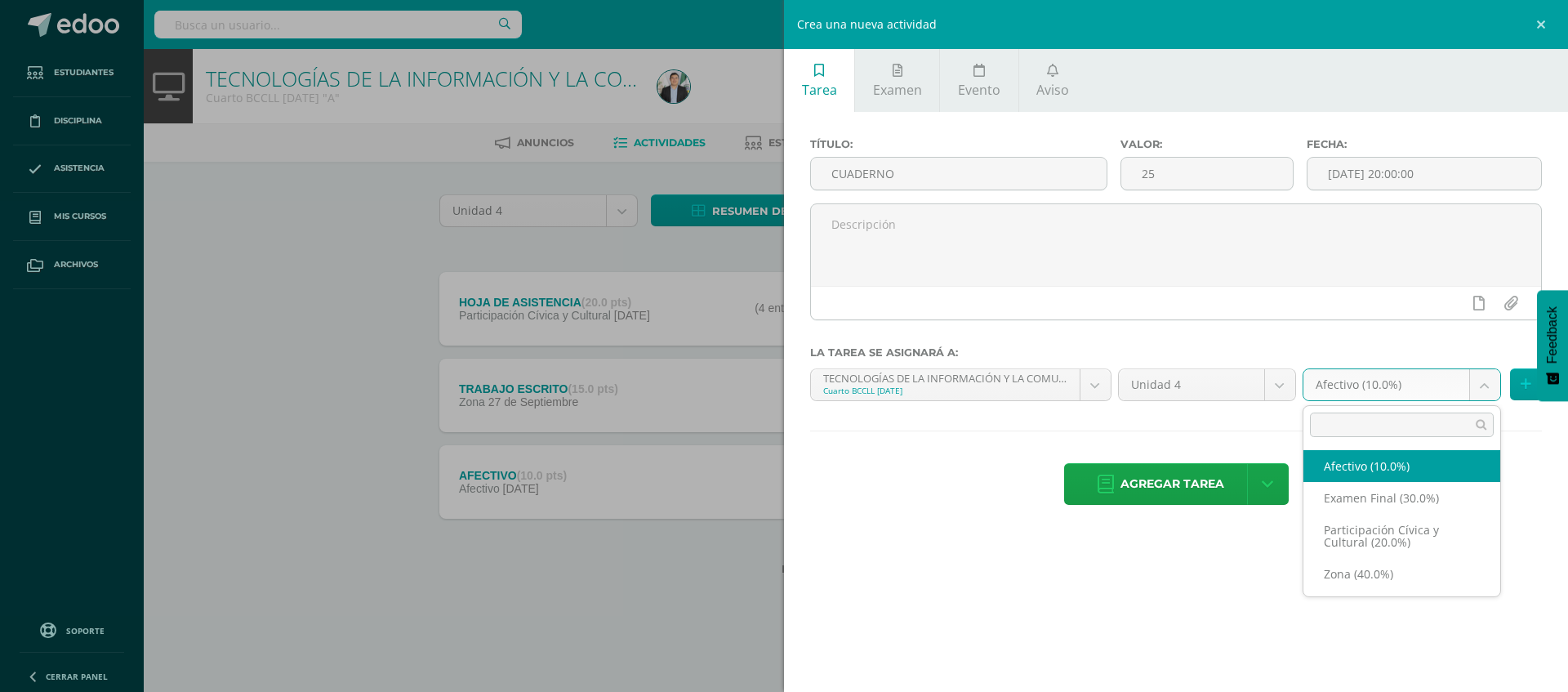
click at [1446, 384] on body "Estudiantes Disciplina Asistencia Mis cursos Archivos Soporte Ayuda Reportar un…" at bounding box center [784, 313] width 1568 height 628
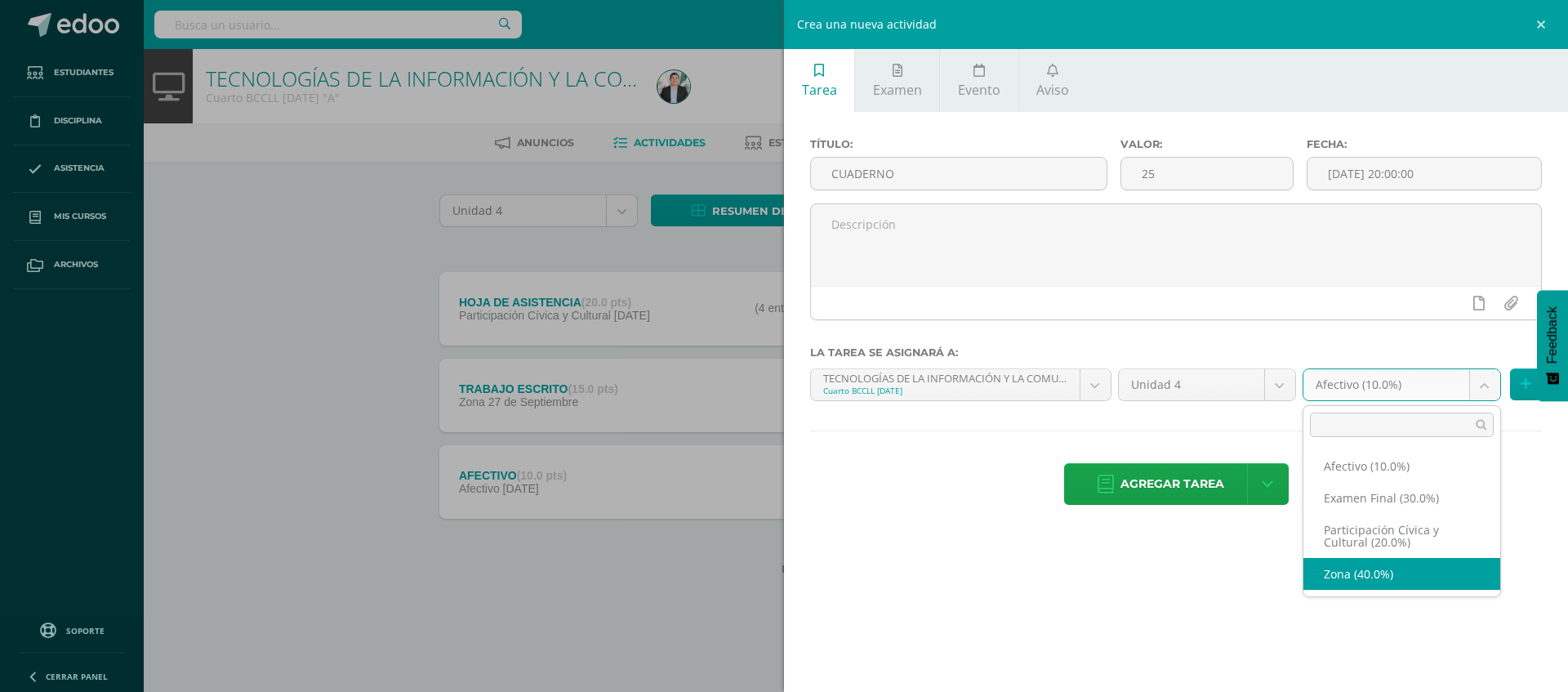
select select "73141"
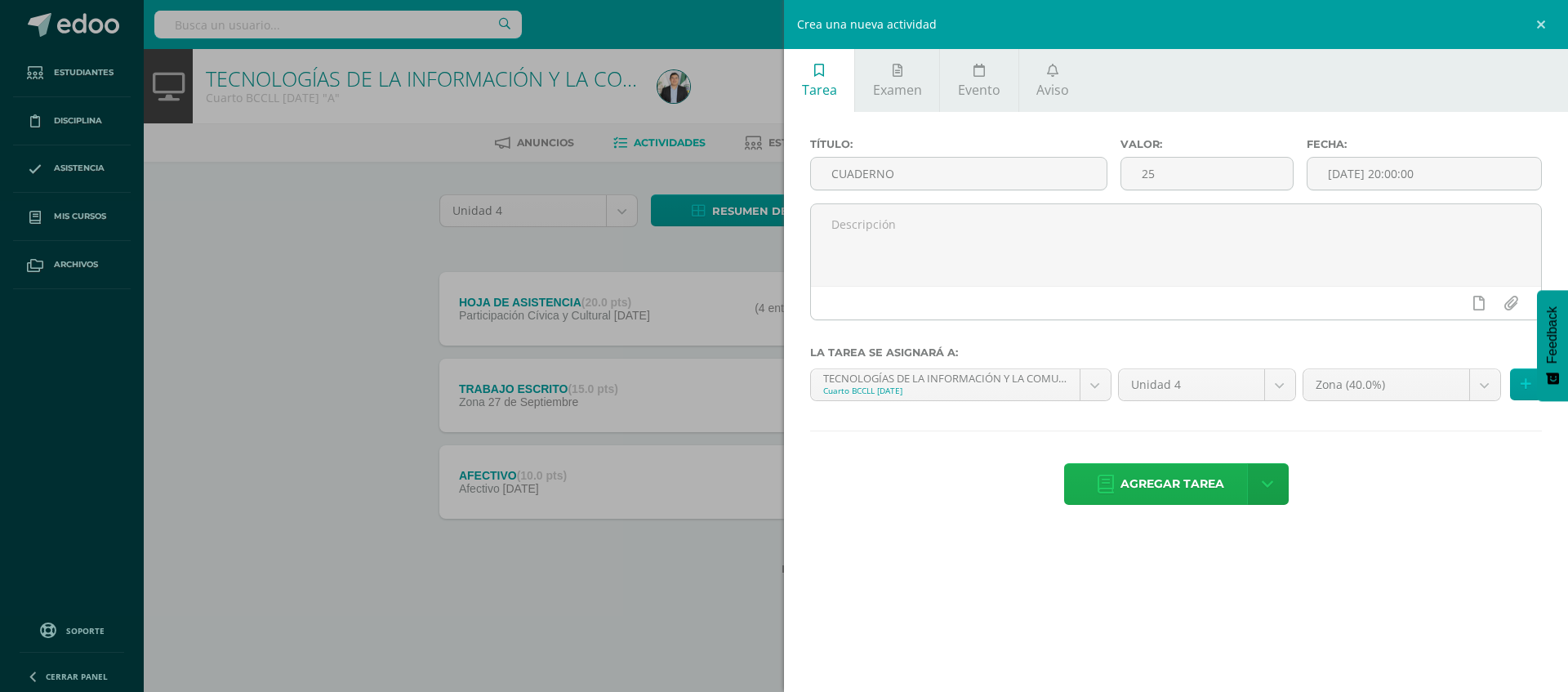
click at [1189, 468] on span "Agregar tarea" at bounding box center [1172, 484] width 104 height 40
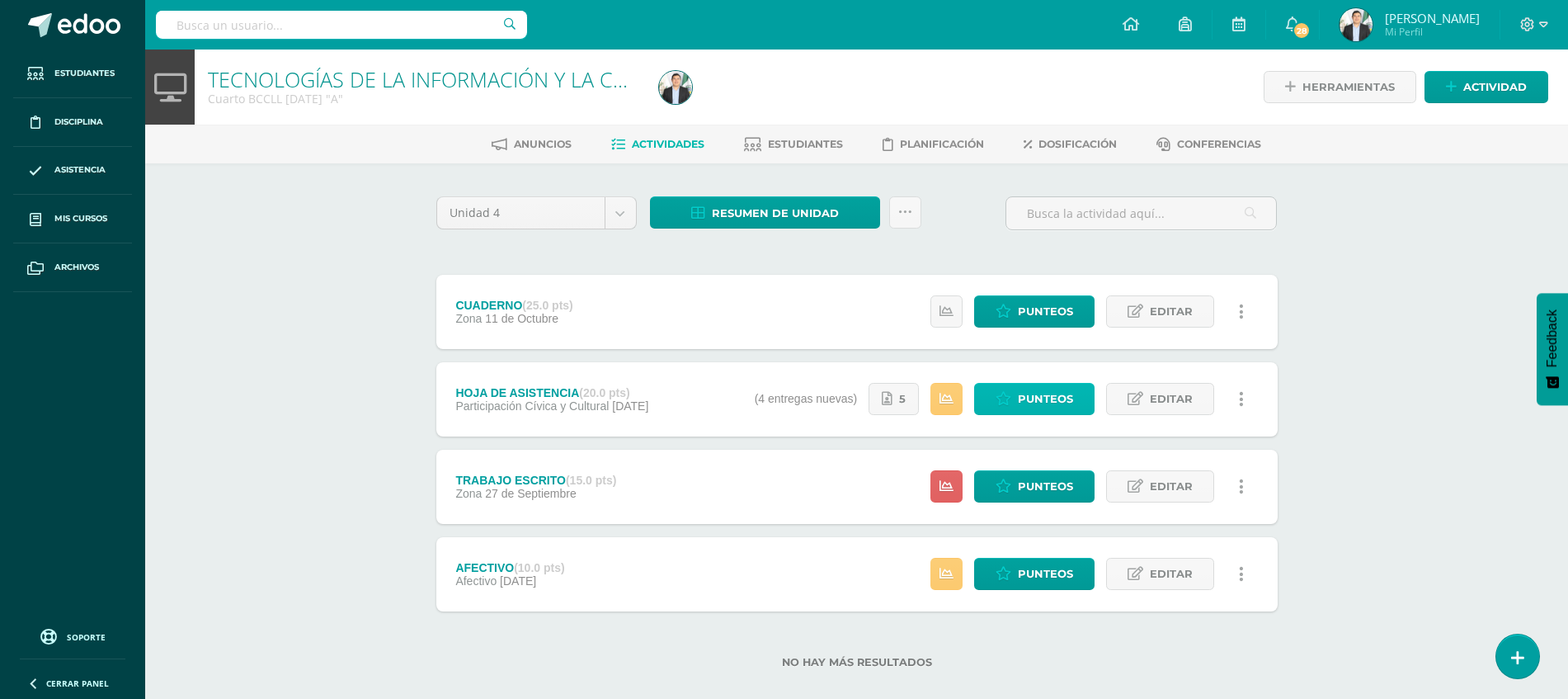
click at [1052, 405] on span "Punteos" at bounding box center [1045, 398] width 55 height 30
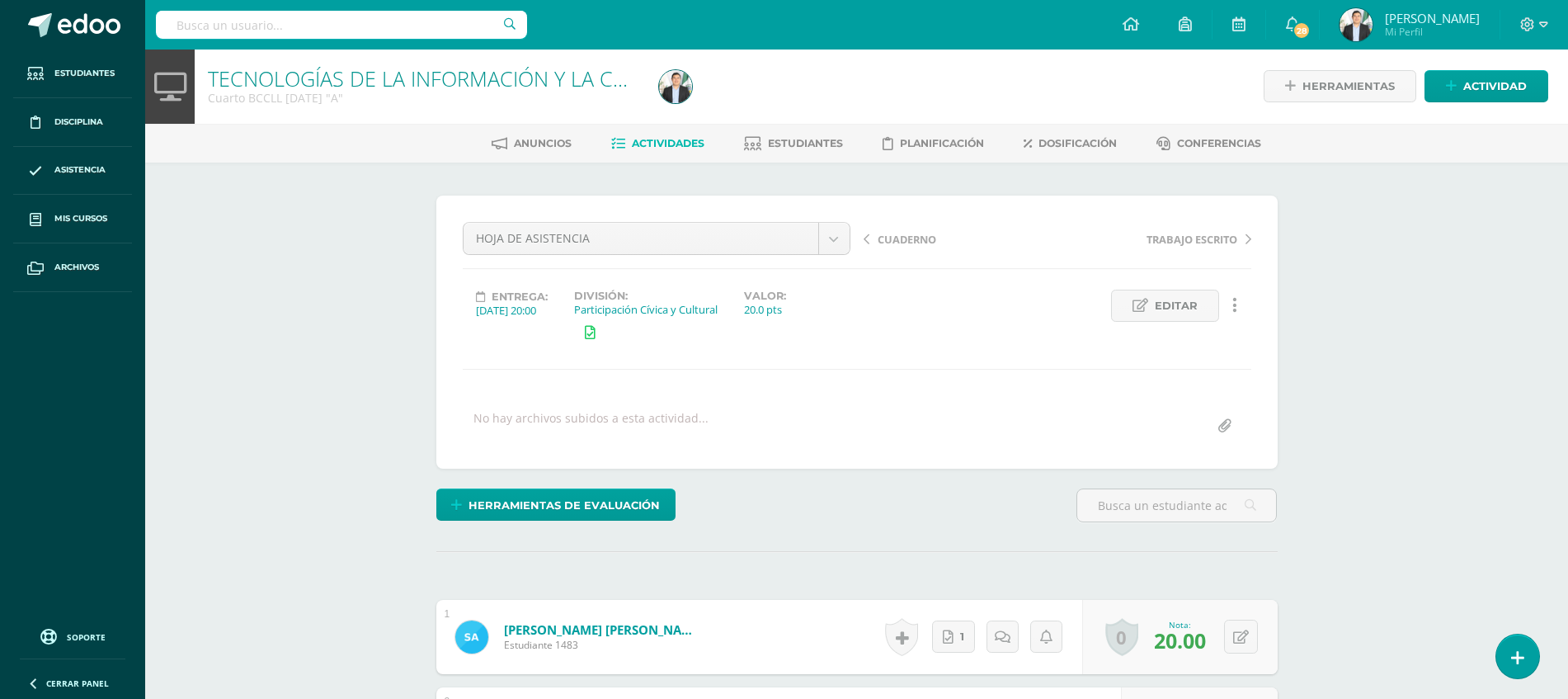
scroll to position [2, 0]
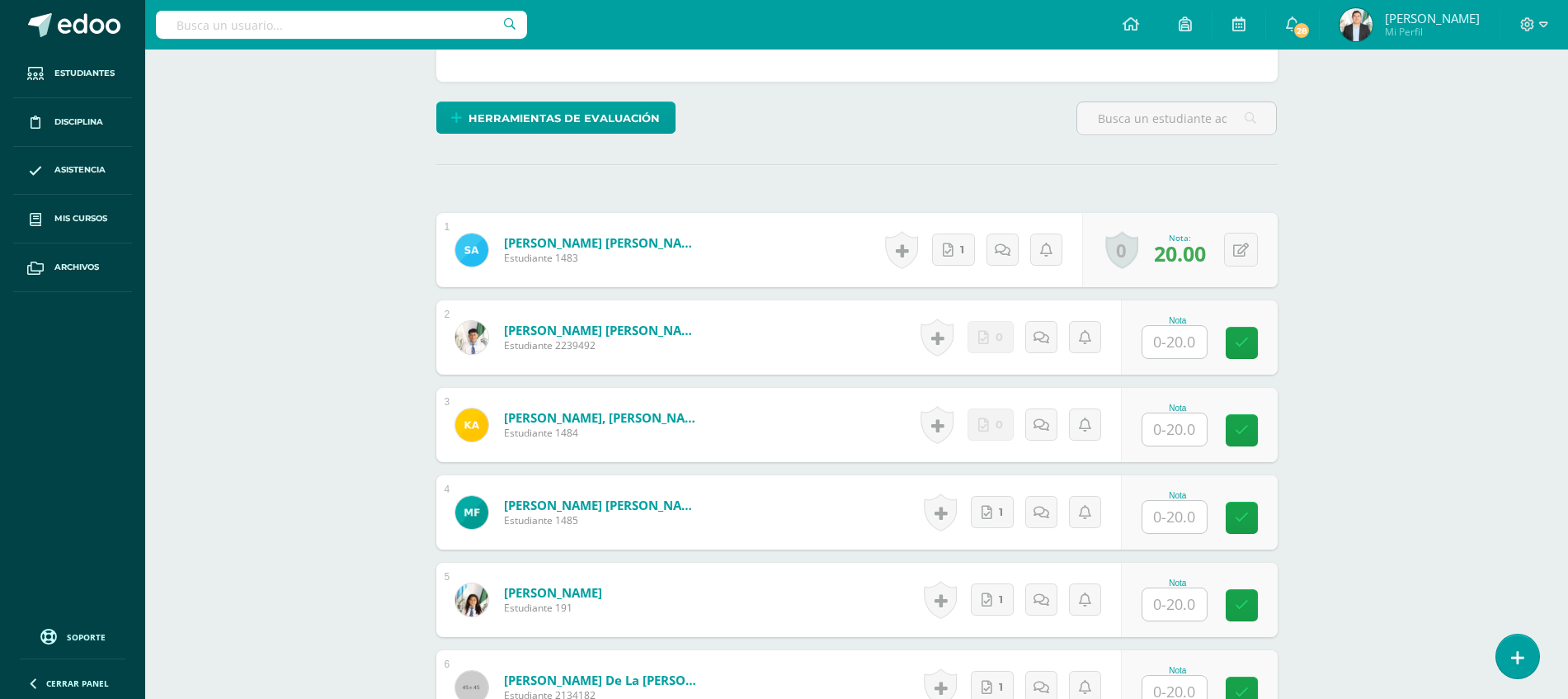
scroll to position [409, 0]
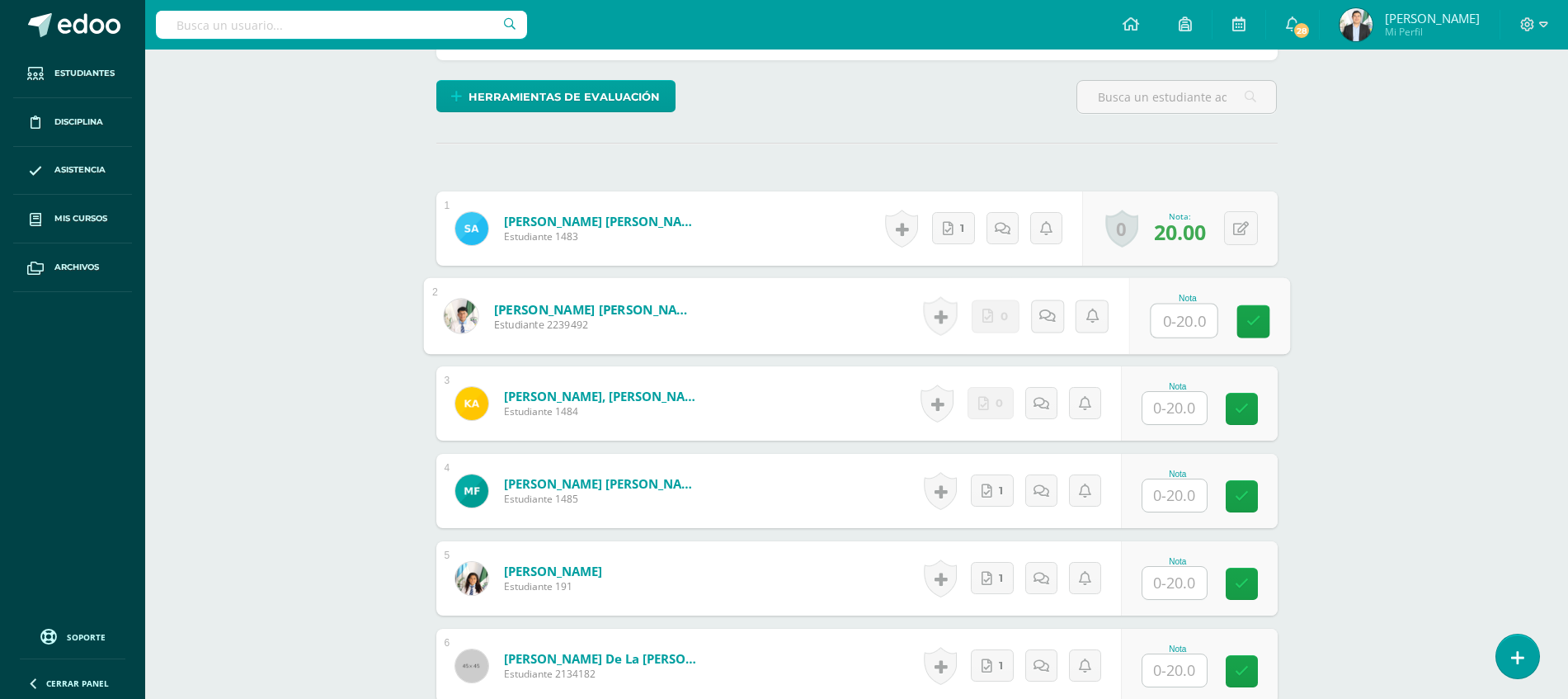
click at [1191, 317] on input "text" at bounding box center [1183, 321] width 66 height 33
type input "20"
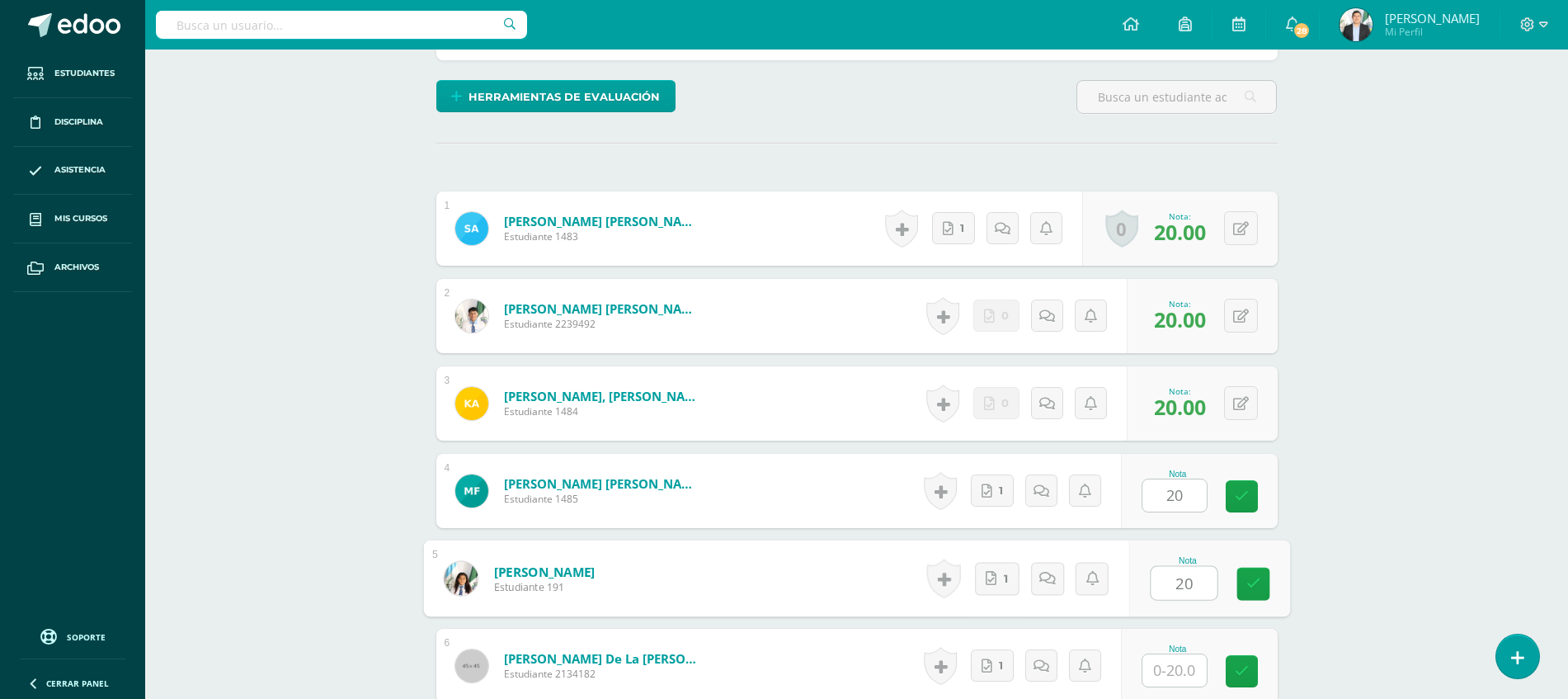
type input "20"
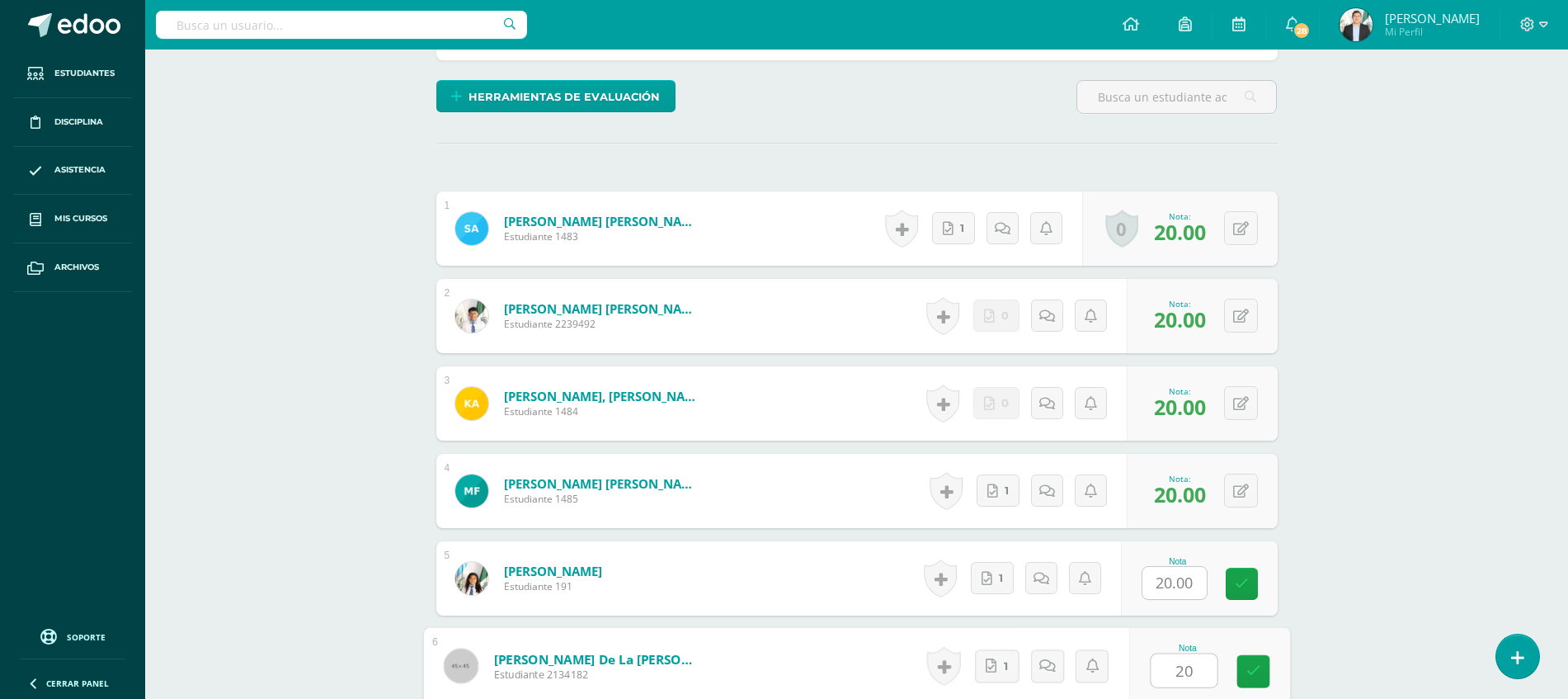
type input "20"
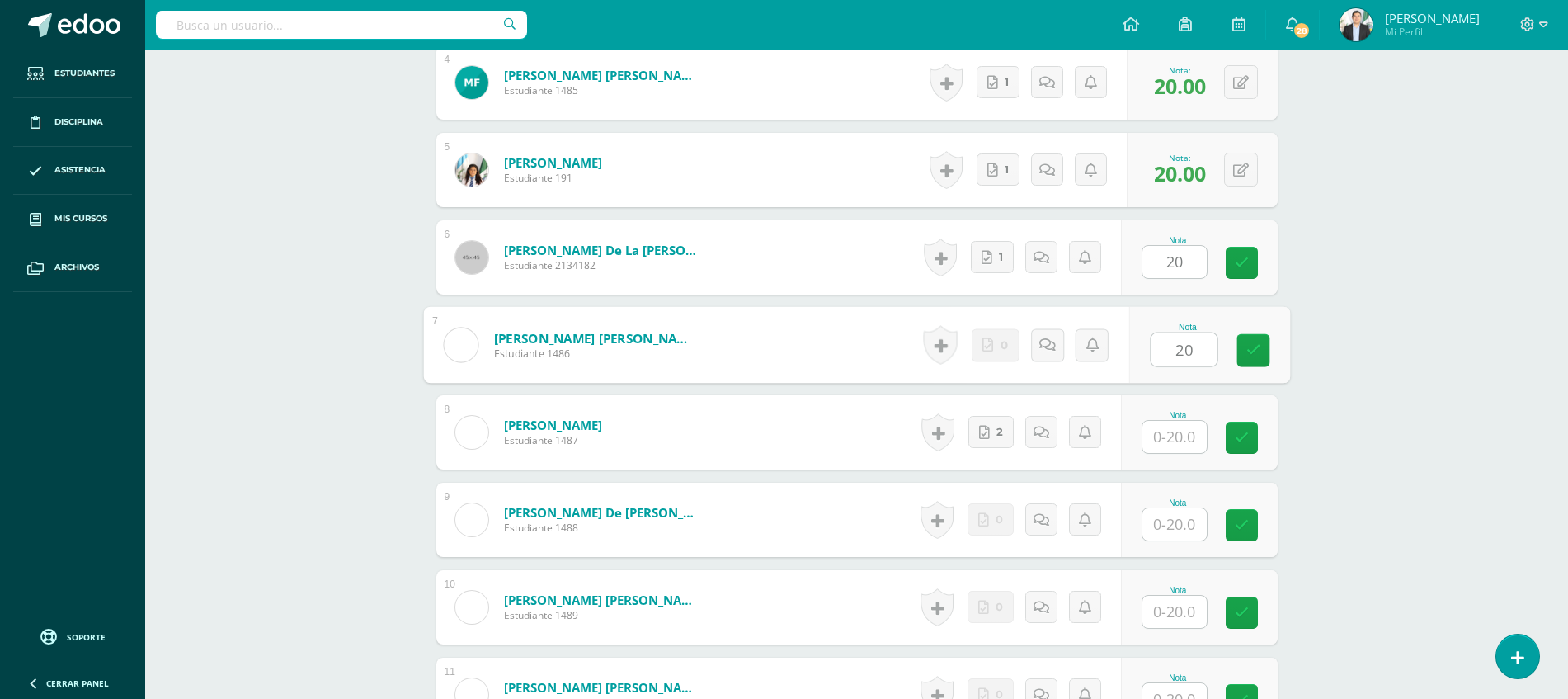
type input "20"
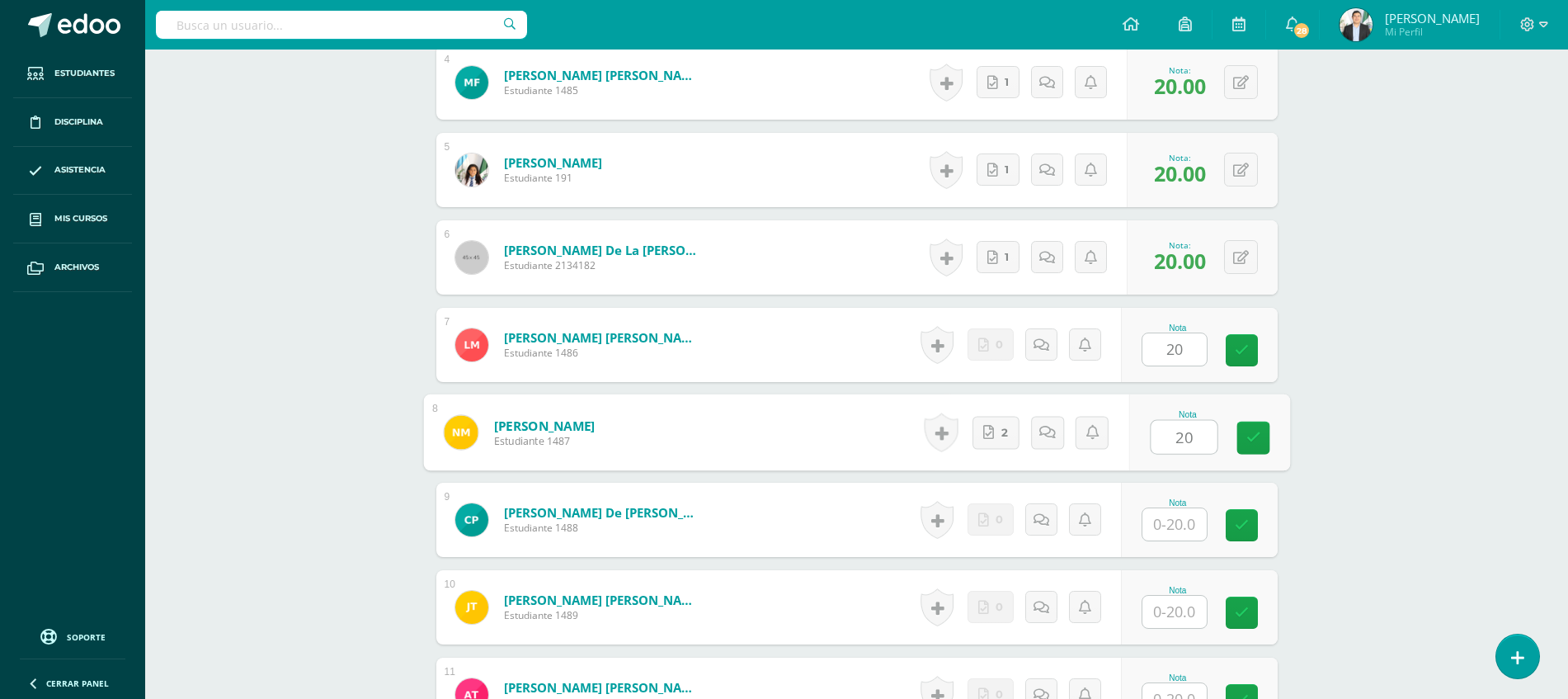
type input "20"
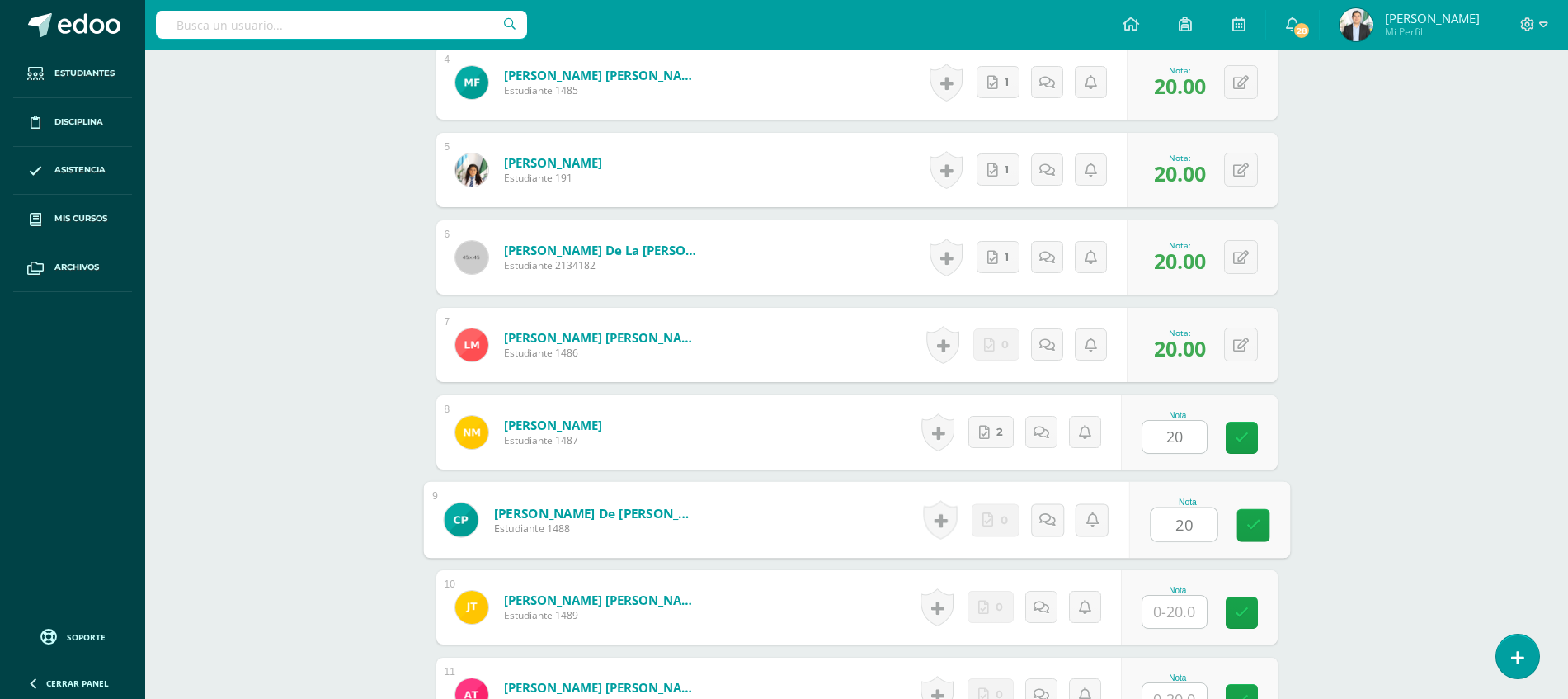
type input "20"
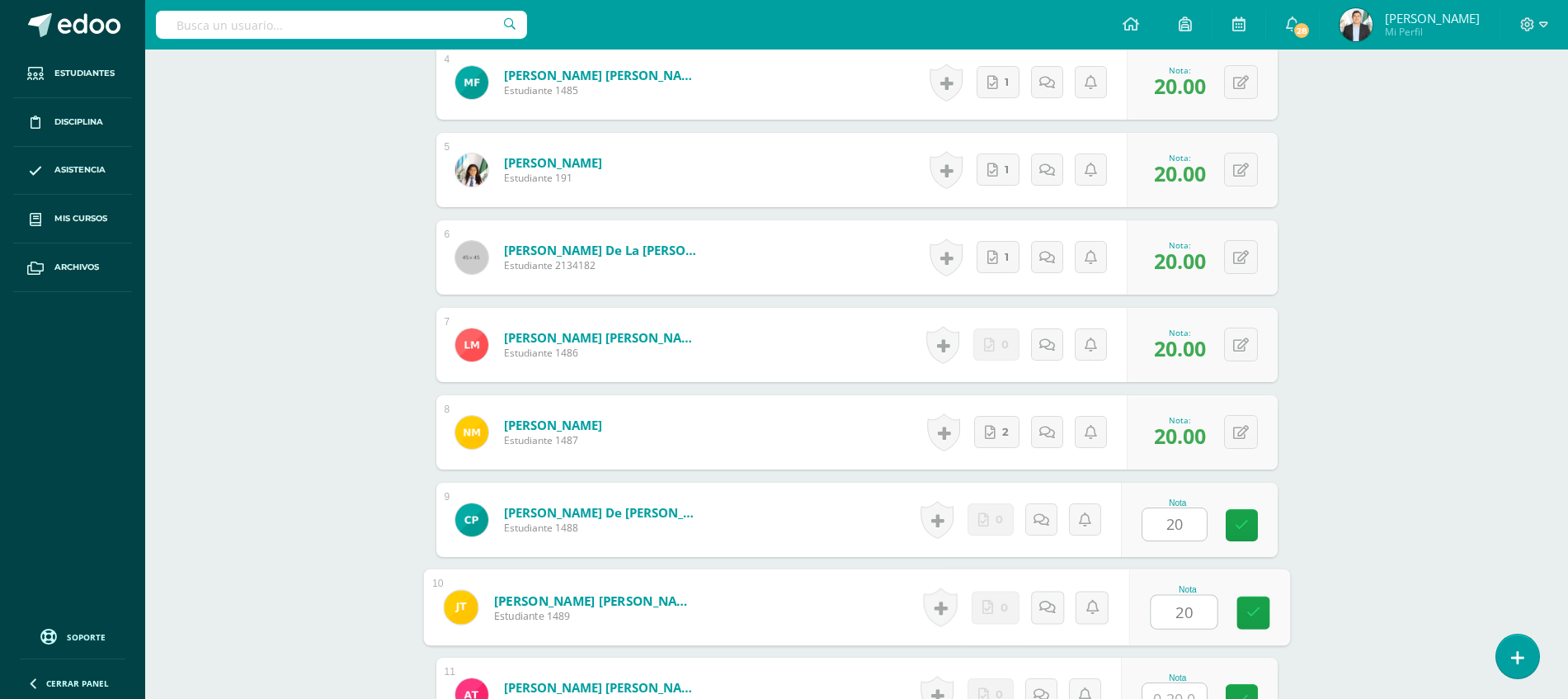
type input "20"
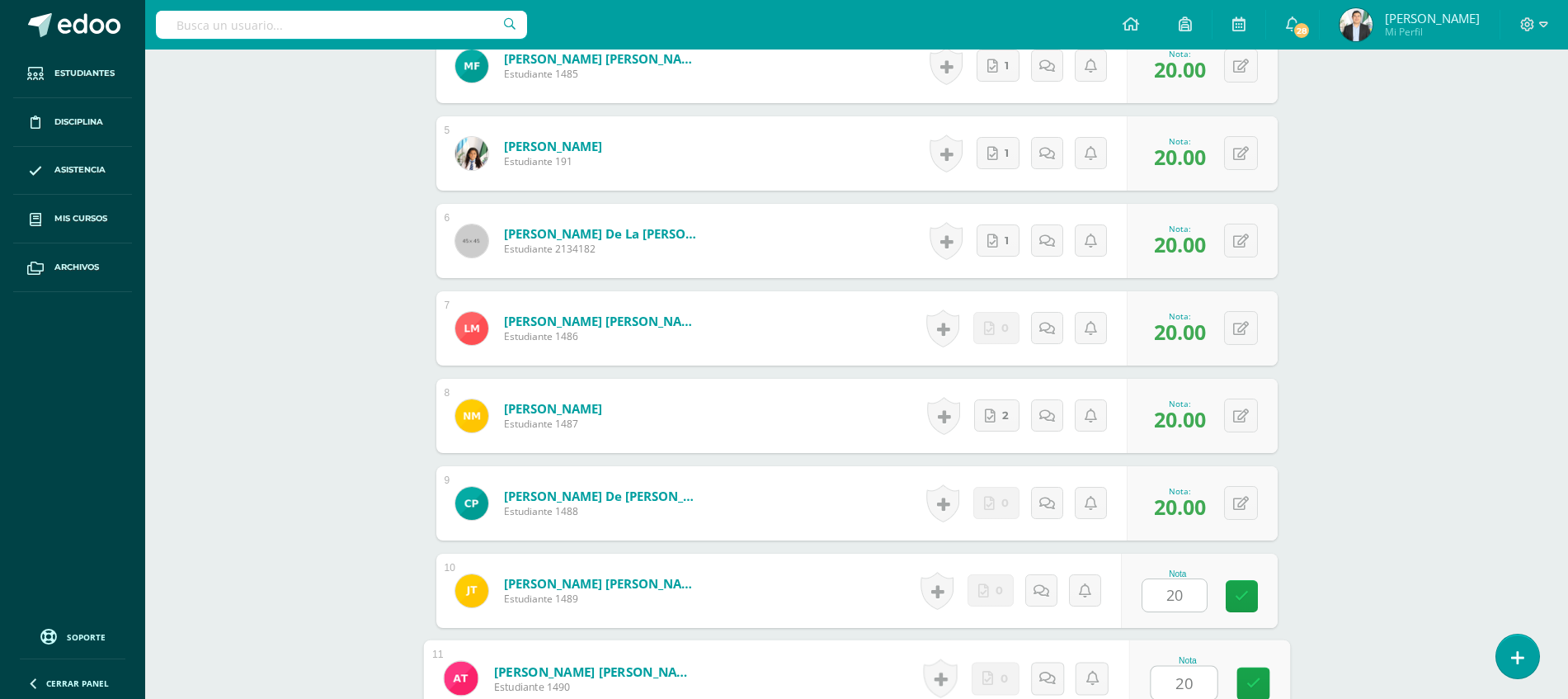
type input "20"
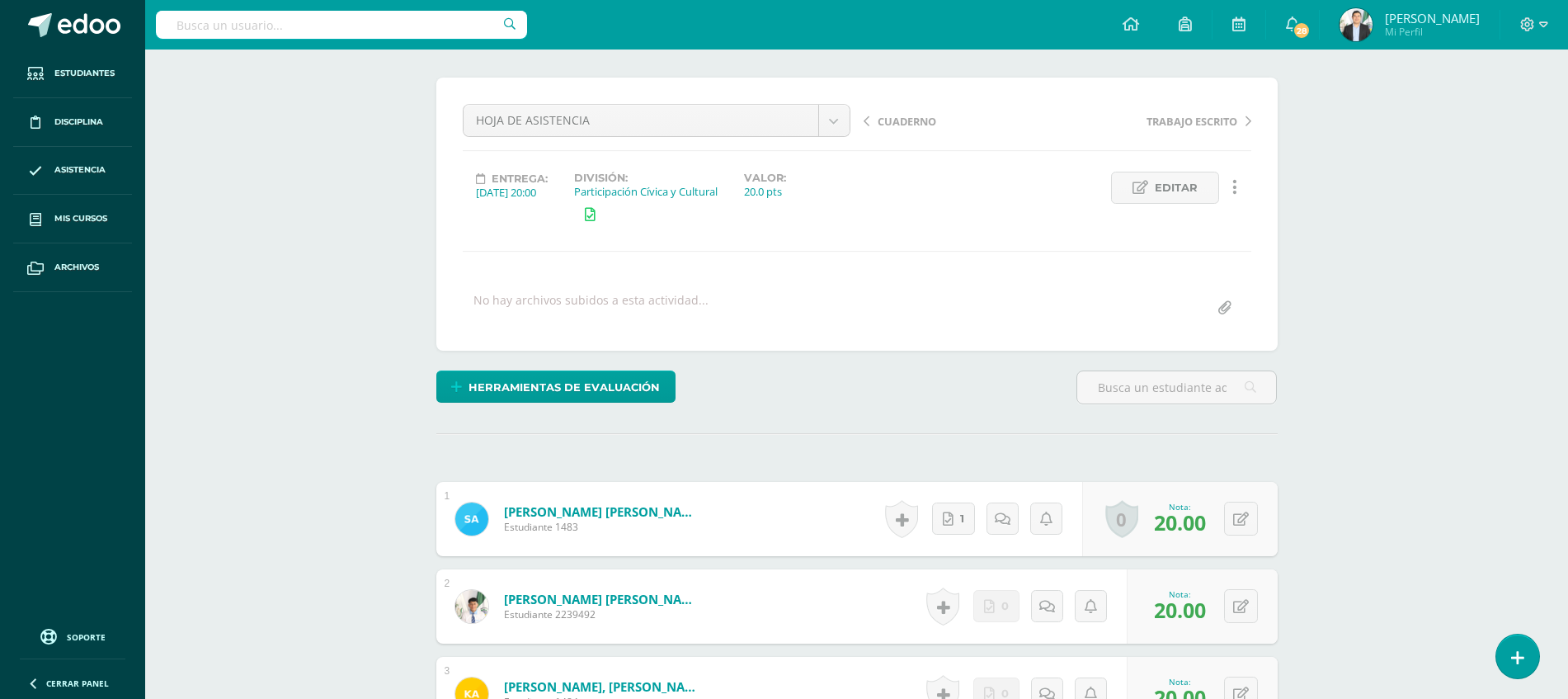
scroll to position [97, 0]
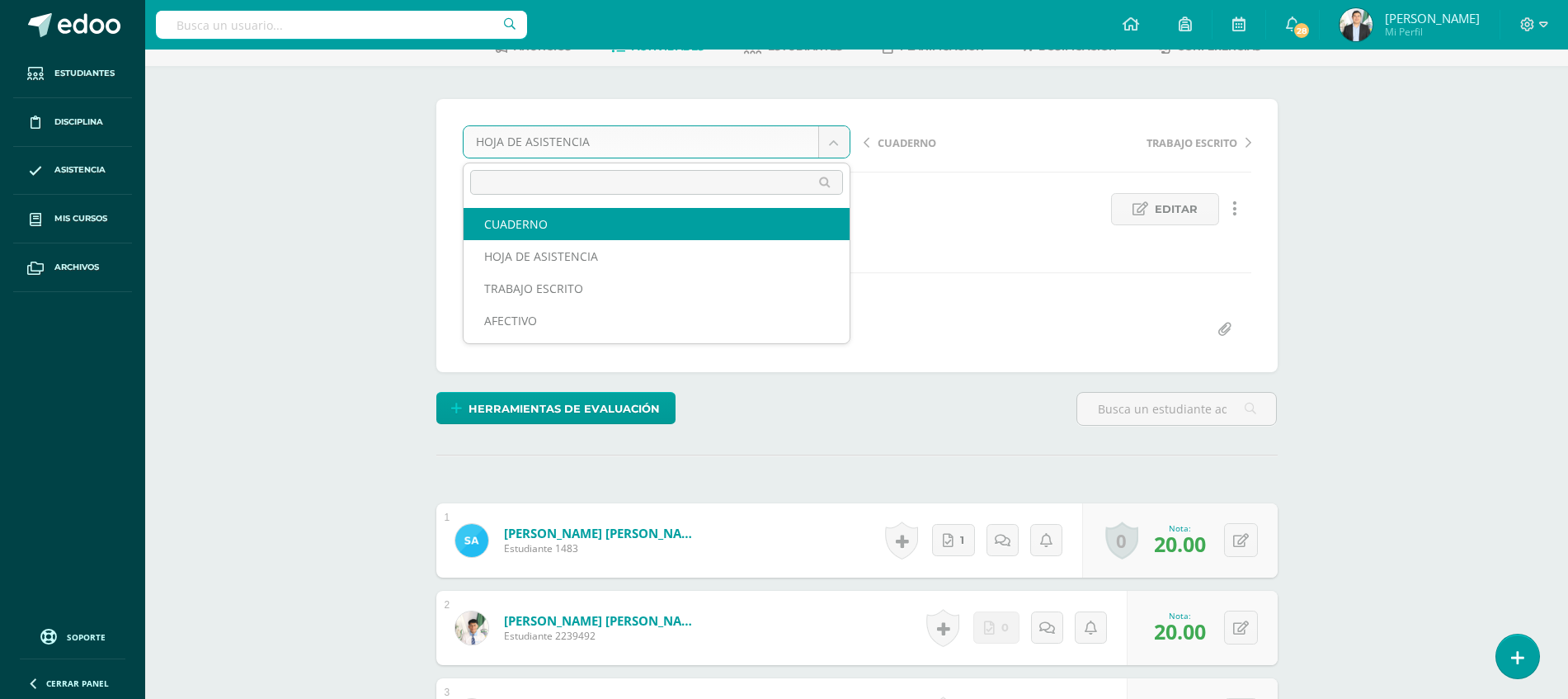
select select "/dashboard/teacher/grade-activity/85526/"
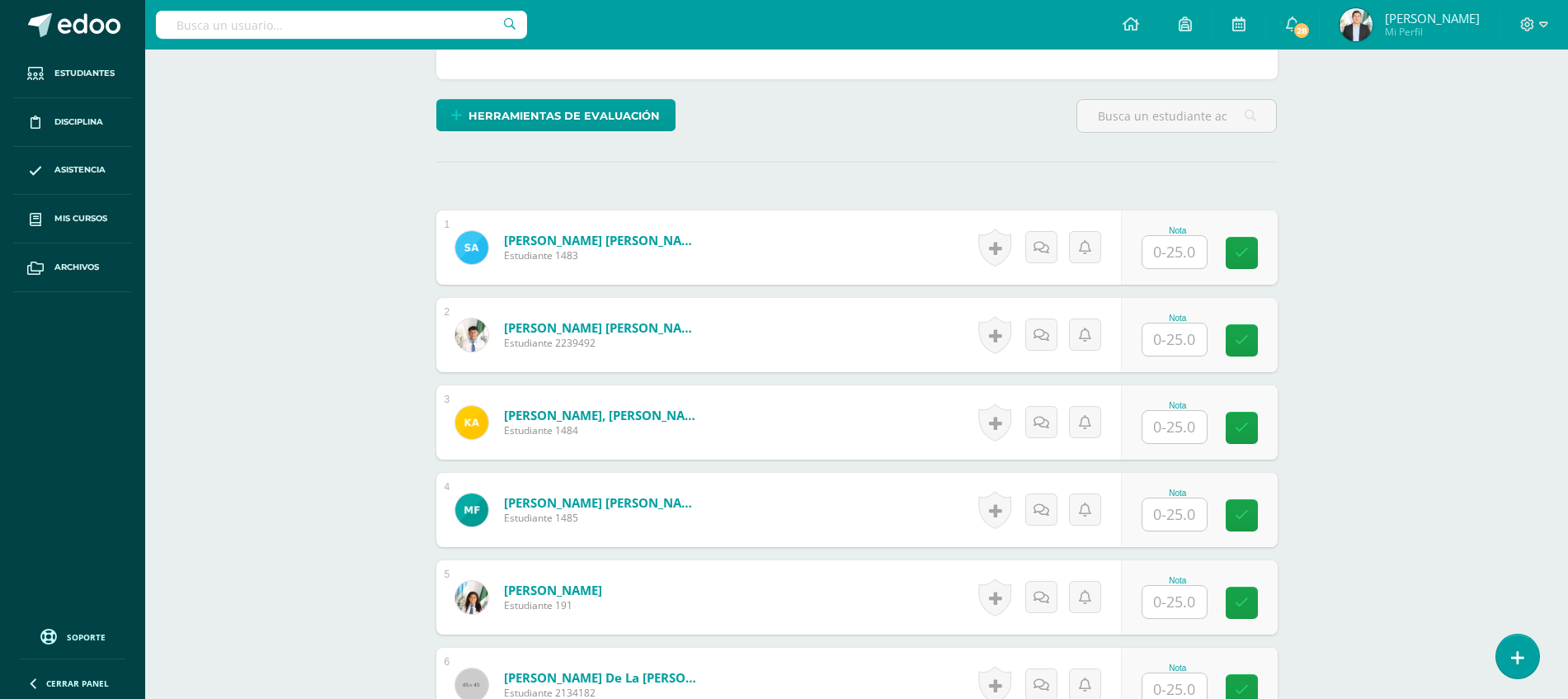
scroll to position [364, 0]
click at [1168, 252] on input "text" at bounding box center [1174, 251] width 64 height 32
type input "25"
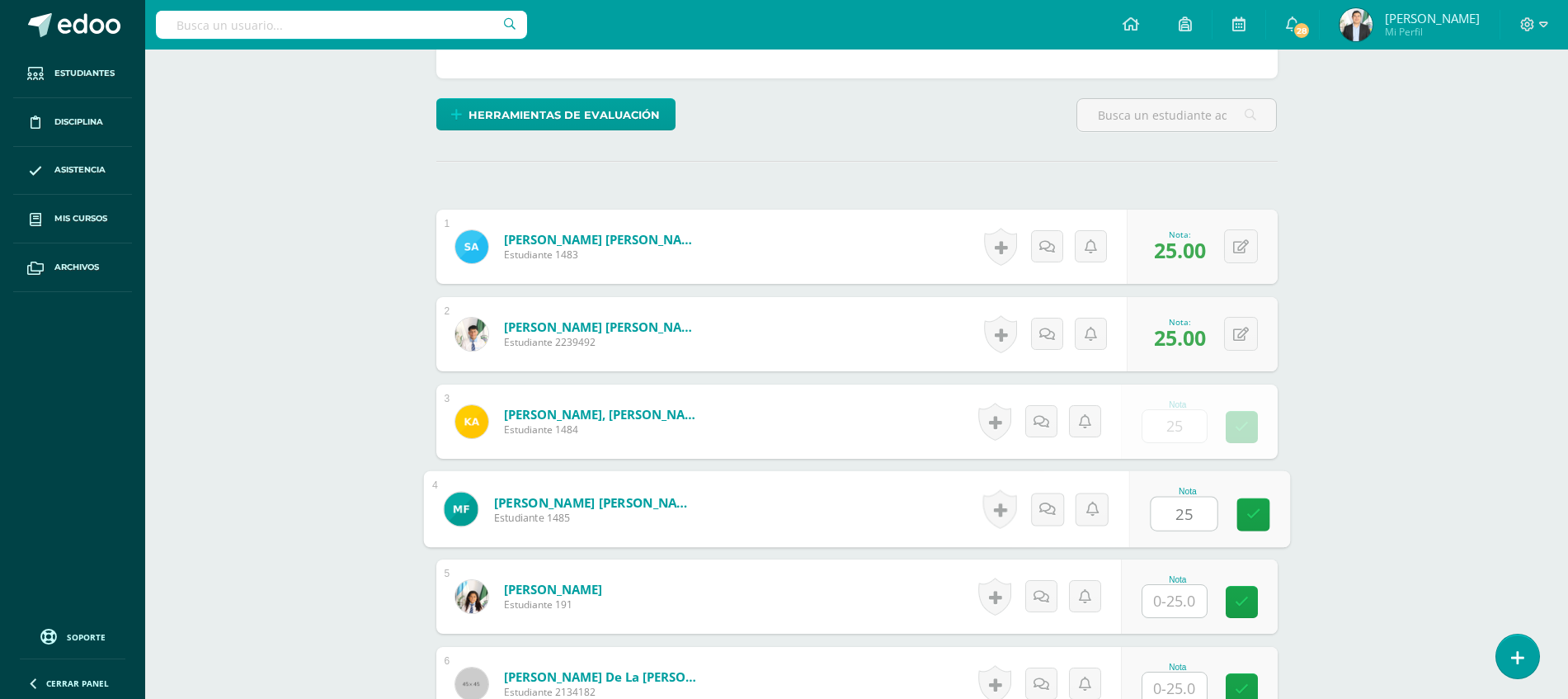
type input "25"
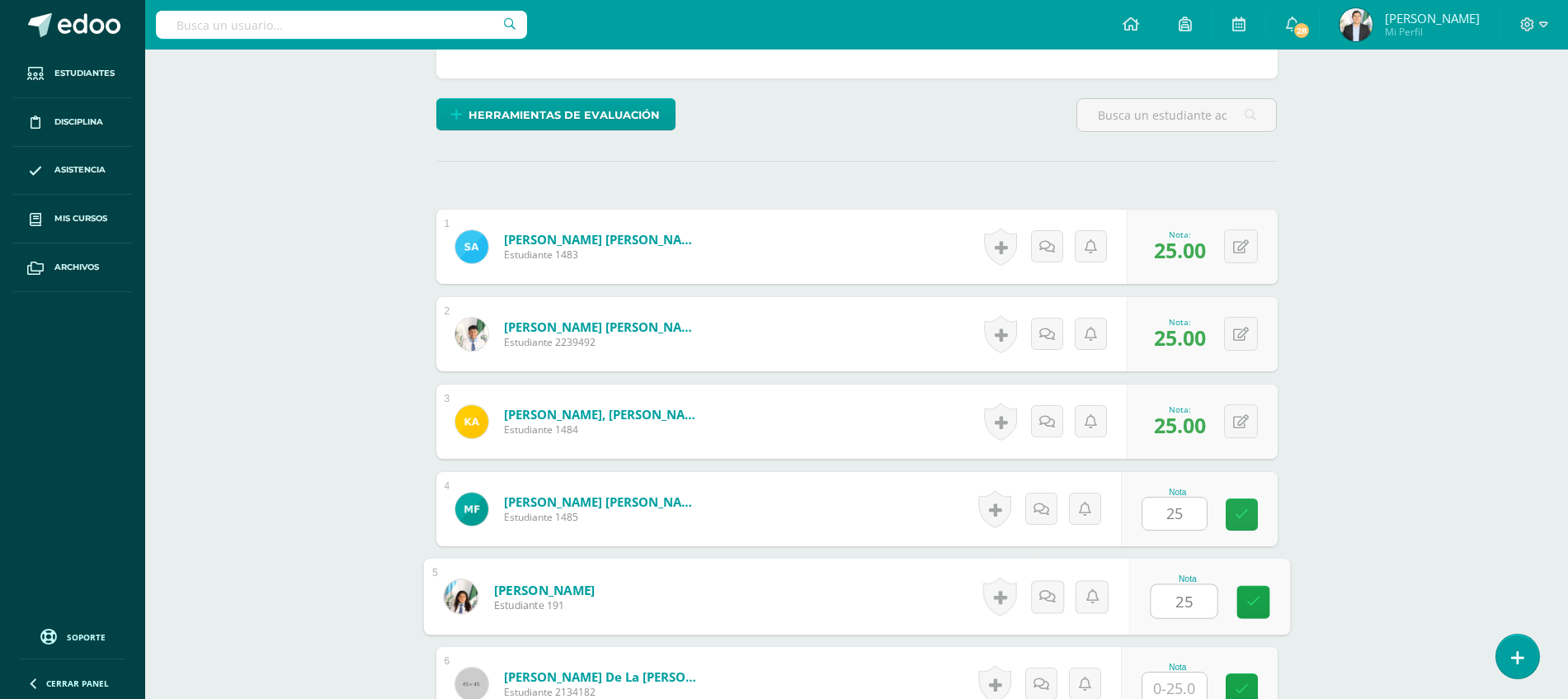
type input "25"
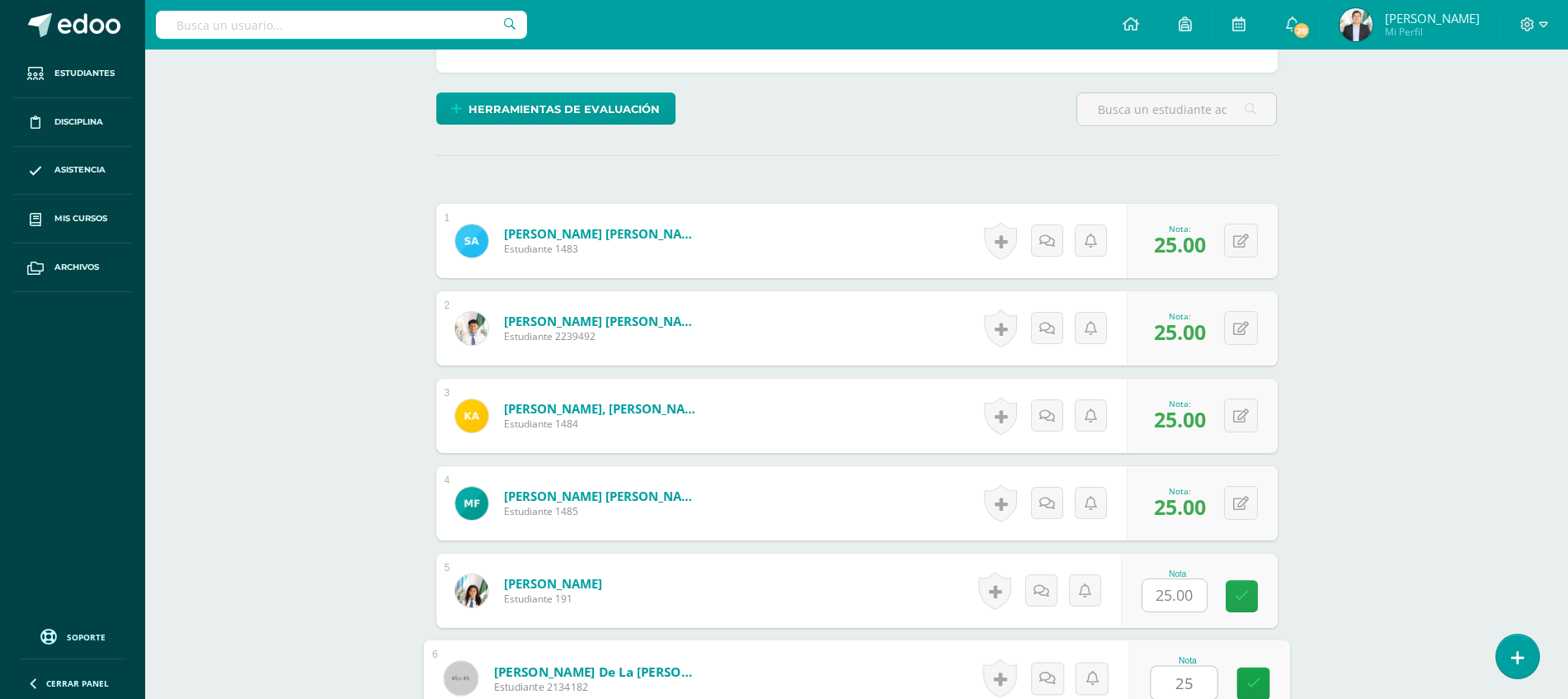
type input "25"
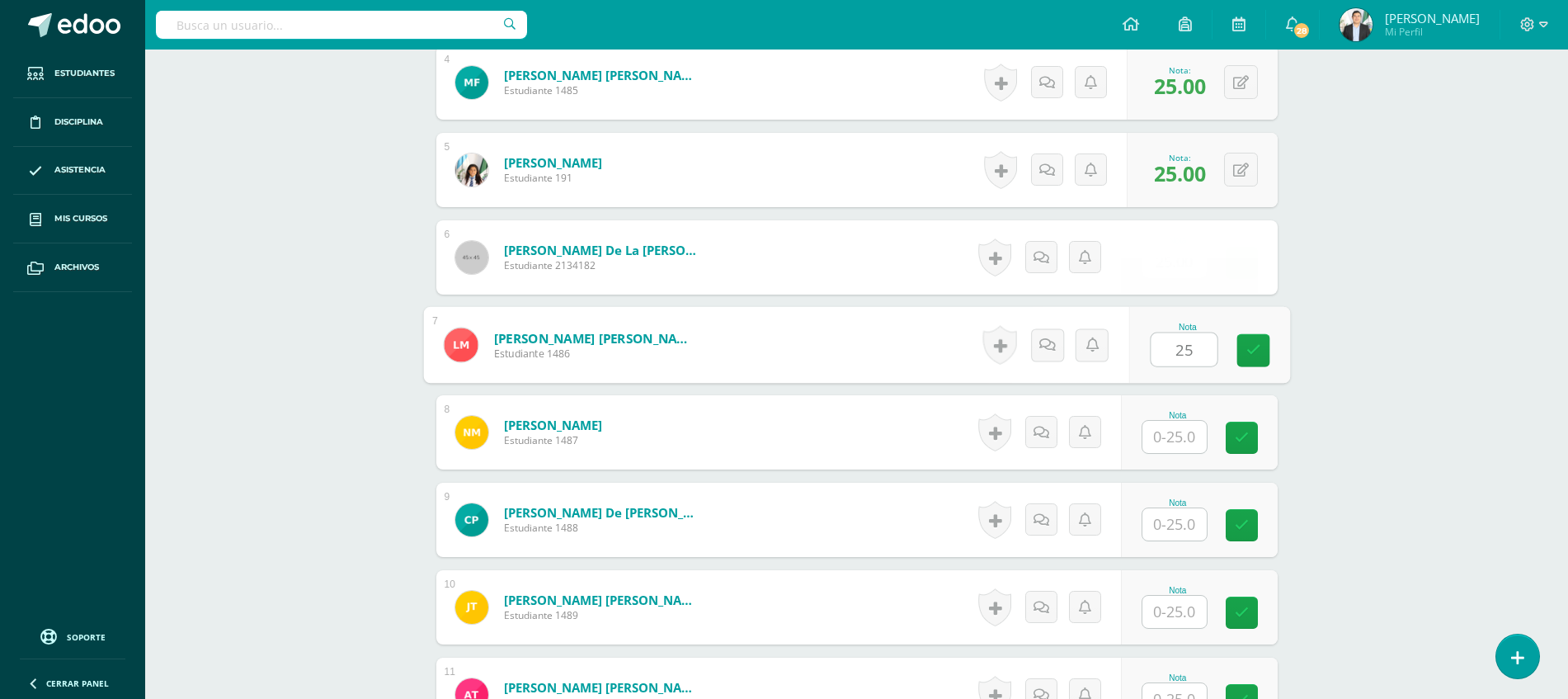
type input "25"
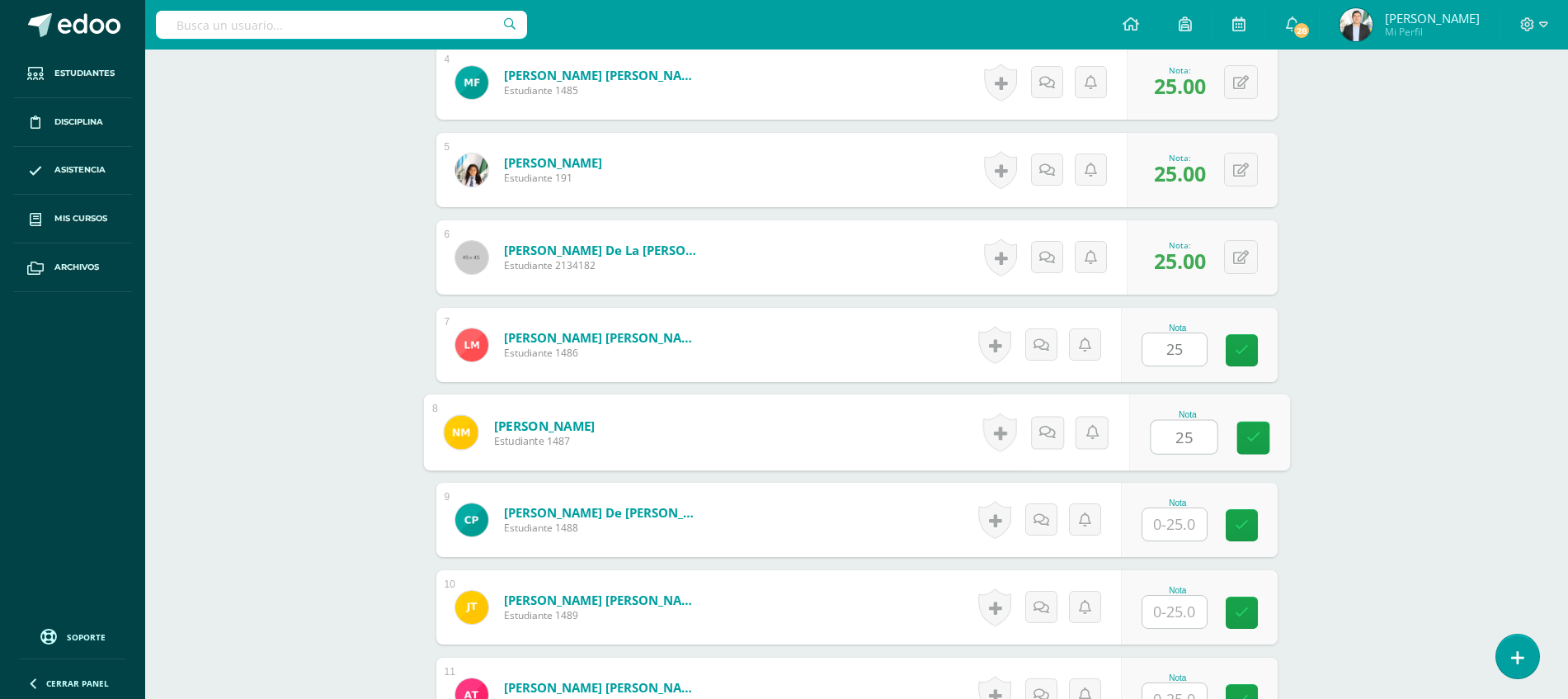
type input "25"
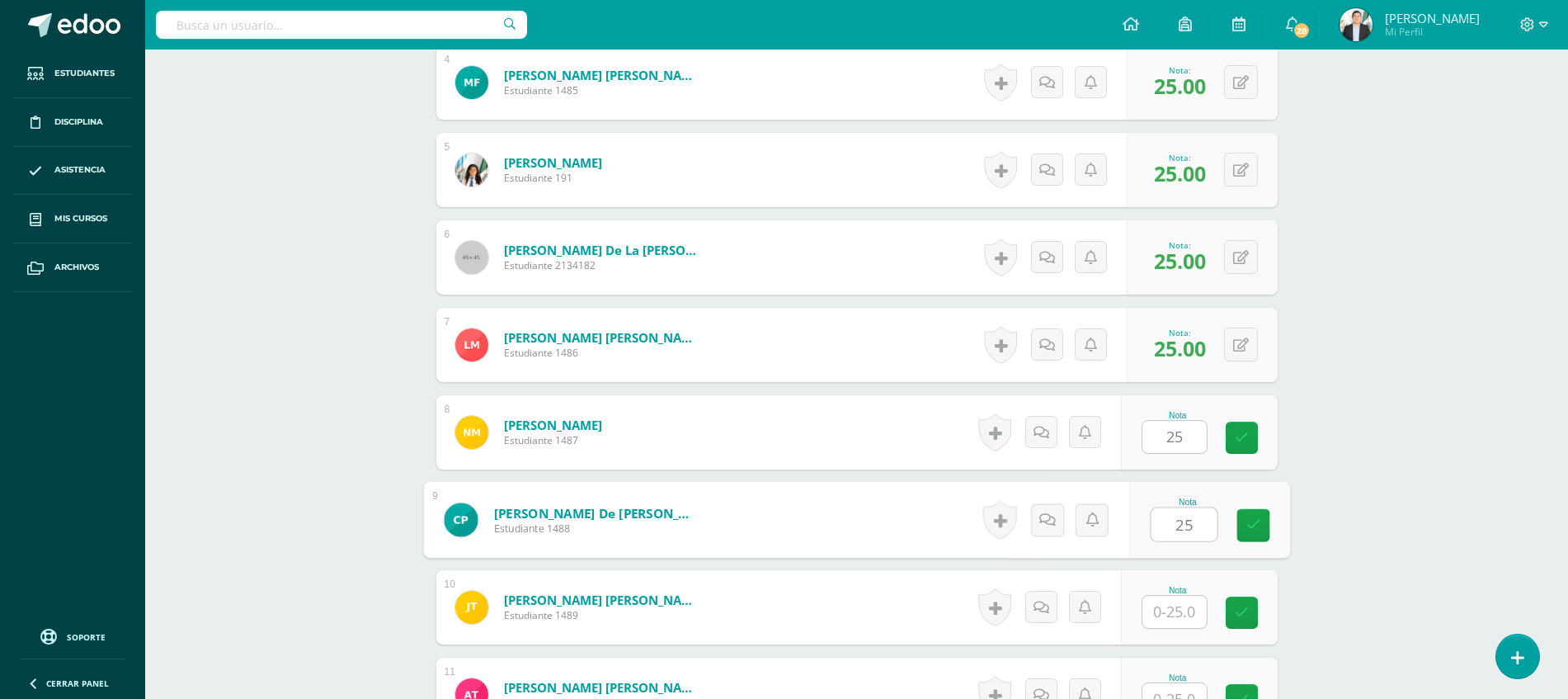
type input "25"
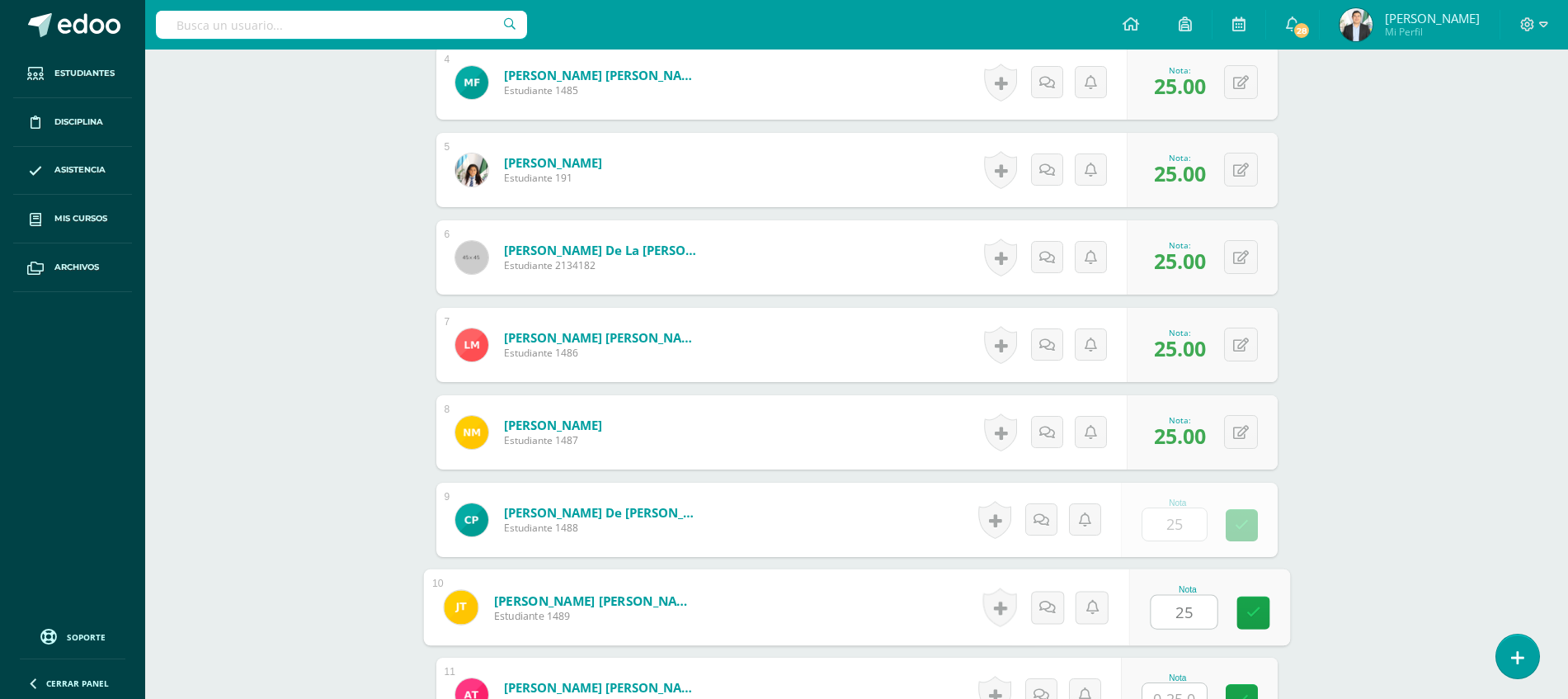
type input "25"
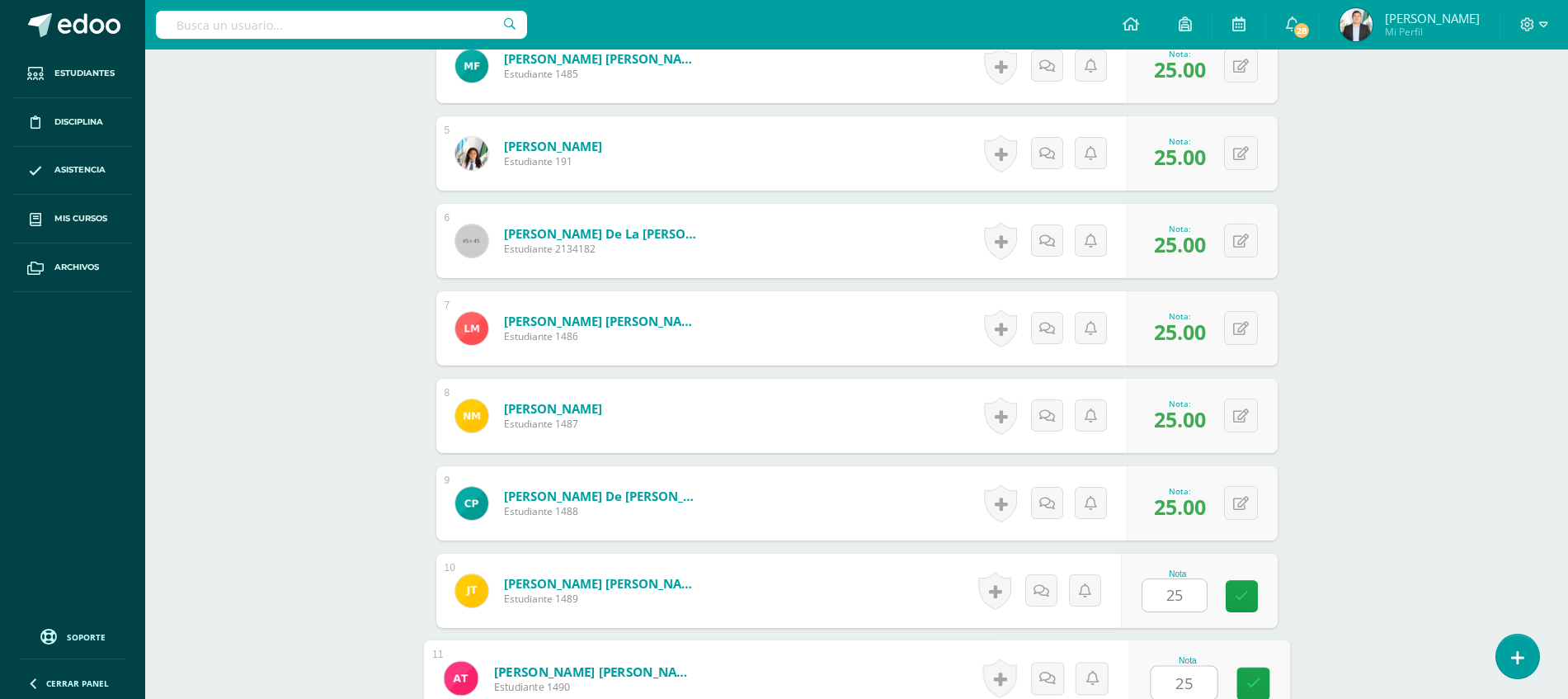
type input "25"
